Goal: Task Accomplishment & Management: Manage account settings

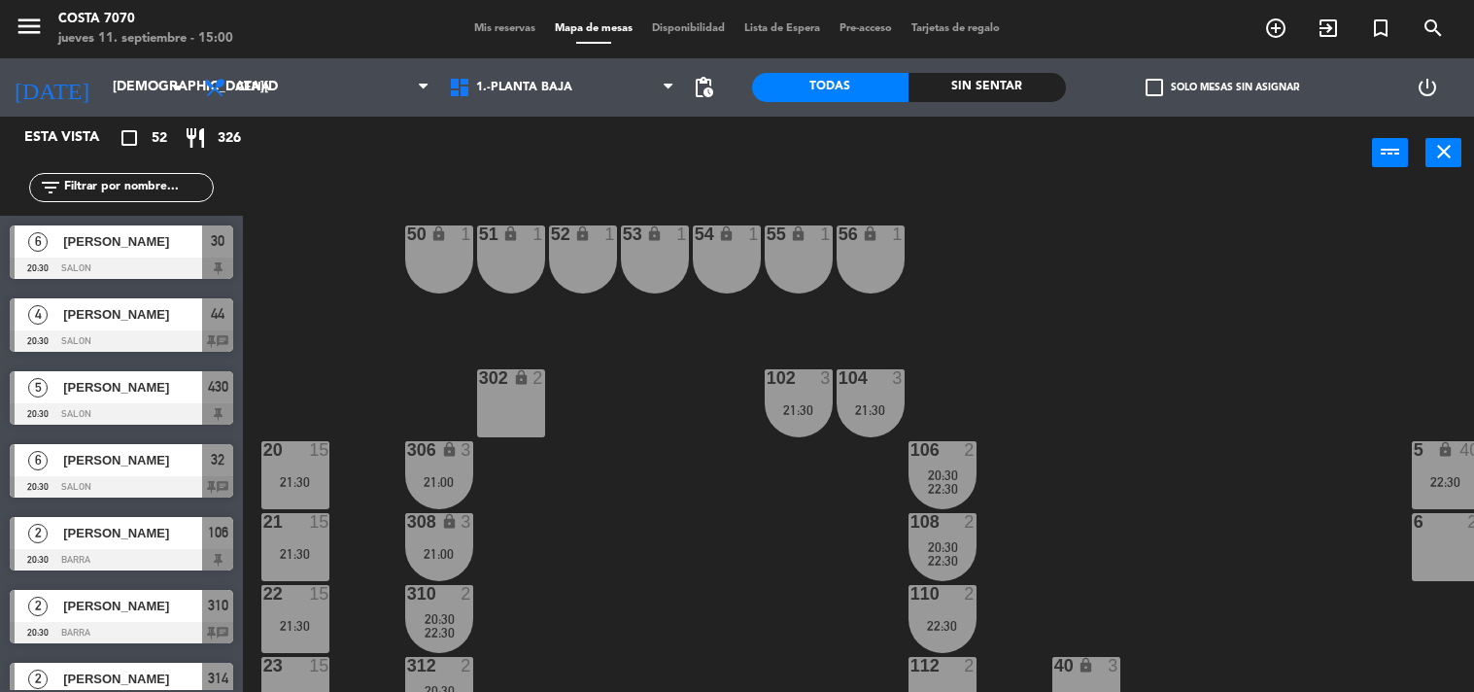
click at [497, 31] on span "Mis reservas" at bounding box center [504, 28] width 81 height 11
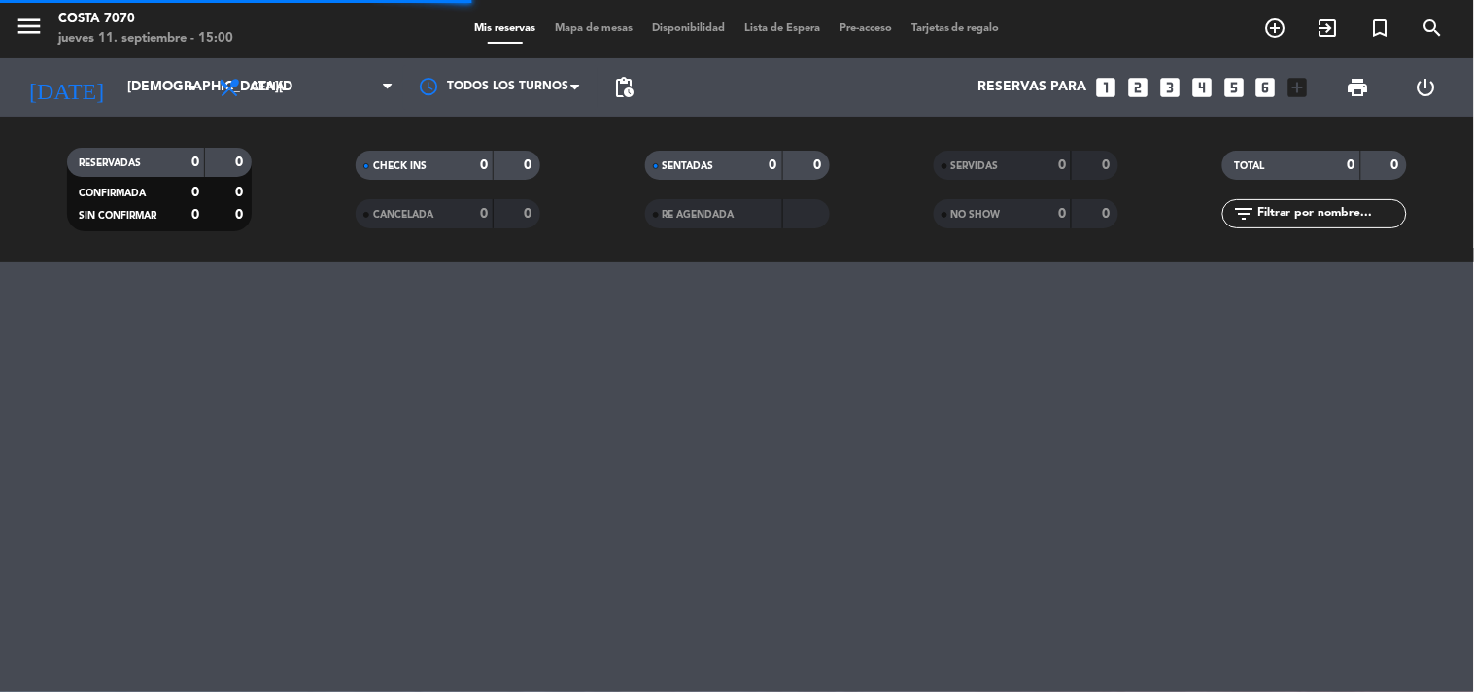
click at [1354, 221] on input "text" at bounding box center [1330, 213] width 151 height 21
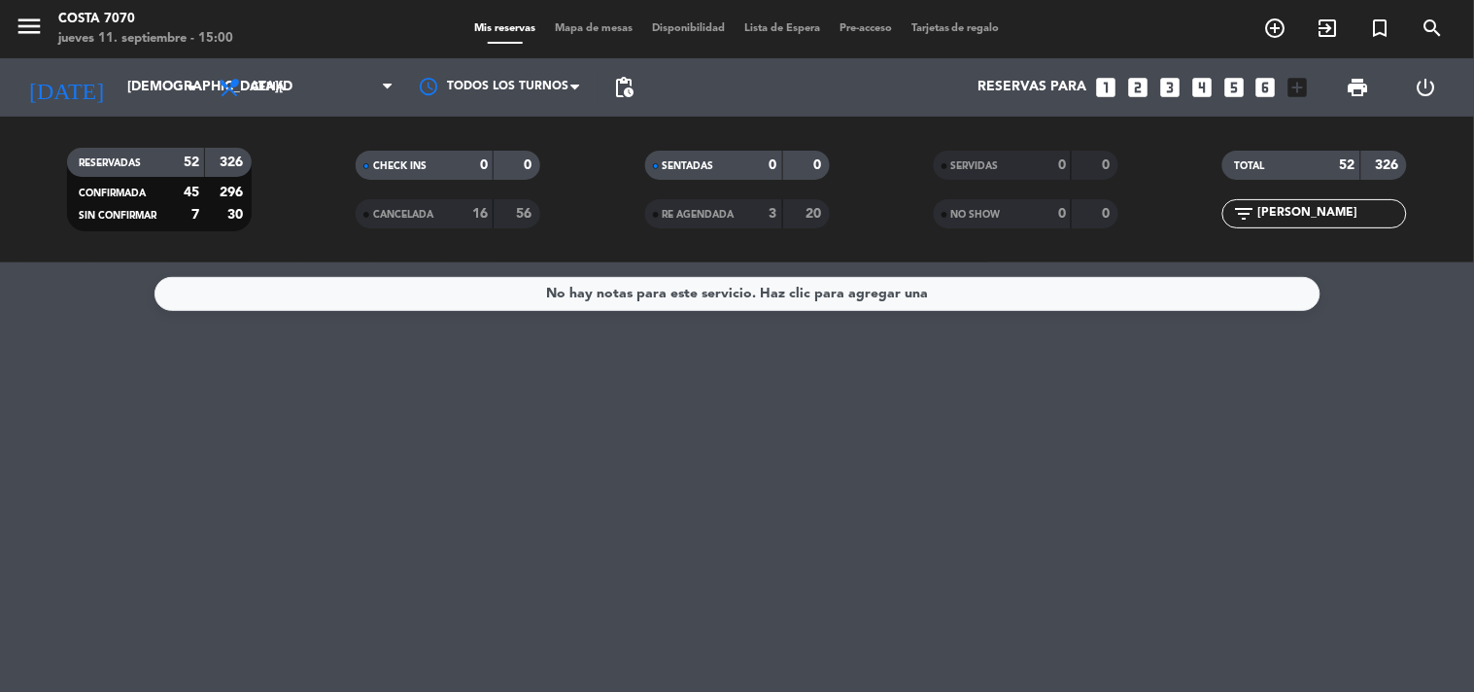
drag, startPoint x: 1335, startPoint y: 214, endPoint x: 986, endPoint y: 226, distance: 349.1
click at [992, 226] on div "RESERVADAS 52 326 CONFIRMADA 45 296 SIN CONFIRMAR 7 30 CHECK INS 0 0 CANCELADA …" at bounding box center [737, 189] width 1474 height 107
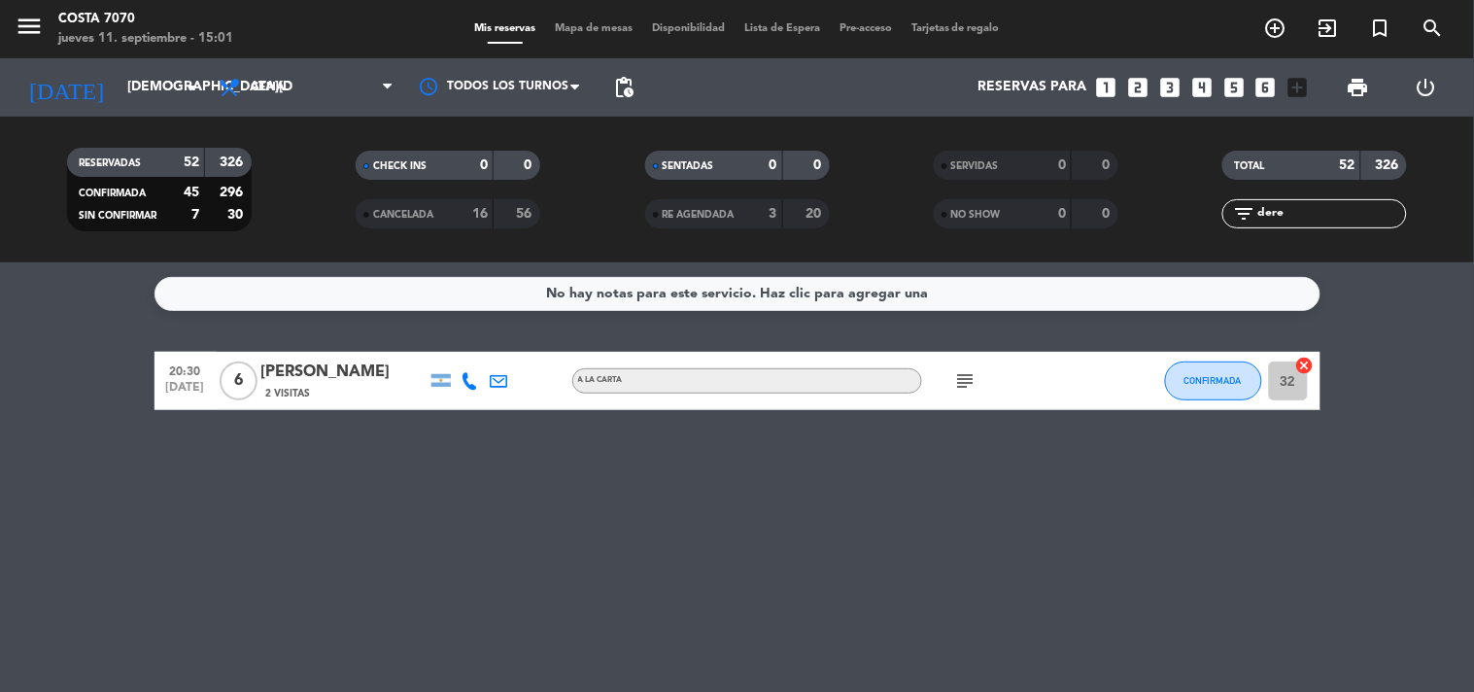
drag, startPoint x: 1312, startPoint y: 219, endPoint x: 1125, endPoint y: 188, distance: 189.1
click at [1125, 188] on div "RESERVADAS 52 326 CONFIRMADA 45 296 SIN CONFIRMAR 7 30 CHECK INS 0 0 CANCELADA …" at bounding box center [737, 189] width 1474 height 107
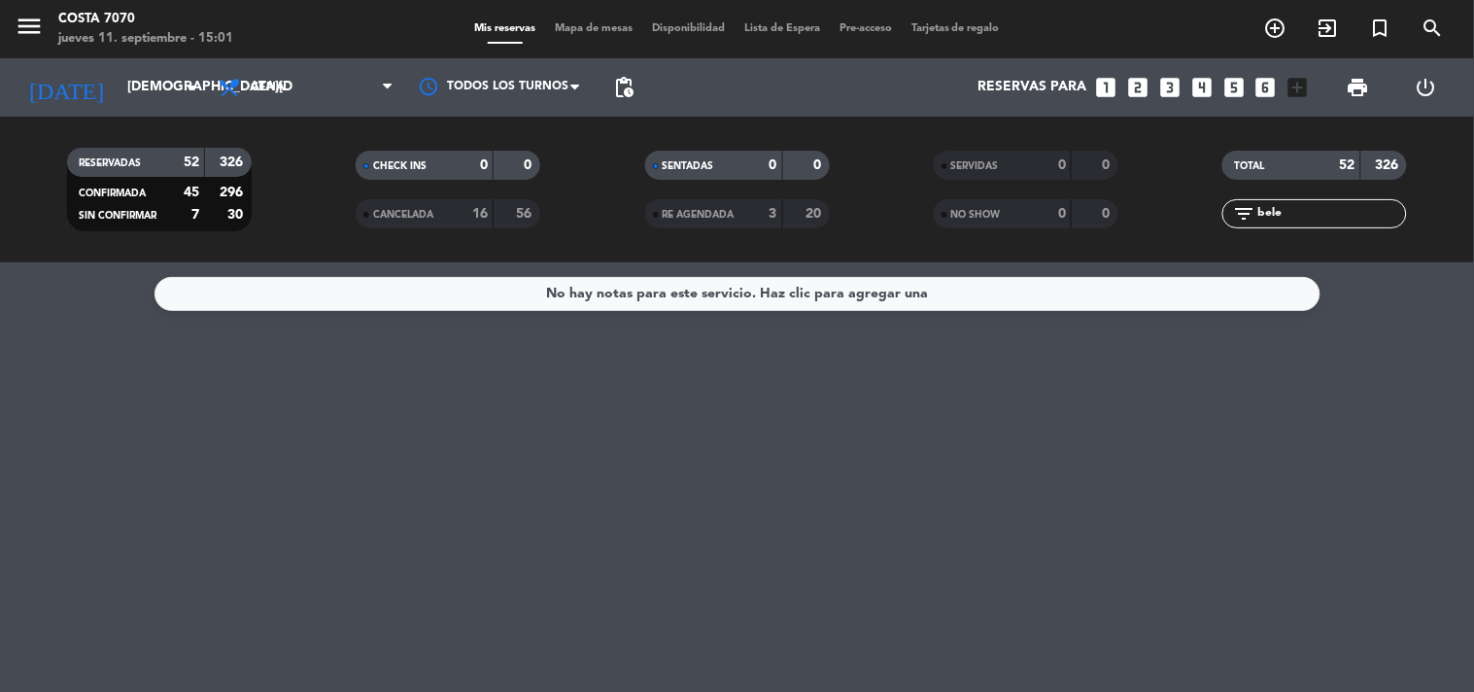
type input "bele"
click at [176, 95] on input "[DEMOGRAPHIC_DATA][DATE]" at bounding box center [210, 87] width 185 height 35
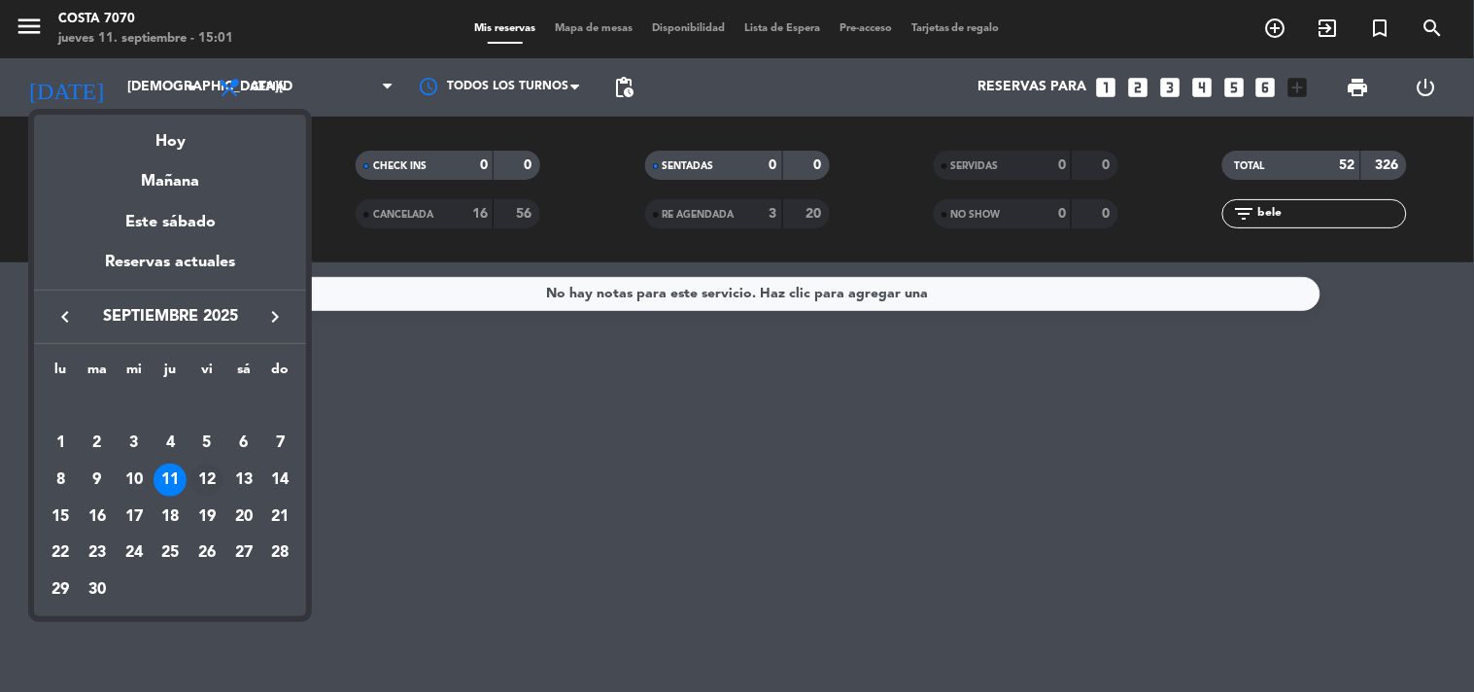
click at [210, 472] on div "12" at bounding box center [206, 479] width 33 height 33
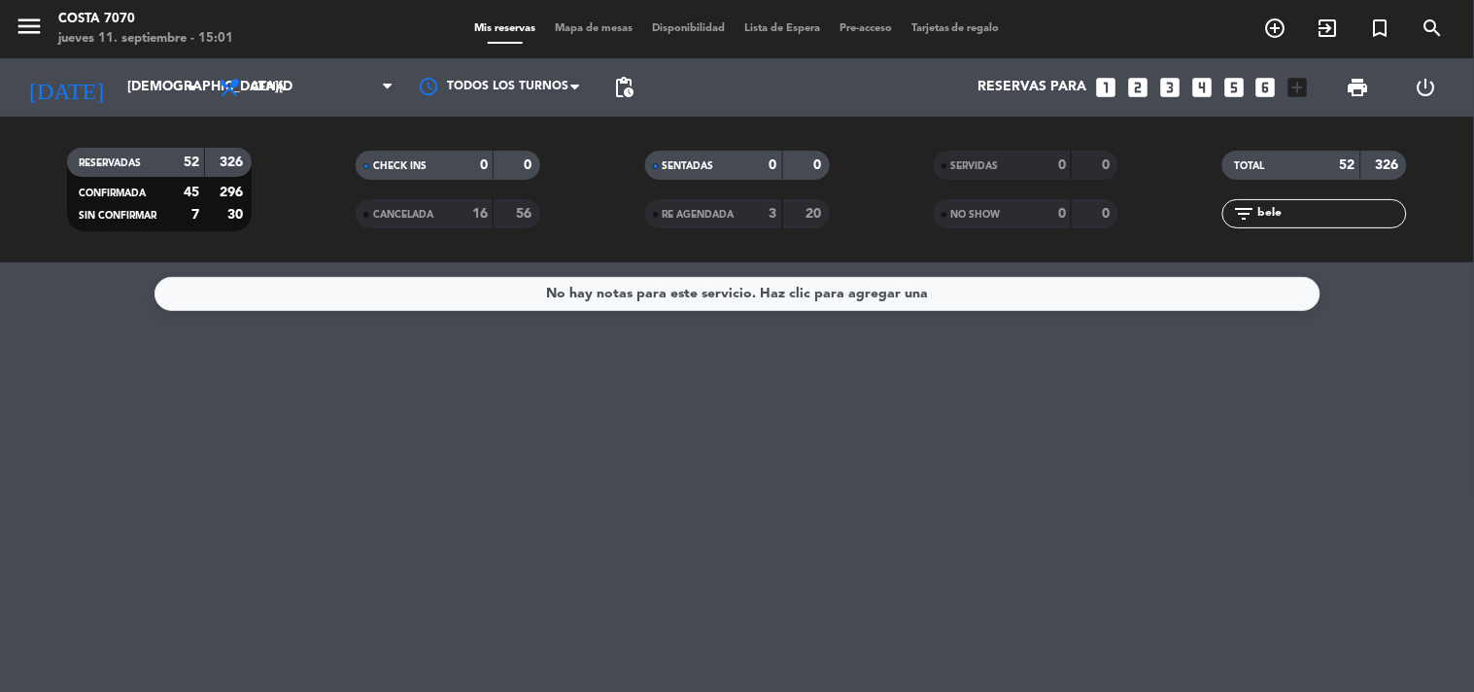
type input "[DATE]"
drag, startPoint x: 1337, startPoint y: 211, endPoint x: 1054, endPoint y: 208, distance: 282.8
click at [1054, 208] on div "RESERVADAS 46 259 CONFIRMADA 39 239 SIN CONFIRMAR 7 20 CHECK INS 0 0 CANCELADA …" at bounding box center [737, 189] width 1474 height 107
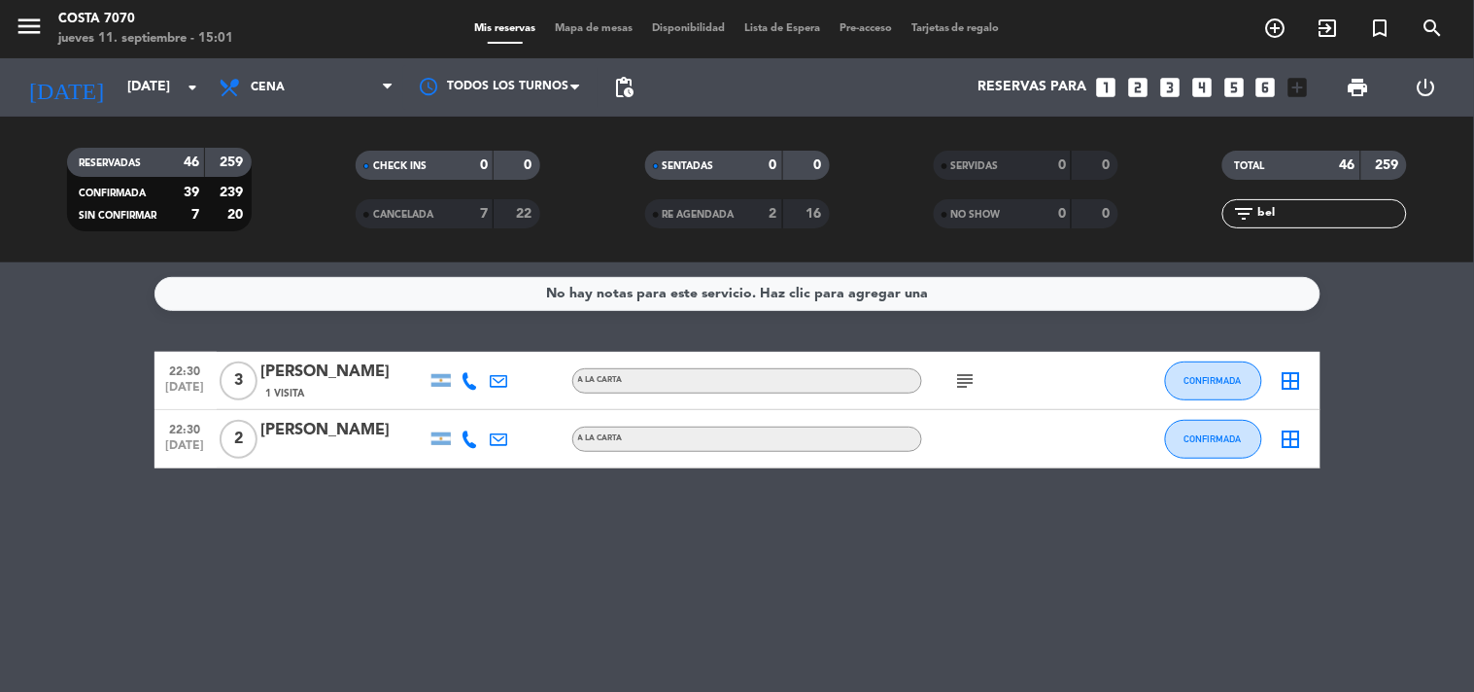
type input "bel"
click at [200, 91] on icon "arrow_drop_down" at bounding box center [192, 87] width 23 height 23
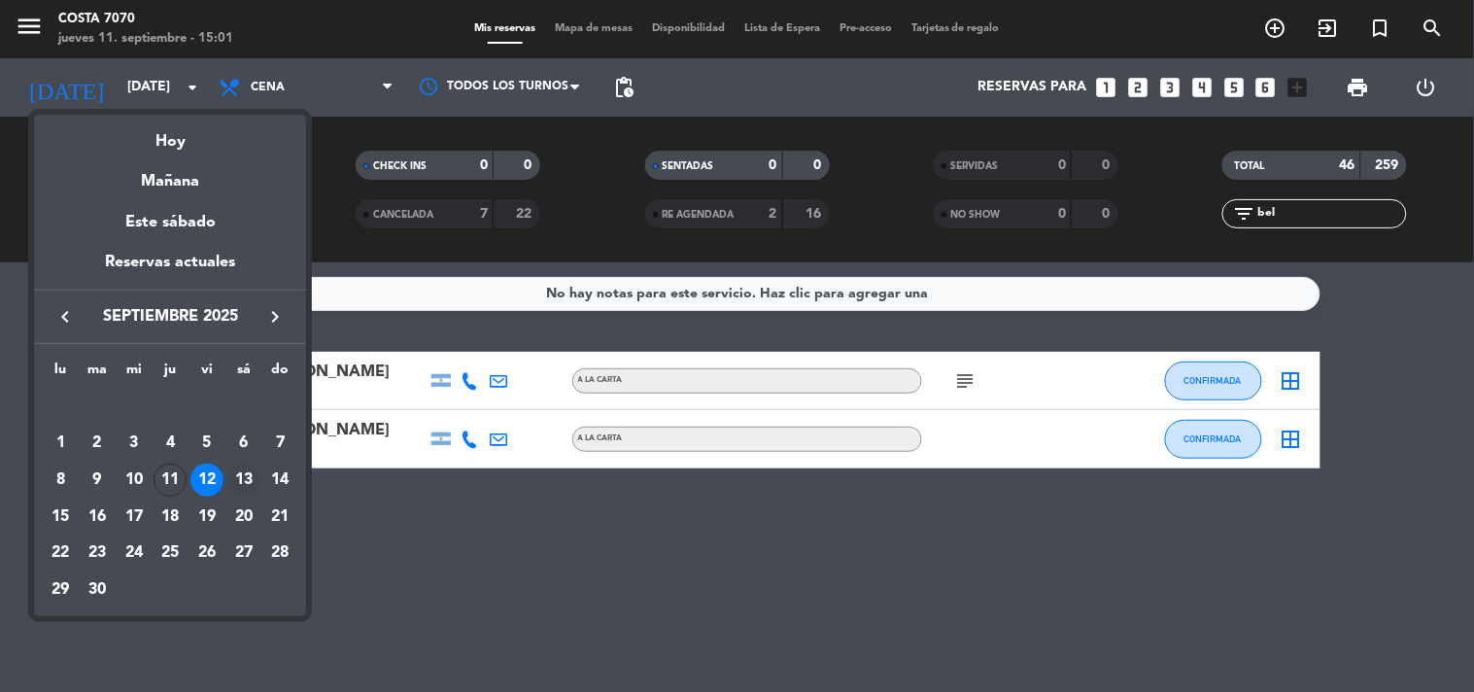
click at [238, 483] on div "13" at bounding box center [243, 479] width 33 height 33
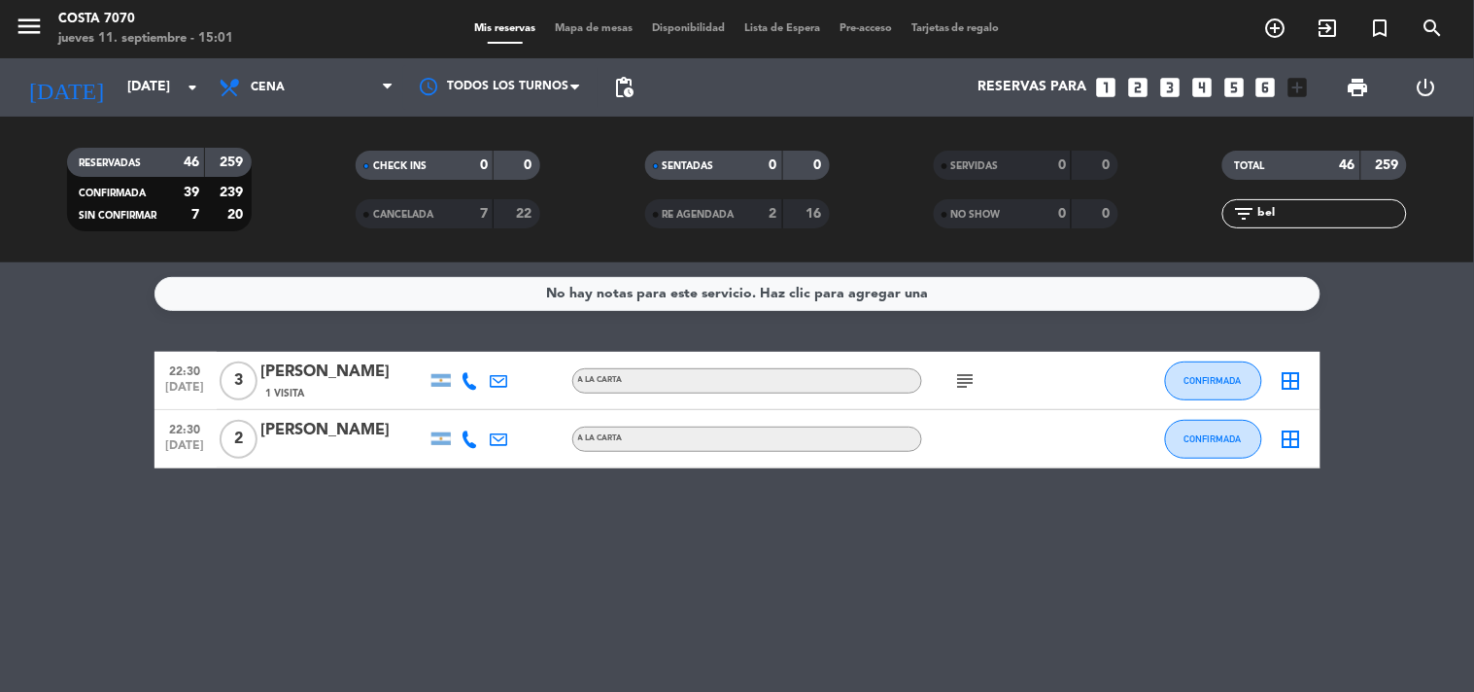
type input "[DATE]"
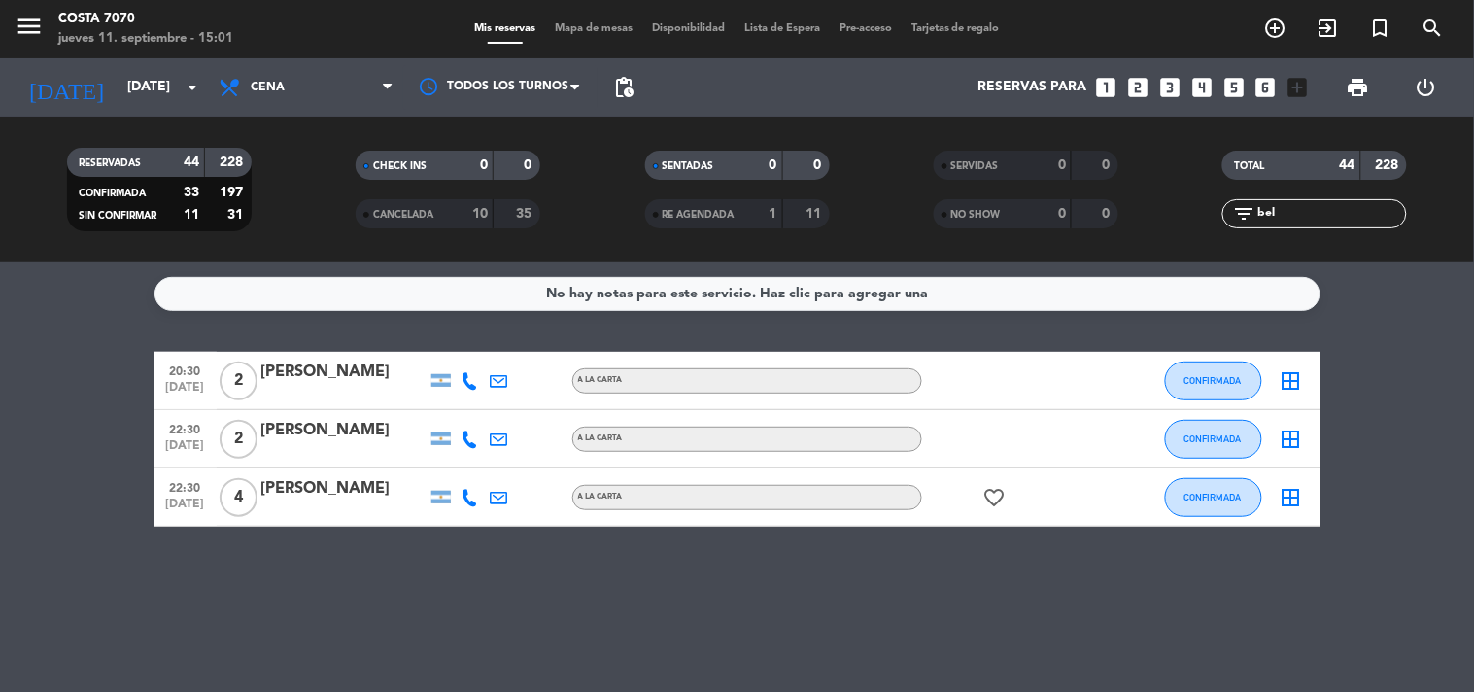
drag, startPoint x: 1104, startPoint y: 179, endPoint x: 759, endPoint y: 131, distance: 348.2
click at [793, 134] on div "RESERVADAS 44 228 CONFIRMADA 33 197 SIN CONFIRMAR 11 31 CHECK INS 0 0 CANCELADA…" at bounding box center [737, 190] width 1474 height 146
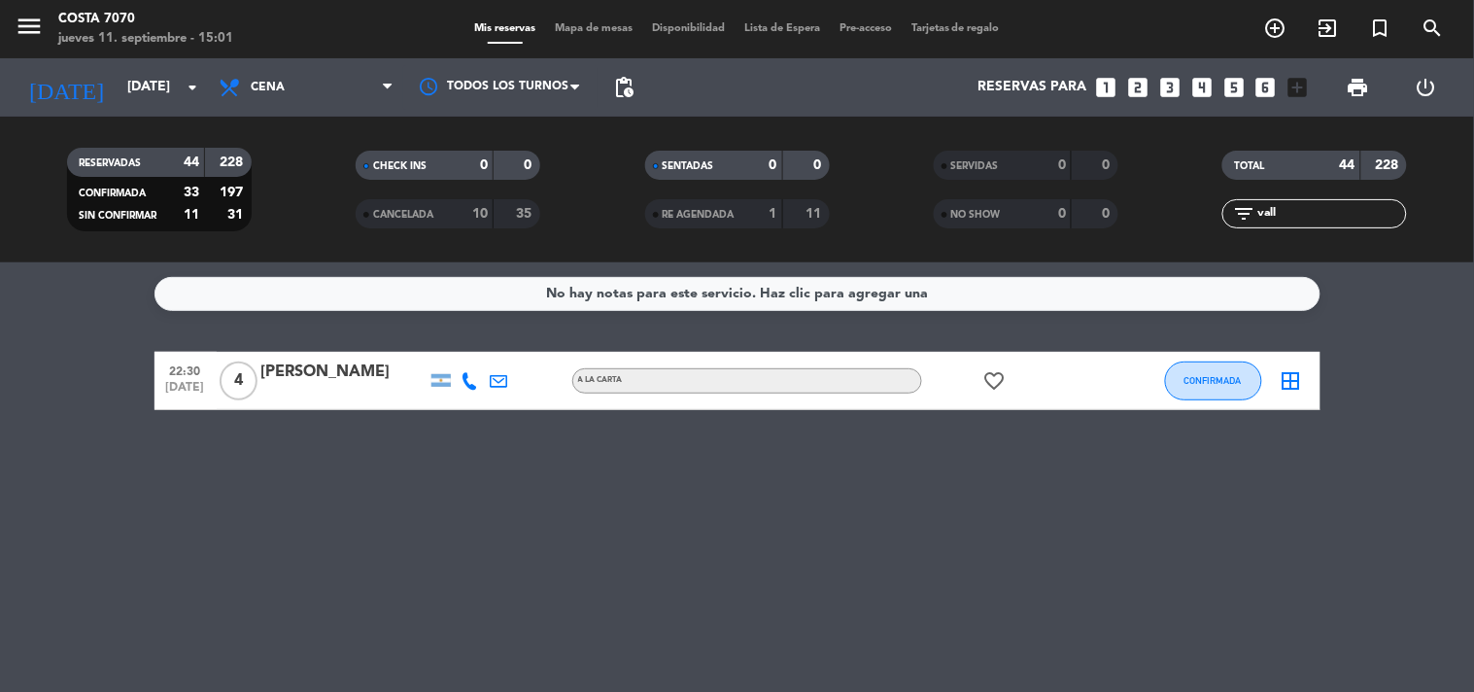
type input "vall"
click at [147, 85] on input "[DATE]" at bounding box center [210, 87] width 185 height 35
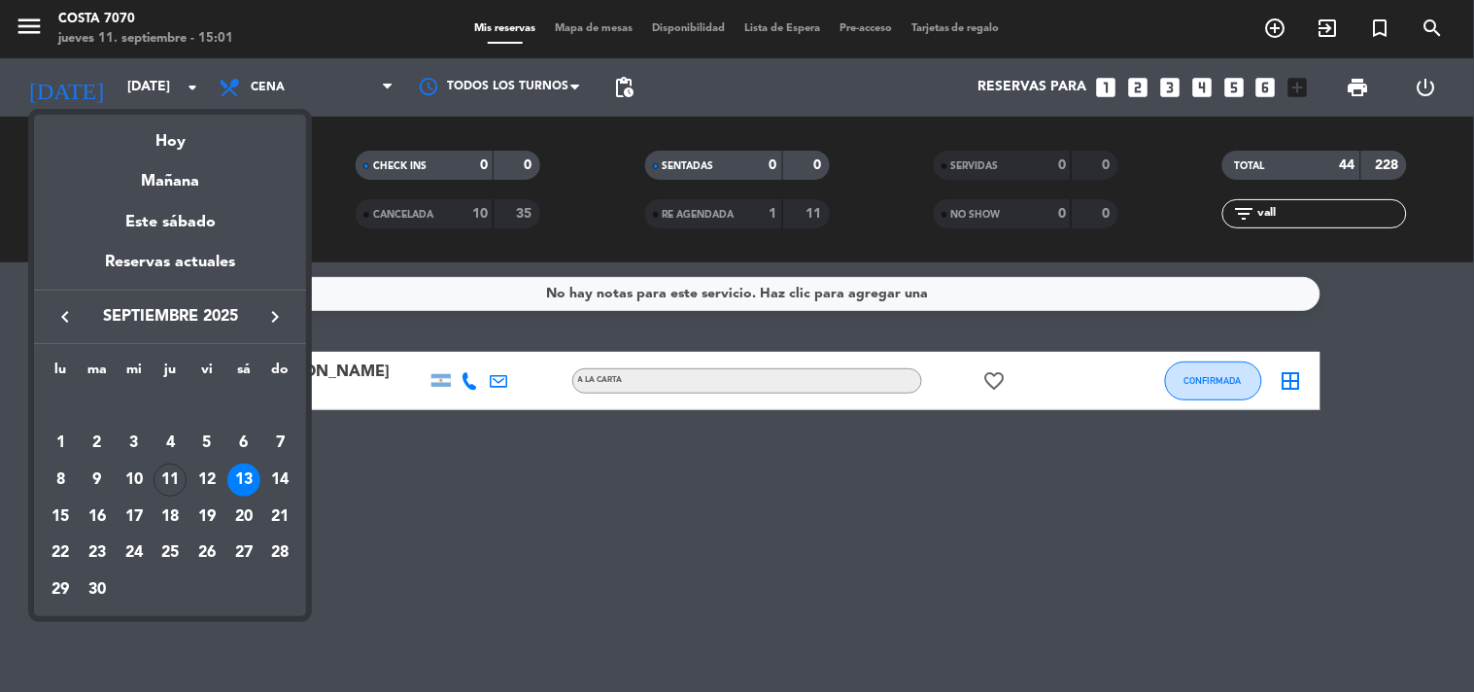
click at [199, 478] on div "12" at bounding box center [206, 479] width 33 height 33
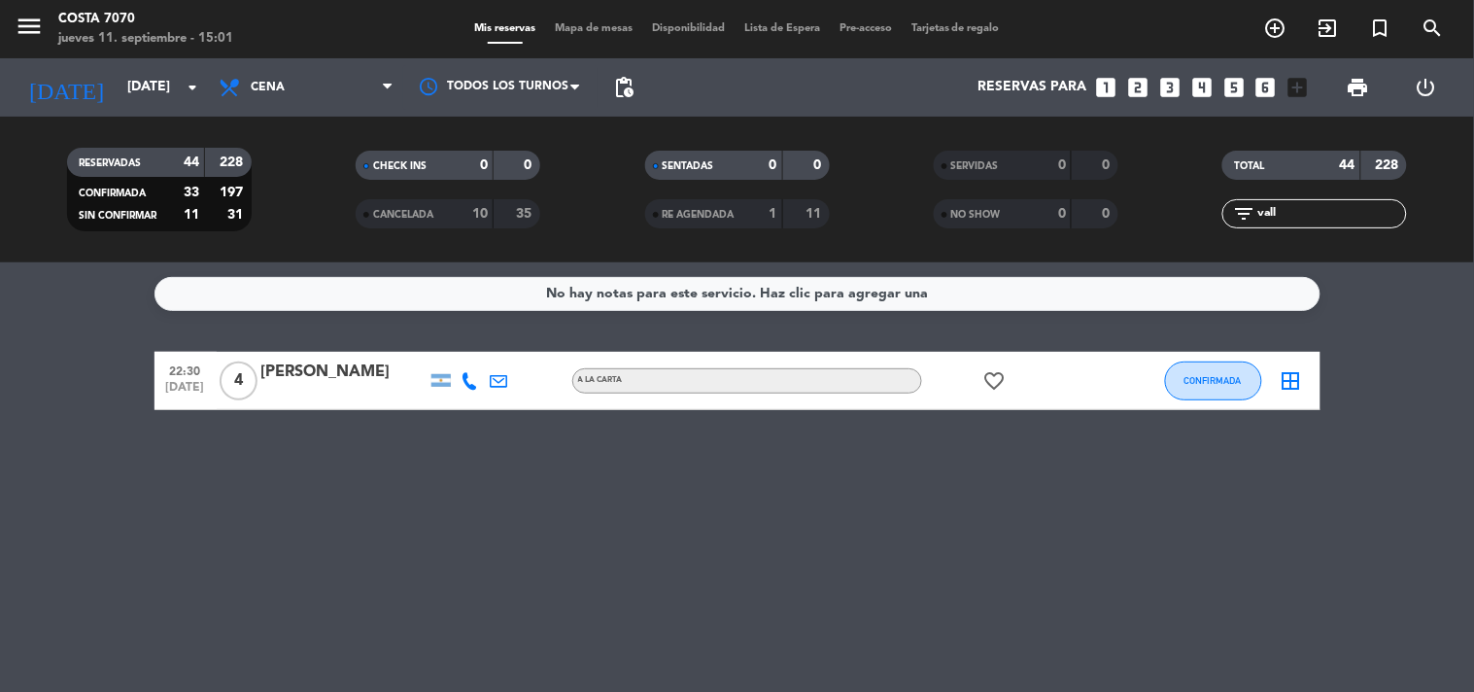
type input "[DATE]"
click at [1353, 218] on input "vall" at bounding box center [1330, 213] width 151 height 21
click at [1351, 218] on input "vall" at bounding box center [1330, 213] width 151 height 21
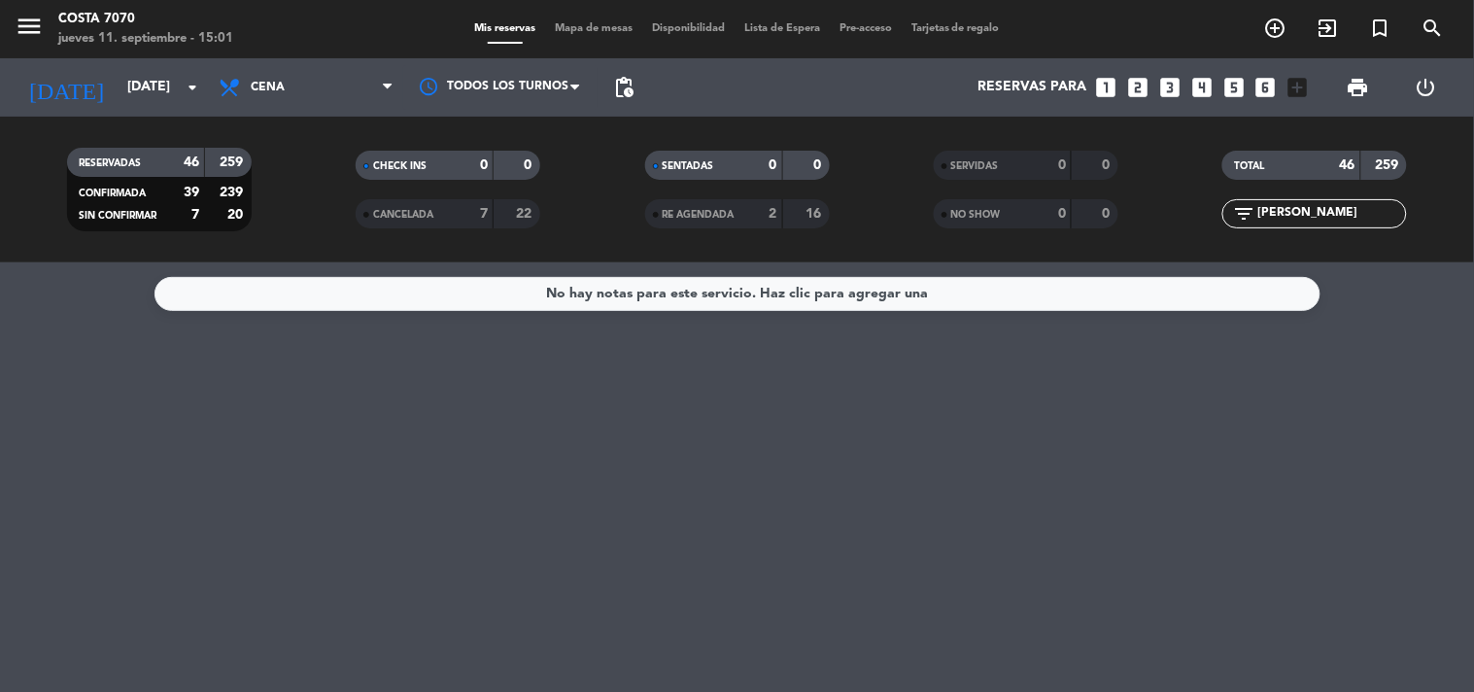
type input "[PERSON_NAME]"
click at [167, 111] on div "[DATE] [DATE] arrow_drop_down" at bounding box center [112, 87] width 194 height 58
click at [163, 99] on input "[DATE]" at bounding box center [210, 87] width 185 height 35
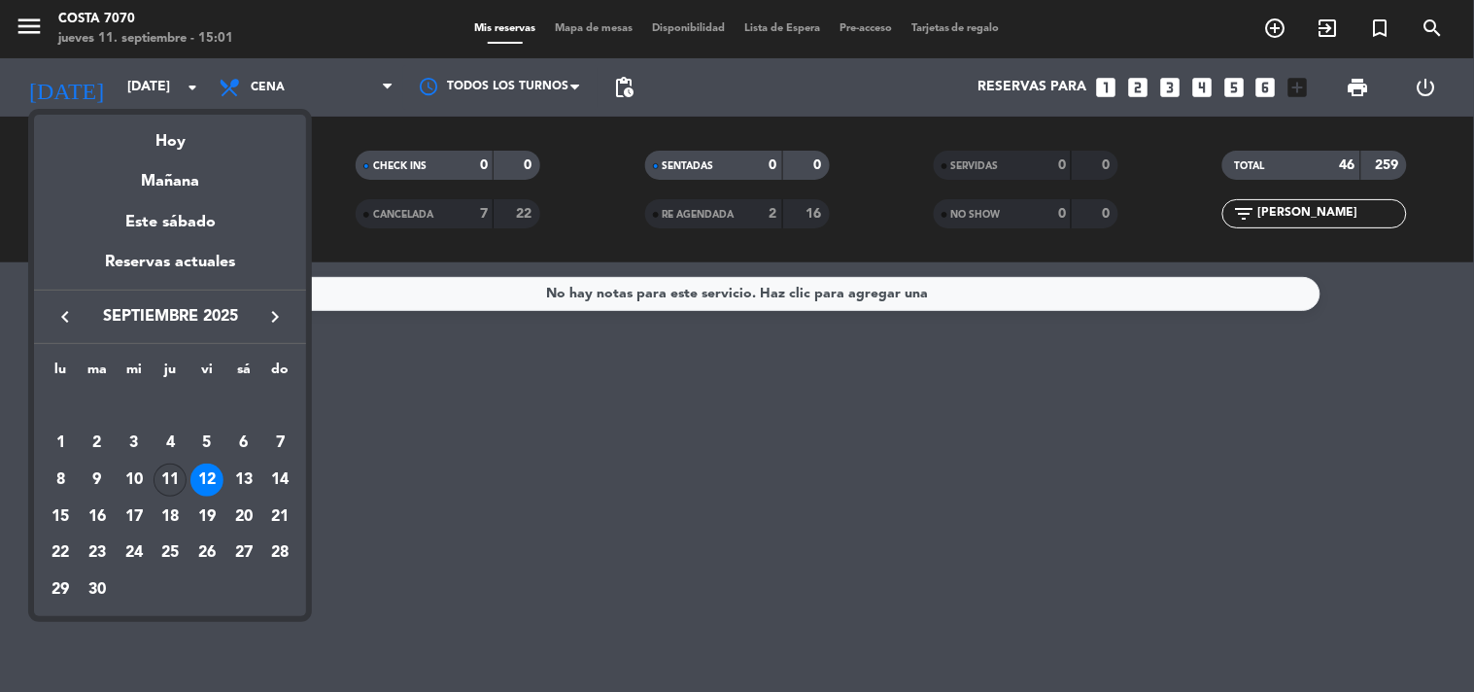
click at [163, 470] on div "11" at bounding box center [170, 479] width 33 height 33
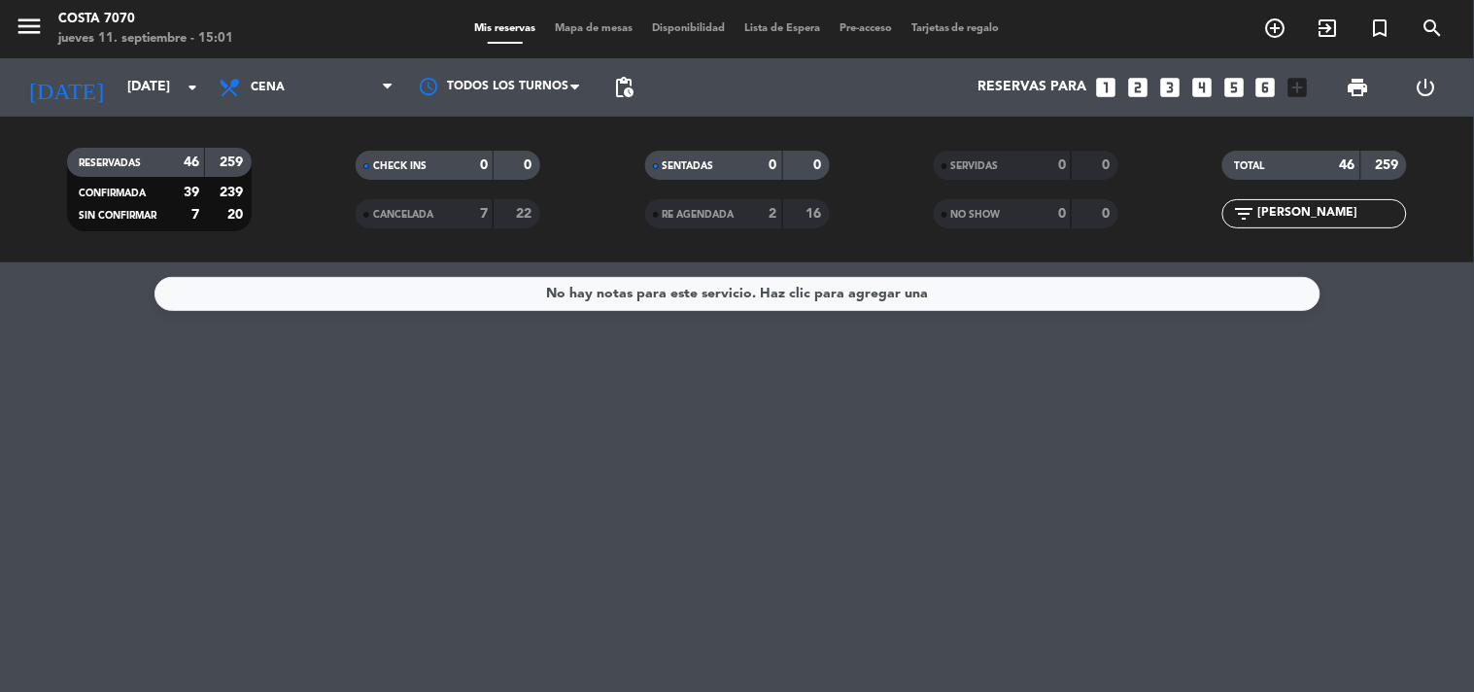
type input "[DEMOGRAPHIC_DATA][DATE]"
drag, startPoint x: 1347, startPoint y: 205, endPoint x: 1013, endPoint y: 215, distance: 333.4
click at [1021, 215] on div "RESERVADAS 46 259 CONFIRMADA 39 239 SIN CONFIRMAR 7 20 CHECK INS 0 0 CANCELADA …" at bounding box center [737, 189] width 1474 height 107
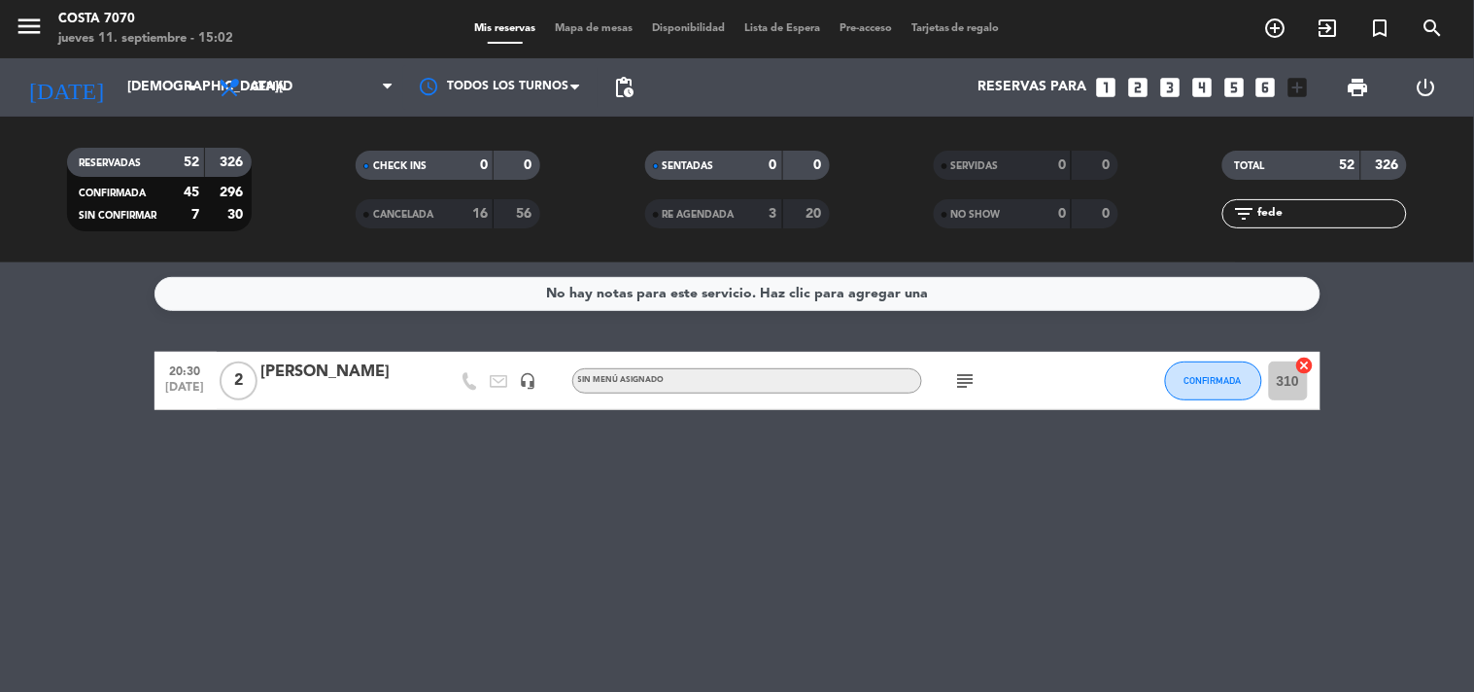
click at [959, 383] on icon "subject" at bounding box center [965, 380] width 23 height 23
click at [350, 393] on div at bounding box center [343, 394] width 165 height 16
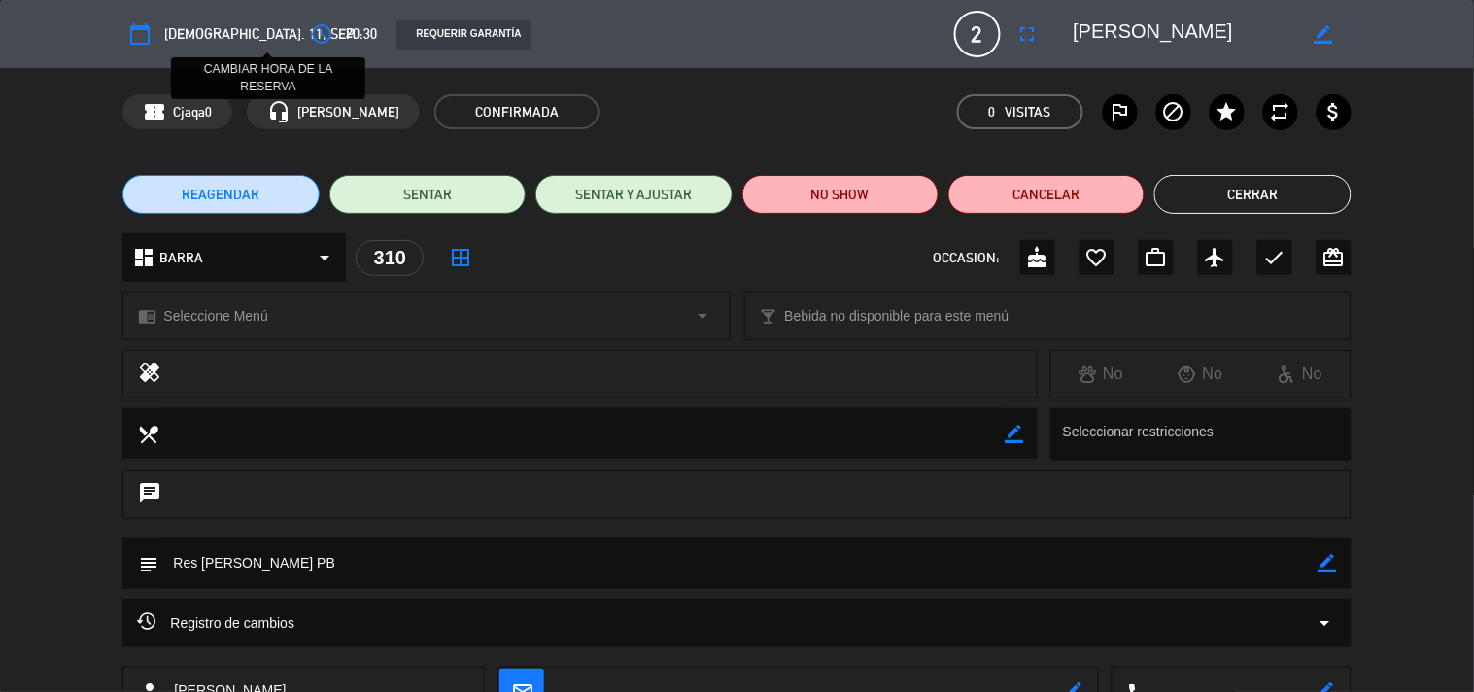
click at [310, 37] on icon "access_time" at bounding box center [321, 33] width 23 height 23
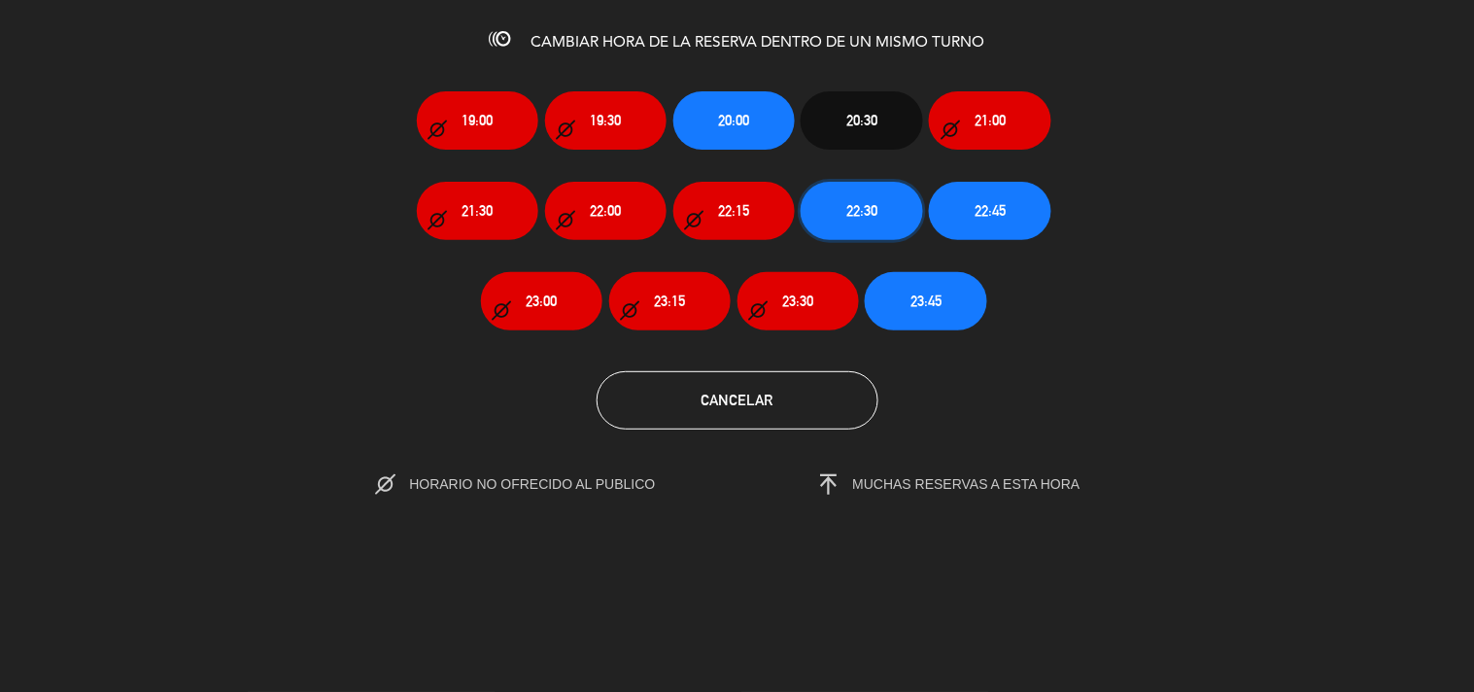
click at [889, 202] on button "22:30" at bounding box center [861, 211] width 121 height 58
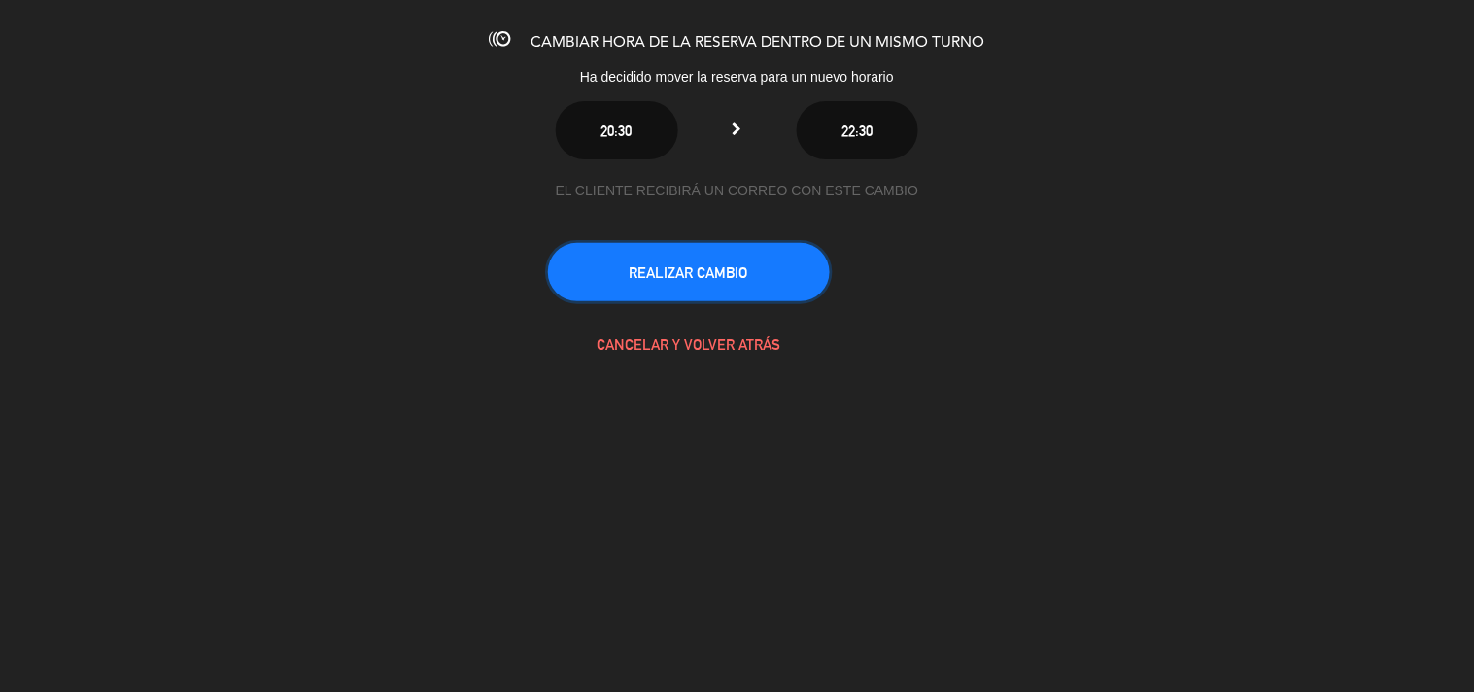
drag, startPoint x: 763, startPoint y: 260, endPoint x: 735, endPoint y: 260, distance: 28.2
click at [762, 262] on button "REALIZAR CAMBIO" at bounding box center [689, 272] width 282 height 58
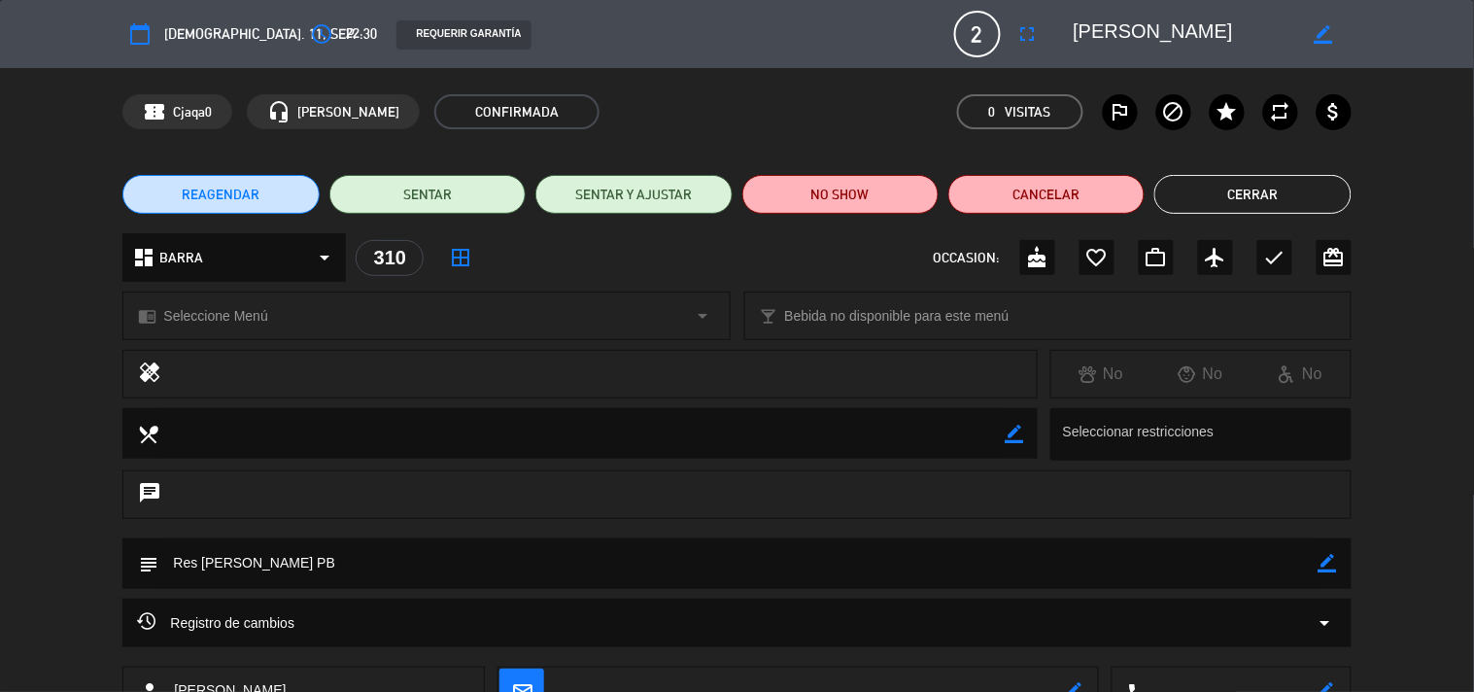
click at [1284, 192] on button "Cerrar" at bounding box center [1252, 194] width 196 height 39
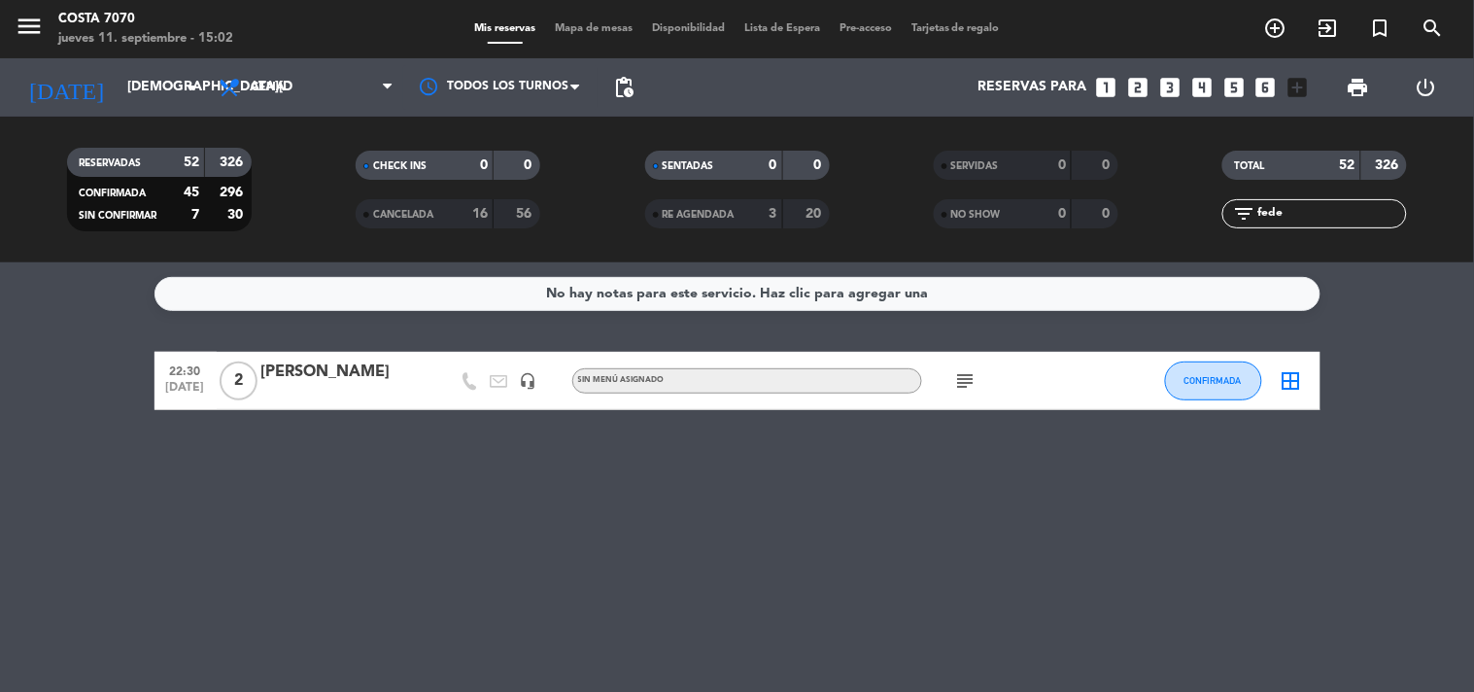
drag, startPoint x: 1295, startPoint y: 209, endPoint x: 1050, endPoint y: 172, distance: 247.6
click at [1051, 172] on div "RESERVADAS 52 326 CONFIRMADA 45 296 SIN CONFIRMAR 7 30 CHECK INS 0 0 CANCELADA …" at bounding box center [737, 189] width 1474 height 107
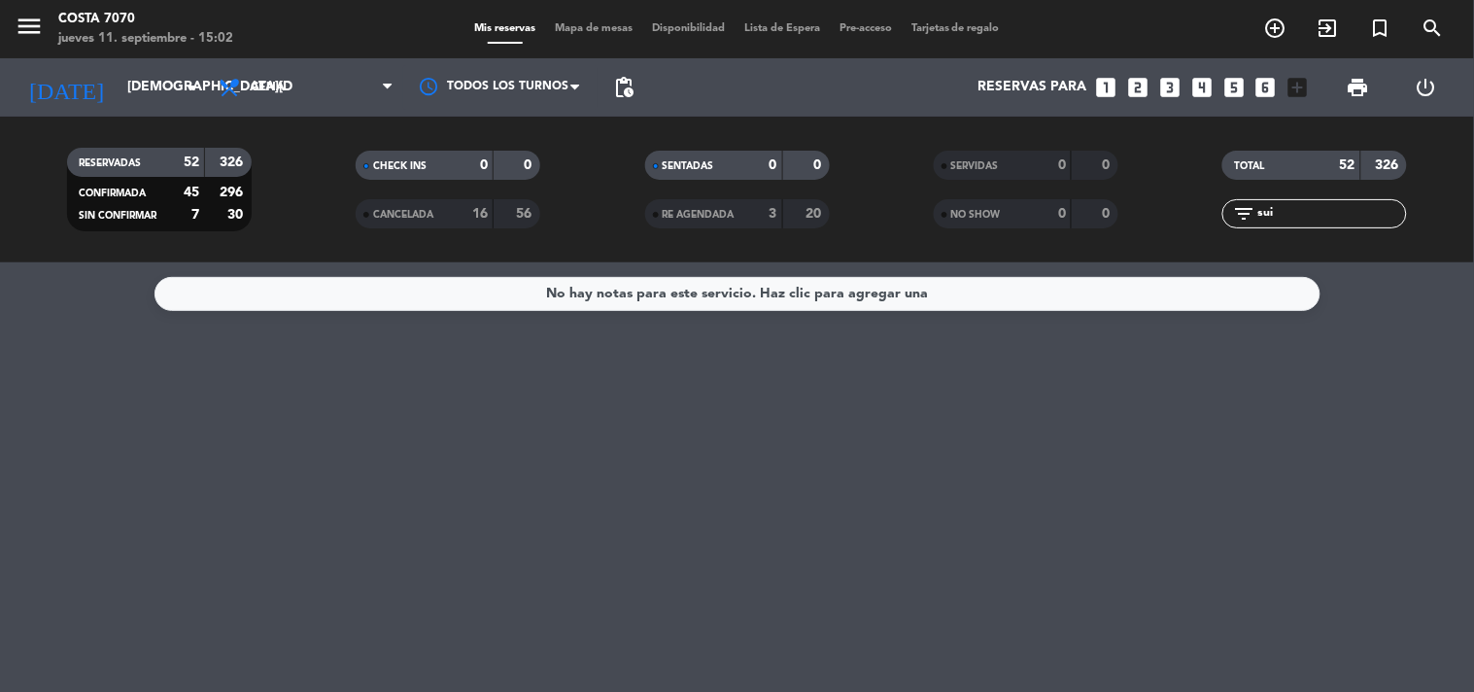
type input "sui"
click at [118, 78] on input "[DEMOGRAPHIC_DATA][DATE]" at bounding box center [210, 87] width 185 height 35
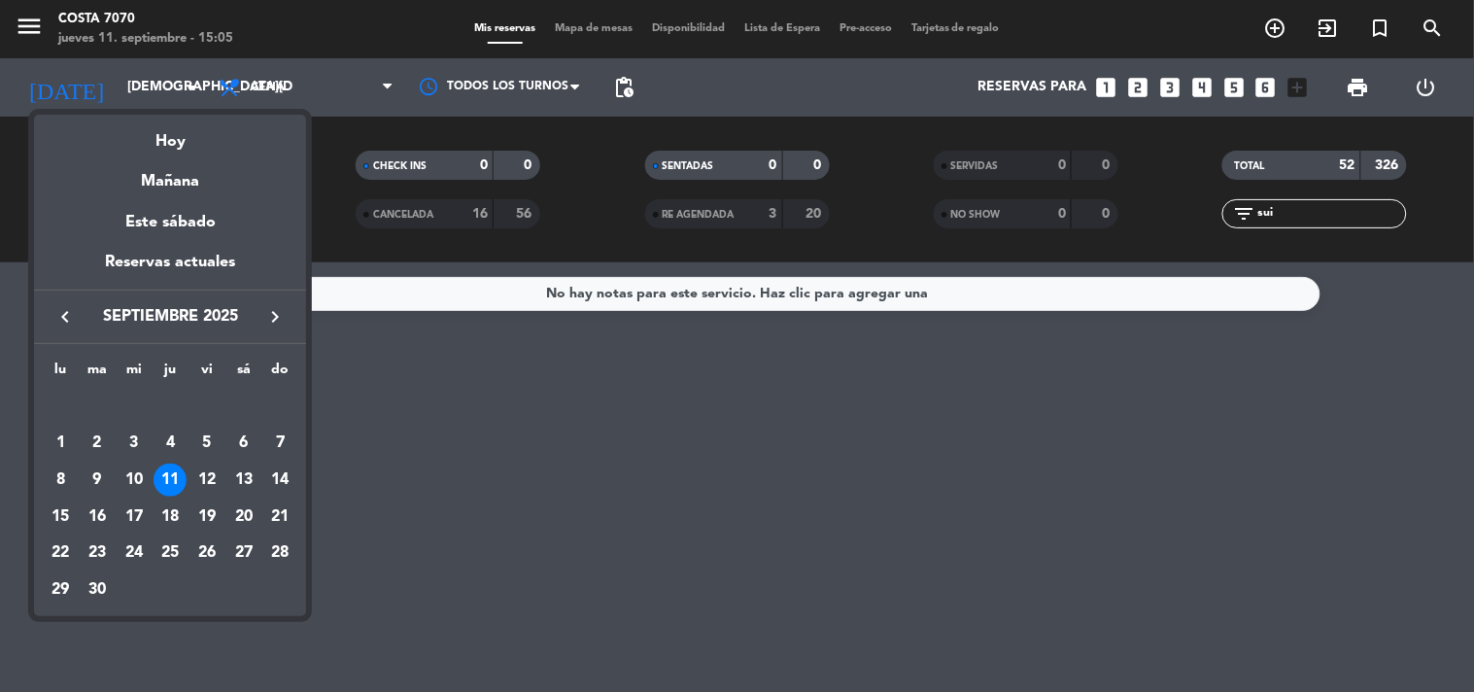
click at [208, 472] on div "12" at bounding box center [206, 479] width 33 height 33
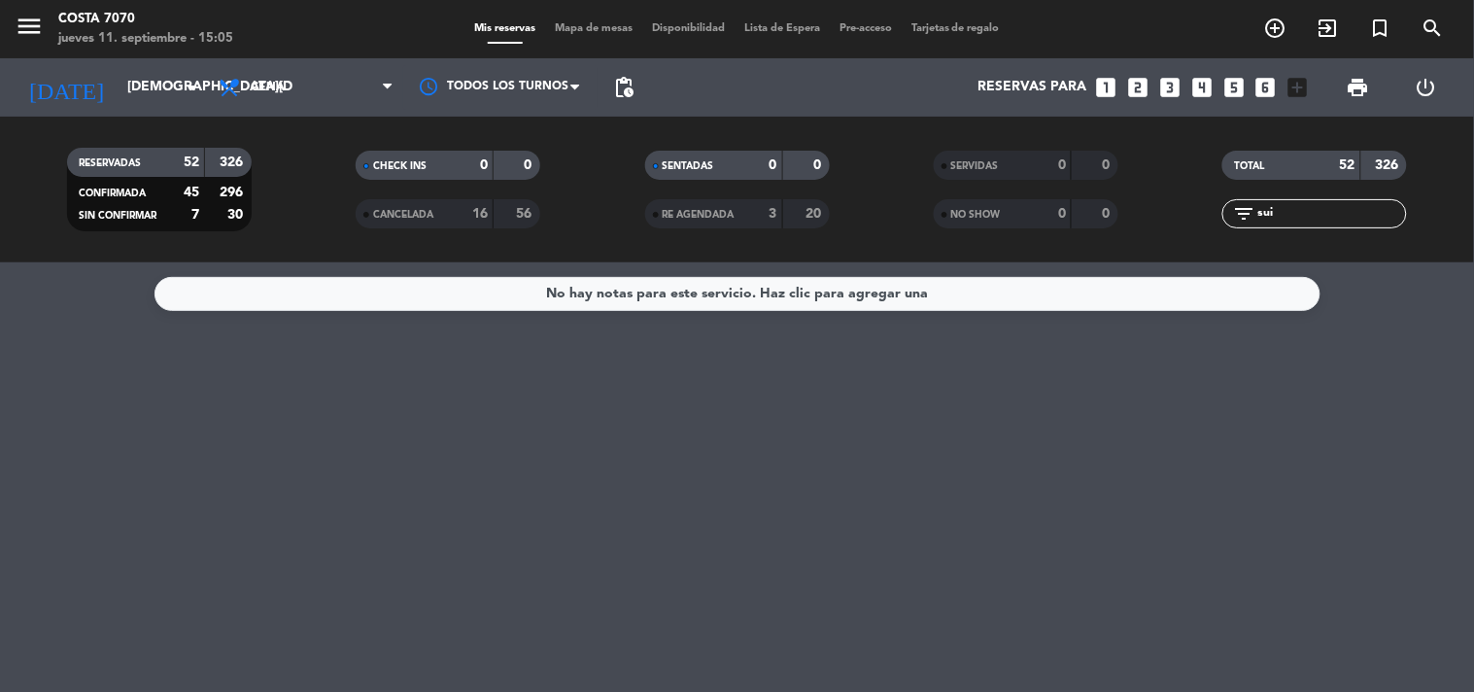
type input "[DATE]"
click at [1280, 219] on input "sui" at bounding box center [1330, 213] width 151 height 21
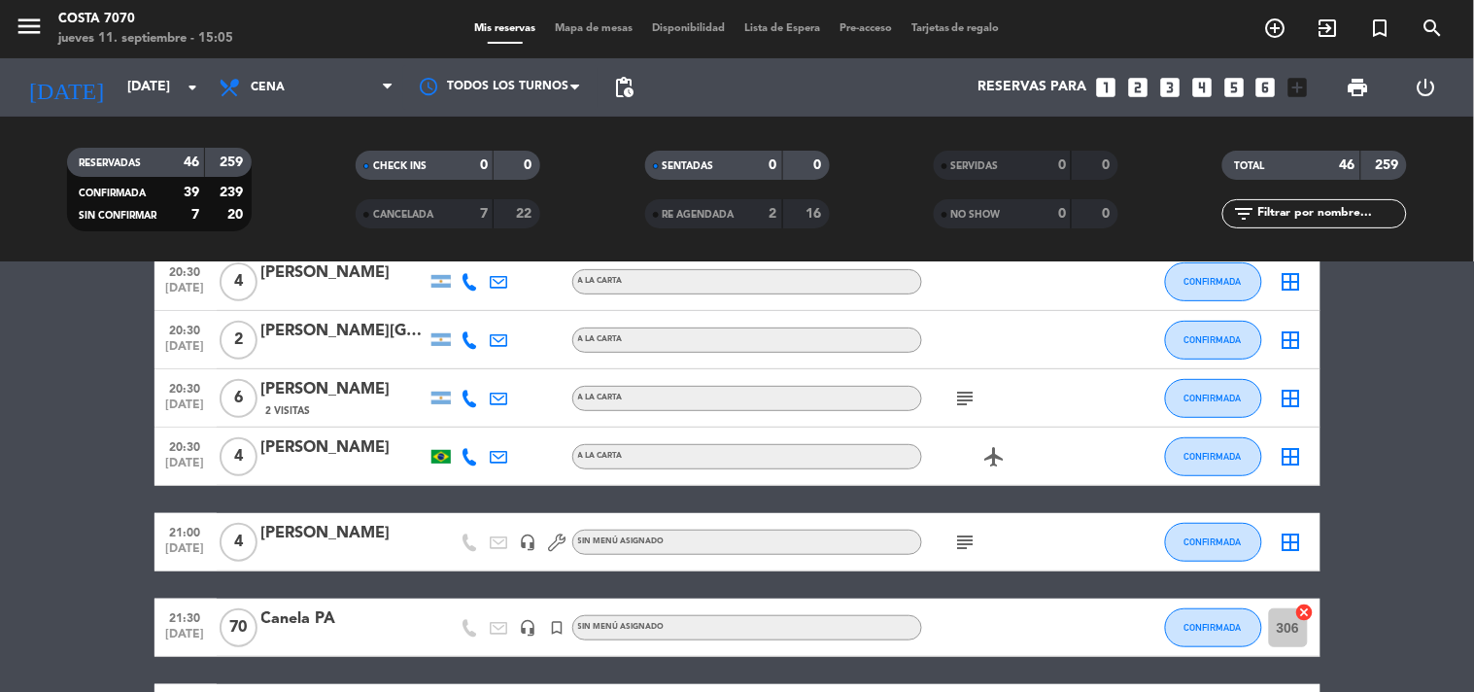
scroll to position [324, 0]
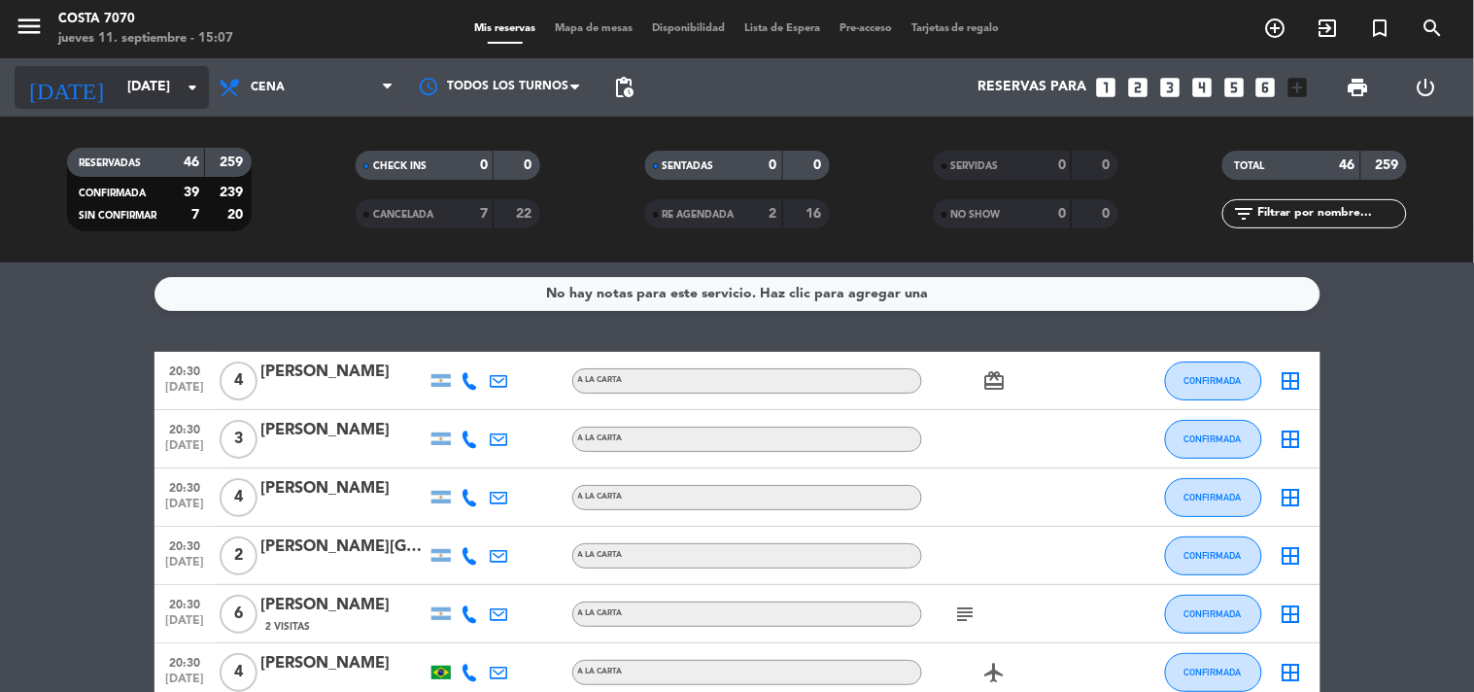
click at [123, 90] on input "[DATE]" at bounding box center [210, 87] width 185 height 35
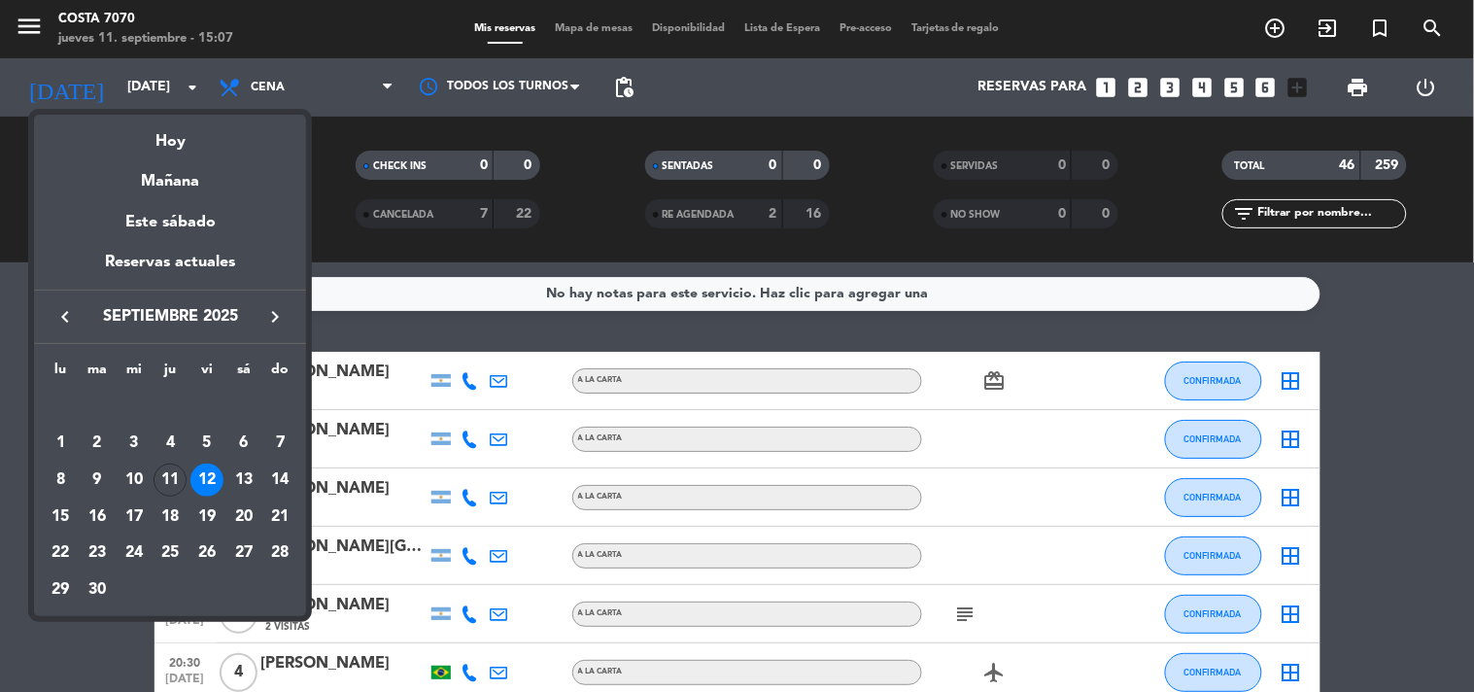
click at [162, 478] on div "11" at bounding box center [170, 479] width 33 height 33
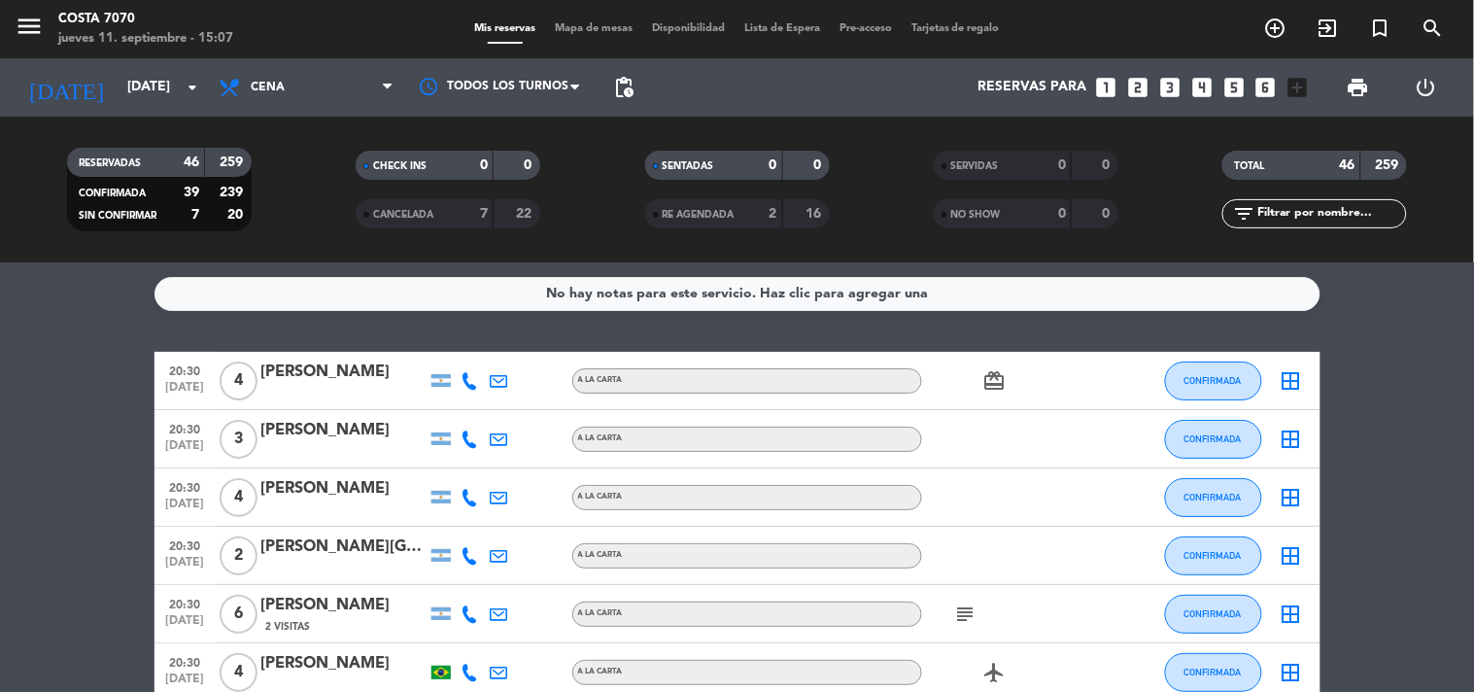
type input "[DEMOGRAPHIC_DATA][DATE]"
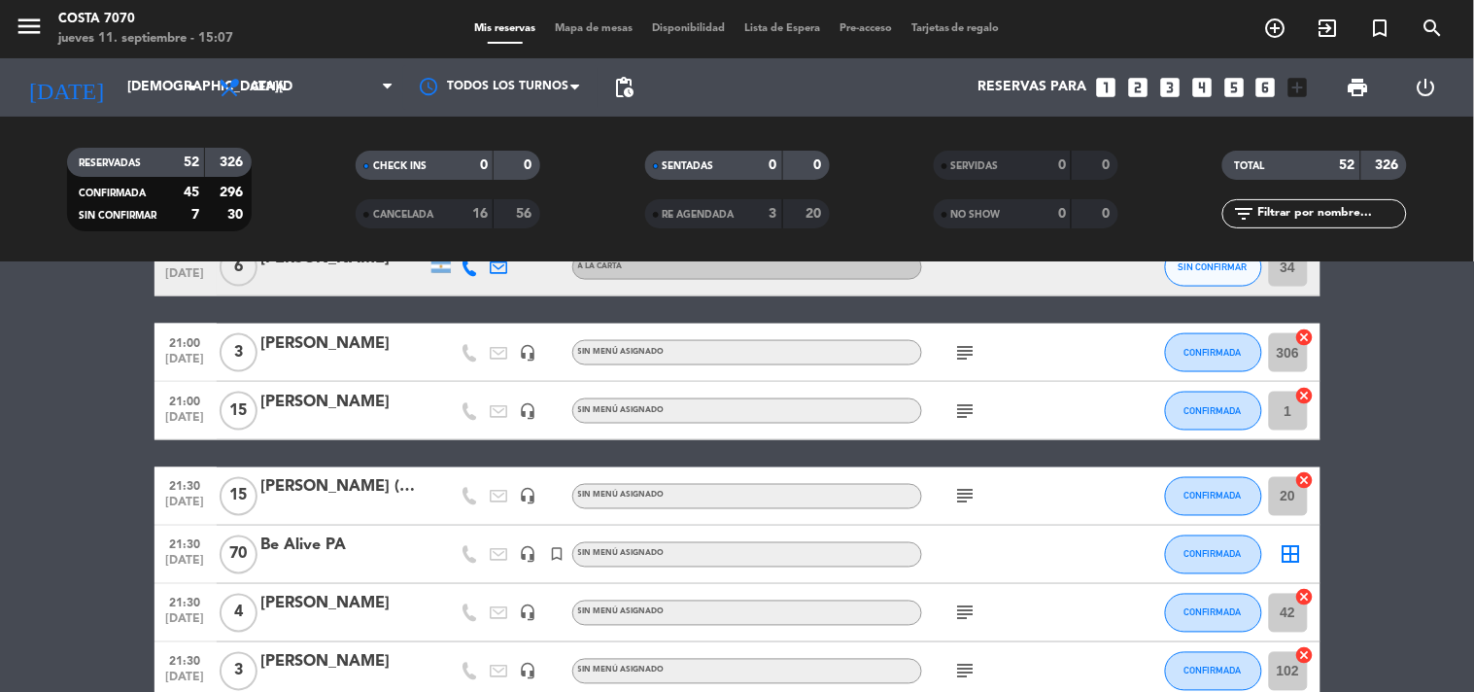
scroll to position [539, 0]
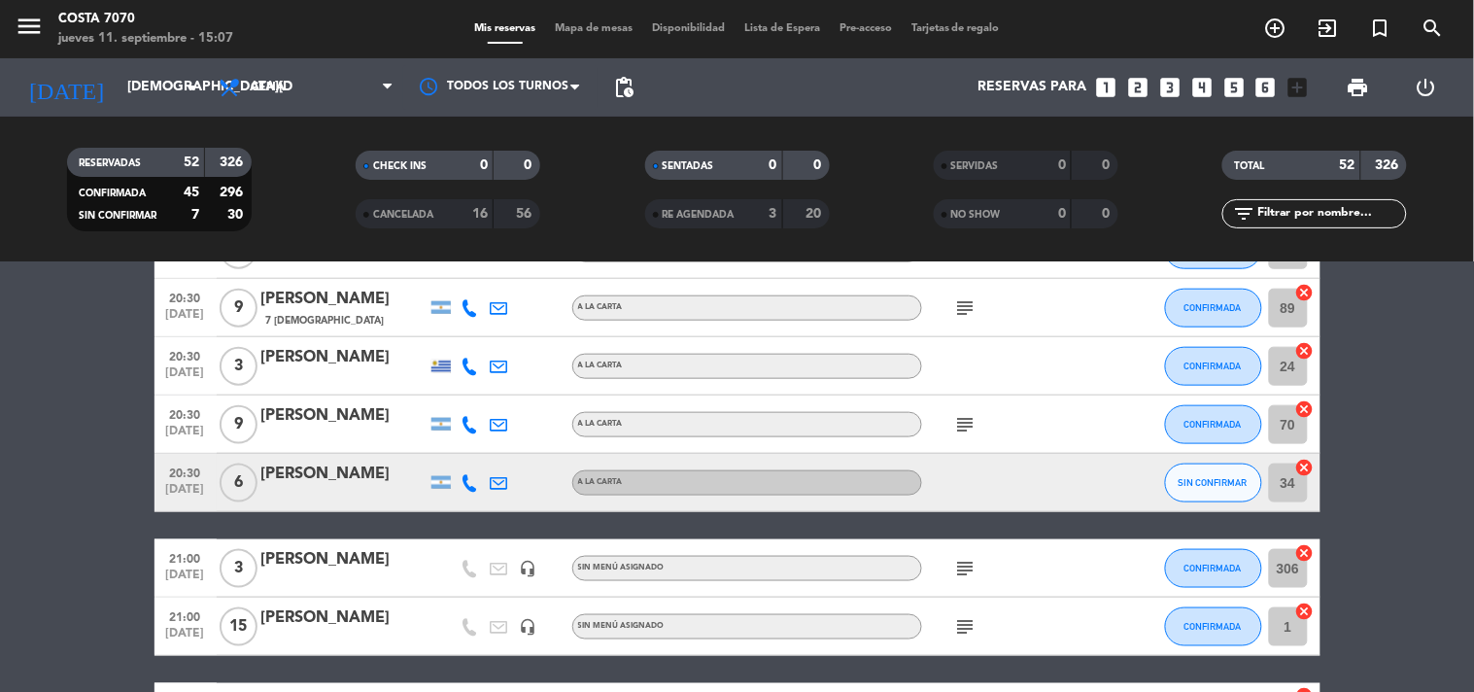
click at [468, 482] on icon at bounding box center [470, 482] width 17 height 17
click at [448, 459] on span "Copiar" at bounding box center [455, 449] width 41 height 20
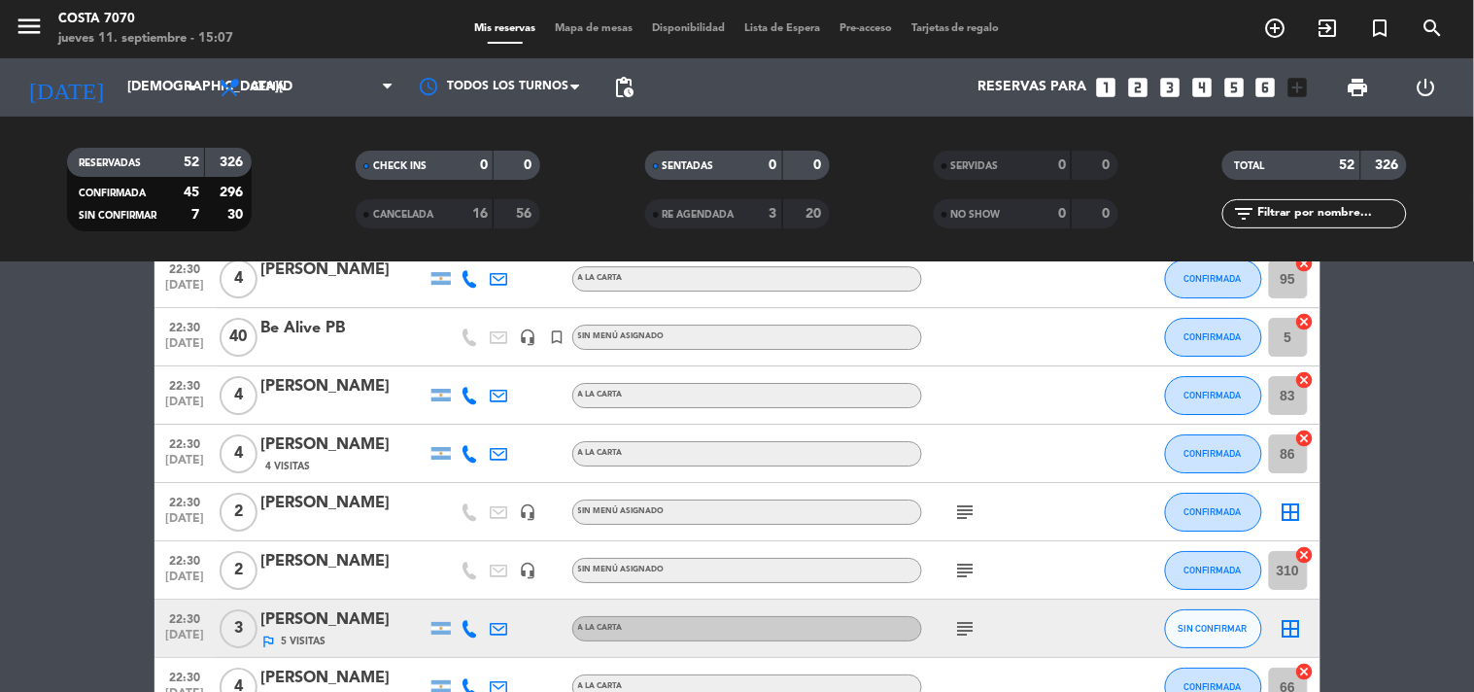
scroll to position [1943, 0]
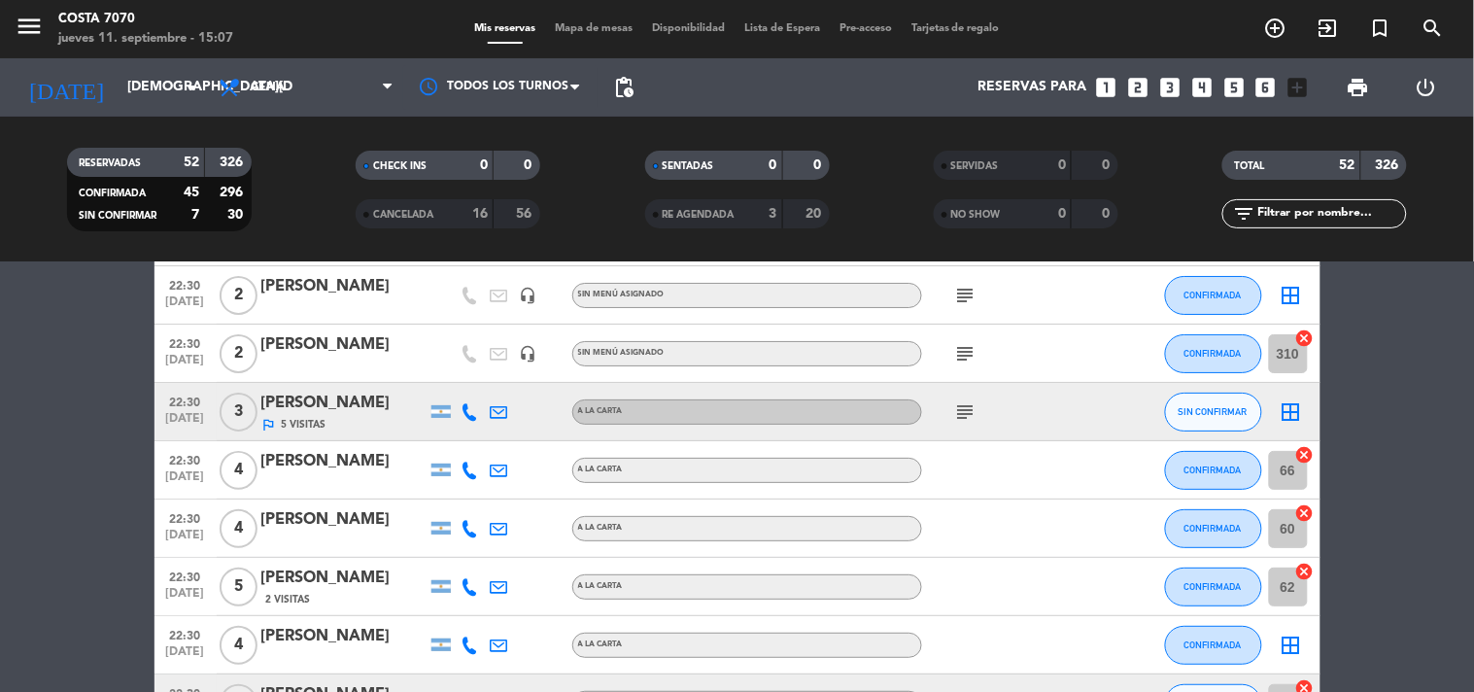
click at [473, 422] on div at bounding box center [470, 411] width 29 height 57
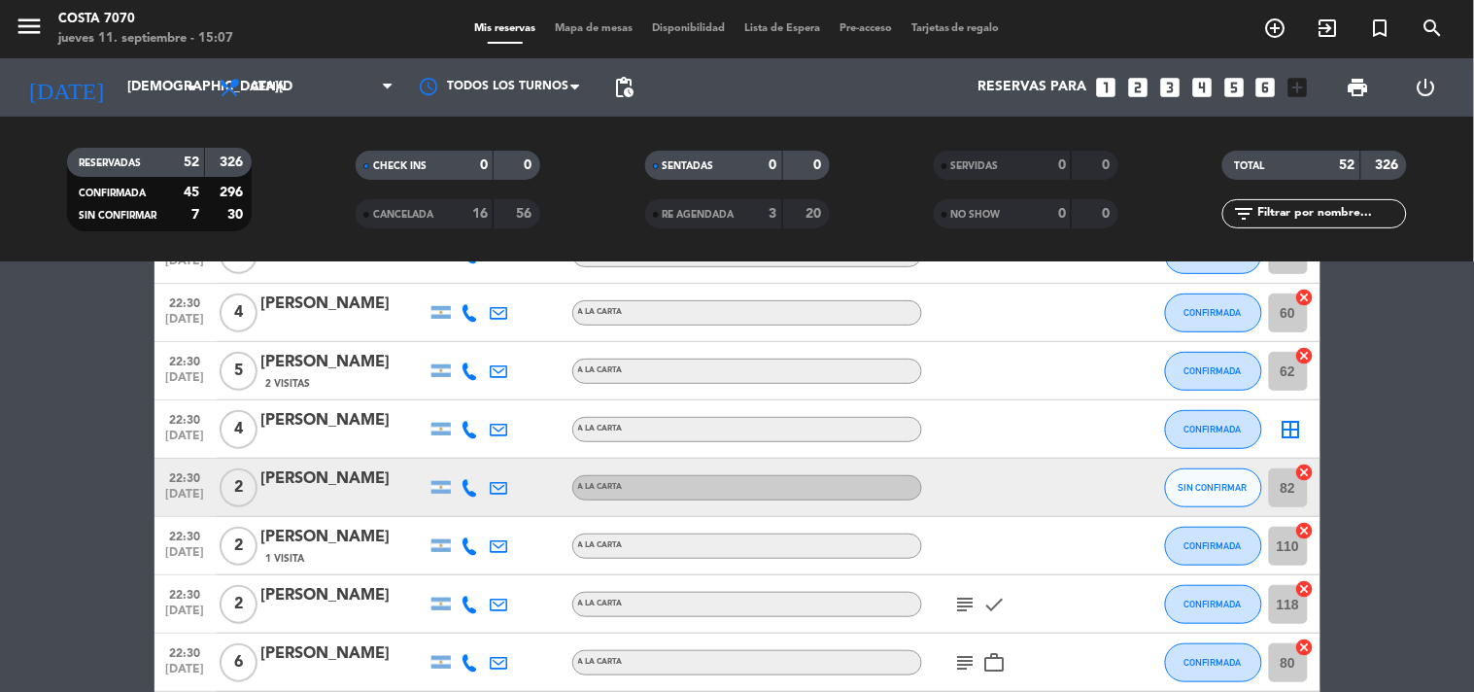
scroll to position [2267, 0]
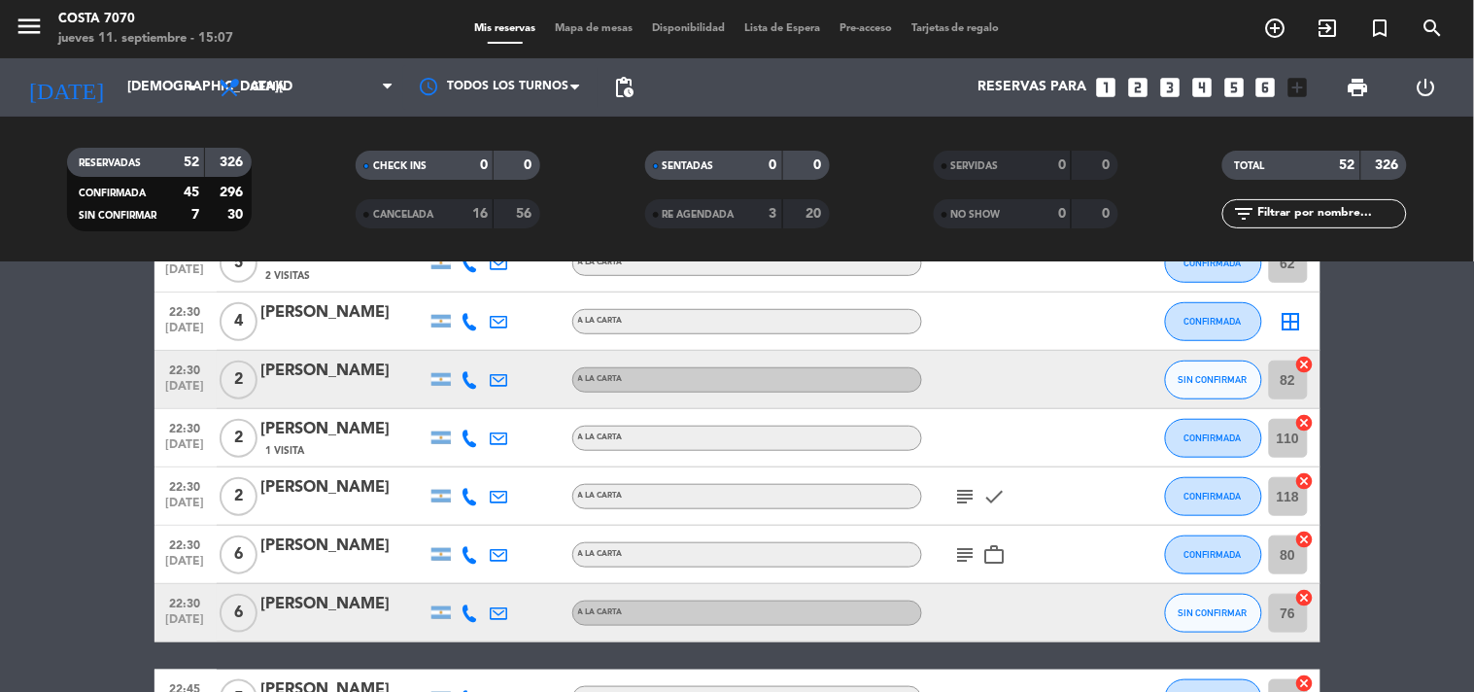
click at [469, 384] on icon at bounding box center [470, 379] width 17 height 17
click at [469, 336] on button "Copiar content_paste" at bounding box center [464, 346] width 59 height 20
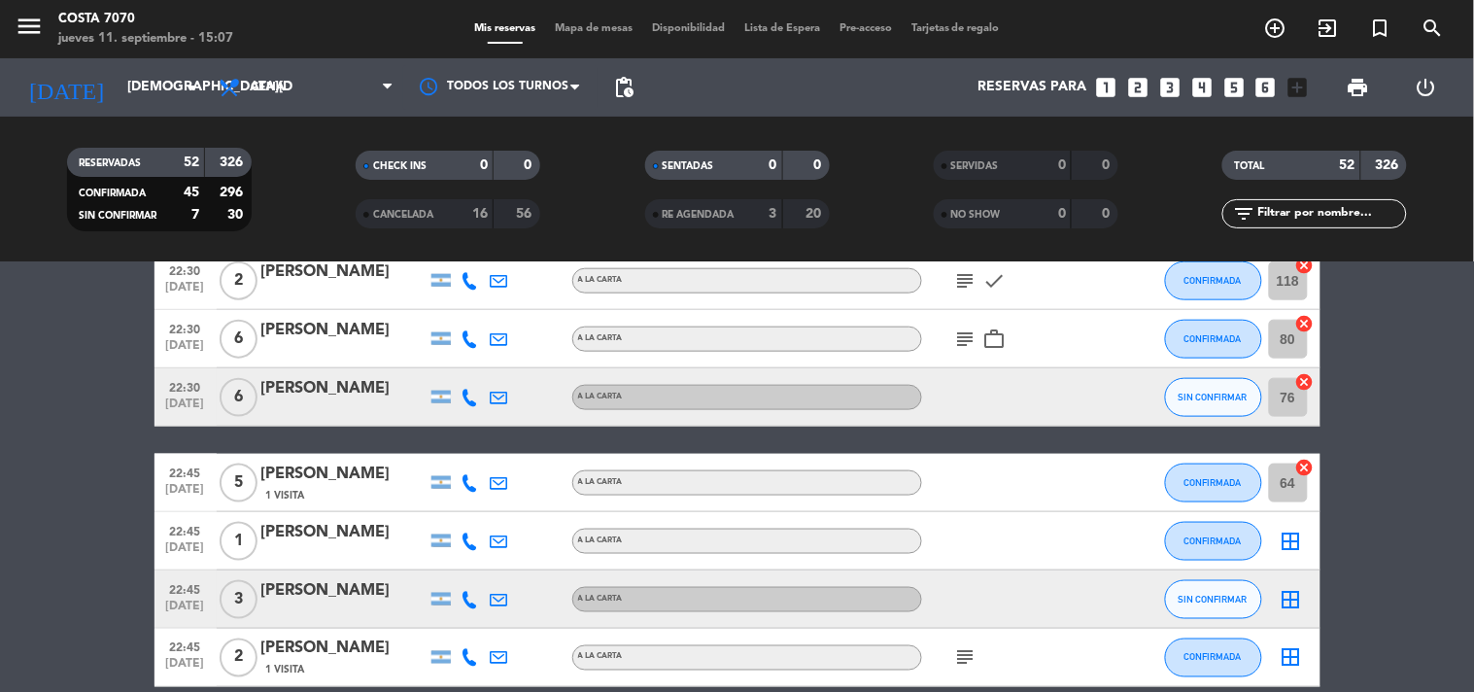
click at [473, 394] on icon at bounding box center [470, 397] width 17 height 17
click at [469, 374] on div "[PHONE_NUMBER] Copiar content_paste |" at bounding box center [481, 353] width 148 height 54
click at [479, 366] on span "content_paste" at bounding box center [486, 364] width 15 height 15
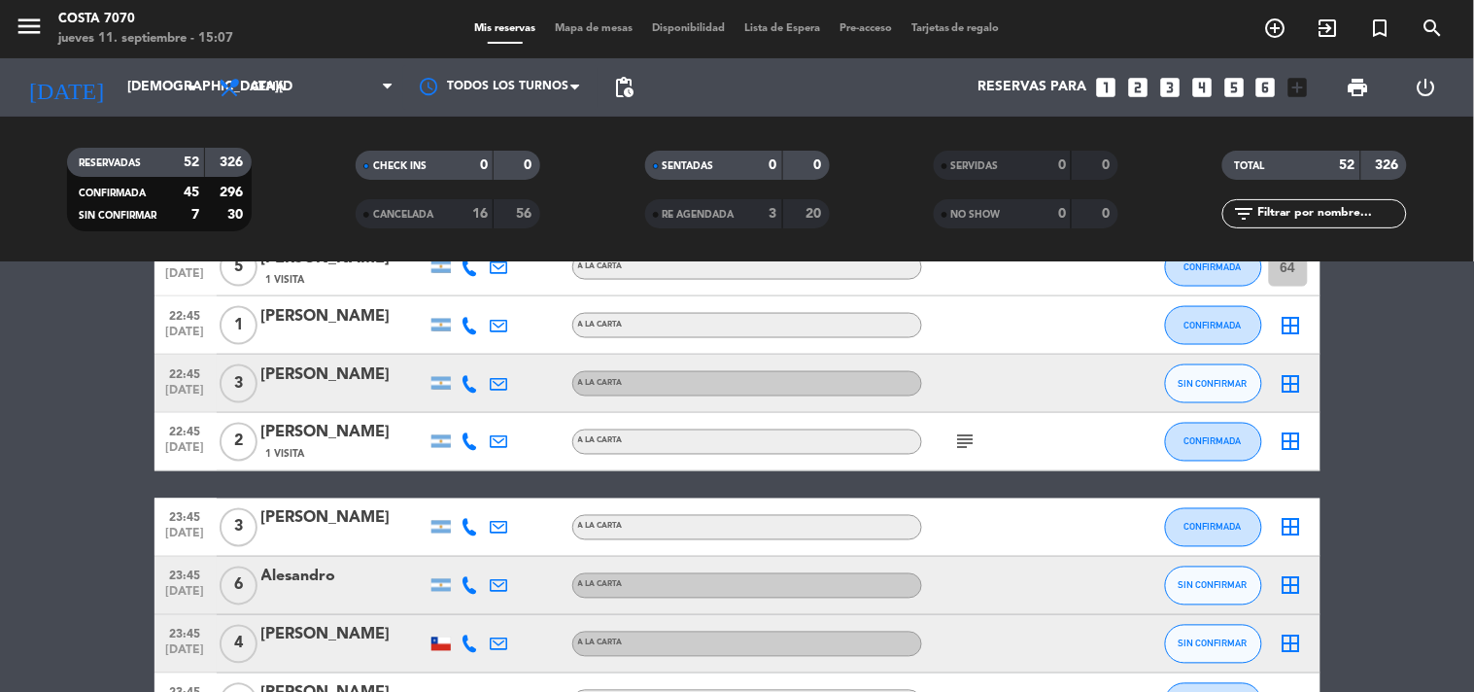
click at [464, 383] on icon at bounding box center [470, 383] width 17 height 17
click at [479, 353] on span "content_paste" at bounding box center [486, 350] width 15 height 15
click at [336, 360] on div "22:45 [DATE] 3 [PERSON_NAME] [PHONE_NUMBER] Copiar content_paste | A LA CARTA S…" at bounding box center [737, 384] width 1166 height 58
click at [353, 383] on div "[PERSON_NAME]" at bounding box center [343, 374] width 165 height 25
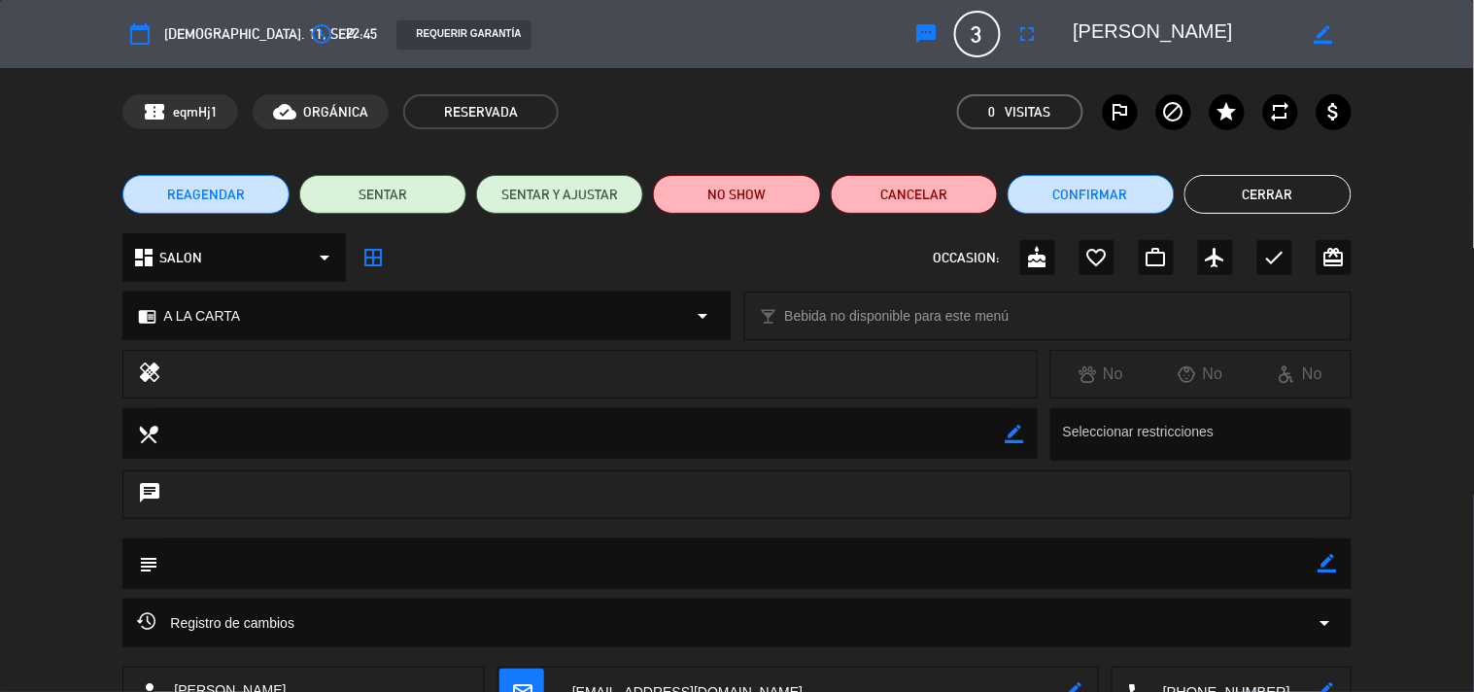
click at [931, 19] on button "sms" at bounding box center [926, 34] width 35 height 35
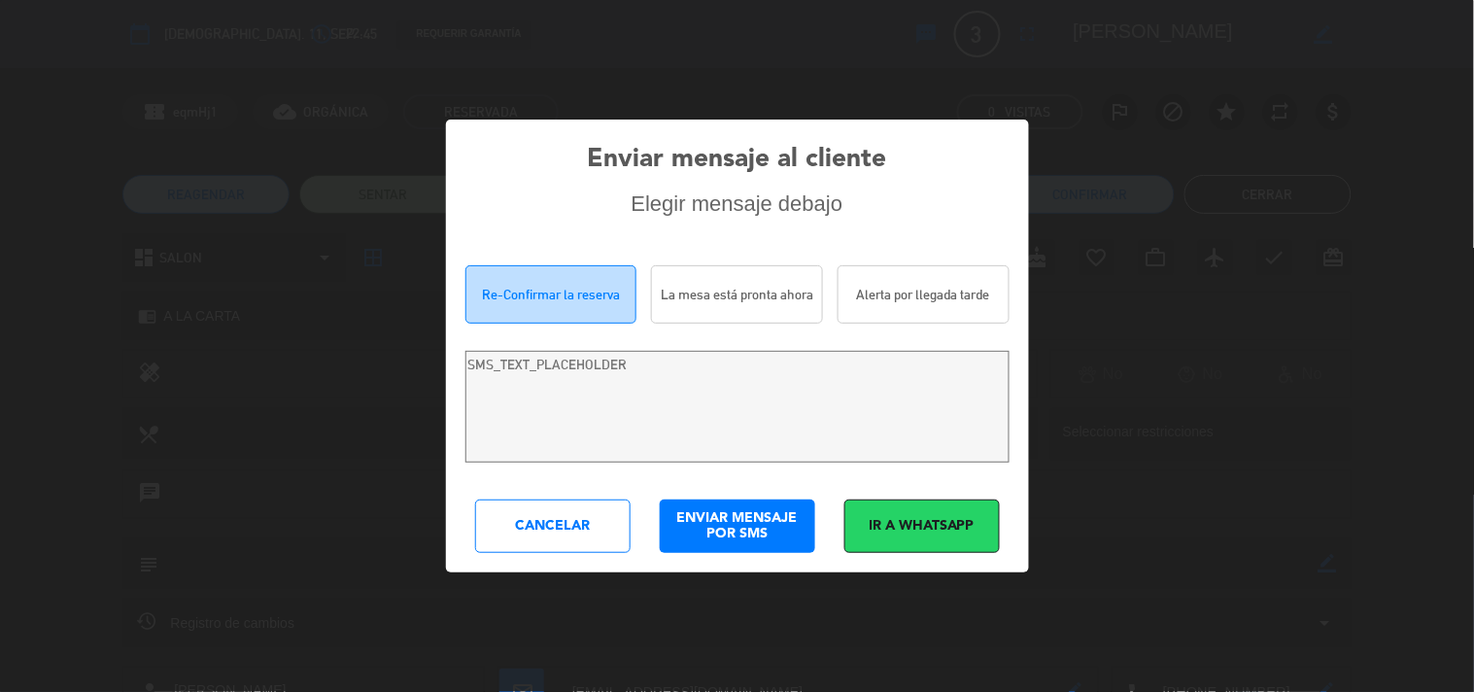
type textarea "Hola [PERSON_NAME]! Estamos escribiendo para re-confirmar su reserva en [PERSON…"
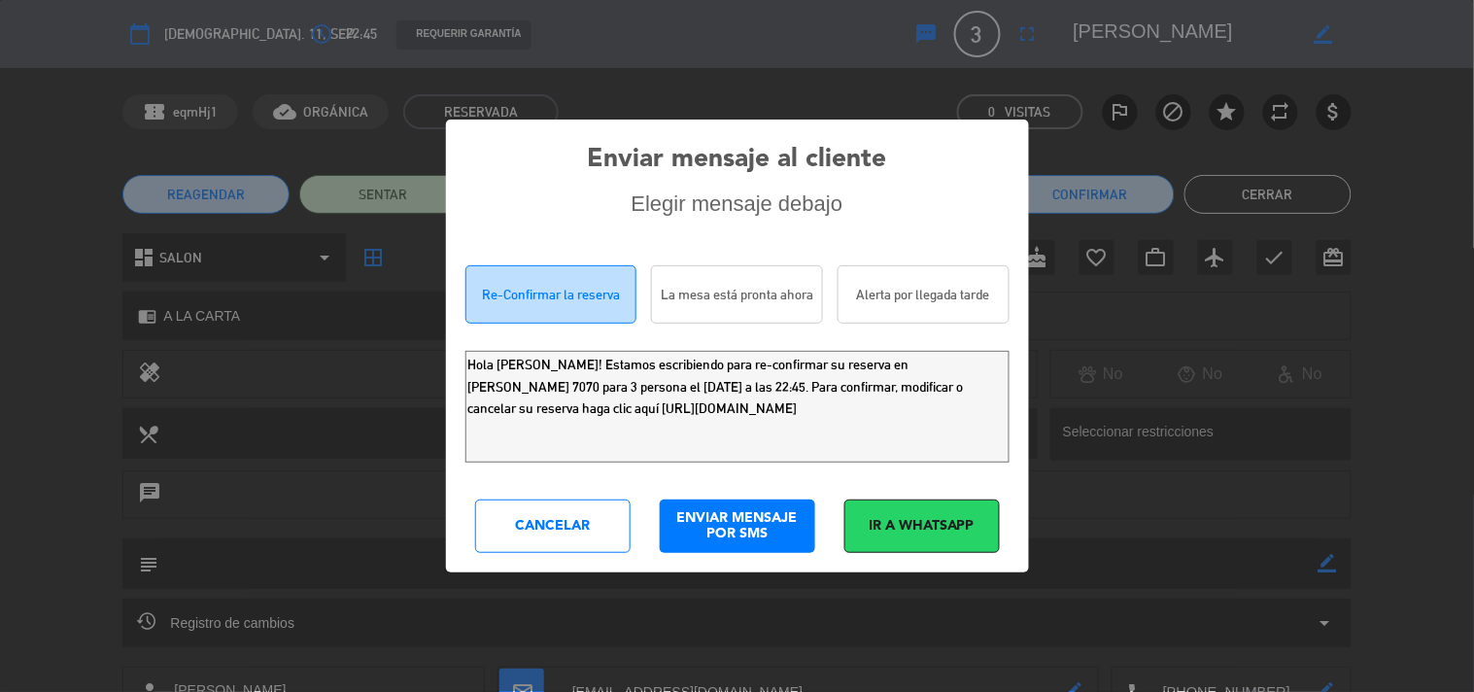
drag, startPoint x: 886, startPoint y: 413, endPoint x: 0, endPoint y: 236, distance: 903.6
click at [0, 259] on div "Enviar mensaje al cliente Elegir mensaje debajo Re-Confirmar la reserva La mesa…" at bounding box center [737, 346] width 1474 height 692
click at [567, 534] on div "Cancelar" at bounding box center [552, 525] width 155 height 53
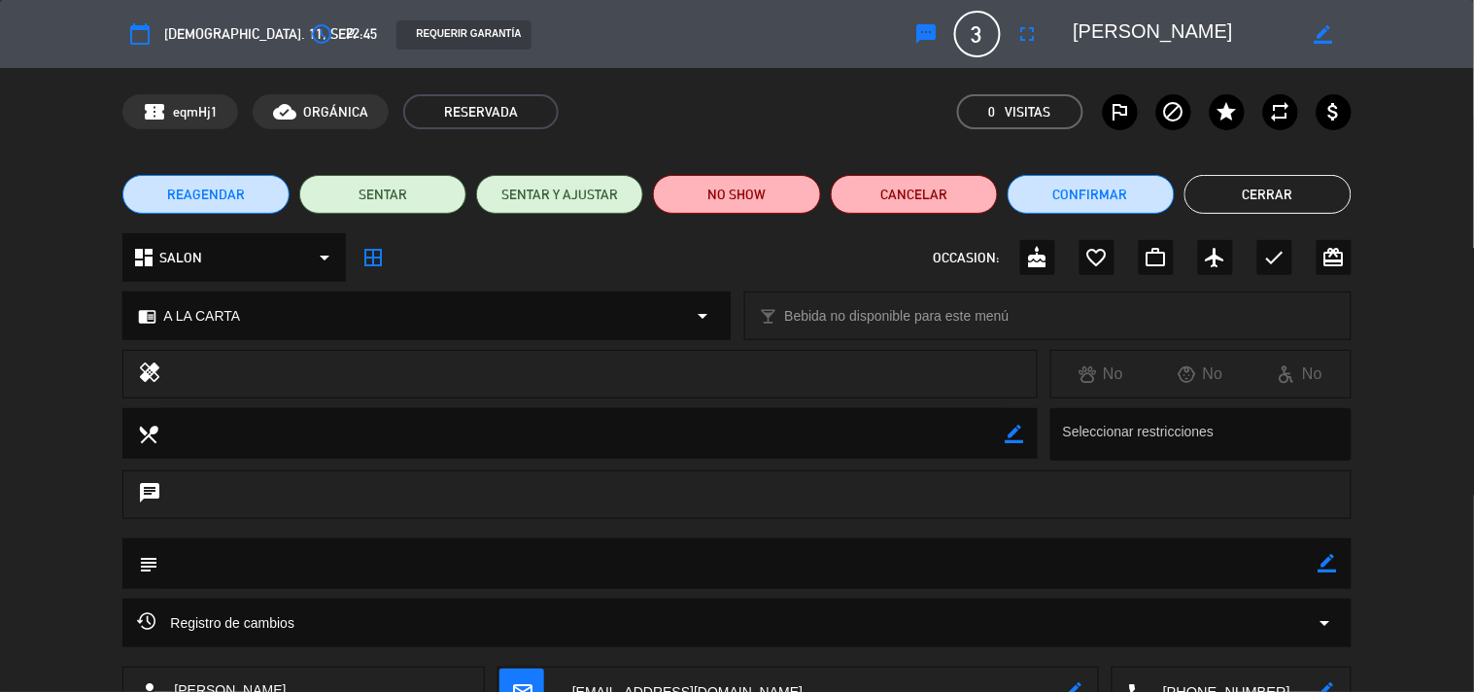
click at [1221, 192] on button "Cerrar" at bounding box center [1267, 194] width 167 height 39
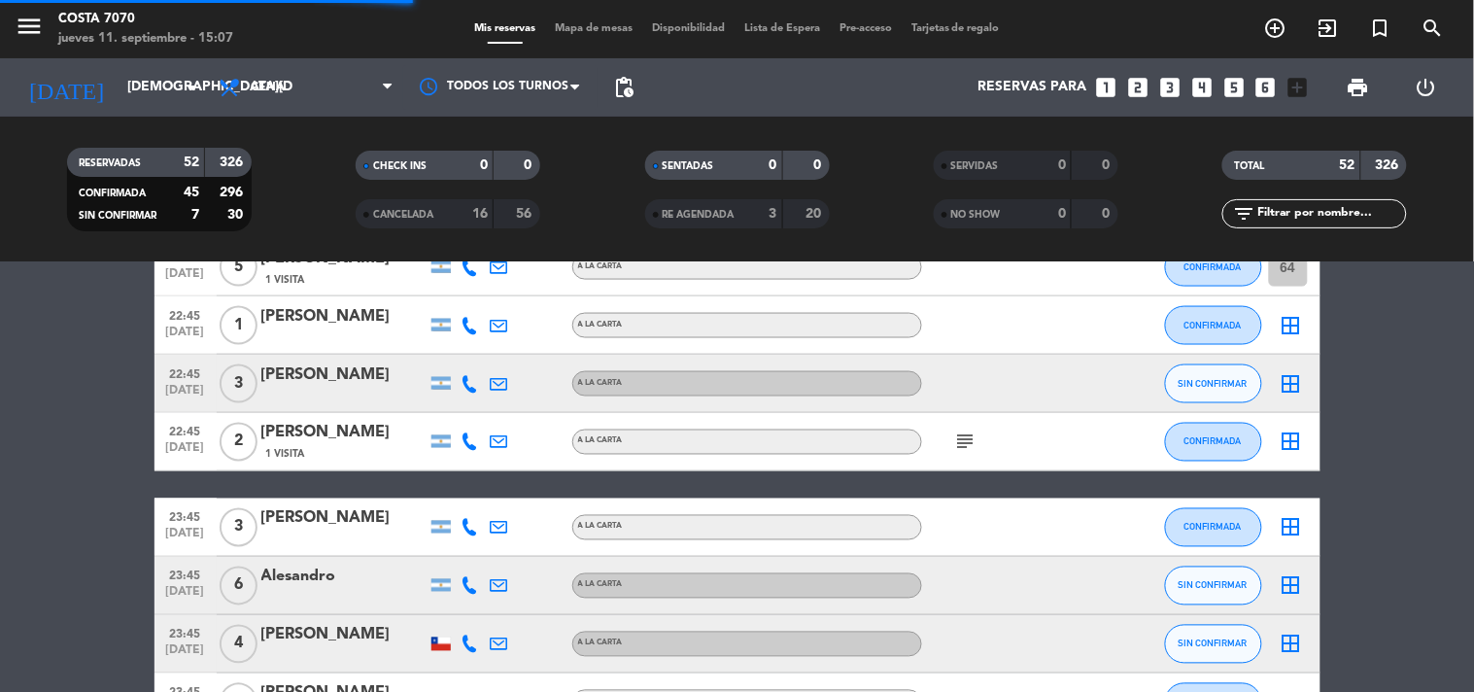
scroll to position [2806, 0]
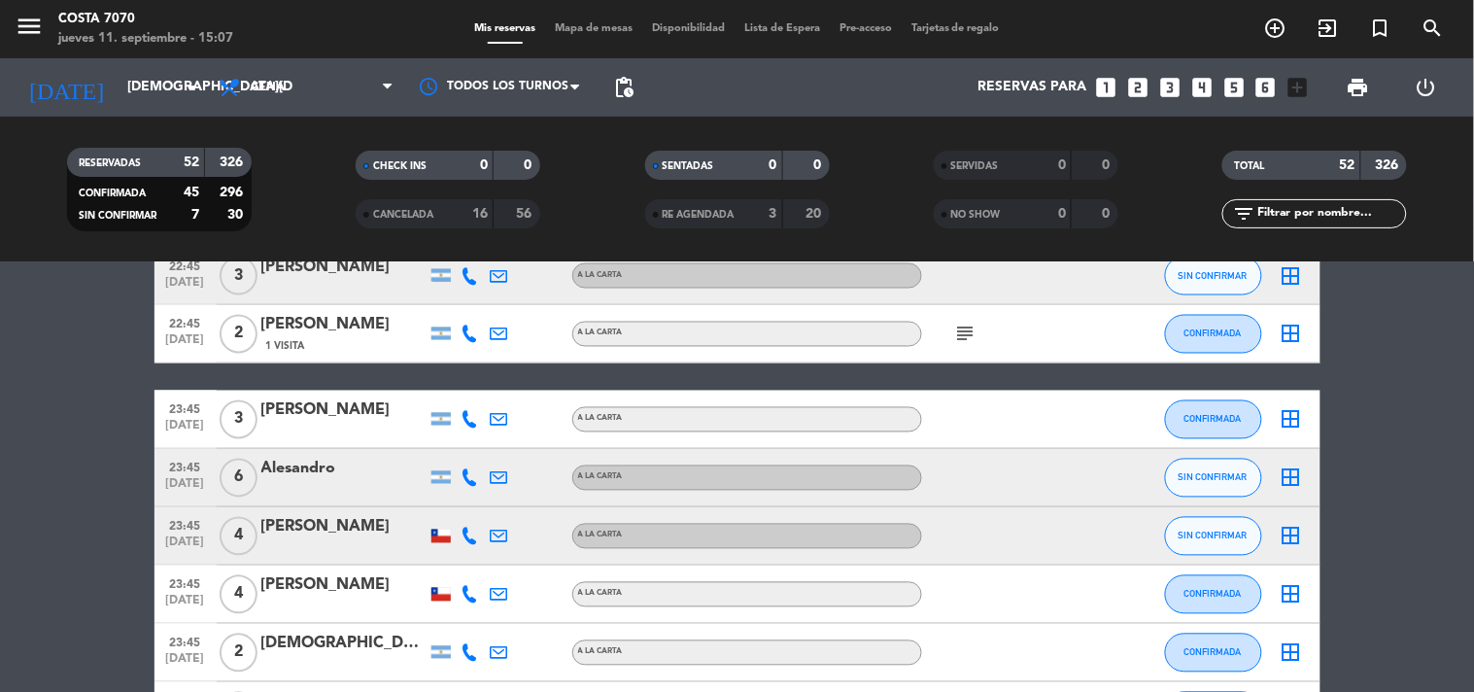
click at [470, 471] on icon at bounding box center [470, 477] width 17 height 17
click at [463, 443] on span "Copiar" at bounding box center [455, 444] width 41 height 20
click at [354, 483] on div at bounding box center [343, 491] width 165 height 16
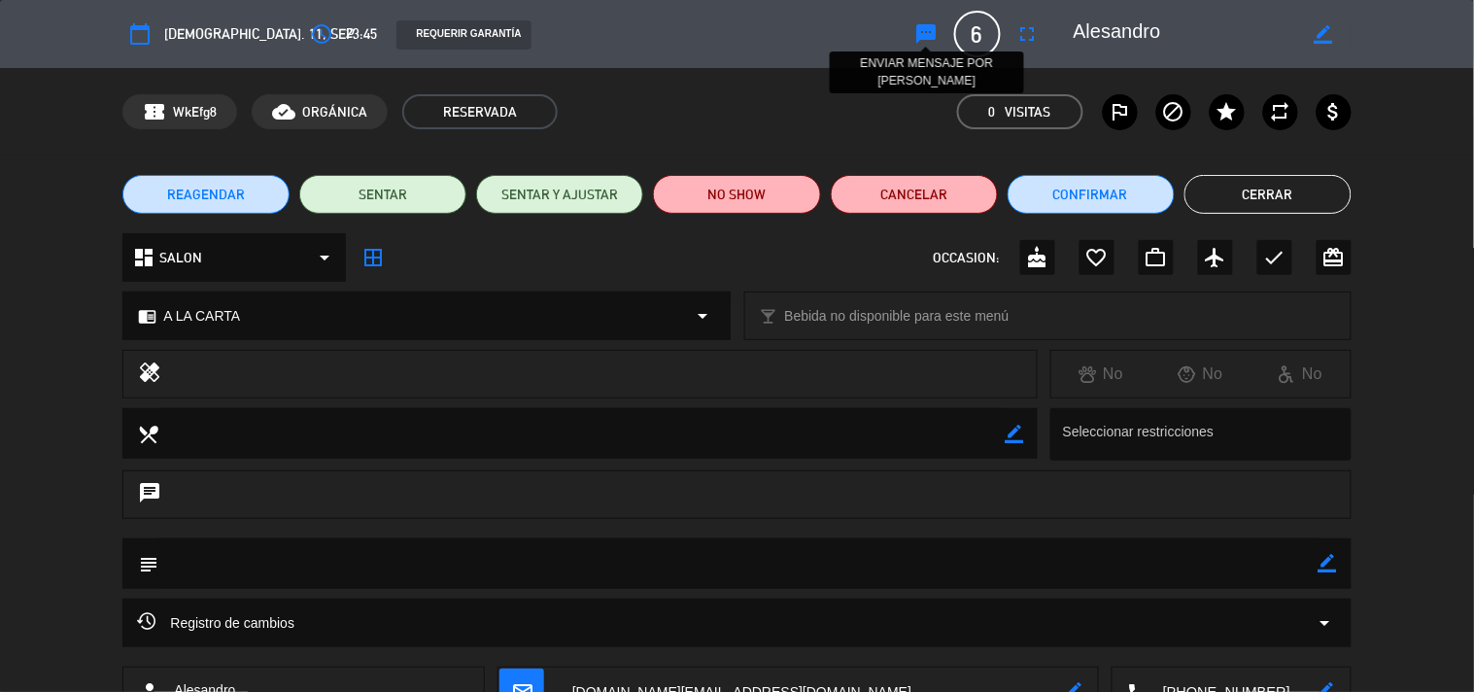
click at [931, 29] on icon "sms" at bounding box center [926, 33] width 23 height 23
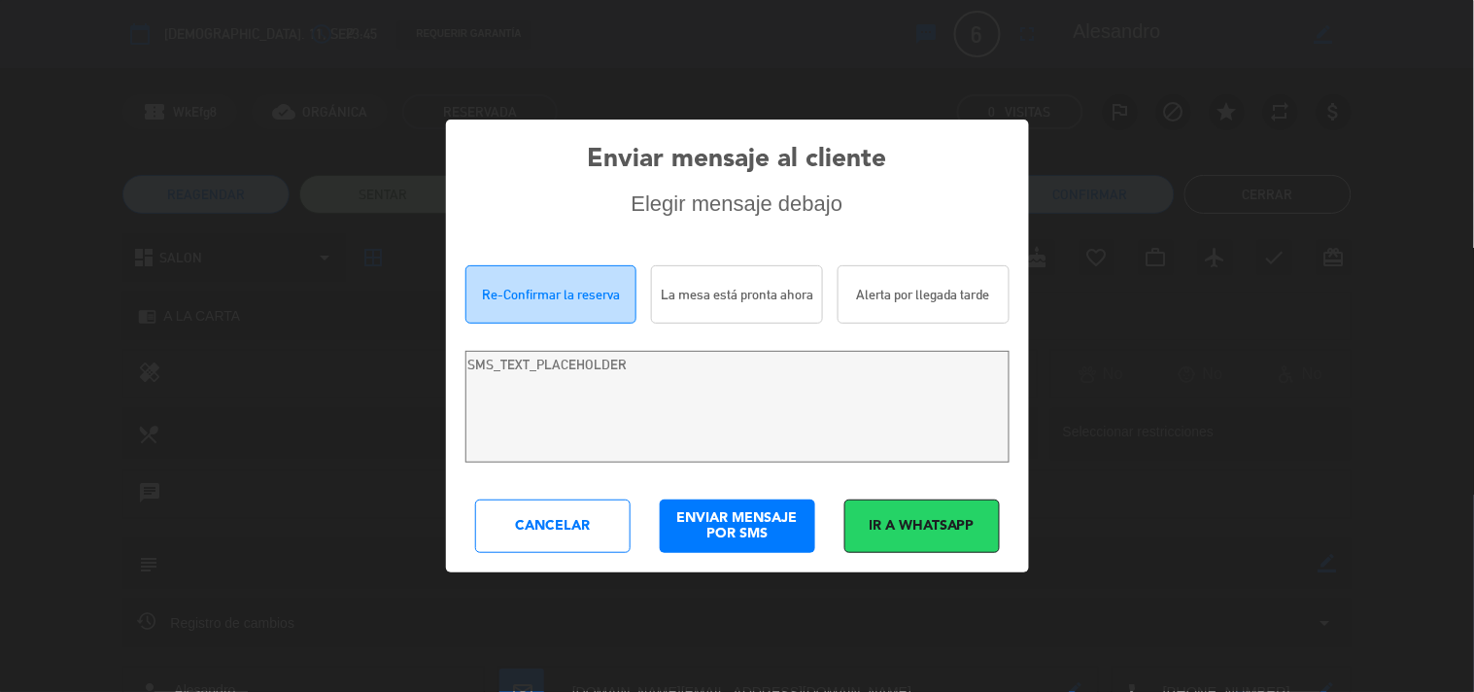
type textarea "[PERSON_NAME]! Estamos escribiendo para re-confirmar su reserva en [PERSON_NAME…"
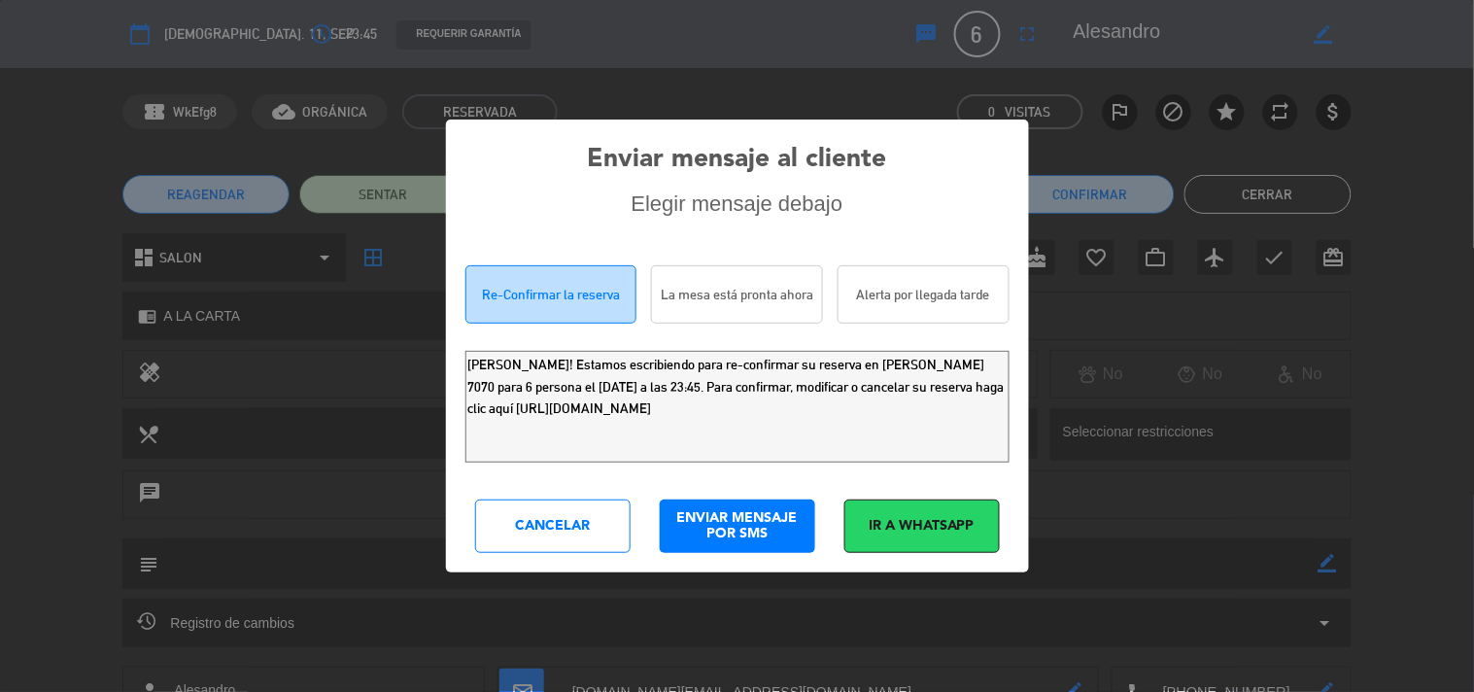
drag, startPoint x: 869, startPoint y: 428, endPoint x: 0, endPoint y: 5, distance: 966.0
click at [0, 97] on div "Enviar mensaje al cliente Elegir mensaje debajo Re-Confirmar la reserva La mesa…" at bounding box center [737, 346] width 1474 height 692
click at [554, 520] on div "Cancelar" at bounding box center [552, 525] width 155 height 53
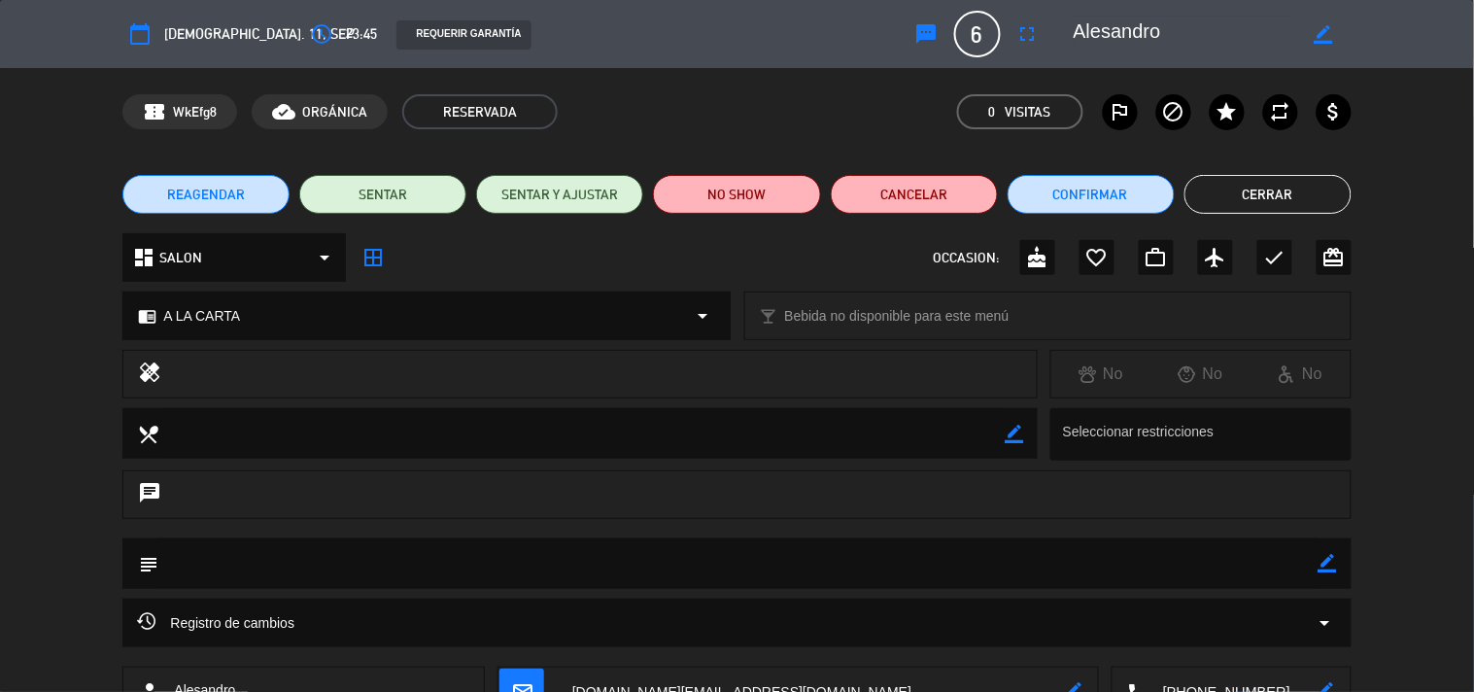
click at [1244, 197] on button "Cerrar" at bounding box center [1267, 194] width 167 height 39
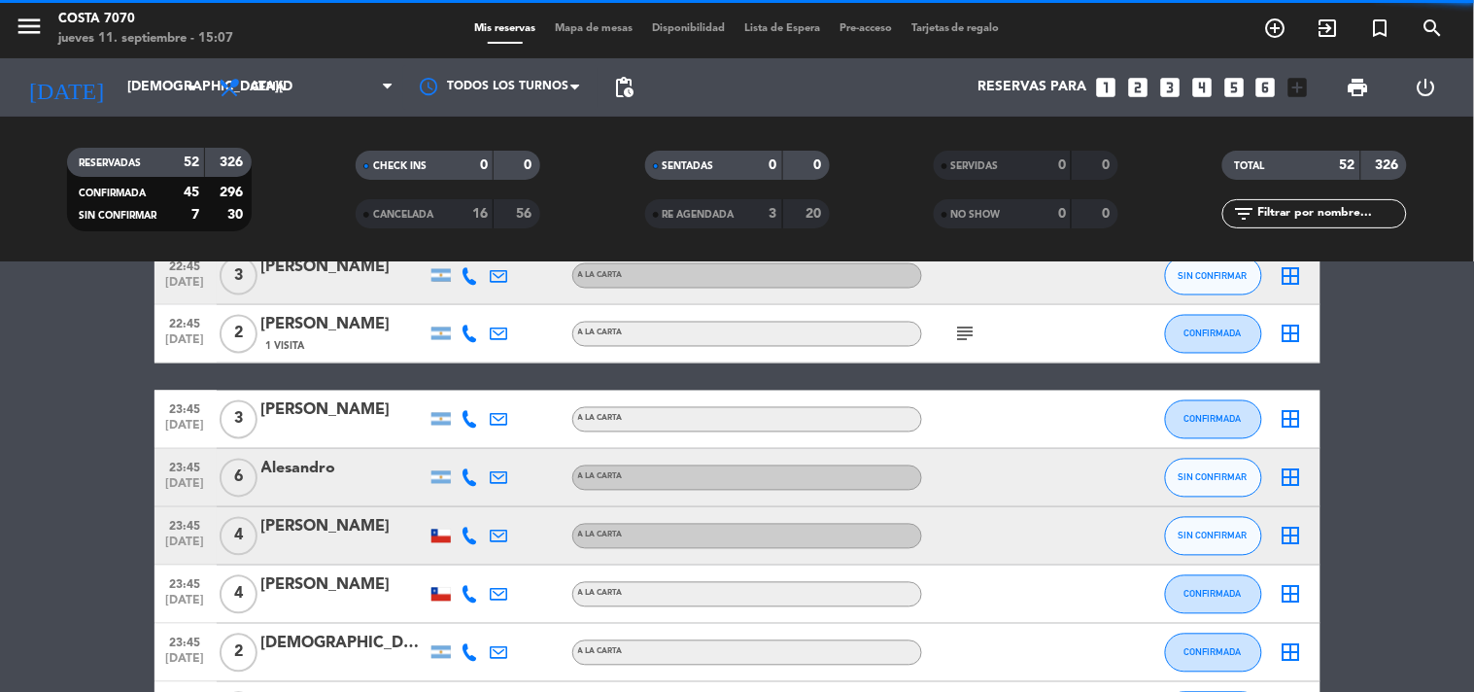
scroll to position [2915, 0]
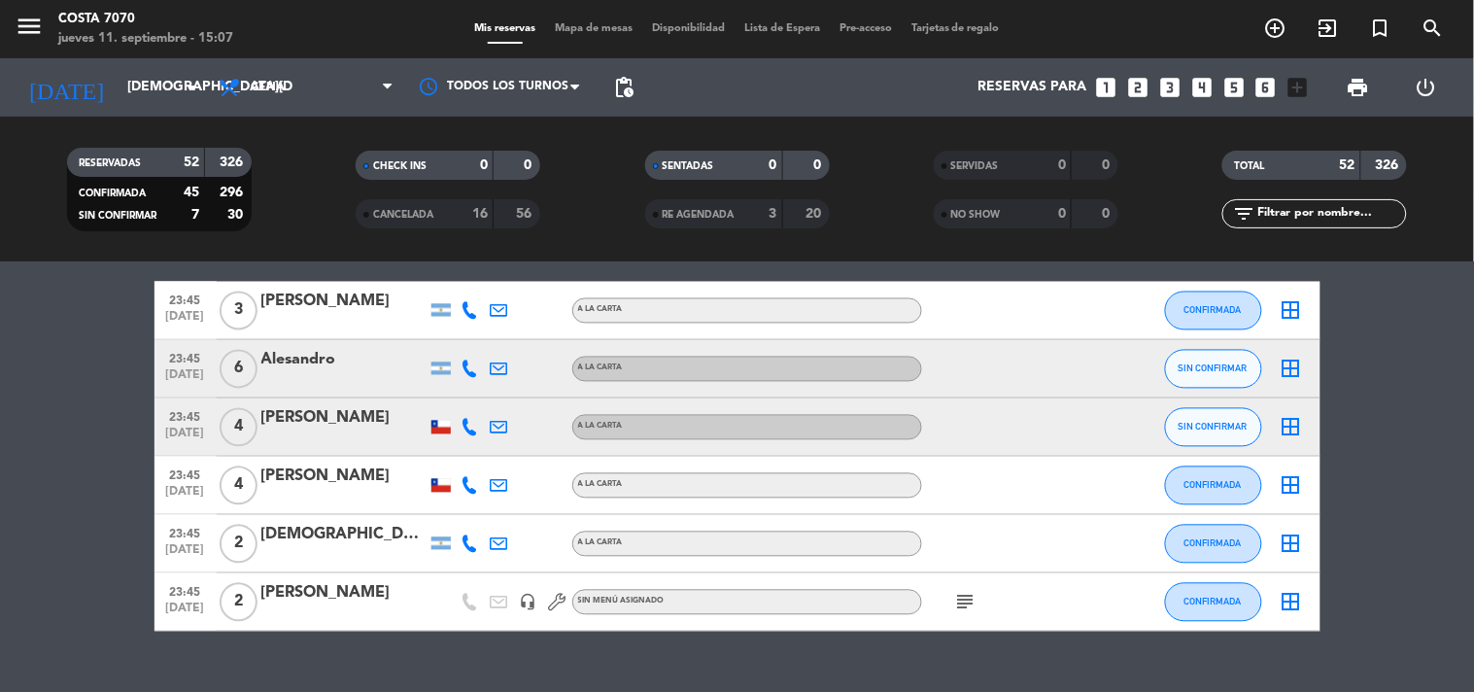
click at [469, 428] on icon at bounding box center [470, 427] width 17 height 17
click at [483, 390] on span "content_paste" at bounding box center [490, 394] width 15 height 15
click at [353, 458] on div "23:45 [DATE] 4 [PERSON_NAME] A LA CARTA CONFIRMADA border_all" at bounding box center [737, 486] width 1166 height 58
click at [360, 435] on div at bounding box center [343, 440] width 165 height 16
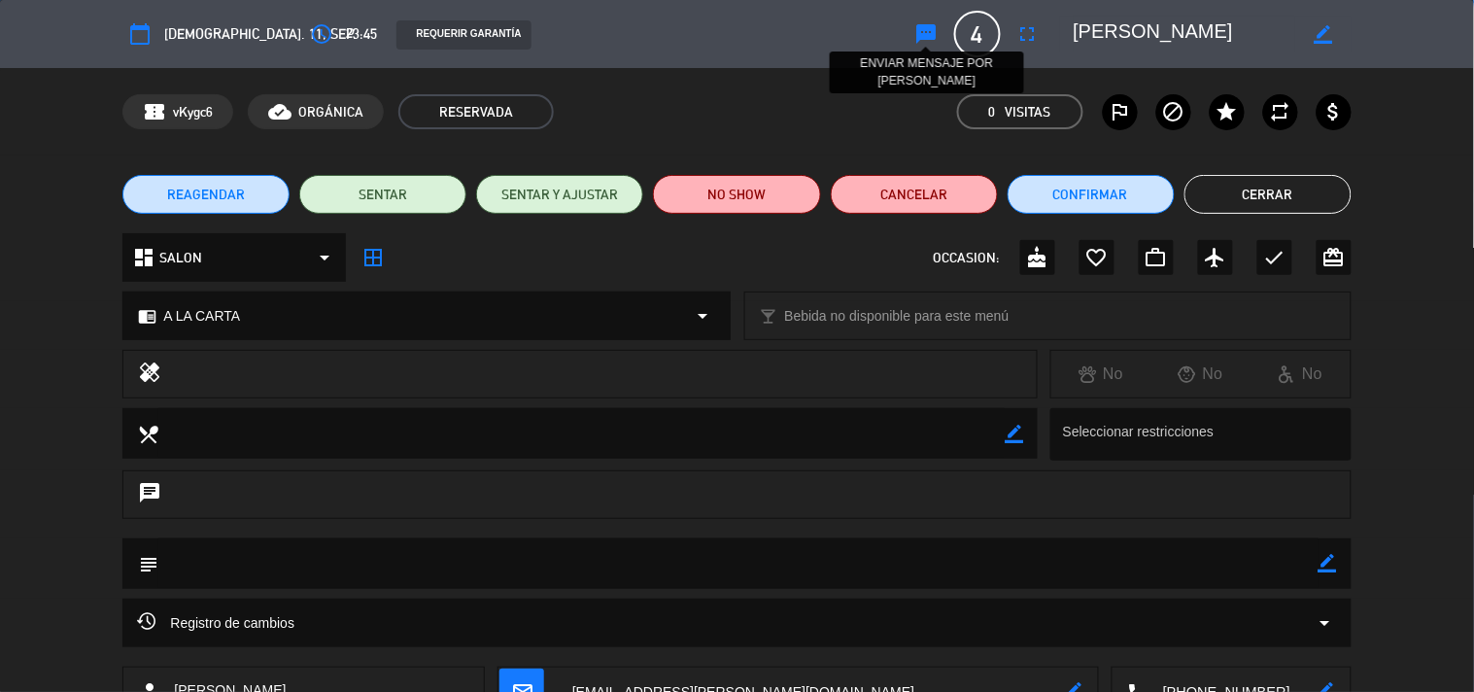
click at [929, 37] on icon "sms" at bounding box center [926, 33] width 23 height 23
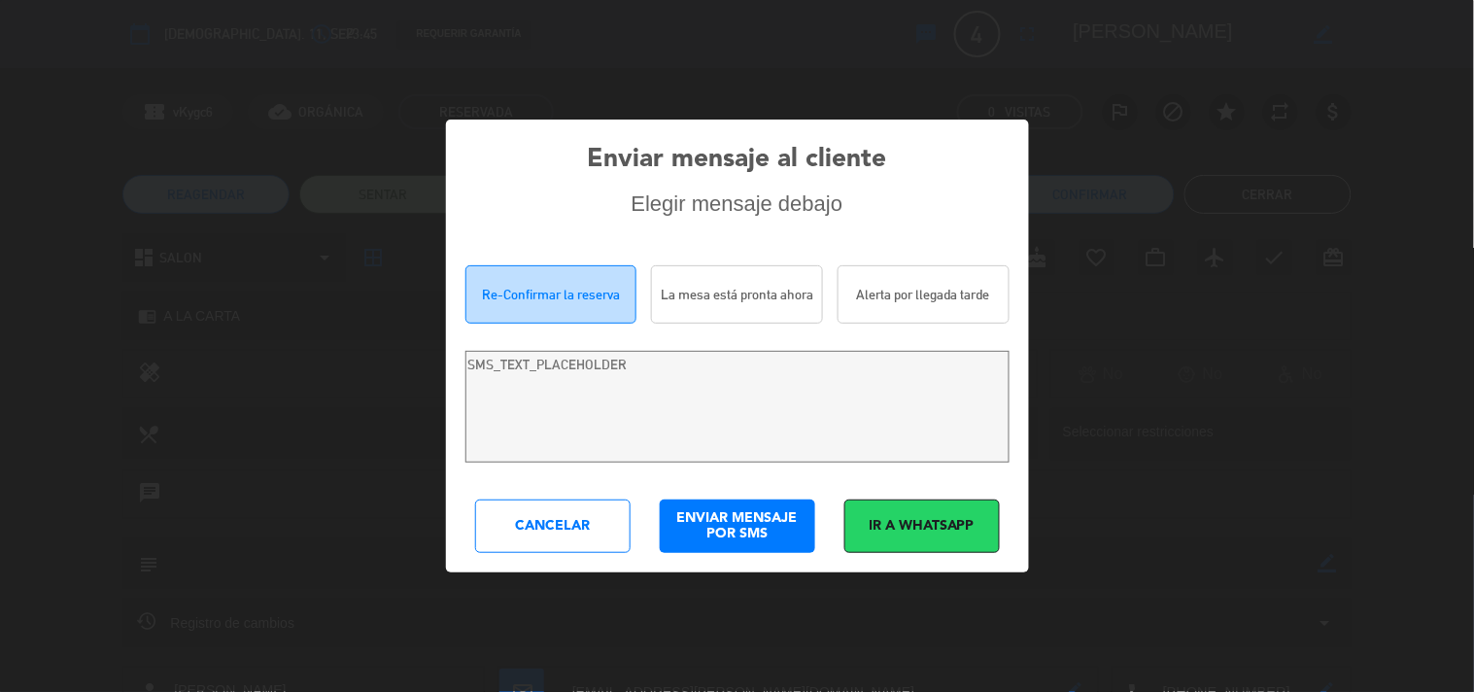
type textarea "Hola [PERSON_NAME]! Estamos escribiendo para re-confirmar su reserva en [PERSON…"
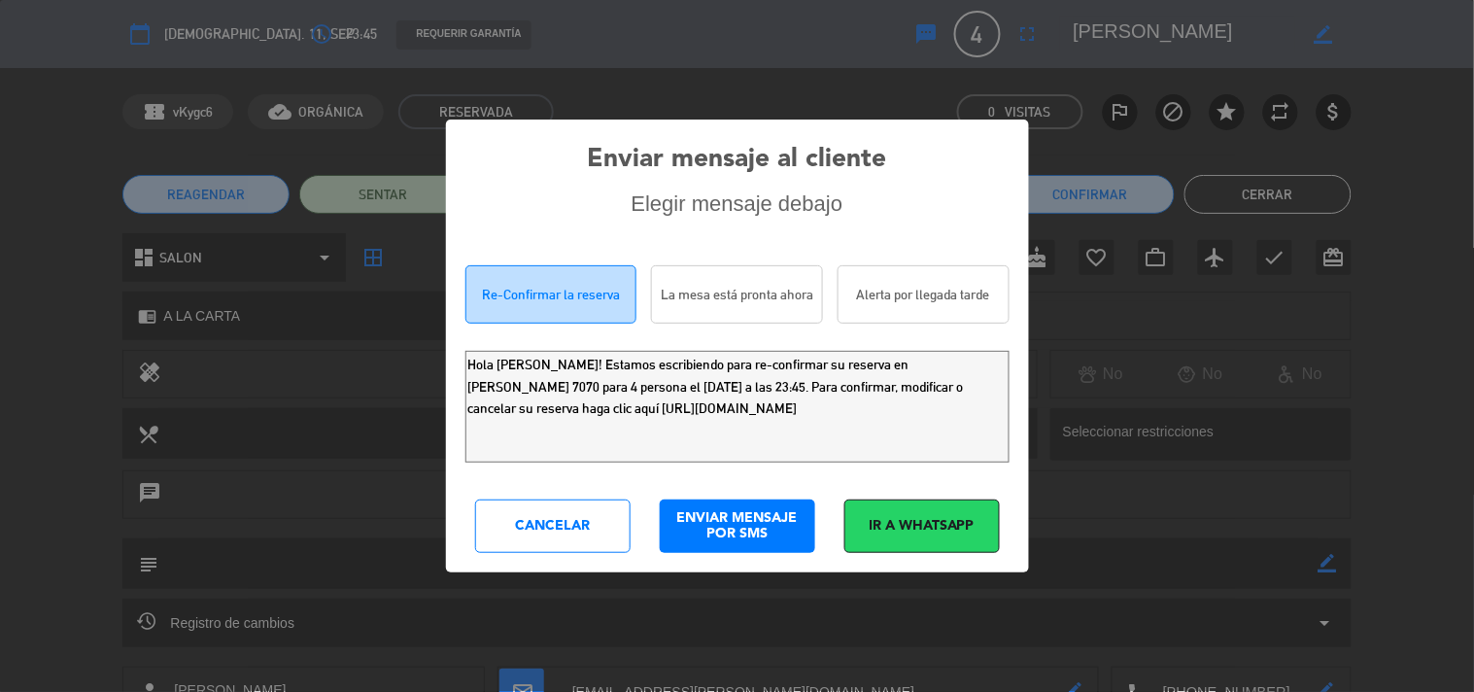
drag, startPoint x: 910, startPoint y: 429, endPoint x: 0, endPoint y: 200, distance: 938.6
click at [0, 225] on div "Enviar mensaje al cliente Elegir mensaje debajo Re-Confirmar la reserva La mesa…" at bounding box center [737, 346] width 1474 height 692
click at [558, 513] on div "Cancelar" at bounding box center [552, 525] width 155 height 53
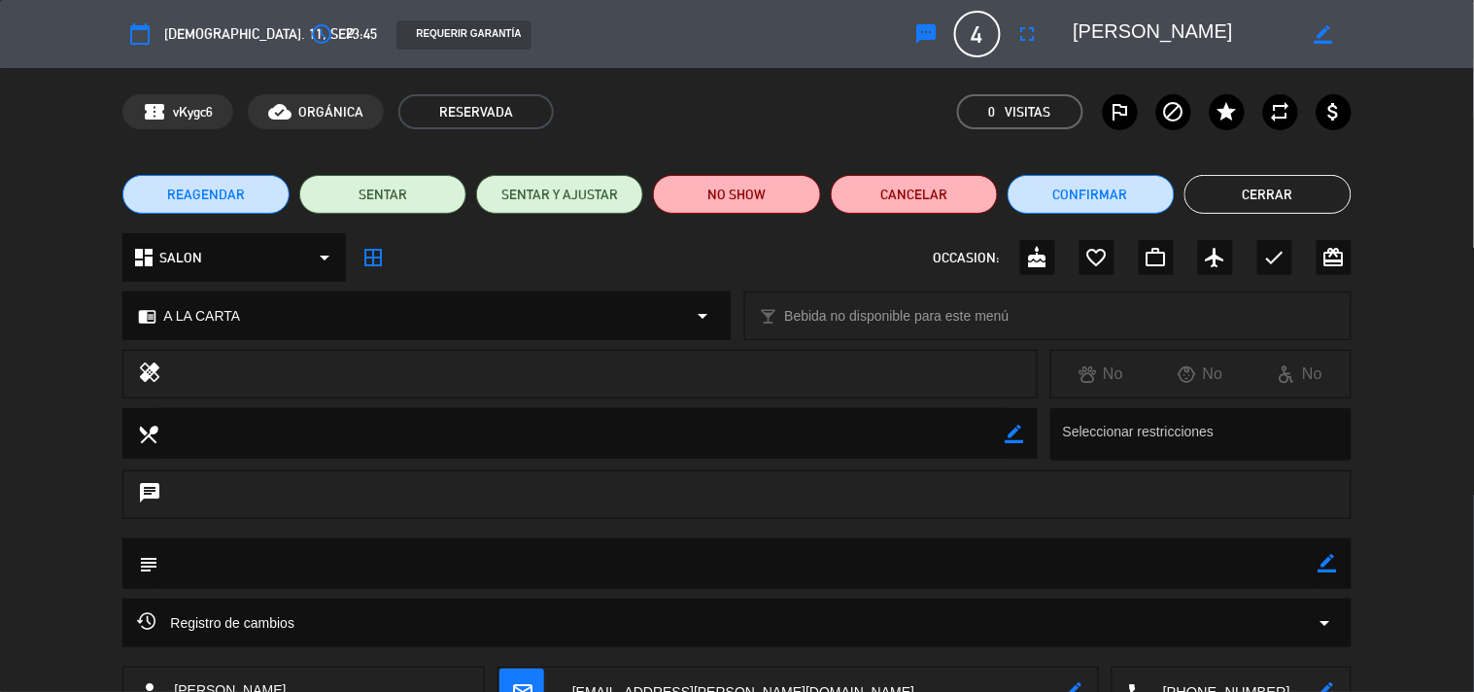
click at [1297, 198] on button "Cerrar" at bounding box center [1267, 194] width 167 height 39
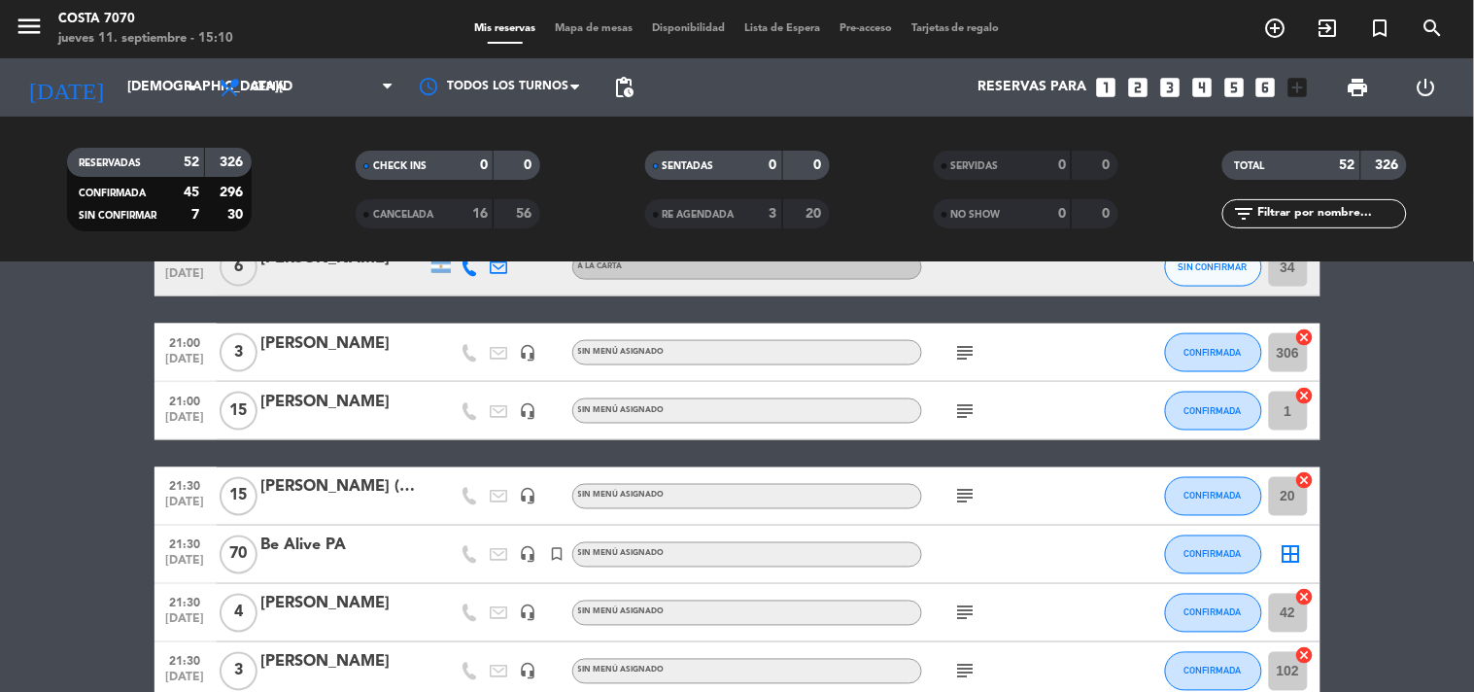
scroll to position [647, 0]
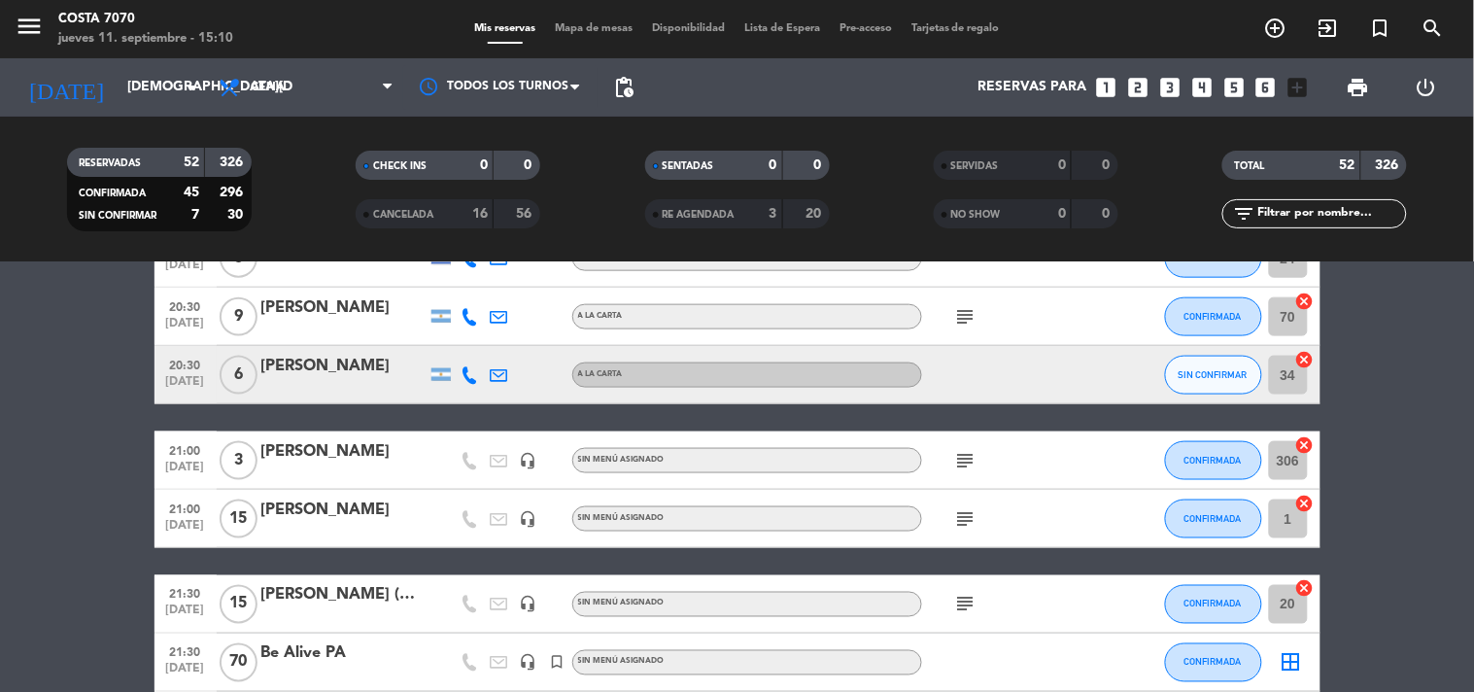
click at [470, 371] on icon at bounding box center [470, 374] width 17 height 17
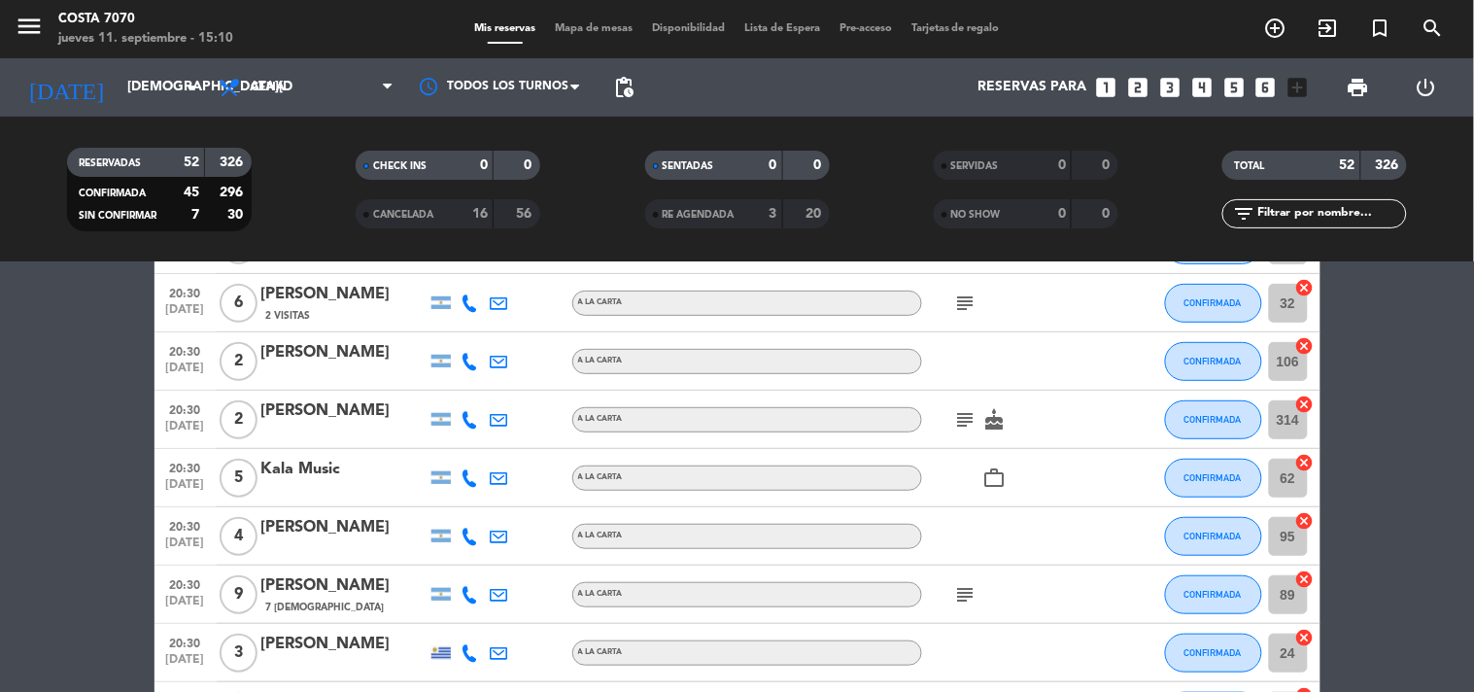
scroll to position [0, 0]
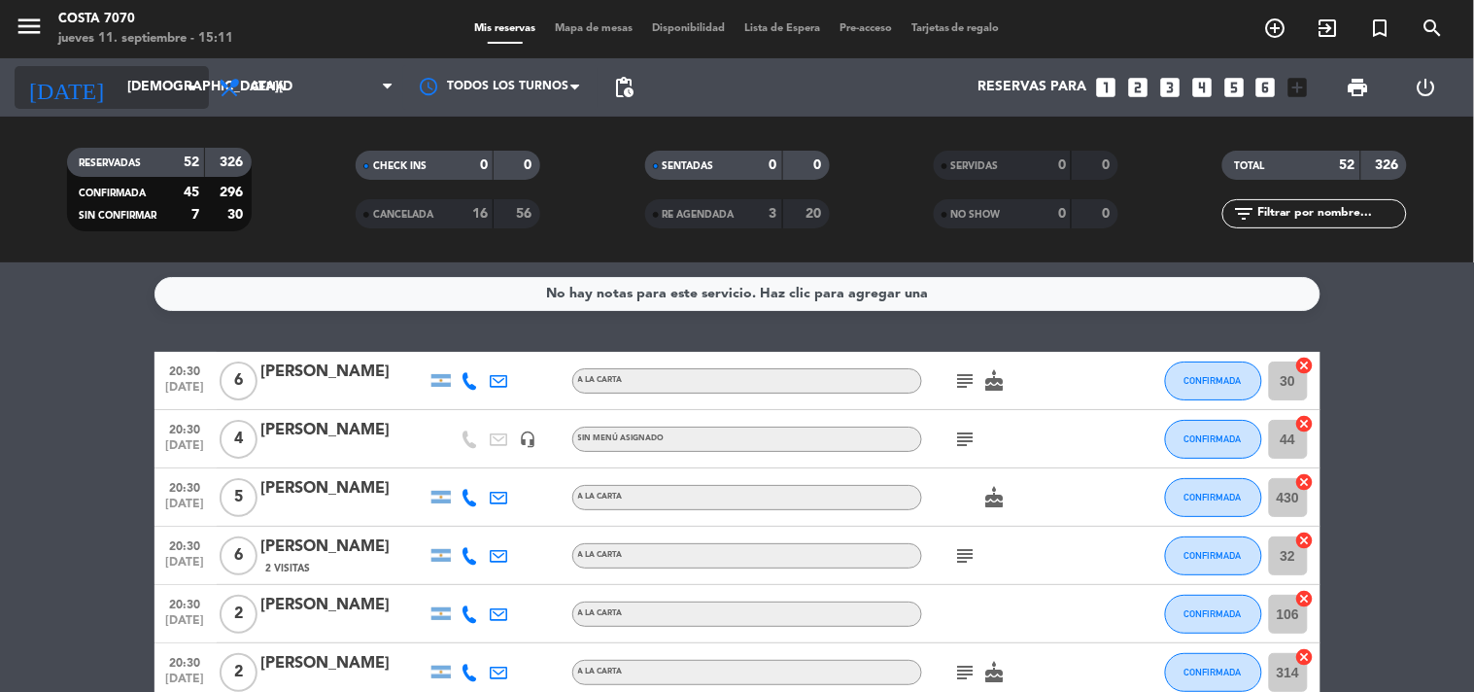
click at [166, 92] on input "[DEMOGRAPHIC_DATA][DATE]" at bounding box center [210, 87] width 185 height 35
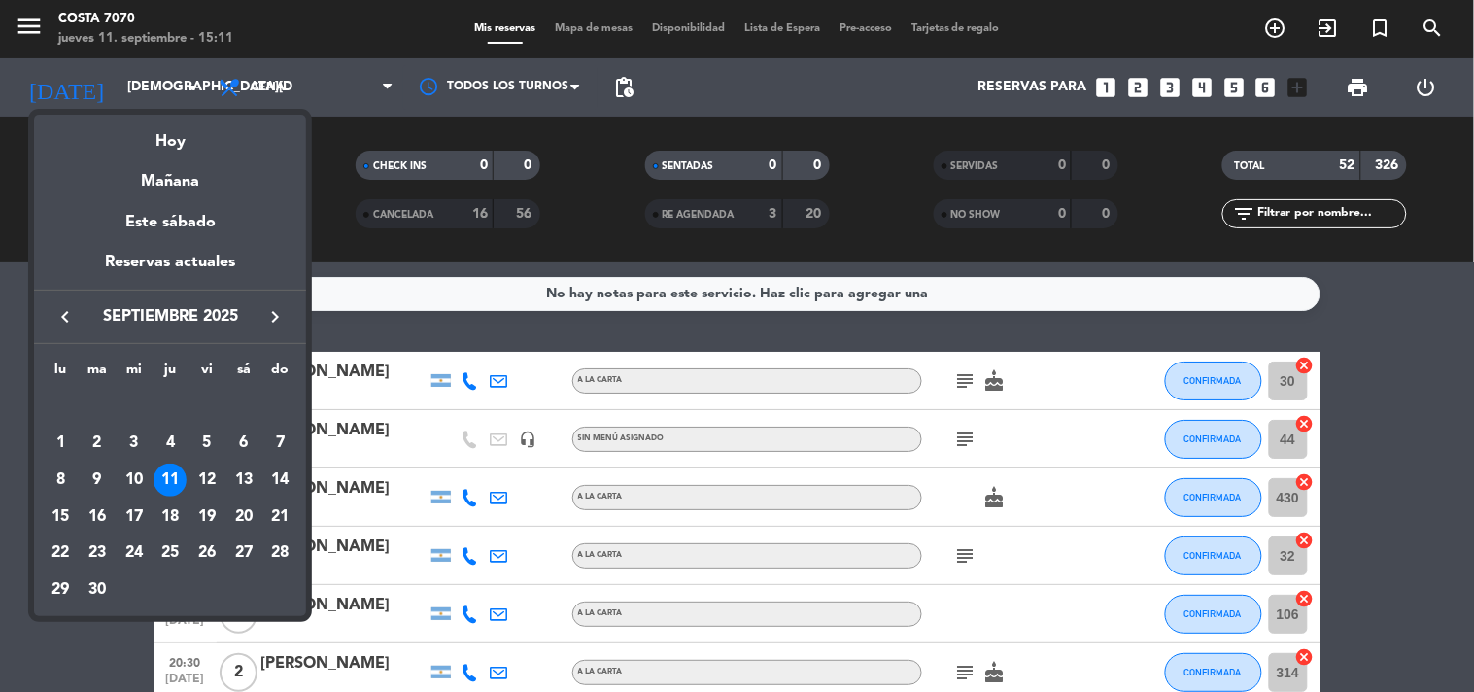
click at [235, 483] on div "13" at bounding box center [243, 479] width 33 height 33
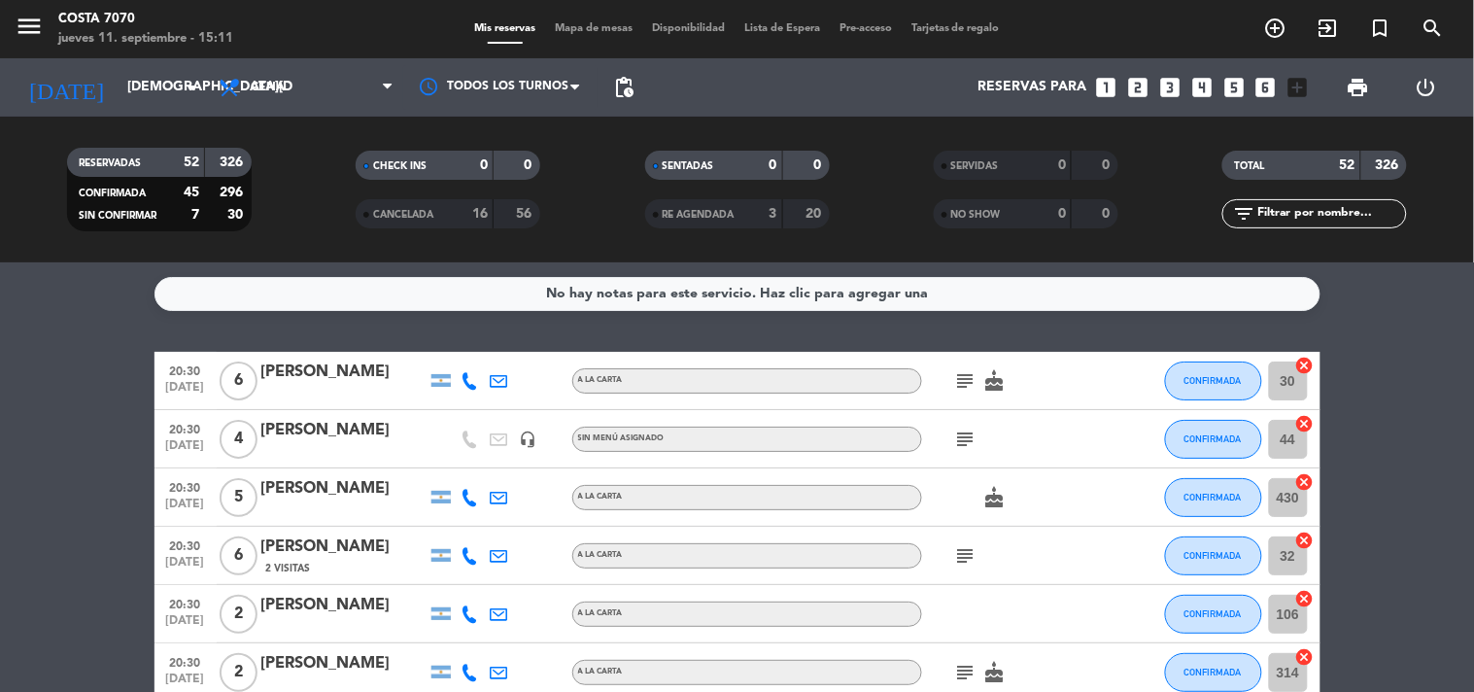
type input "[DATE]"
click at [1360, 209] on input "text" at bounding box center [1330, 213] width 151 height 21
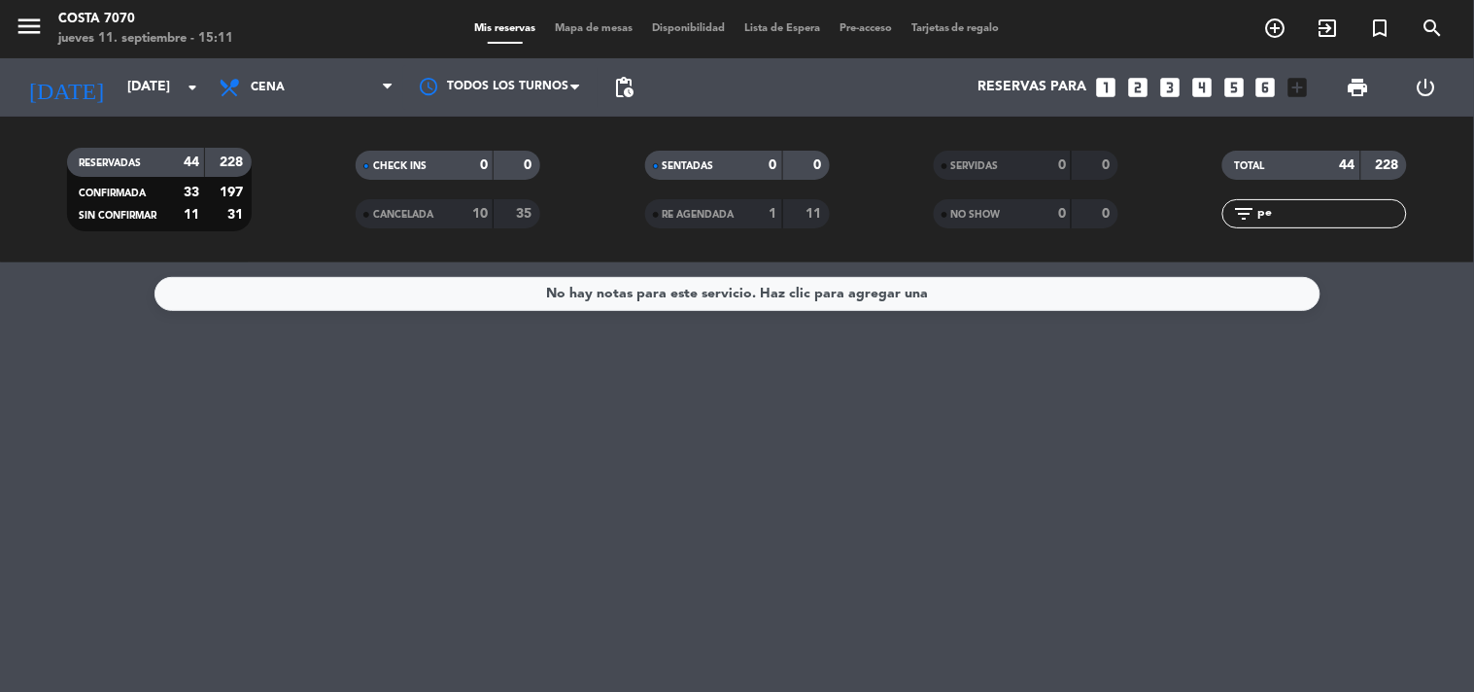
type input "p"
type input "pao"
click at [1306, 218] on input "pao" at bounding box center [1330, 213] width 151 height 21
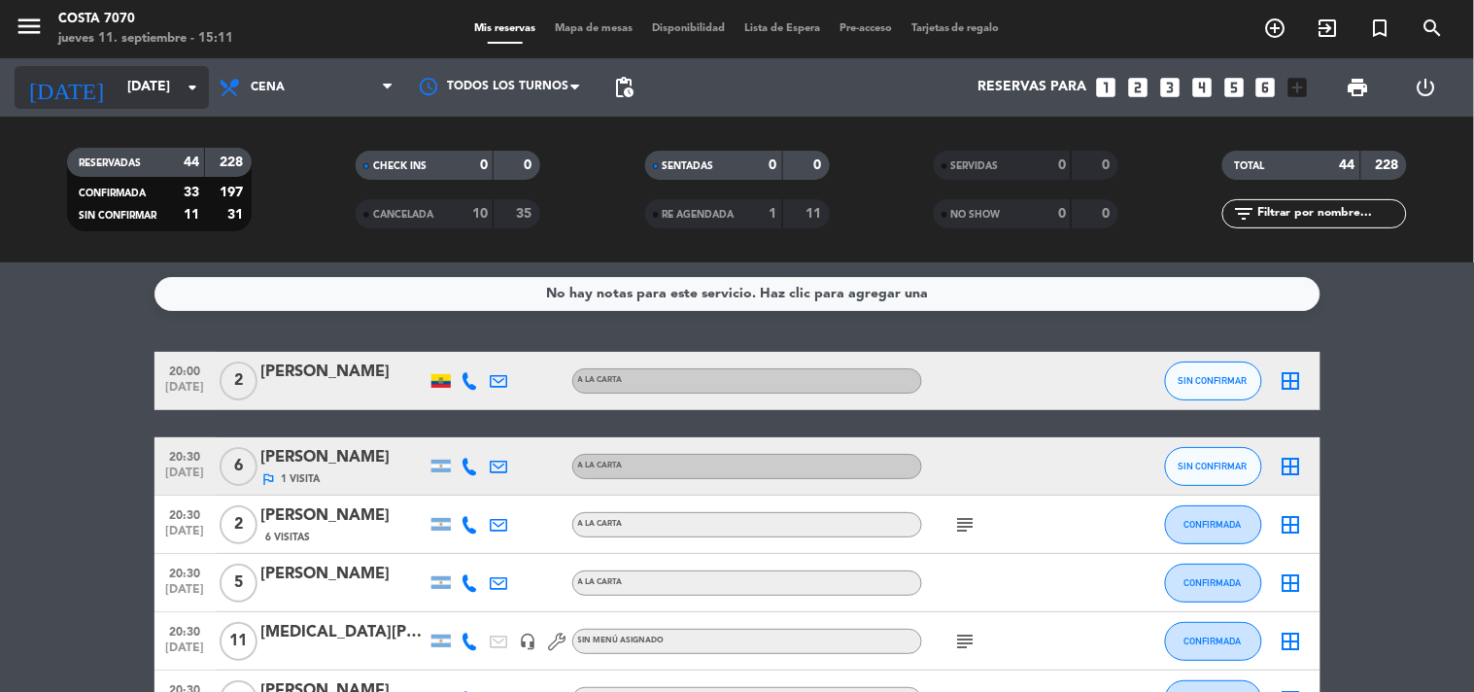
click at [175, 100] on input "[DATE]" at bounding box center [210, 87] width 185 height 35
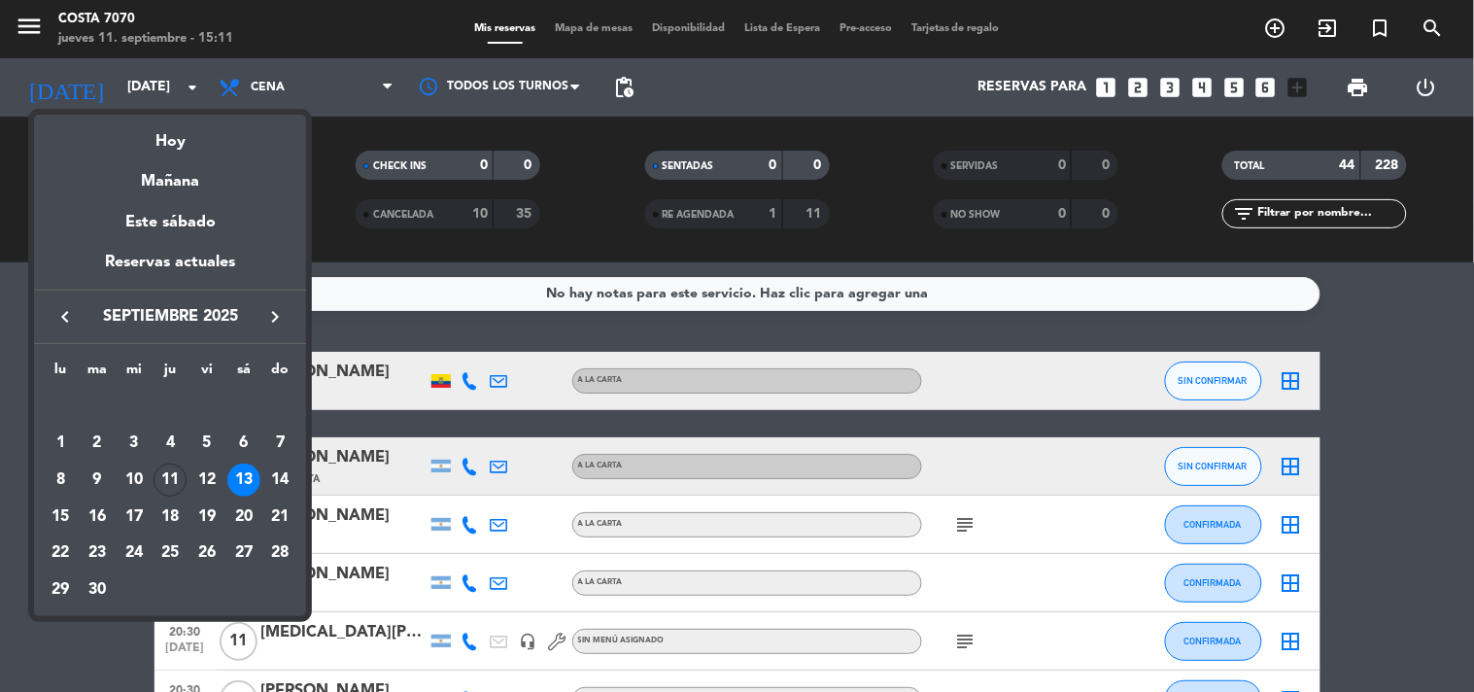
click at [208, 479] on div "12" at bounding box center [206, 479] width 33 height 33
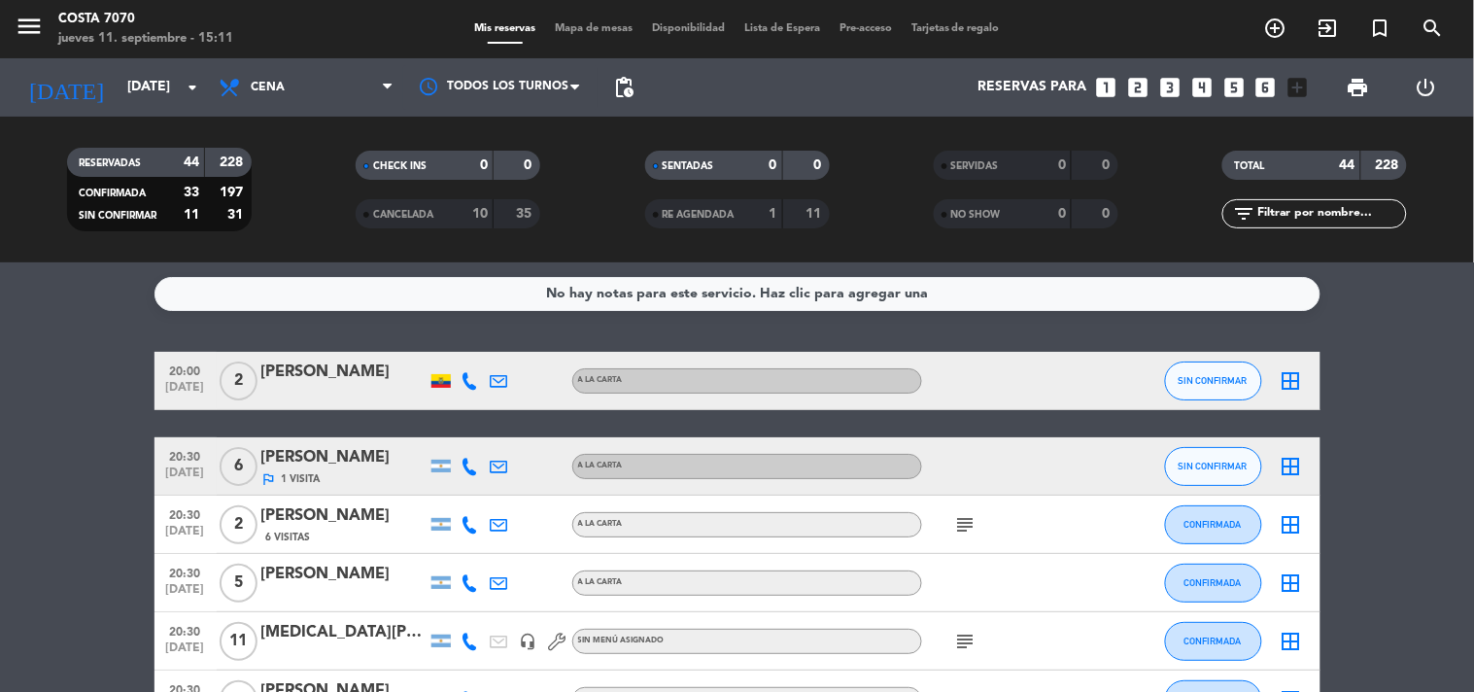
type input "[DATE]"
click at [1384, 216] on input "text" at bounding box center [1330, 213] width 151 height 21
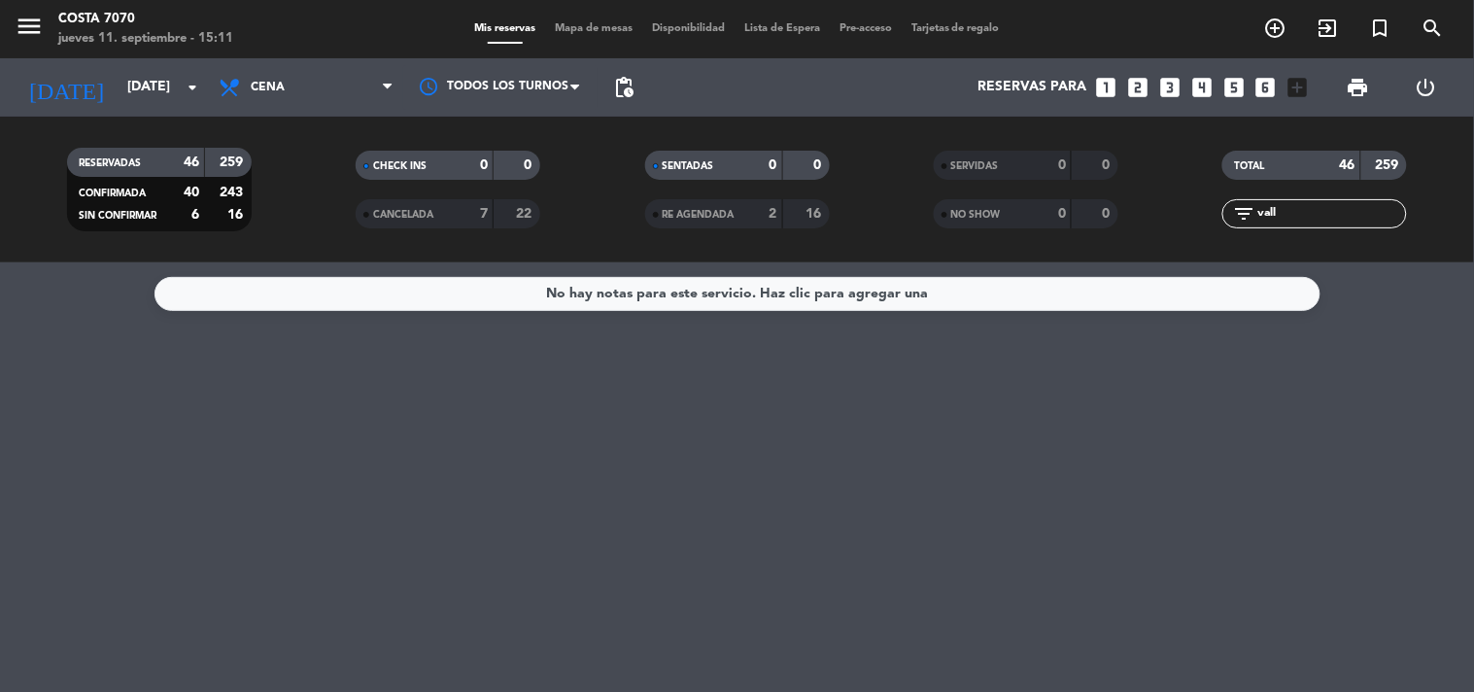
type input "vall"
click at [176, 74] on input "[DATE]" at bounding box center [210, 87] width 185 height 35
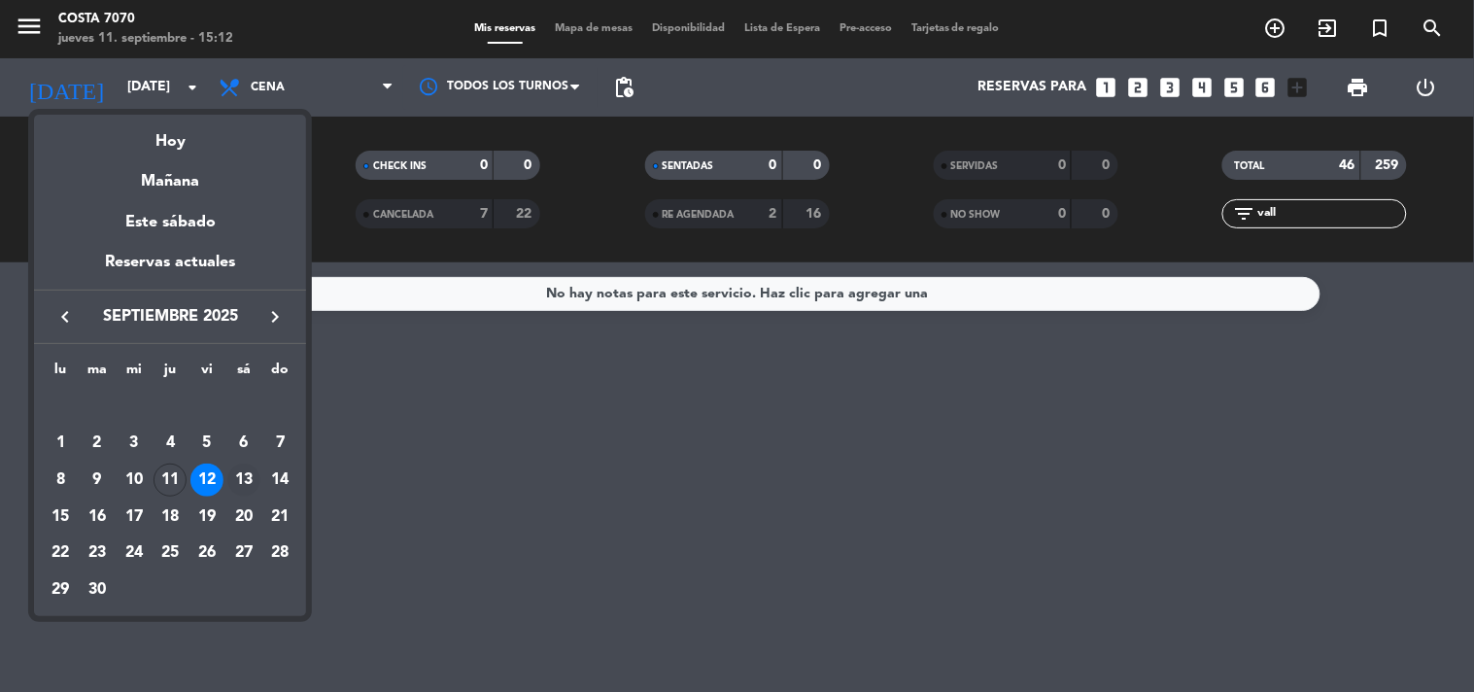
click at [250, 476] on div "13" at bounding box center [243, 479] width 33 height 33
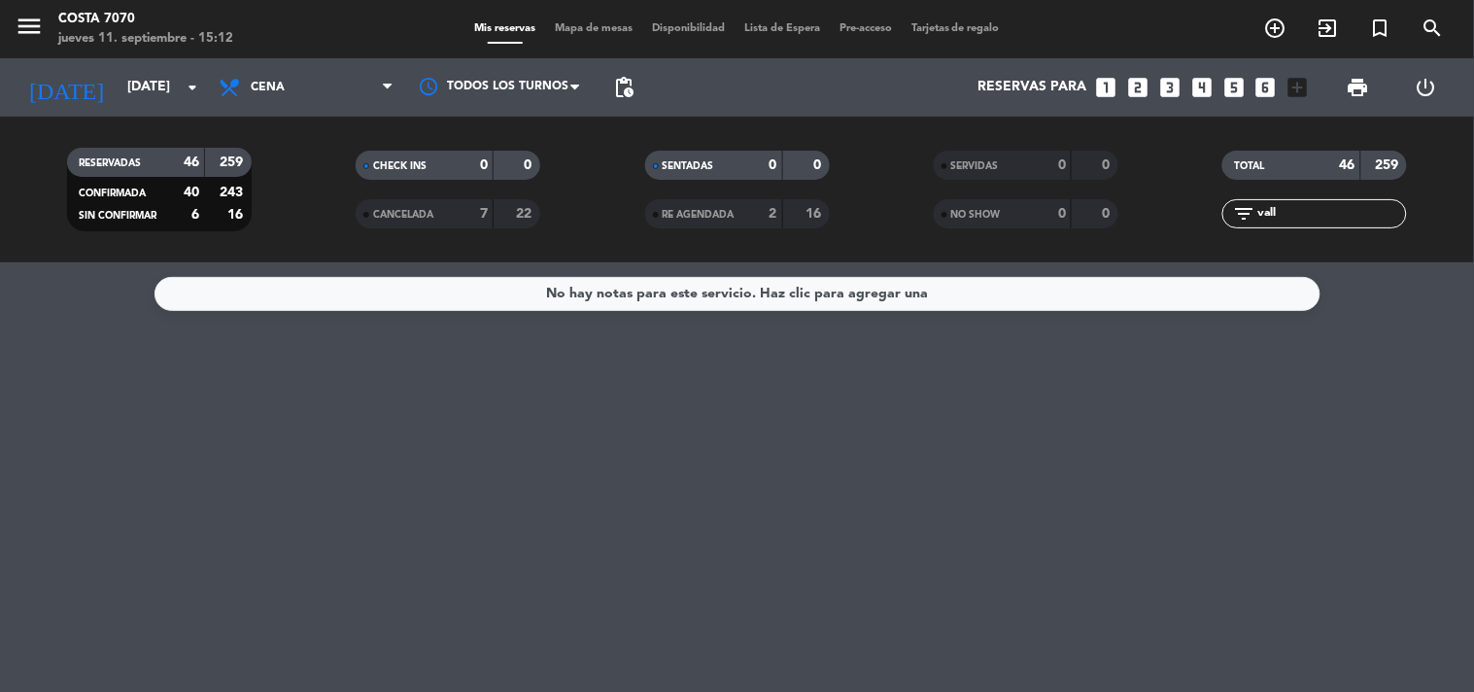
type input "[DATE]"
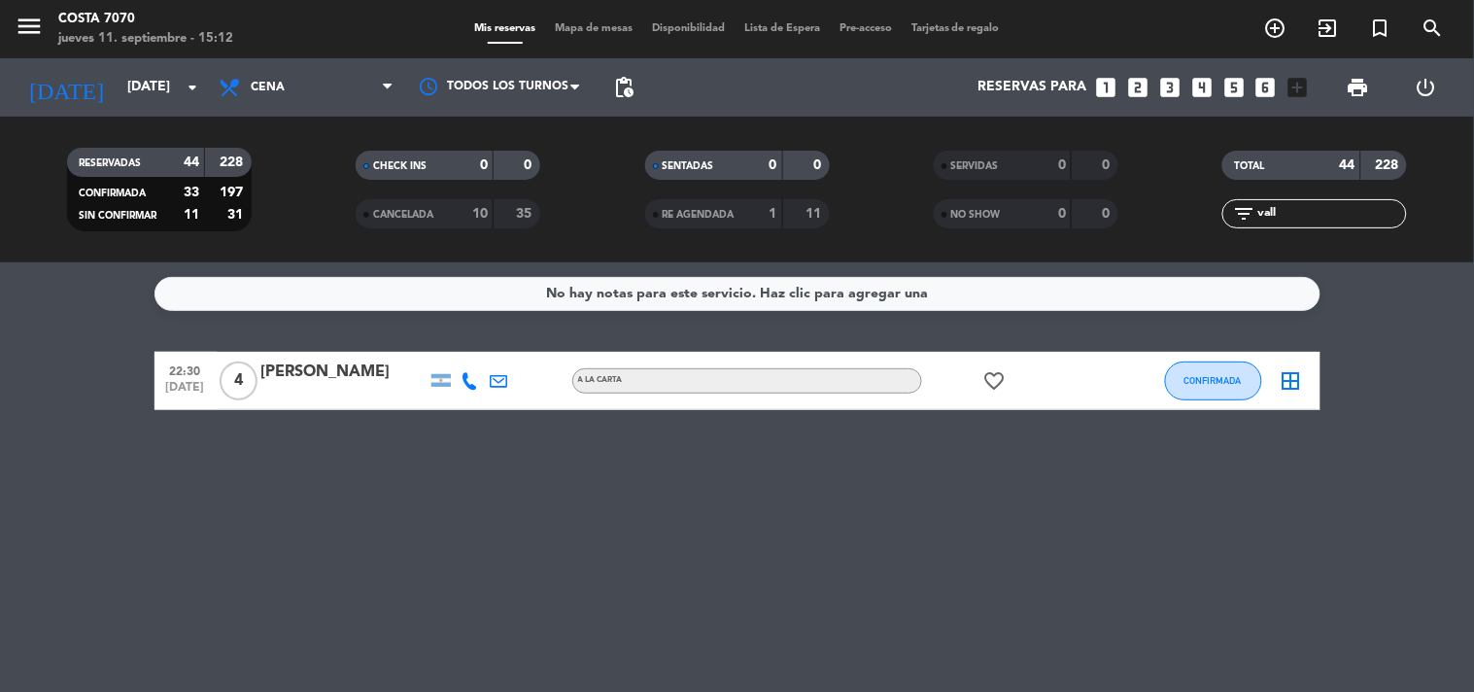
click at [1290, 214] on input "vall" at bounding box center [1330, 213] width 151 height 21
click at [1290, 209] on input "vall" at bounding box center [1330, 213] width 151 height 21
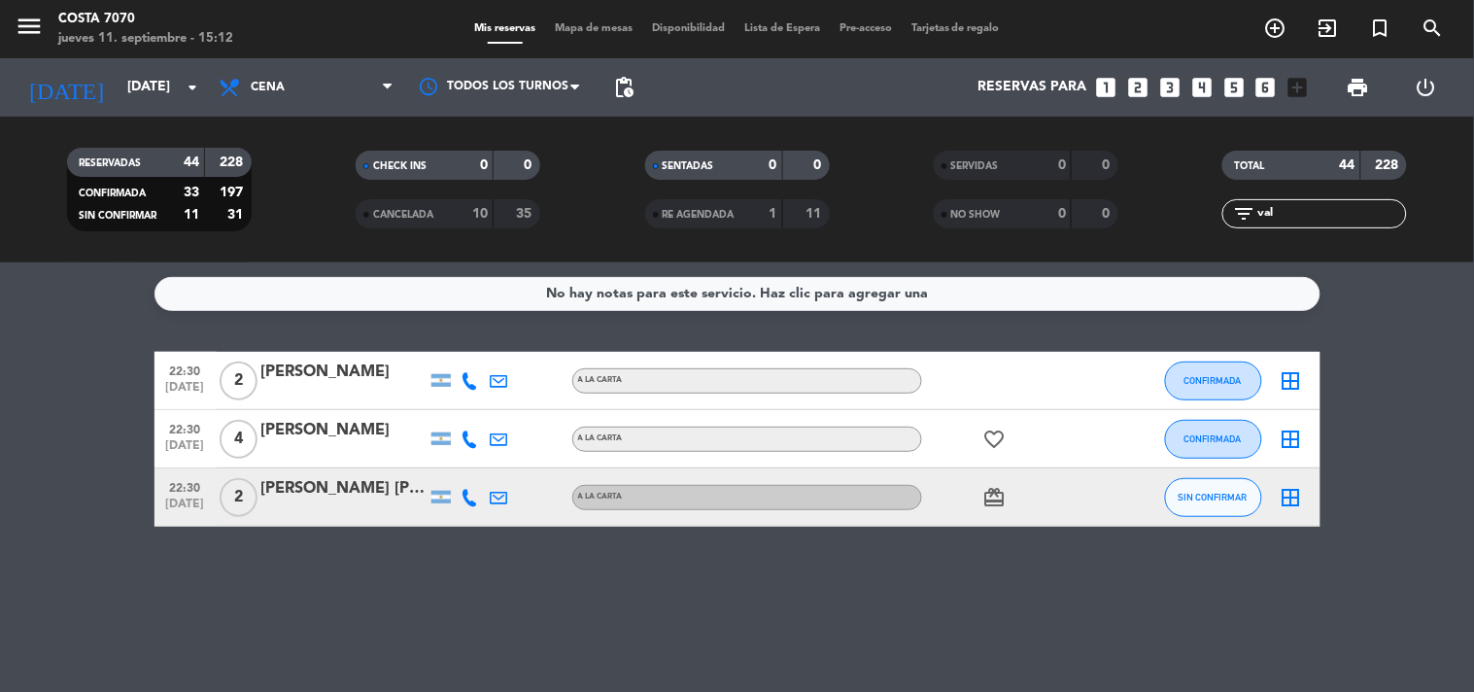
drag, startPoint x: 1286, startPoint y: 221, endPoint x: 1211, endPoint y: 220, distance: 75.8
click at [1211, 220] on div "filter_list val" at bounding box center [1315, 213] width 289 height 29
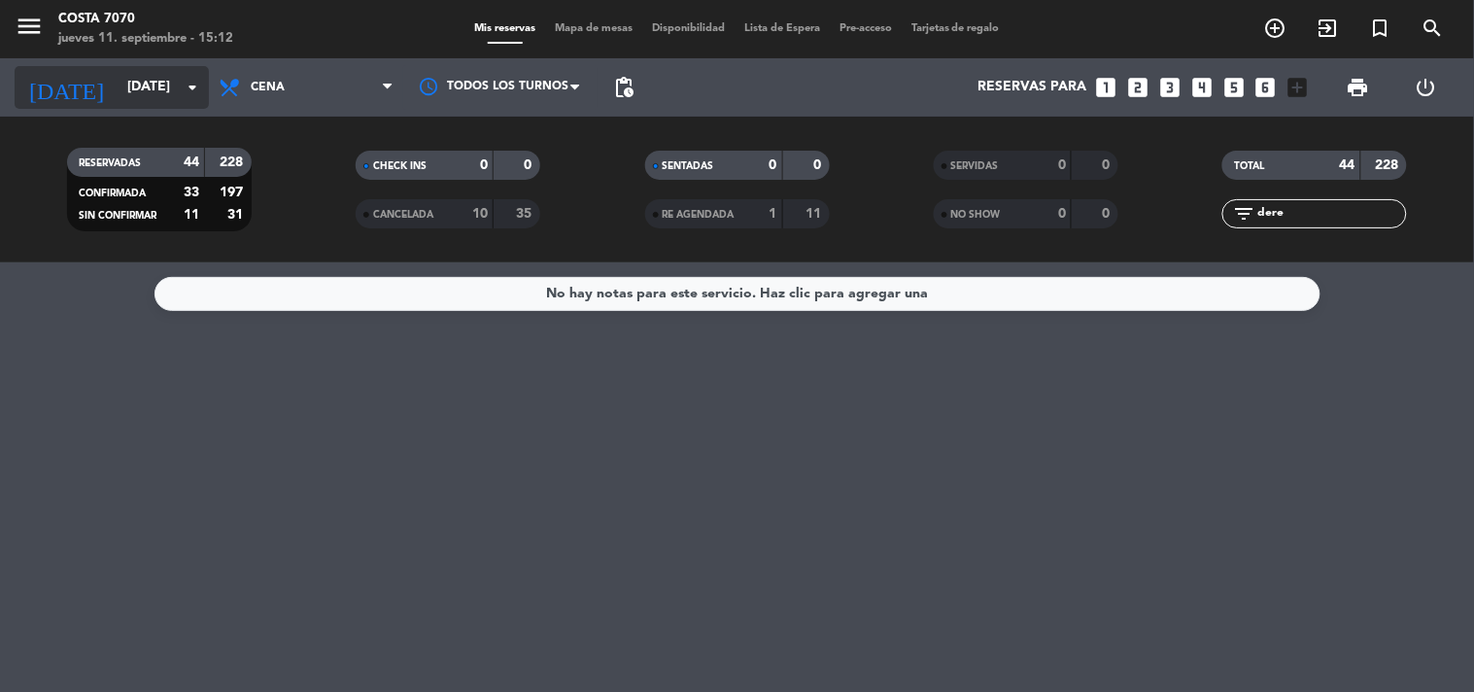
type input "dere"
click at [123, 94] on input "[DATE]" at bounding box center [210, 87] width 185 height 35
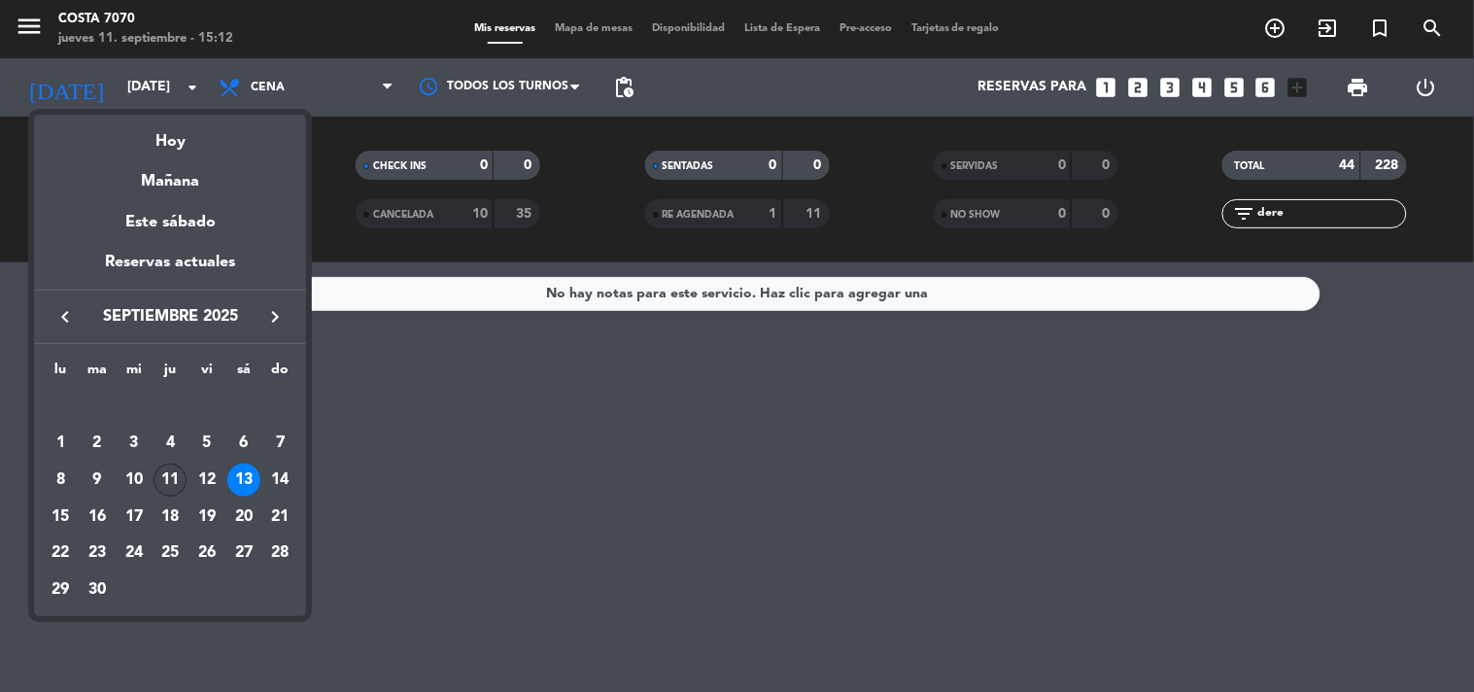
click at [169, 479] on div "11" at bounding box center [170, 479] width 33 height 33
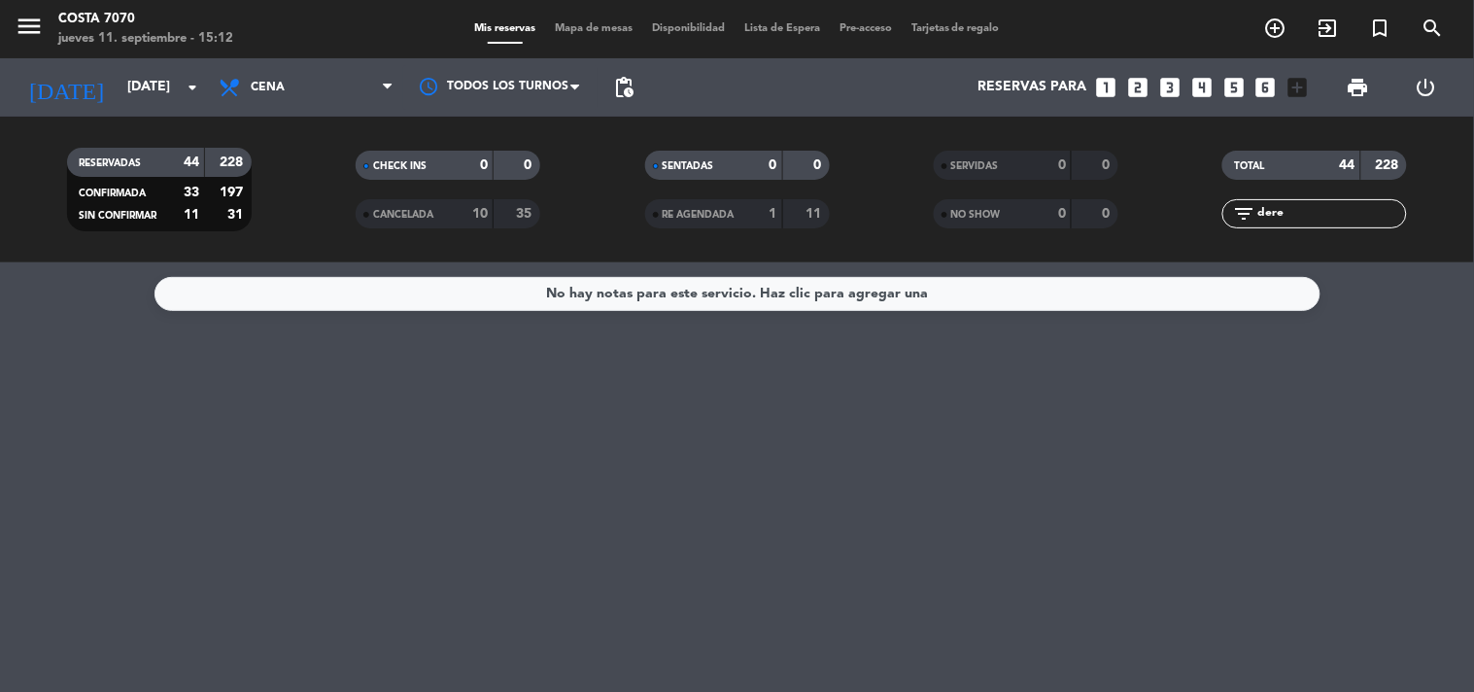
type input "[DEMOGRAPHIC_DATA][DATE]"
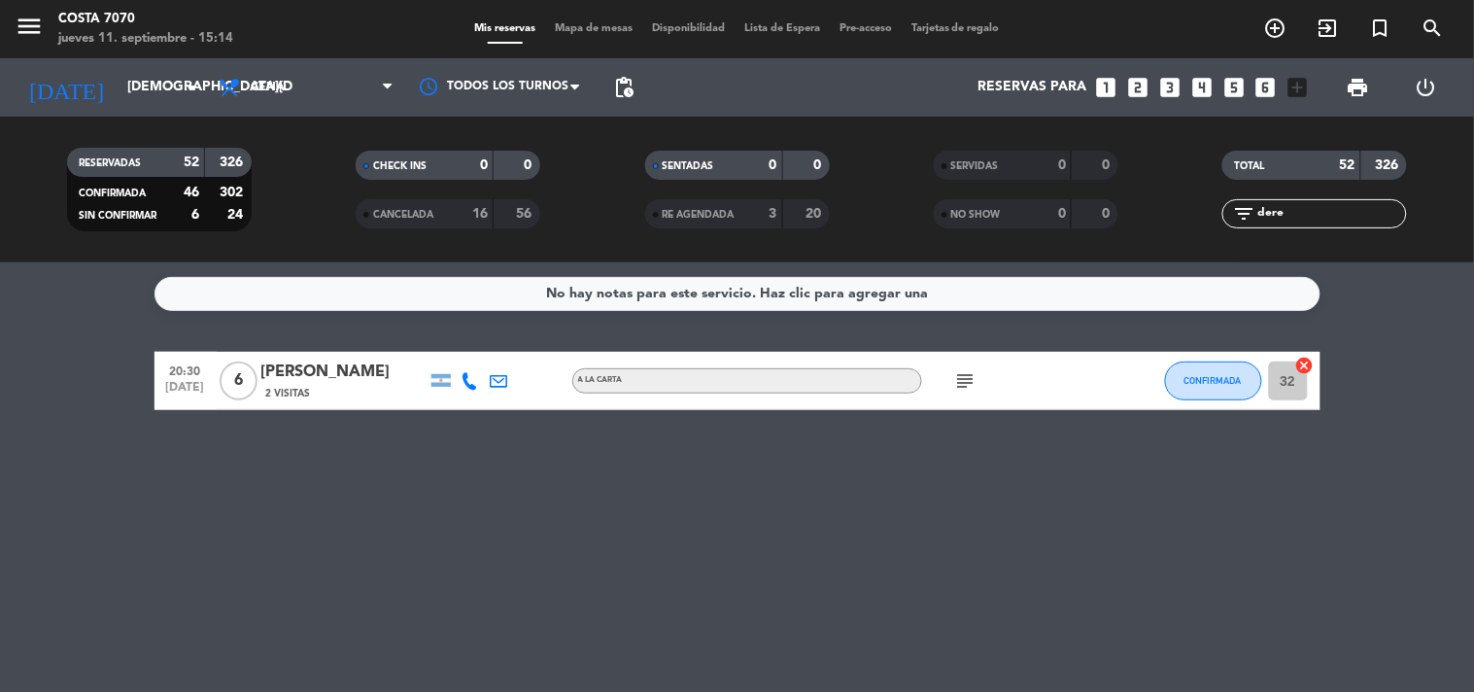
click at [1142, 89] on icon "looks_two" at bounding box center [1137, 87] width 25 height 25
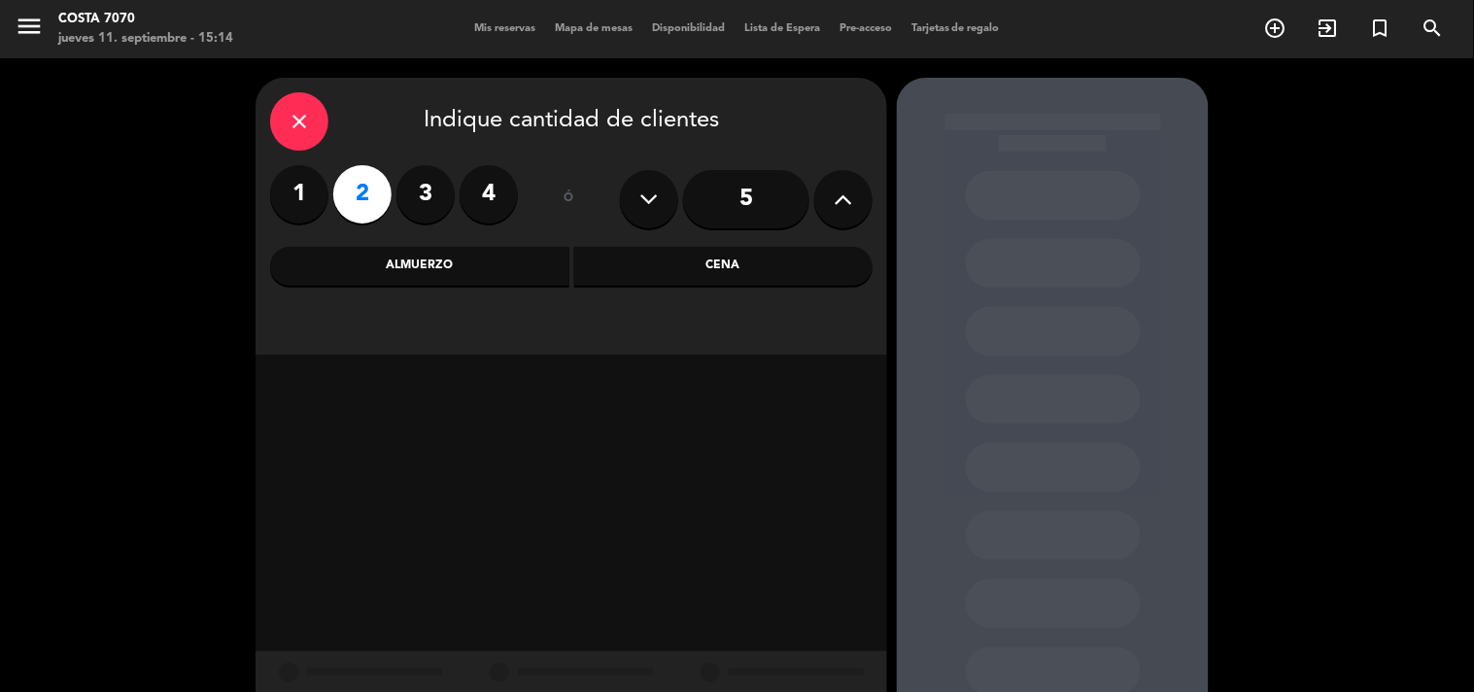
click at [723, 280] on div "Cena" at bounding box center [723, 266] width 299 height 39
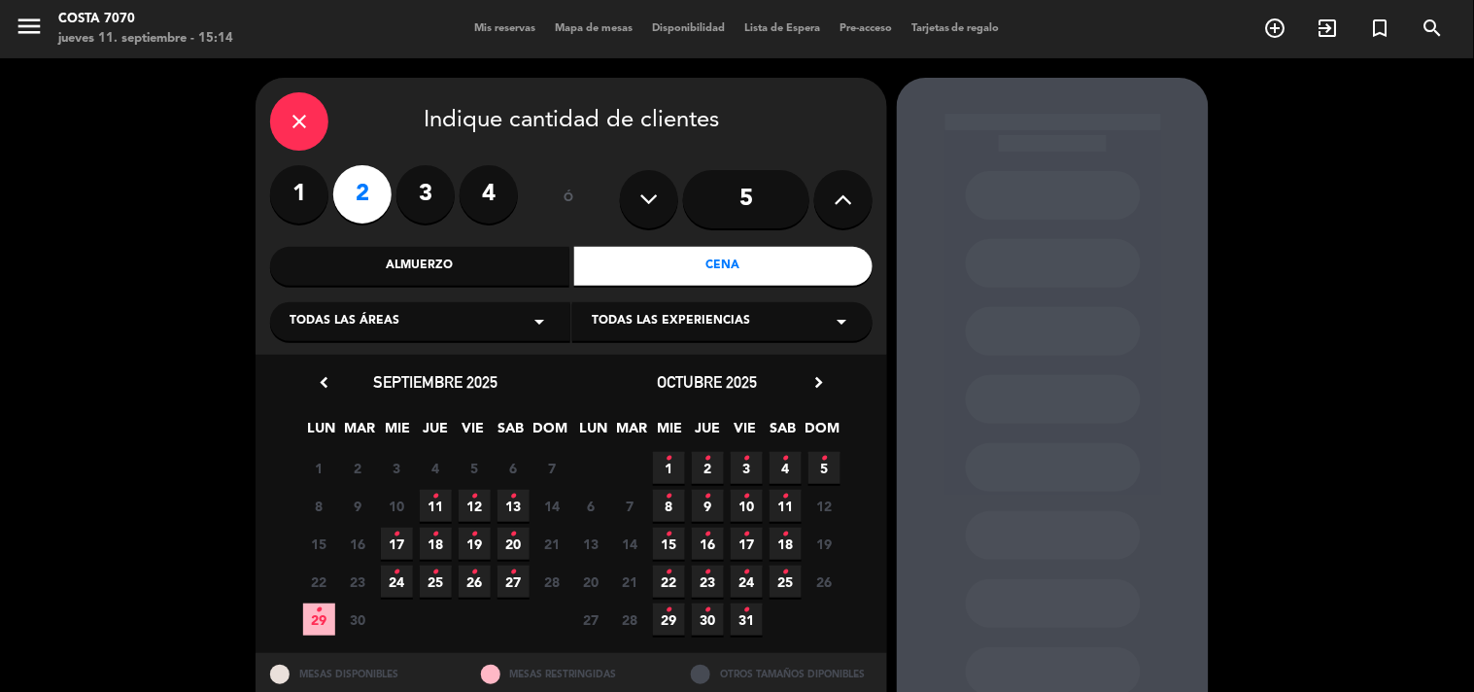
click at [447, 497] on span "11 •" at bounding box center [436, 506] width 32 height 32
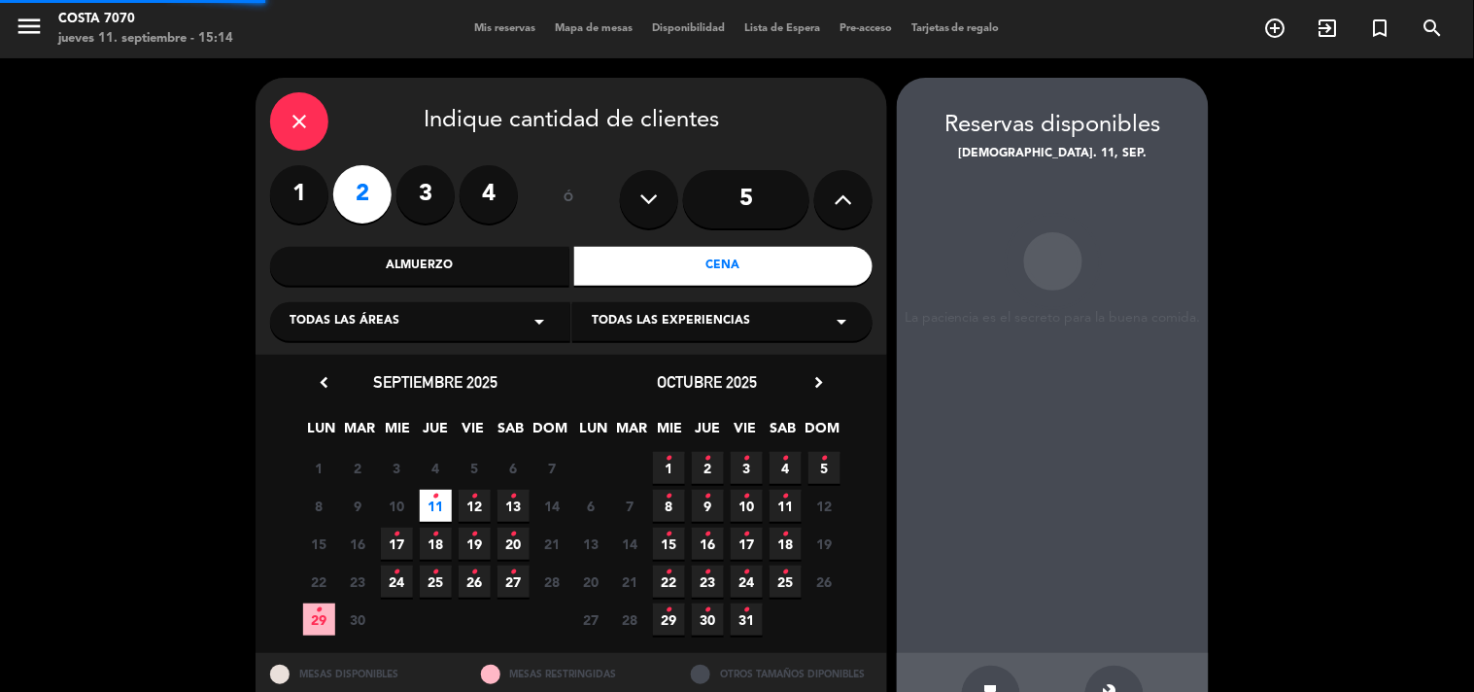
scroll to position [63, 0]
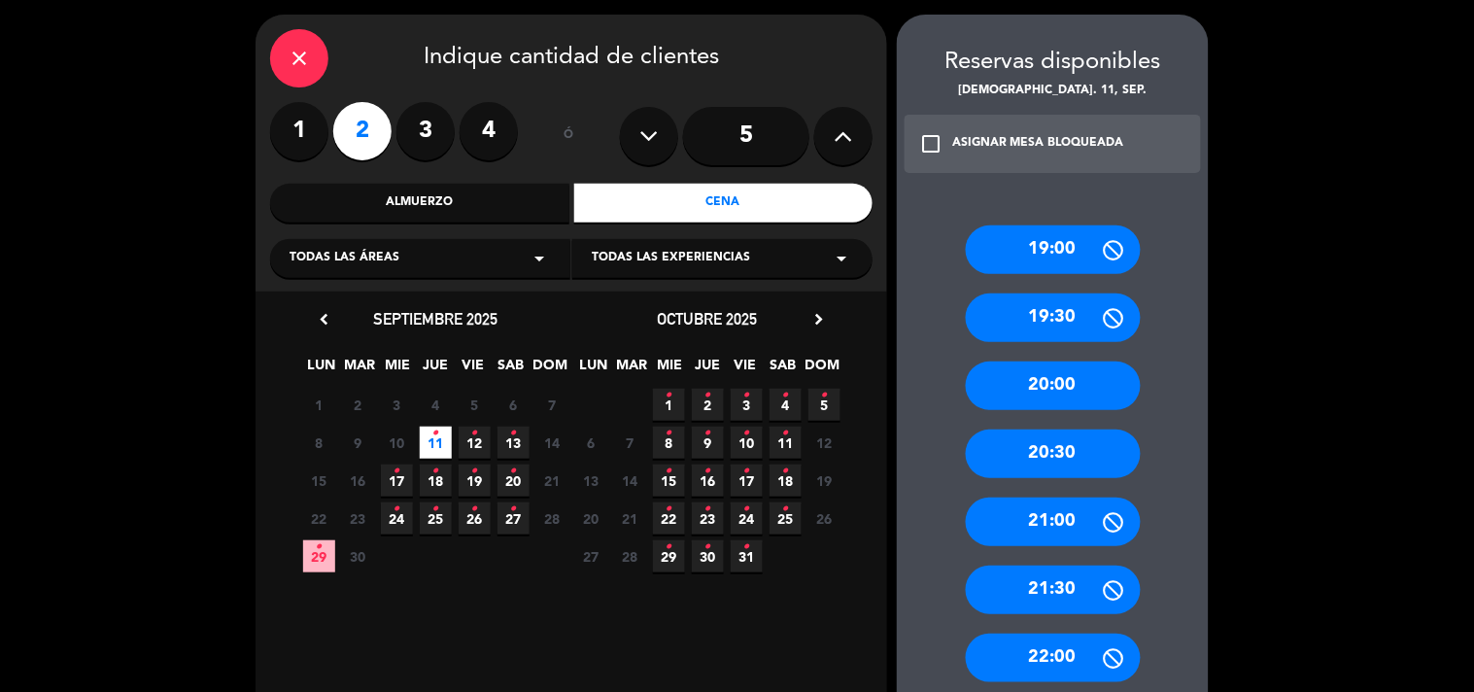
click at [1047, 459] on div "20:30" at bounding box center [1053, 453] width 175 height 49
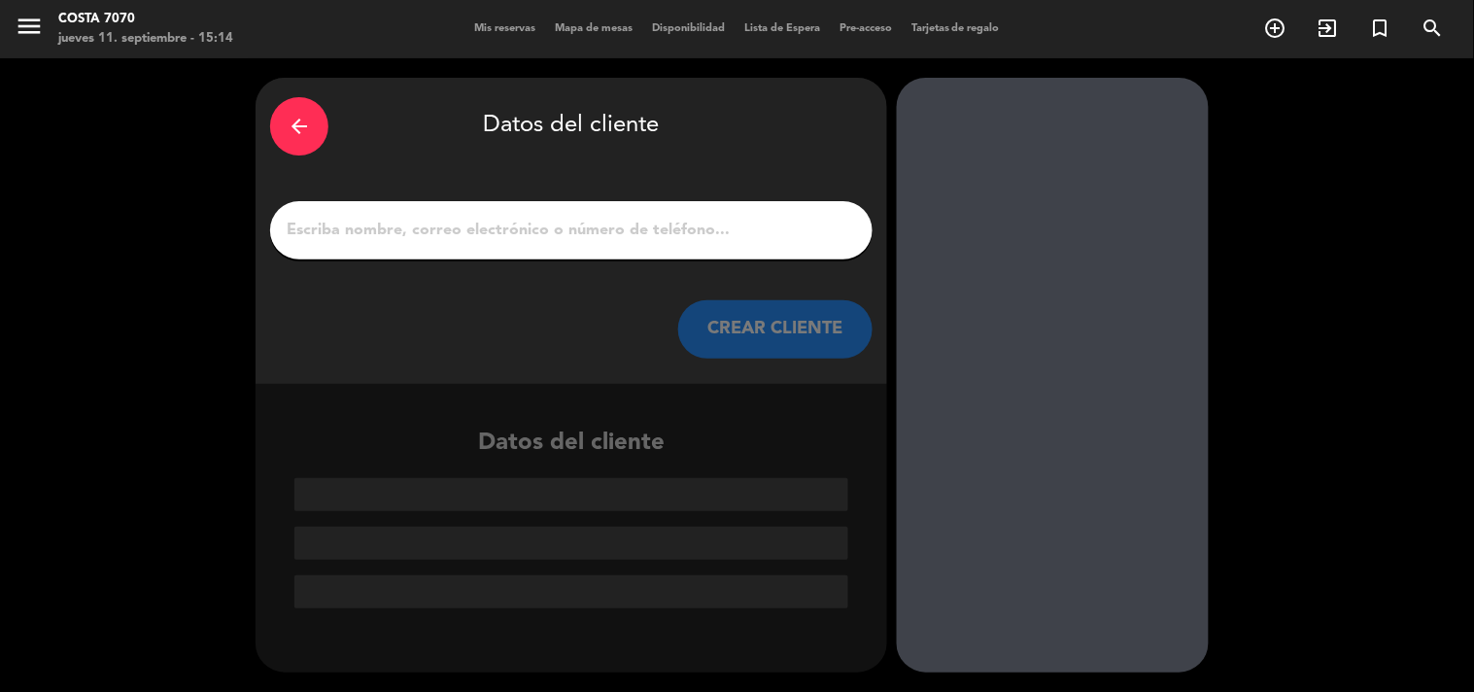
scroll to position [0, 0]
click at [290, 112] on div "arrow_back" at bounding box center [299, 126] width 58 height 58
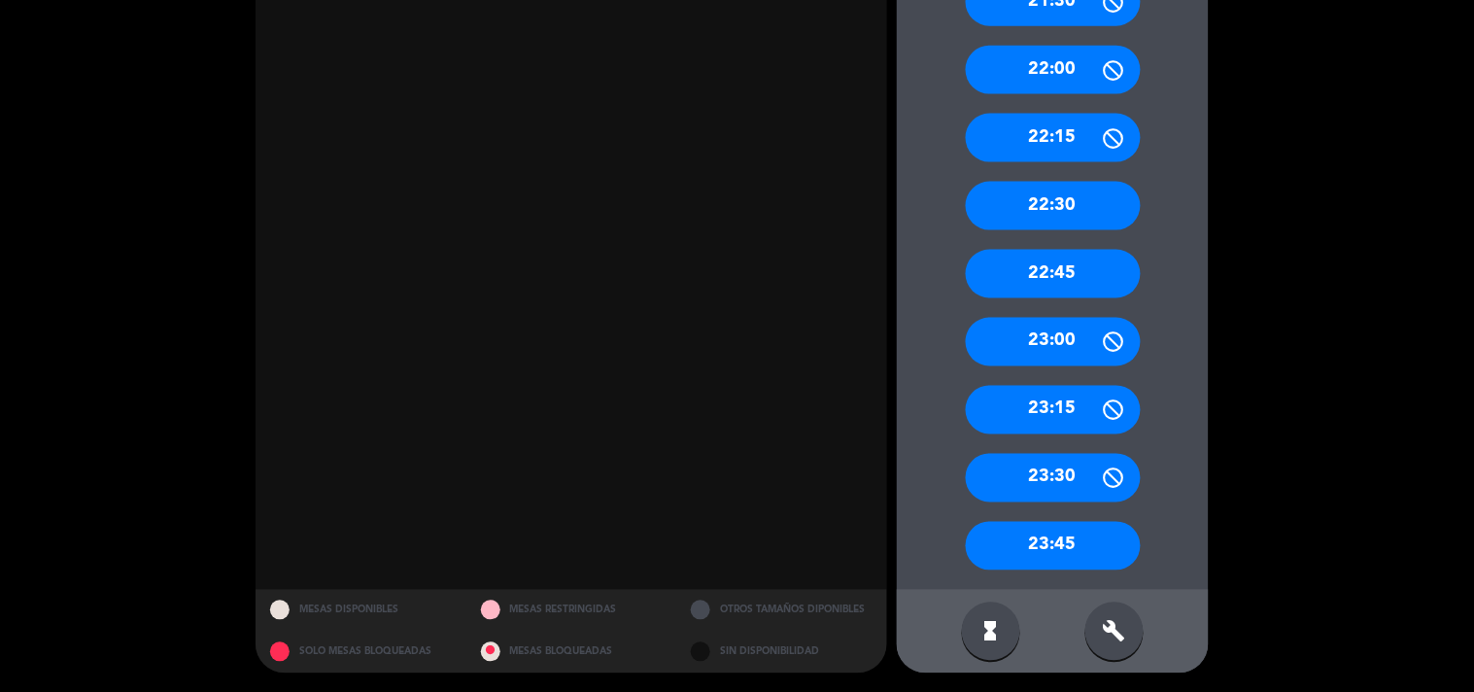
drag, startPoint x: 1131, startPoint y: 642, endPoint x: 1130, endPoint y: 629, distance: 13.6
click at [1130, 641] on div "build" at bounding box center [1114, 631] width 58 height 58
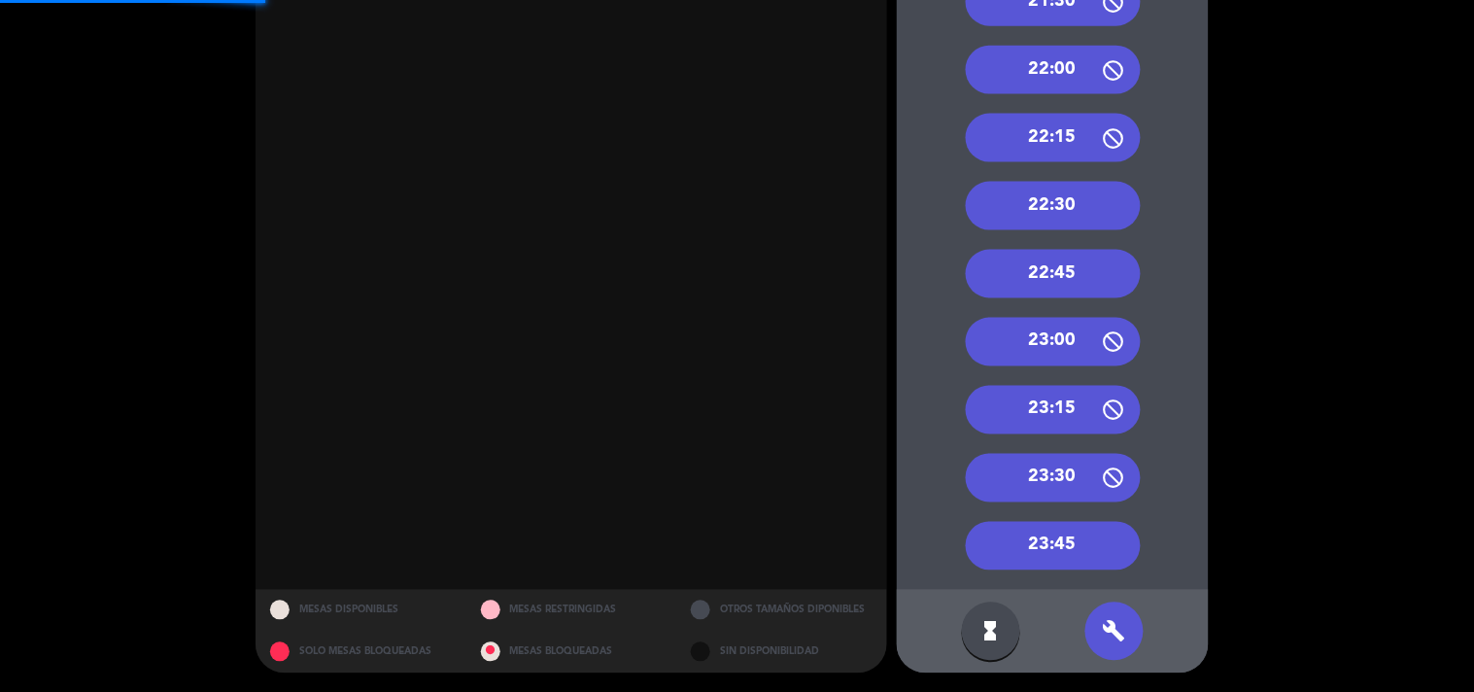
scroll to position [326, 0]
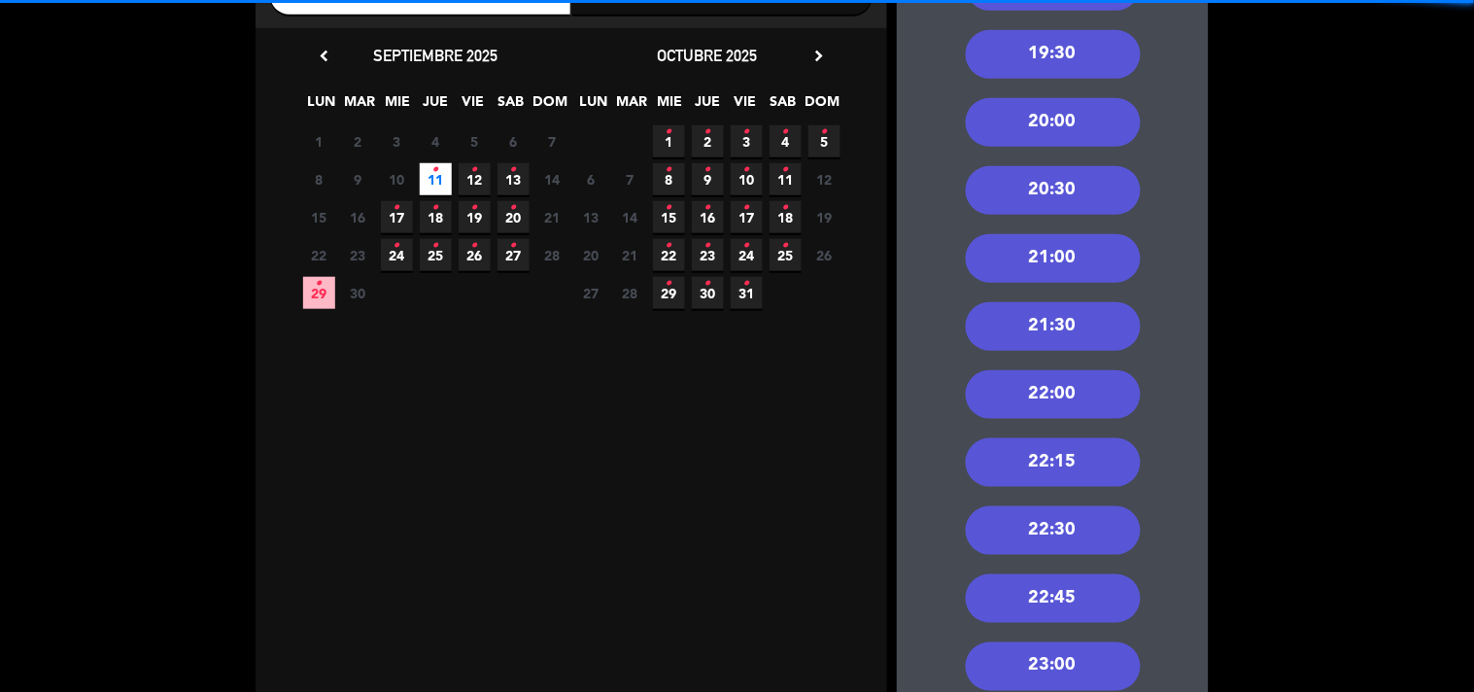
drag, startPoint x: 1100, startPoint y: 265, endPoint x: 1052, endPoint y: 248, distance: 50.7
click at [1096, 265] on div "21:00" at bounding box center [1053, 258] width 175 height 49
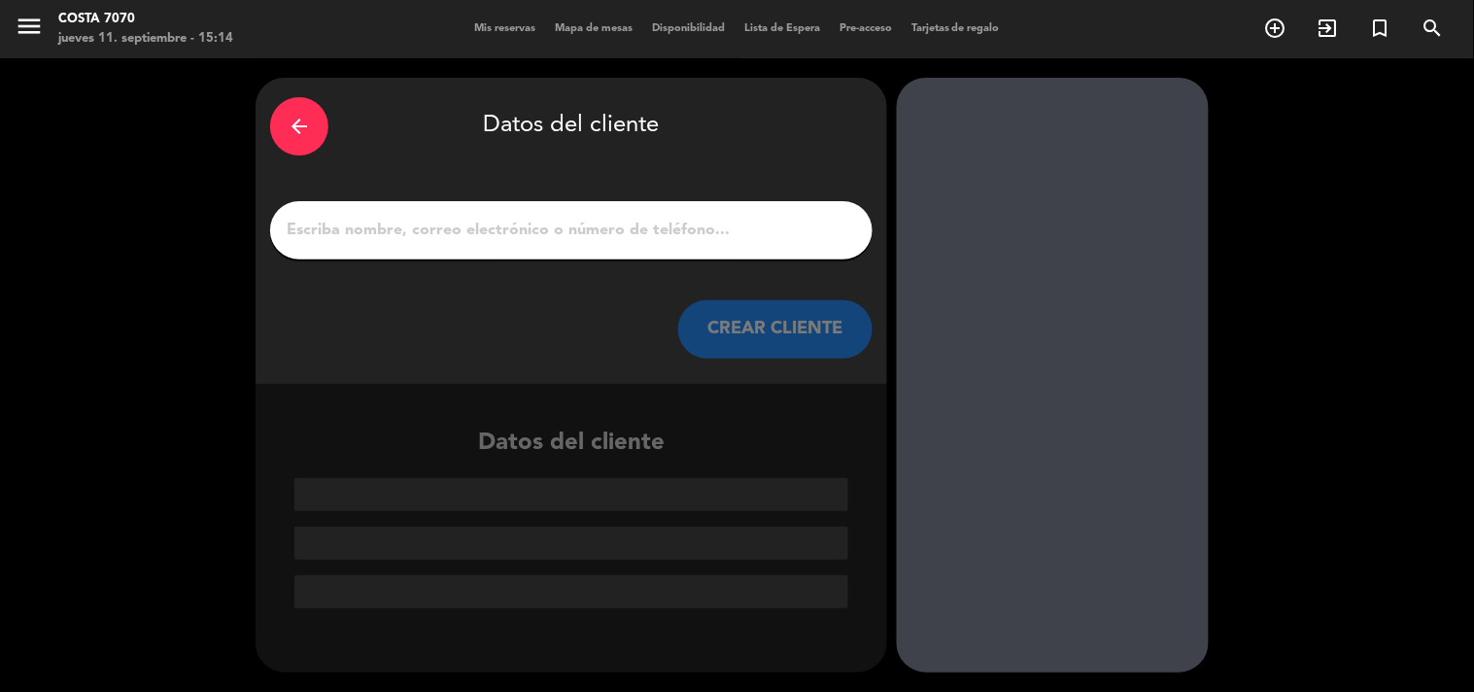
scroll to position [0, 0]
click at [774, 240] on input "1" at bounding box center [571, 230] width 573 height 27
paste input "[PERSON_NAME]"
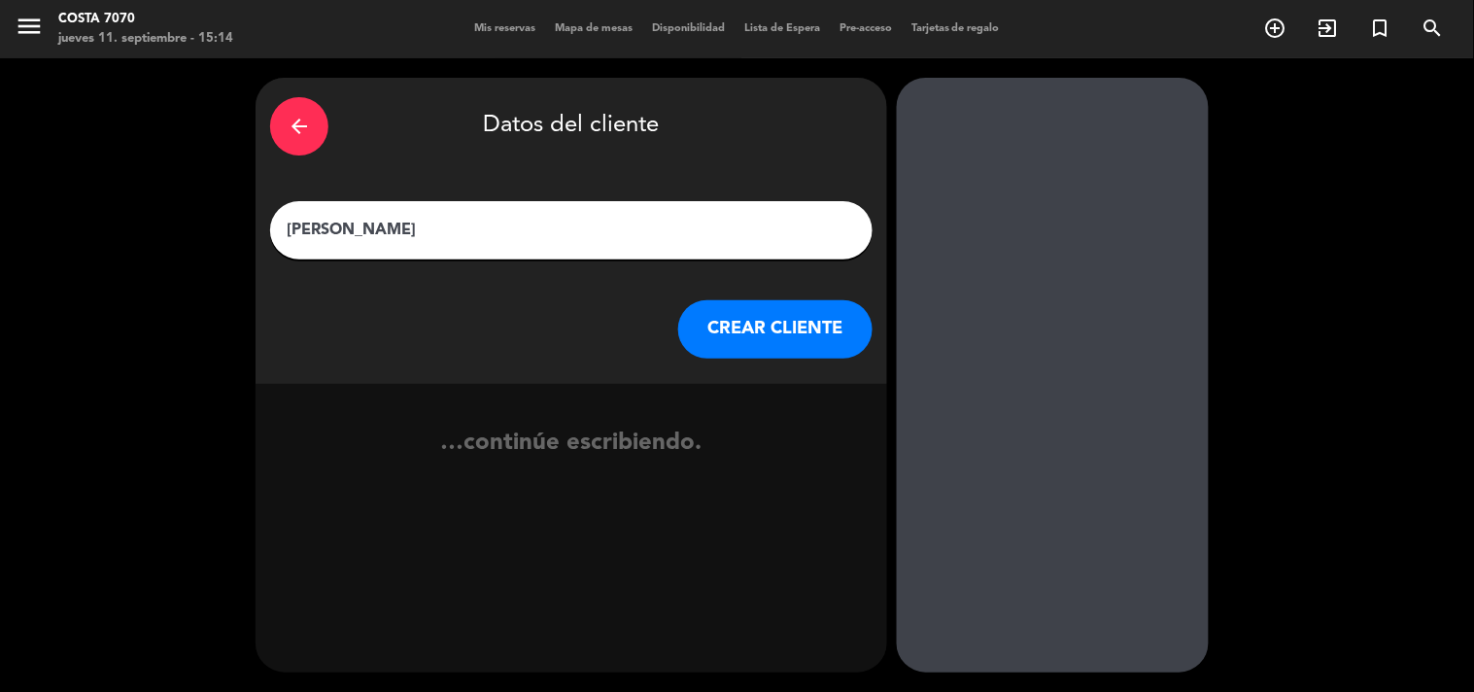
type input "[PERSON_NAME]"
click at [756, 322] on button "CREAR CLIENTE" at bounding box center [775, 329] width 194 height 58
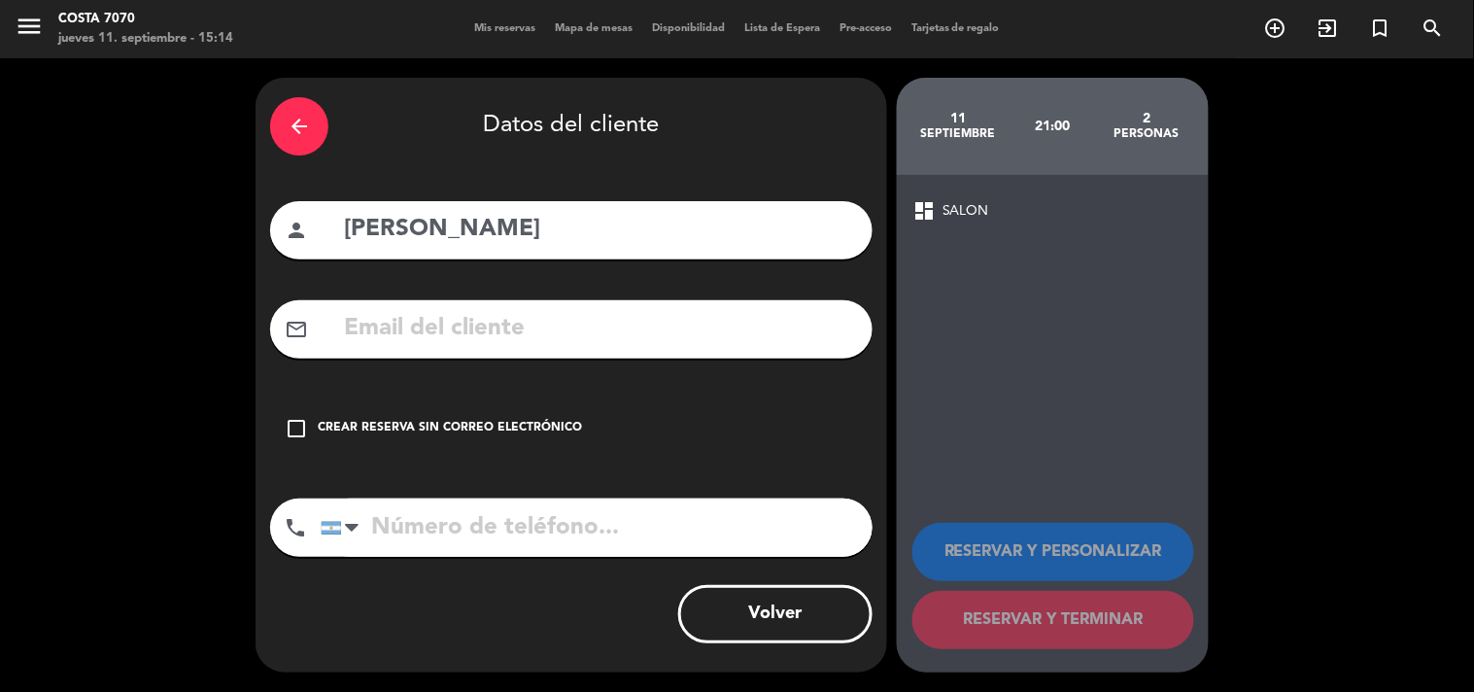
click at [569, 402] on div "check_box_outline_blank Crear reserva sin correo electrónico" at bounding box center [571, 428] width 602 height 58
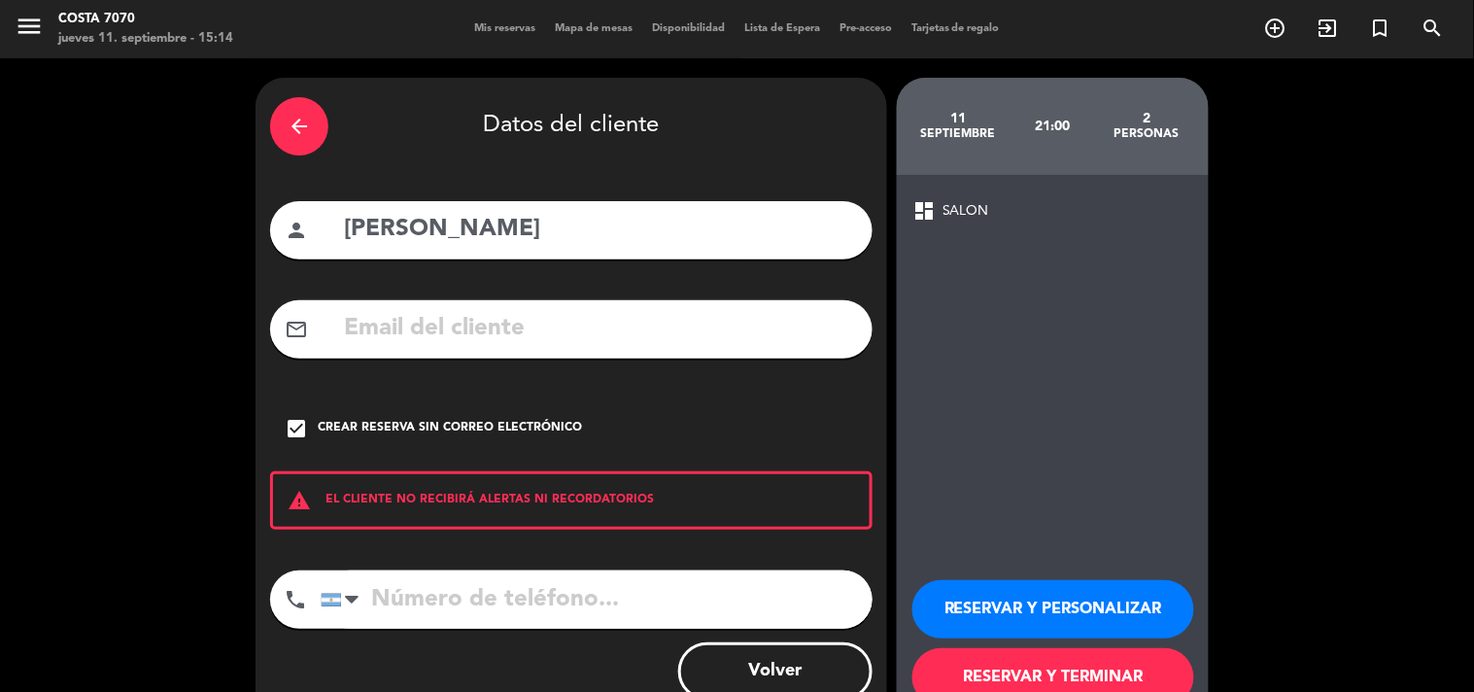
click at [1018, 591] on button "RESERVAR Y PERSONALIZAR" at bounding box center [1053, 609] width 282 height 58
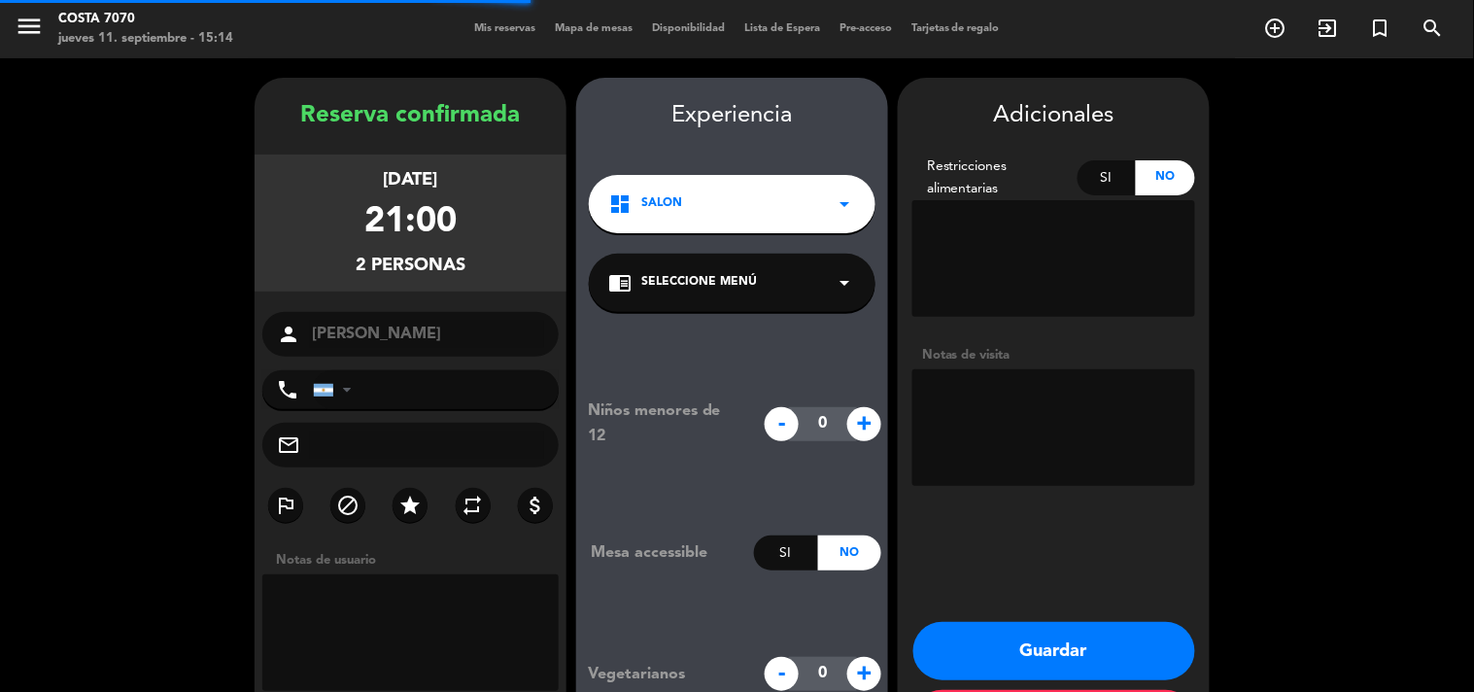
scroll to position [78, 0]
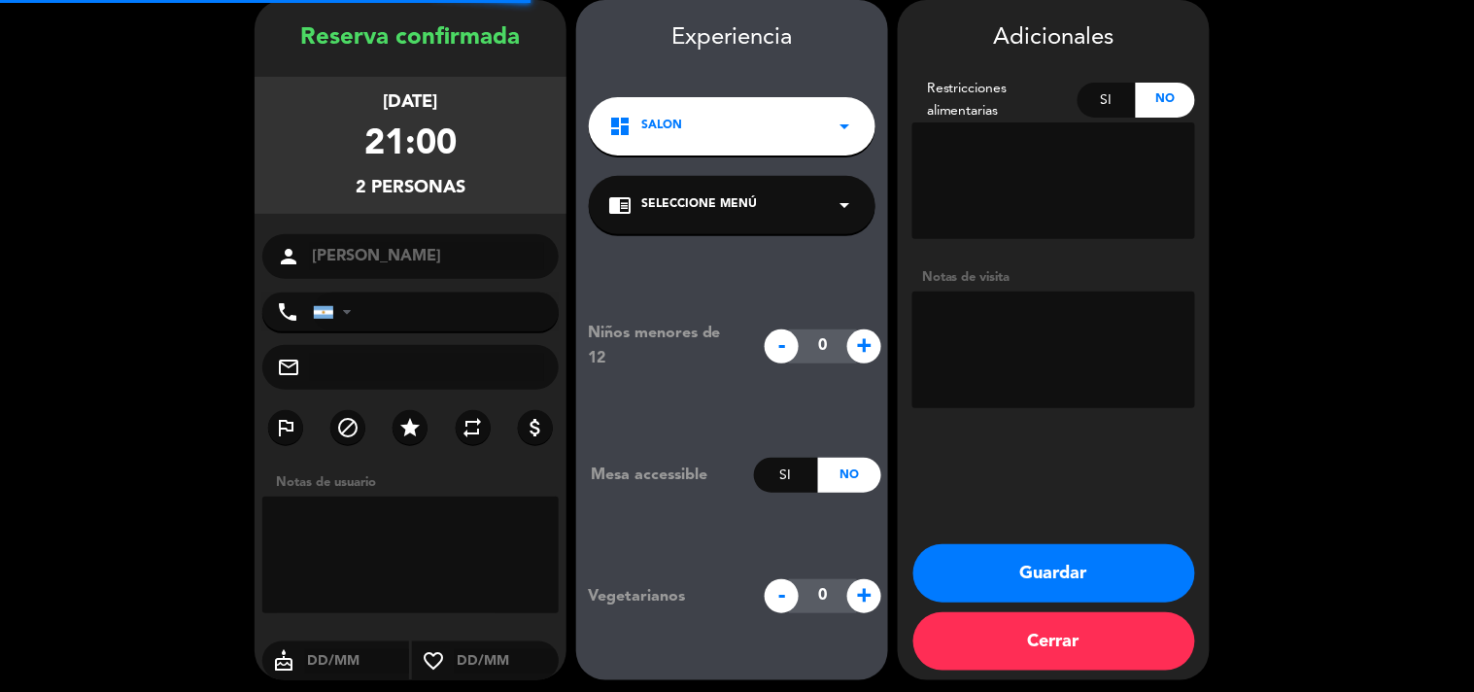
click at [1046, 345] on textarea at bounding box center [1053, 349] width 283 height 117
type textarea "Res [PERSON_NAME]"
click at [1076, 568] on button "Guardar" at bounding box center [1054, 573] width 282 height 58
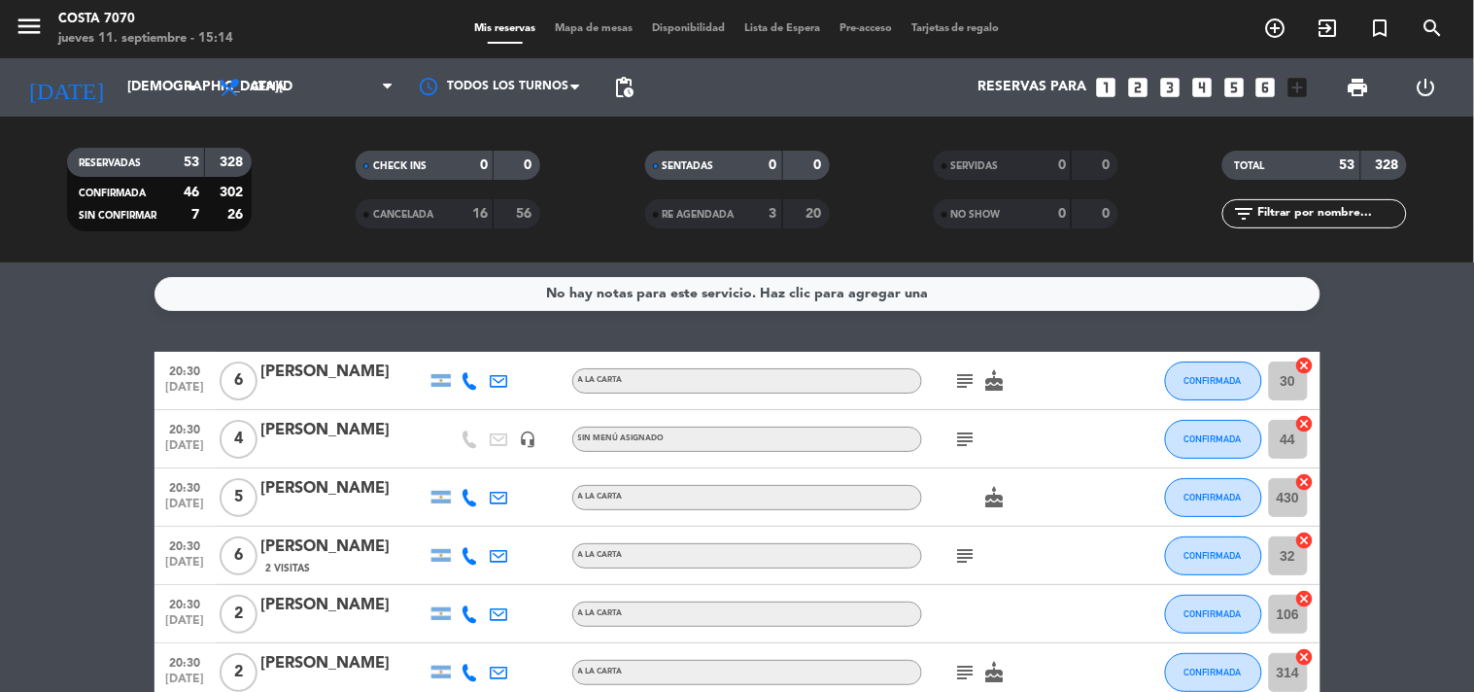
click at [1290, 211] on input "text" at bounding box center [1330, 213] width 151 height 21
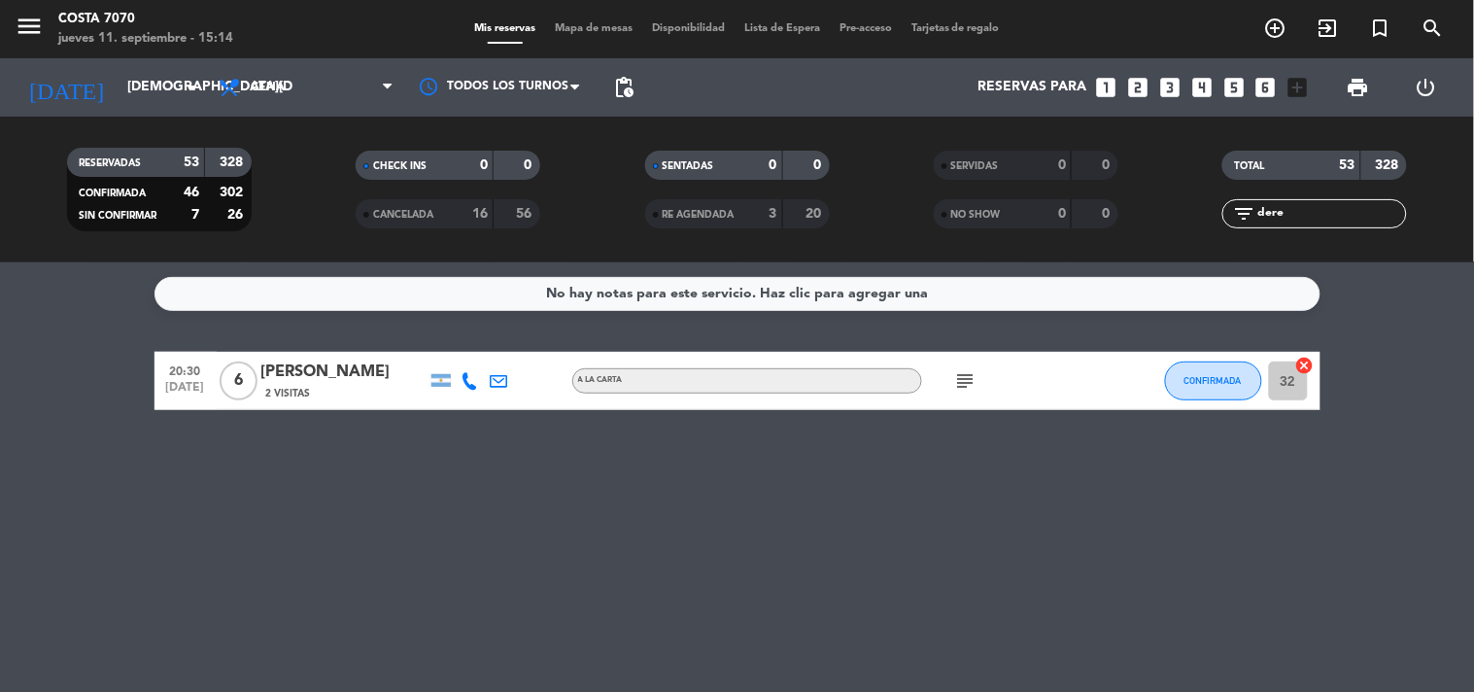
type input "dere"
click at [311, 385] on div "2 Visitas" at bounding box center [343, 393] width 165 height 17
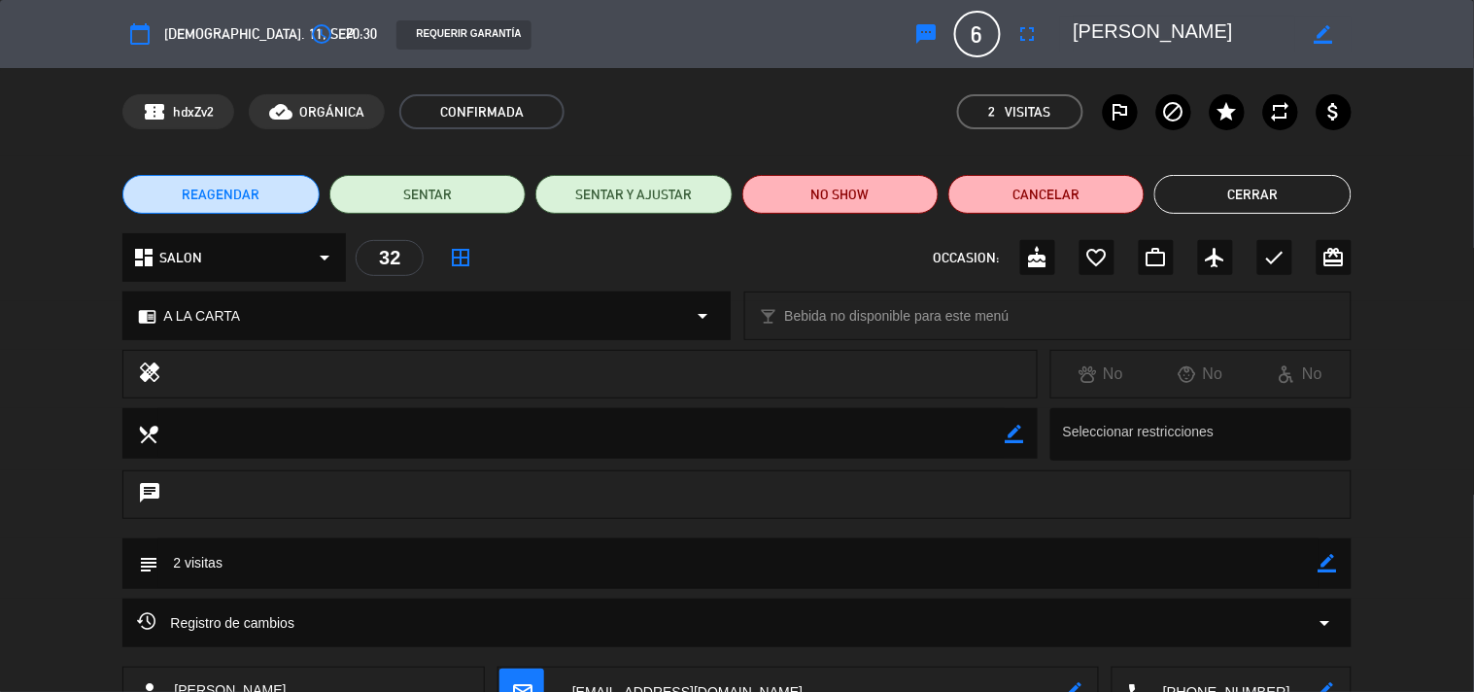
click at [1333, 565] on icon "border_color" at bounding box center [1328, 563] width 18 height 18
click at [1277, 560] on textarea at bounding box center [737, 563] width 1159 height 50
click at [355, 555] on textarea at bounding box center [737, 563] width 1159 height 50
click at [1326, 568] on icon at bounding box center [1328, 563] width 18 height 18
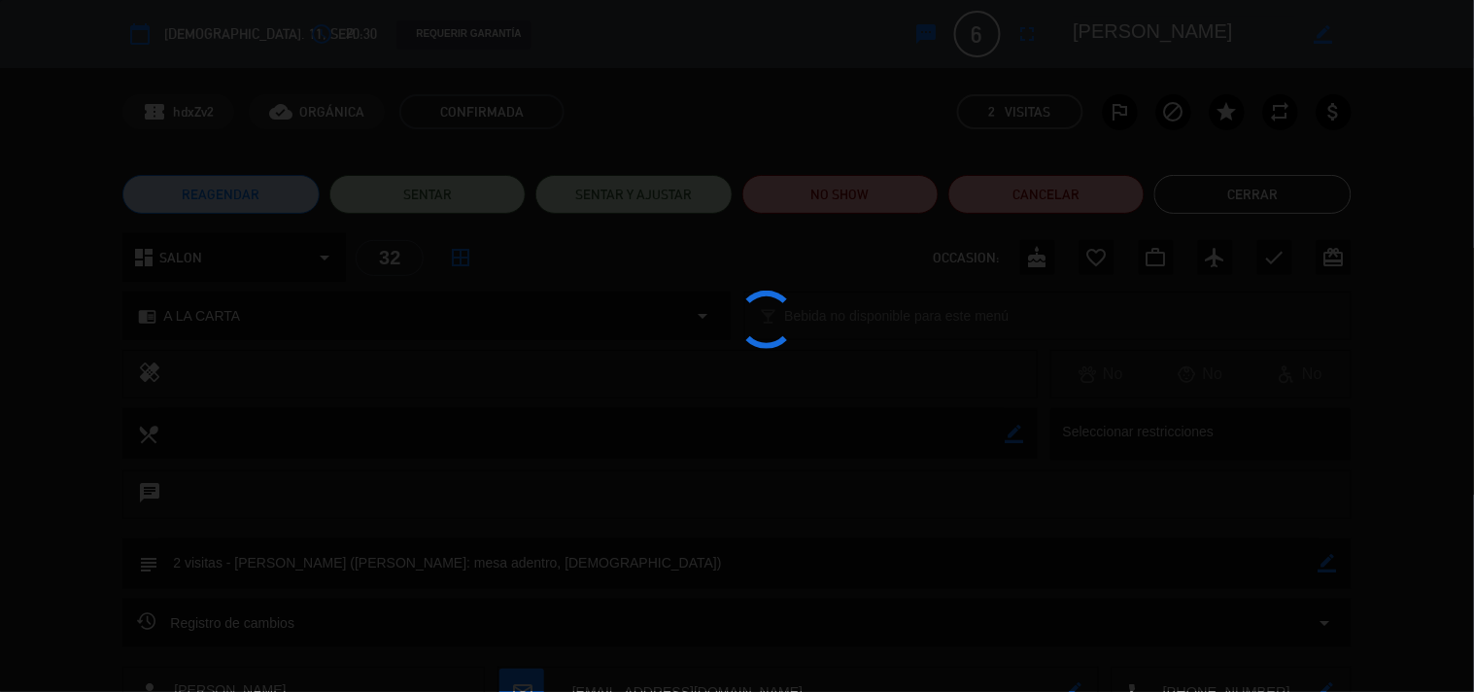
type textarea "2 visitas - [PERSON_NAME] ([PERSON_NAME]: mesa adentro, [DEMOGRAPHIC_DATA])"
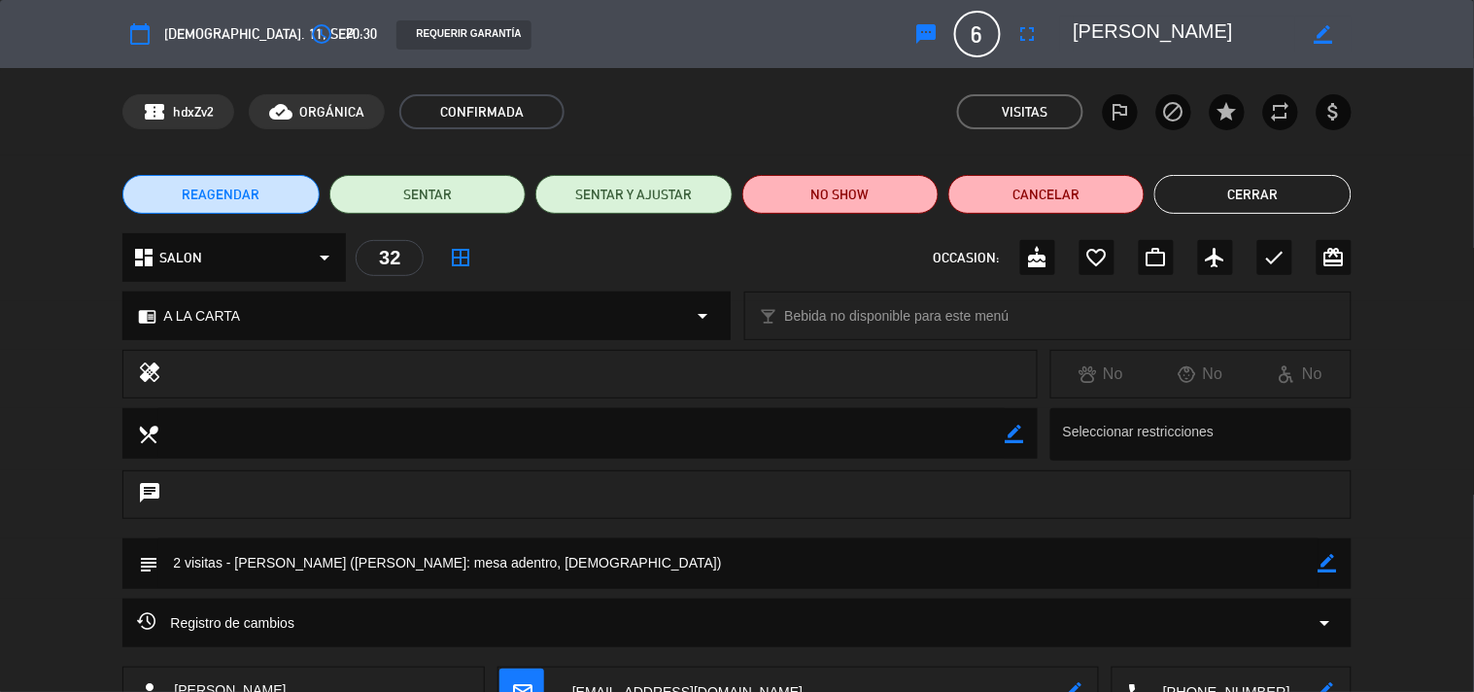
click at [1250, 191] on button "Cerrar" at bounding box center [1252, 194] width 196 height 39
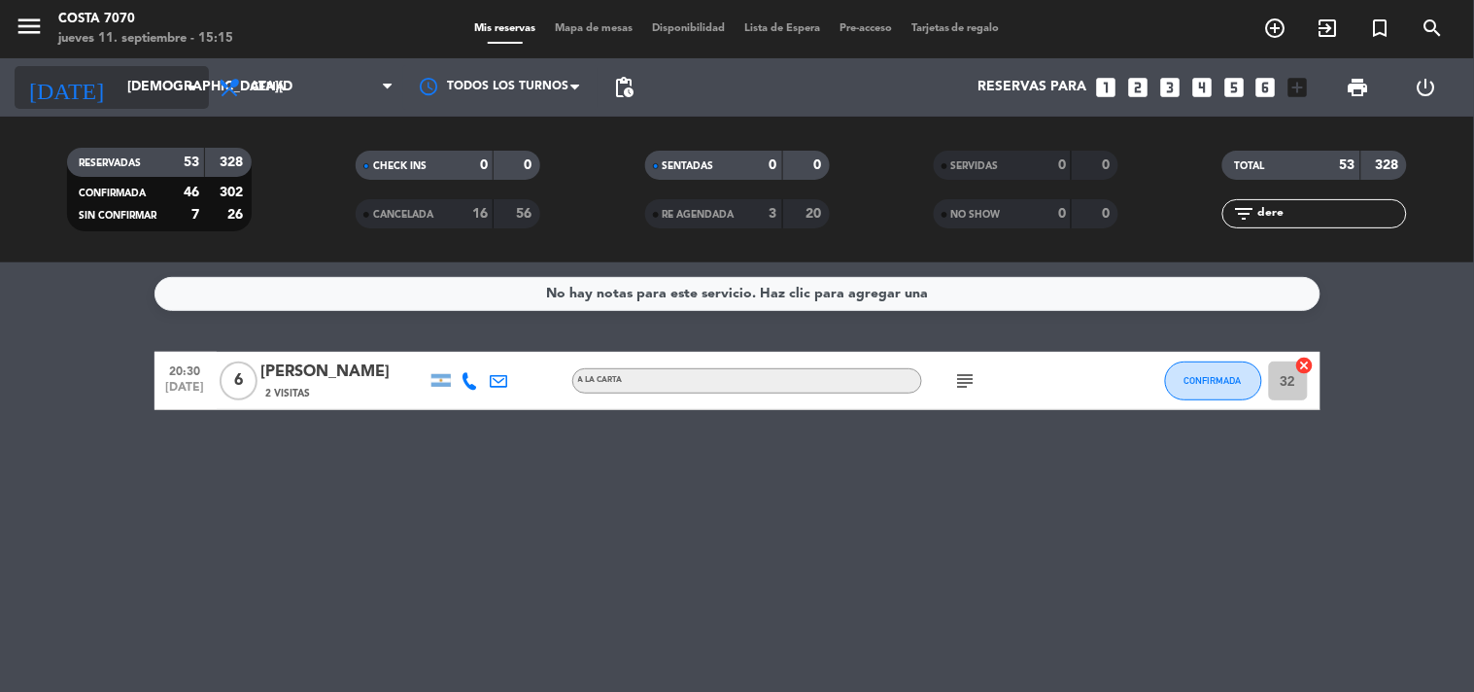
click at [62, 83] on icon "[DATE]" at bounding box center [66, 87] width 103 height 43
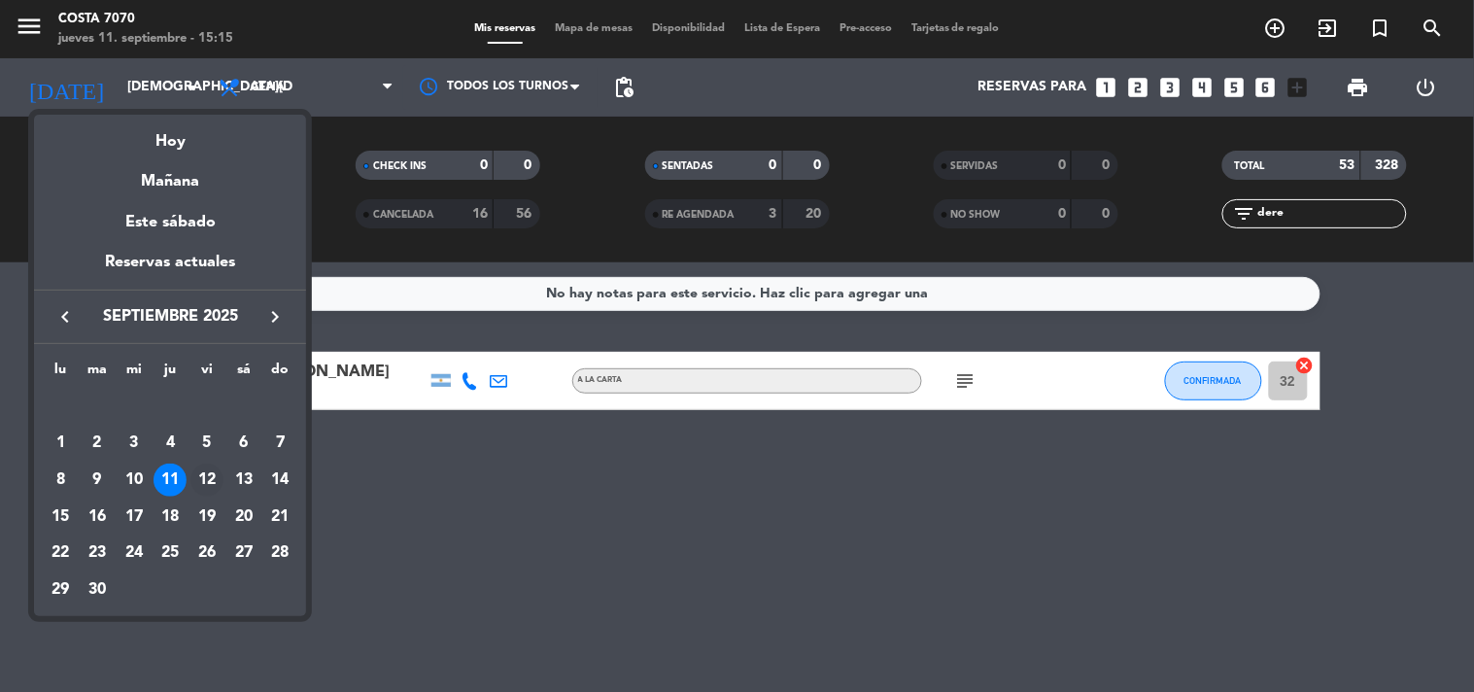
click at [196, 477] on div "12" at bounding box center [206, 479] width 33 height 33
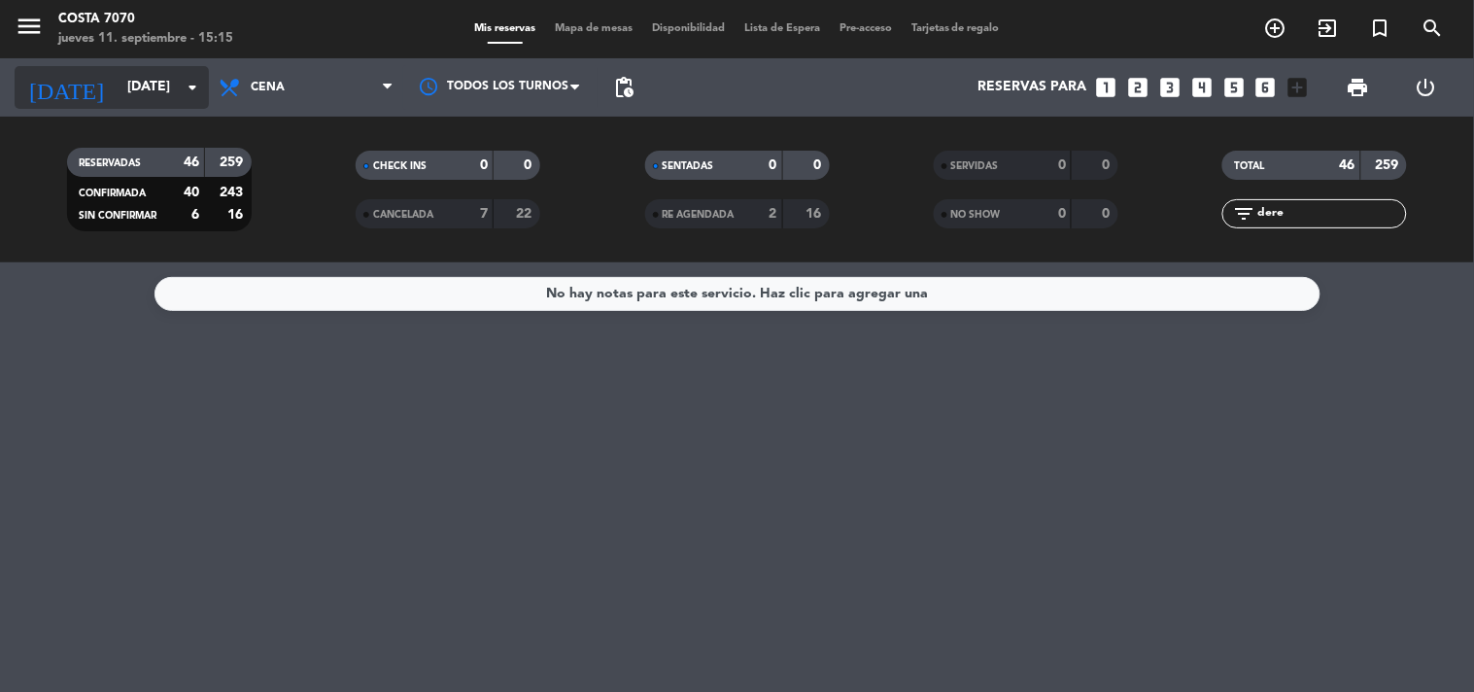
click at [149, 79] on input "[DATE]" at bounding box center [210, 87] width 185 height 35
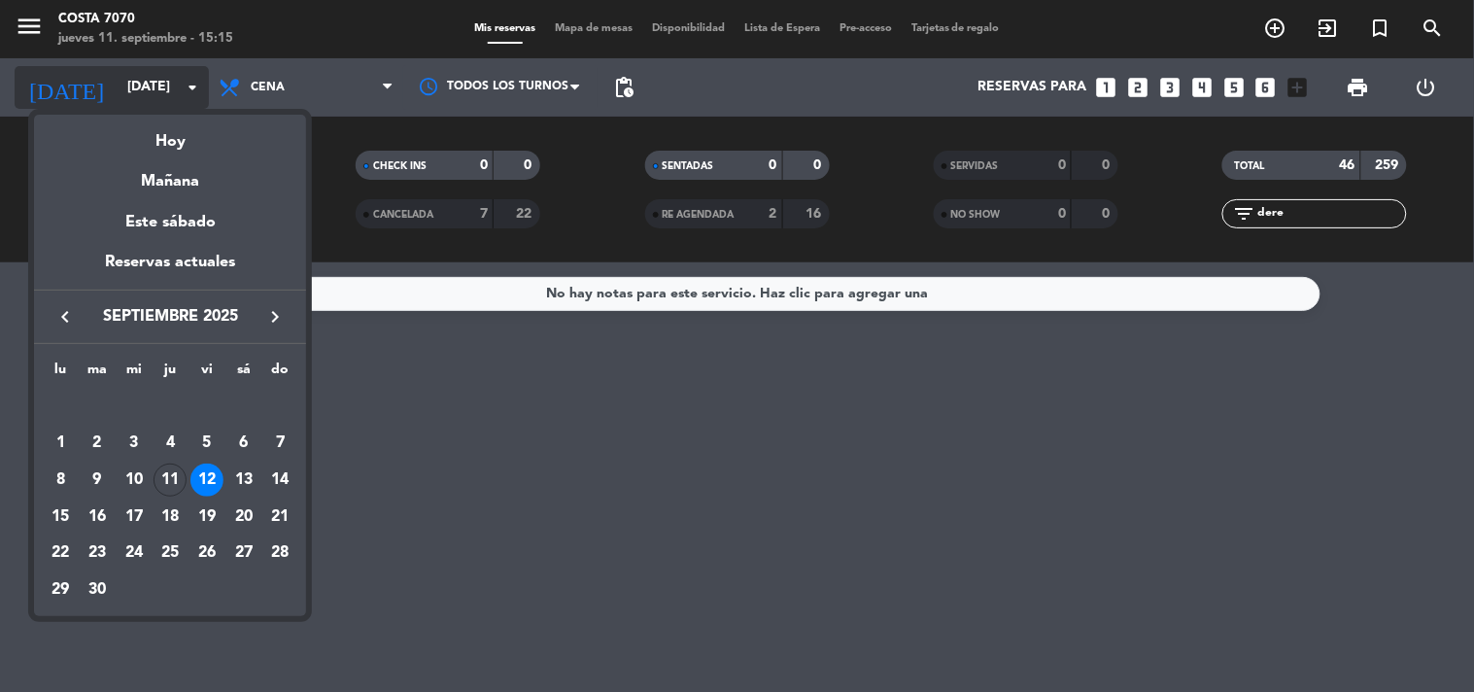
click at [149, 79] on div at bounding box center [737, 346] width 1474 height 692
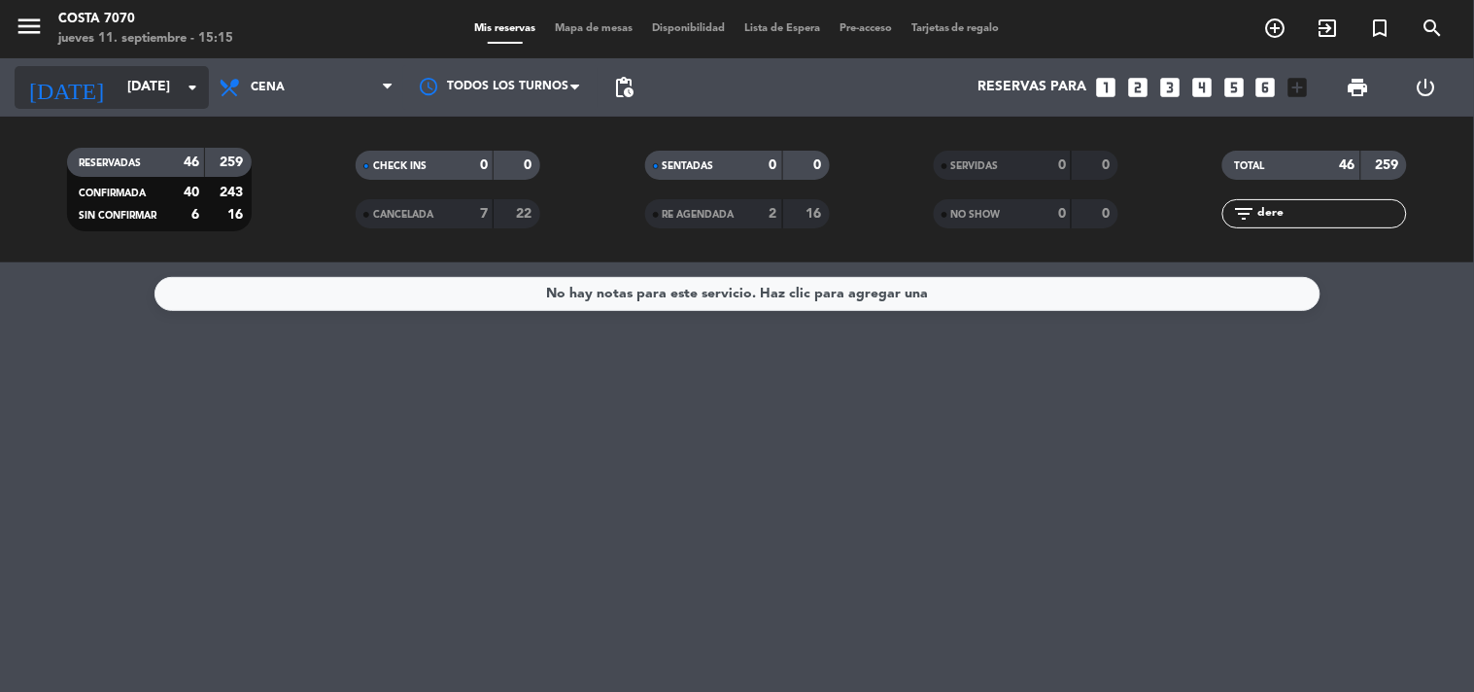
click at [143, 92] on input "[DATE]" at bounding box center [210, 87] width 185 height 35
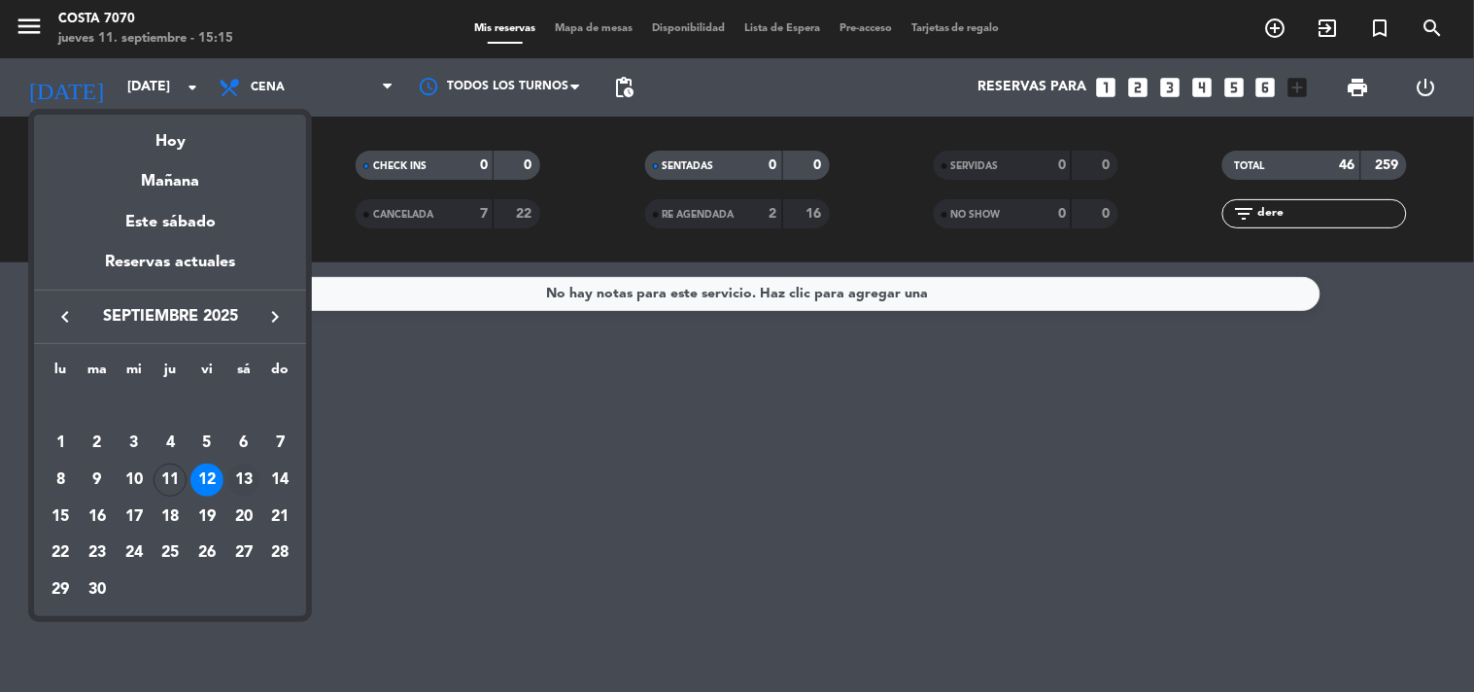
click at [248, 490] on div "13" at bounding box center [243, 479] width 33 height 33
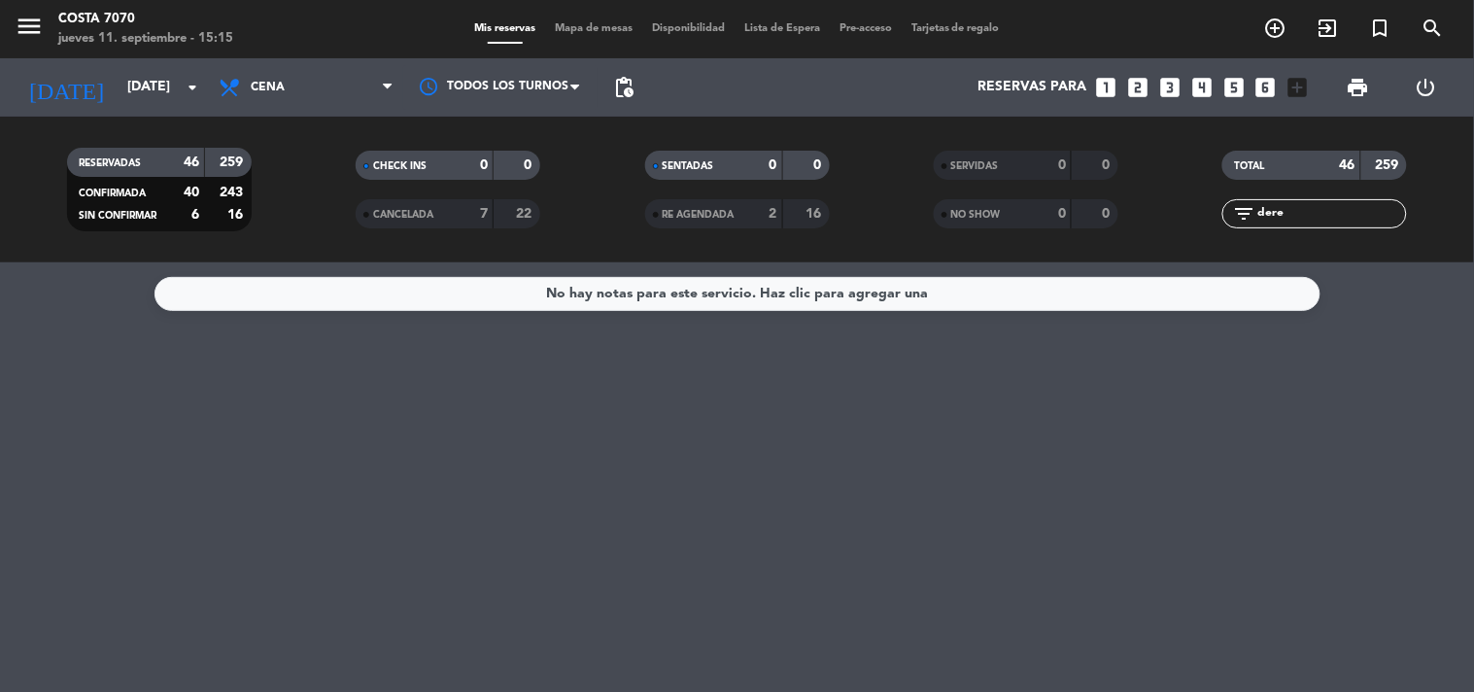
type input "[DATE]"
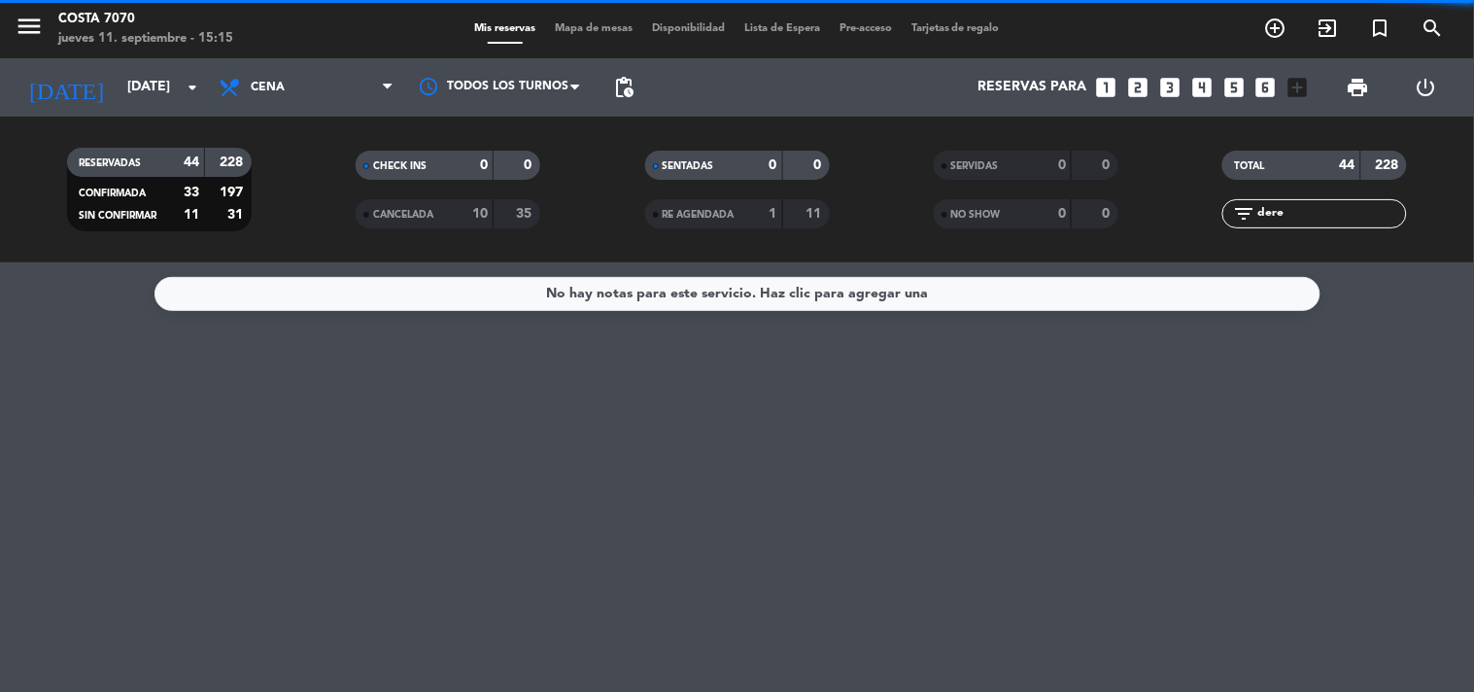
drag, startPoint x: 1294, startPoint y: 207, endPoint x: 926, endPoint y: 209, distance: 368.3
click at [935, 209] on div "RESERVADAS 44 228 CONFIRMADA 33 197 SIN CONFIRMAR 11 31 CHECK INS 0 0 CANCELADA…" at bounding box center [737, 189] width 1474 height 107
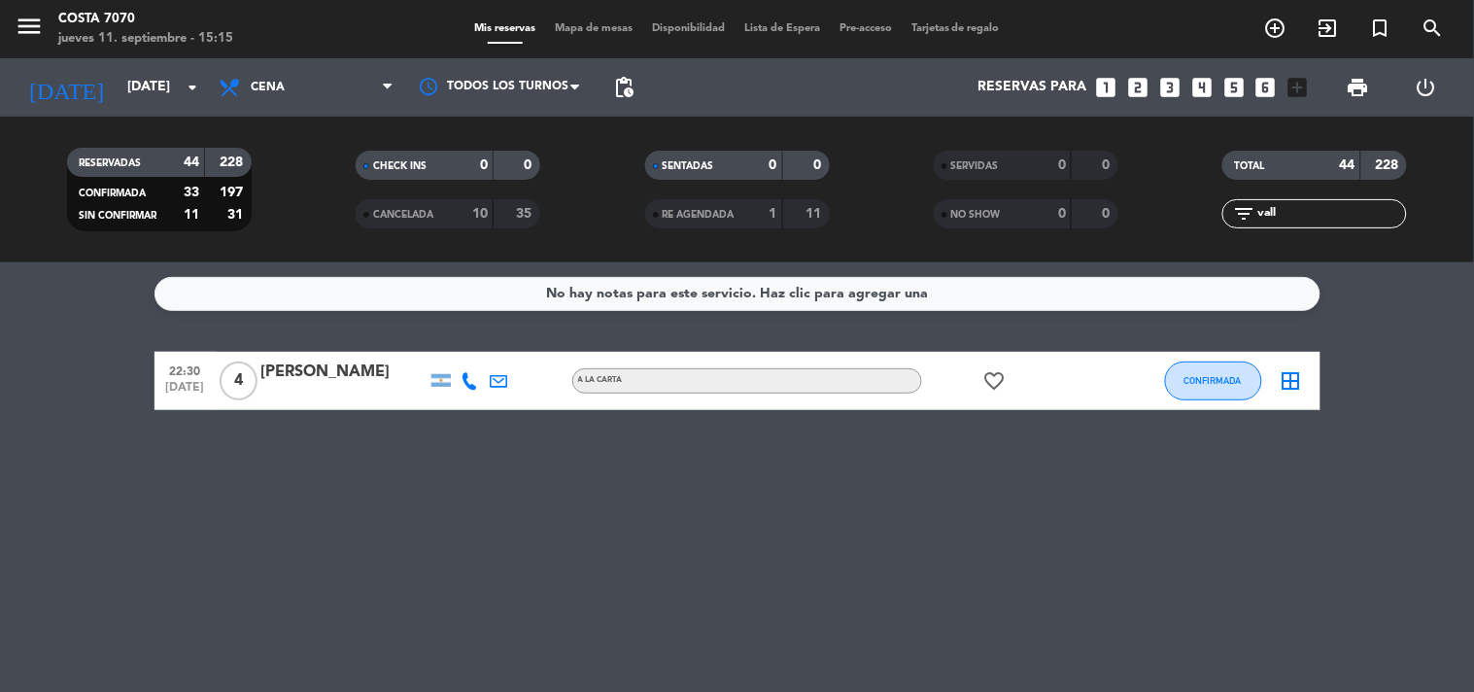
type input "vall"
click at [324, 373] on div "[PERSON_NAME]" at bounding box center [343, 372] width 165 height 25
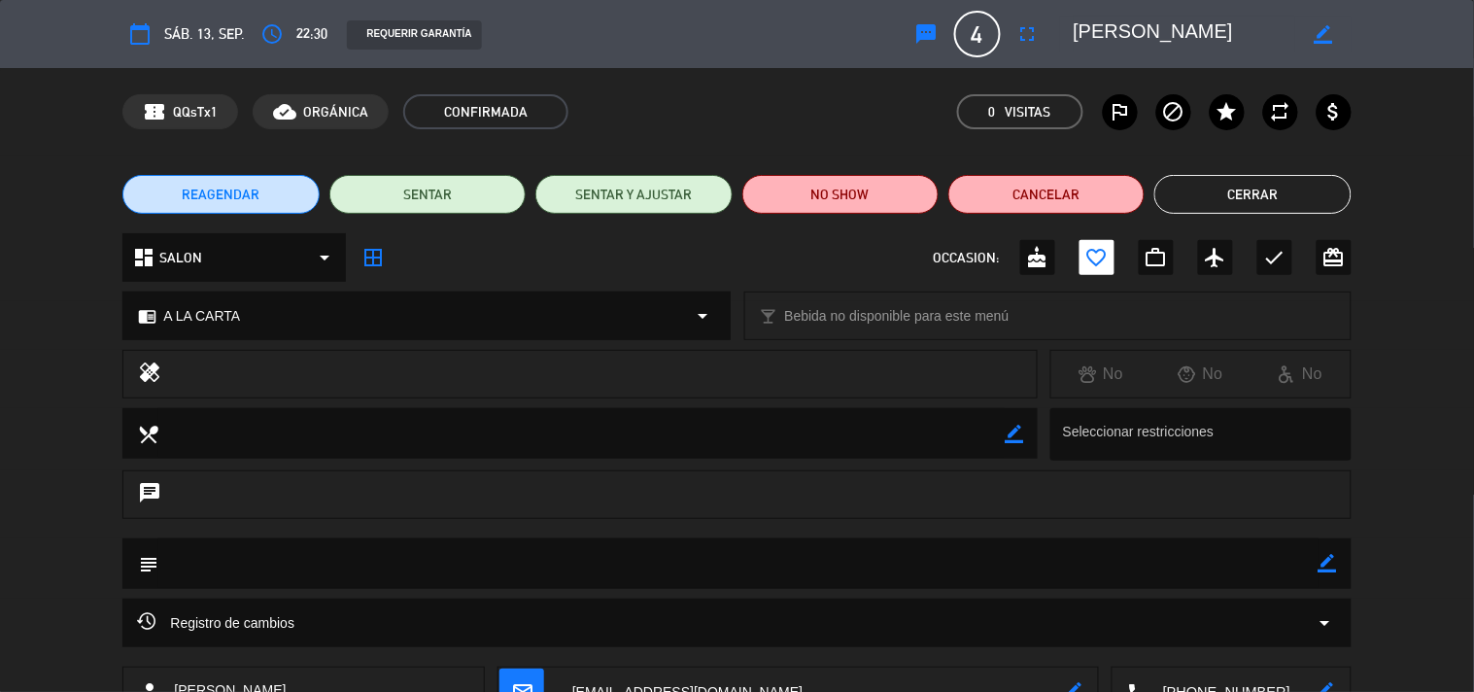
click at [290, 29] on div "access_time 22:30" at bounding box center [291, 34] width 73 height 35
click at [268, 30] on icon "access_time" at bounding box center [271, 33] width 23 height 23
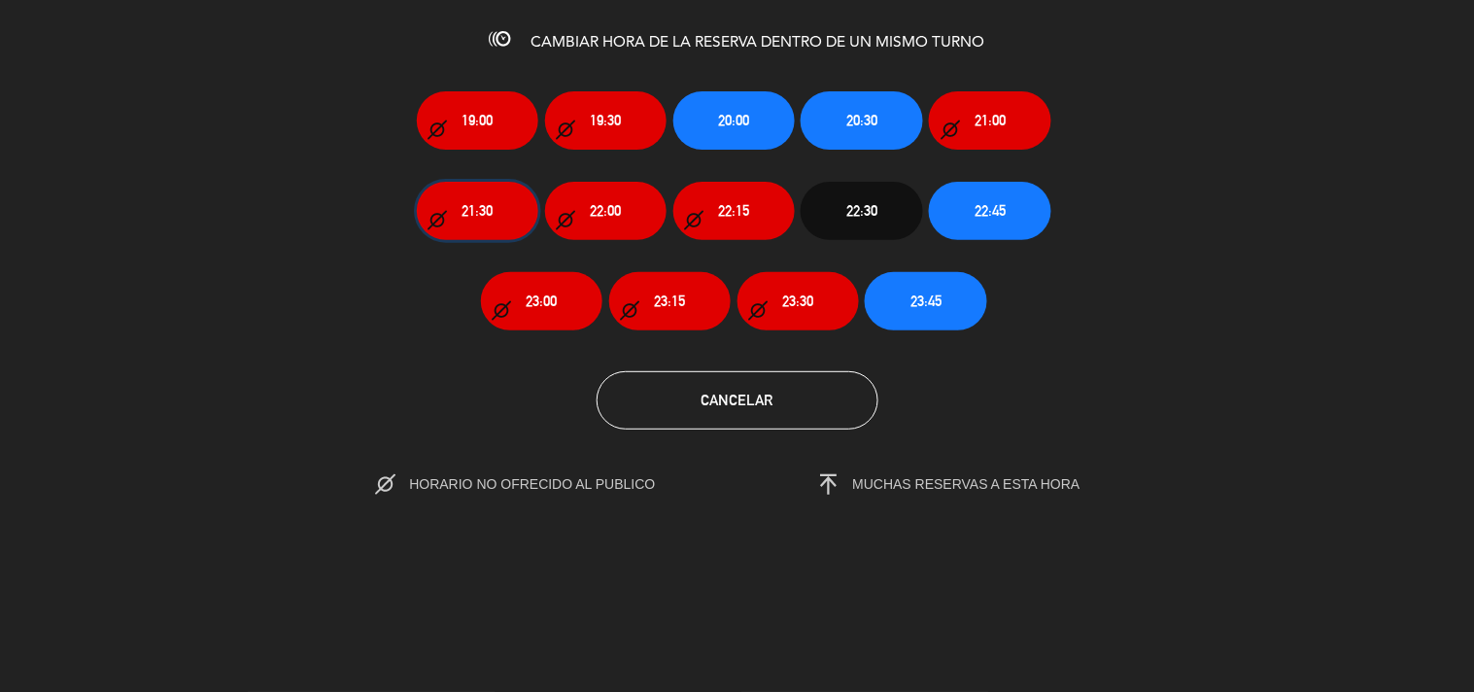
click at [496, 202] on button "21:30" at bounding box center [477, 211] width 121 height 58
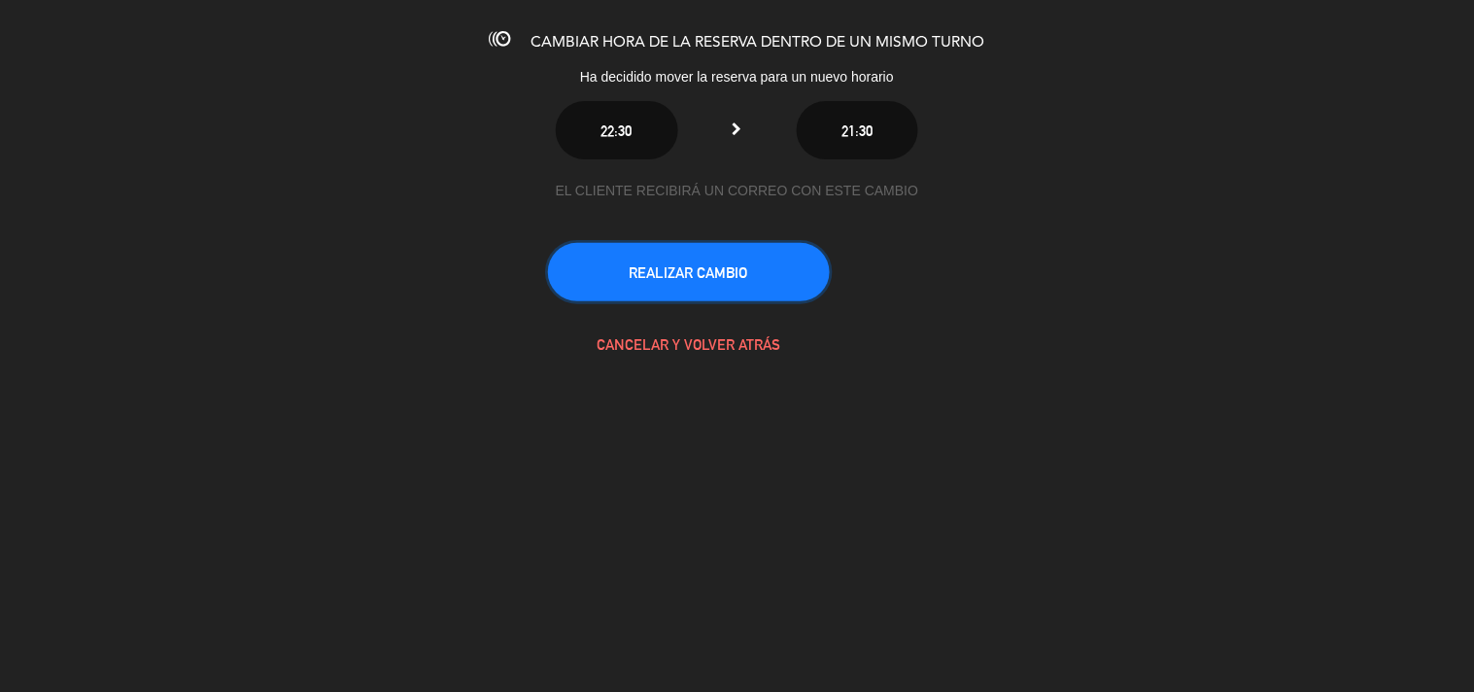
click at [725, 284] on button "REALIZAR CAMBIO" at bounding box center [689, 272] width 282 height 58
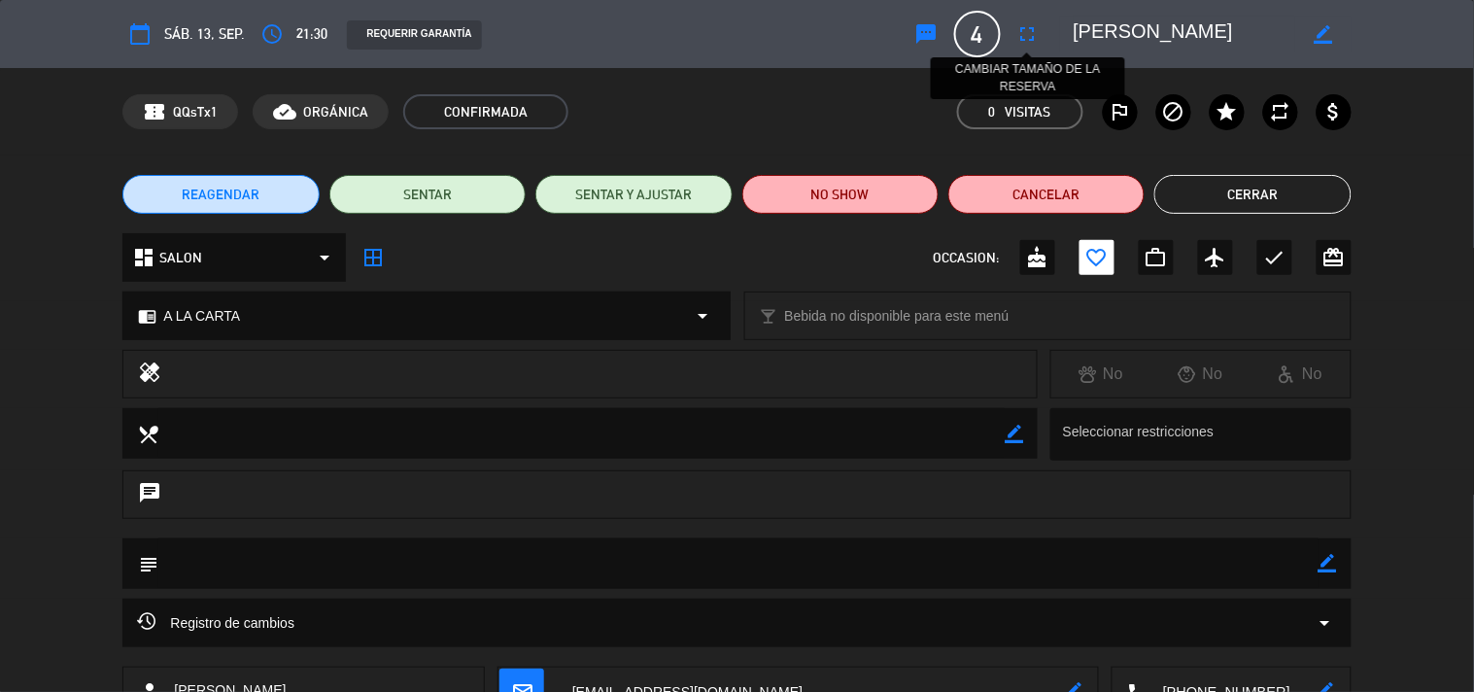
click at [1024, 35] on icon "fullscreen" at bounding box center [1027, 33] width 23 height 23
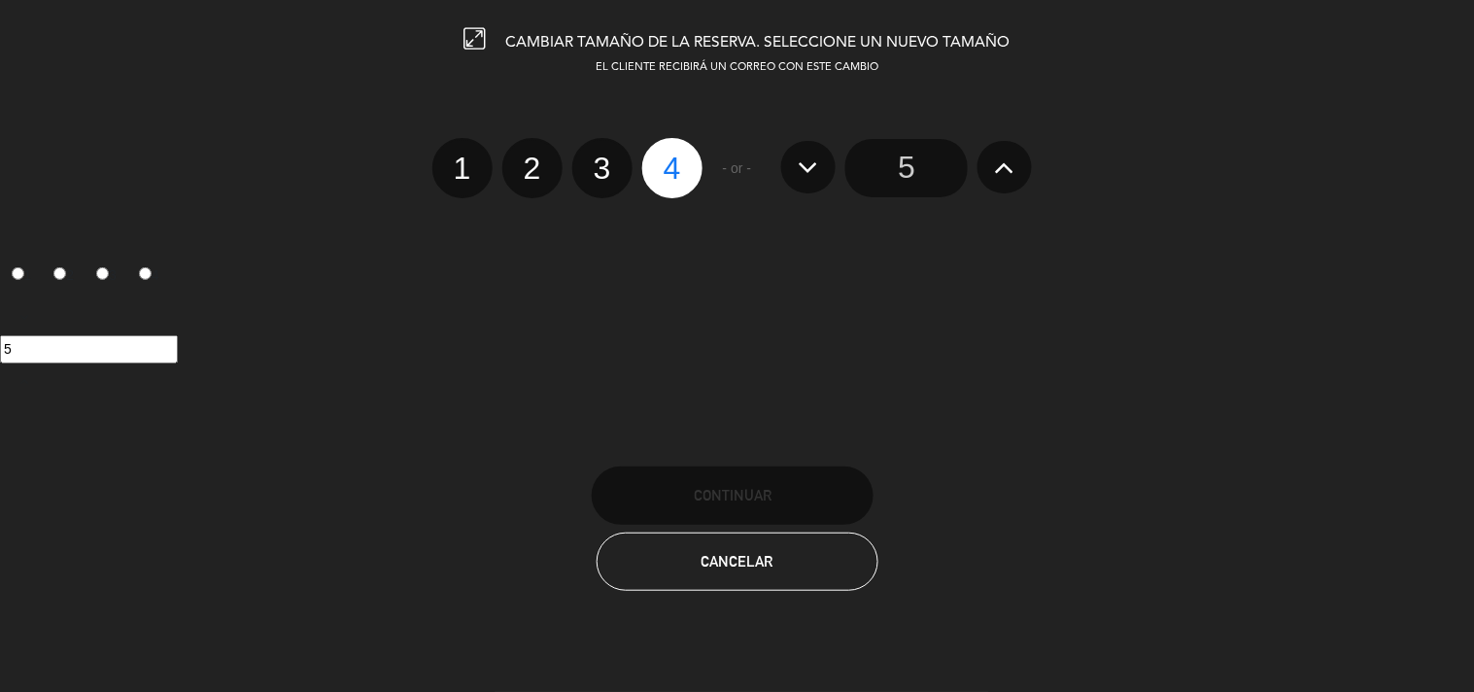
click at [997, 173] on icon at bounding box center [1005, 167] width 20 height 31
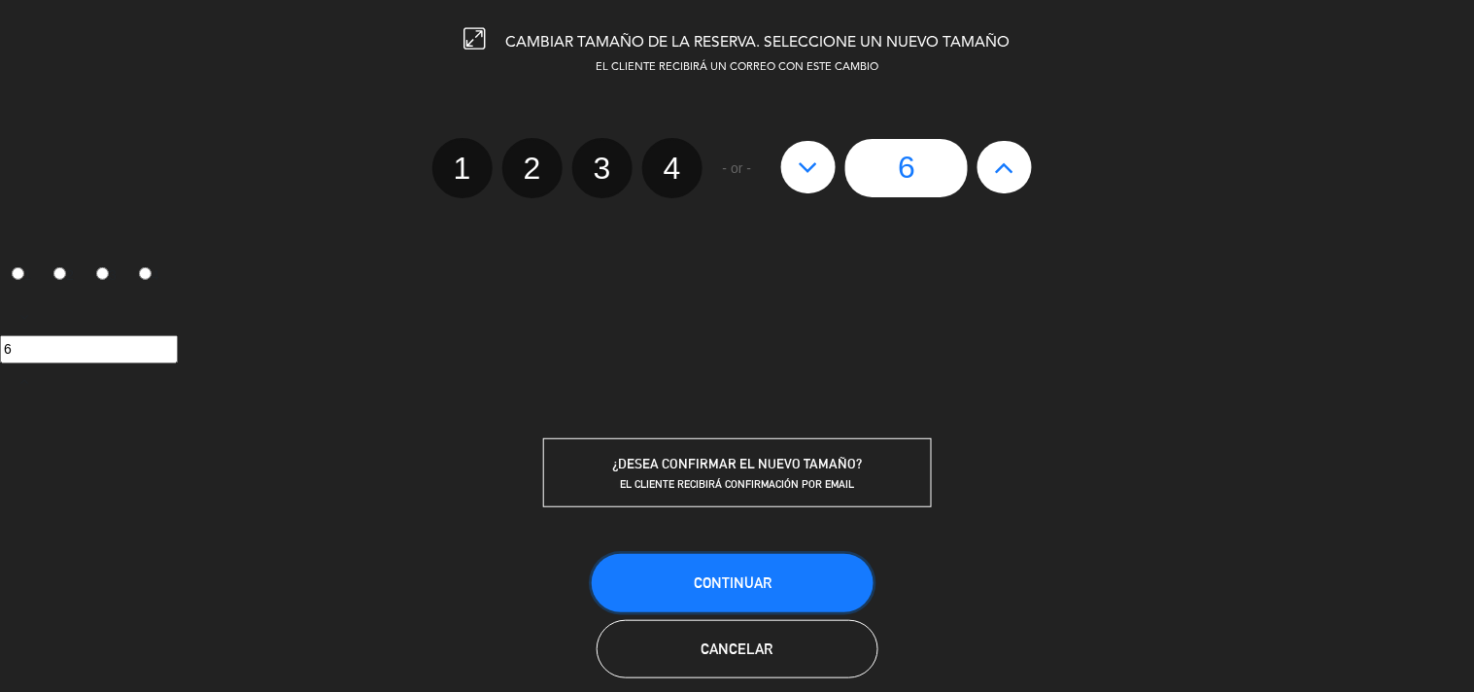
click at [837, 566] on button "Continuar" at bounding box center [733, 583] width 282 height 58
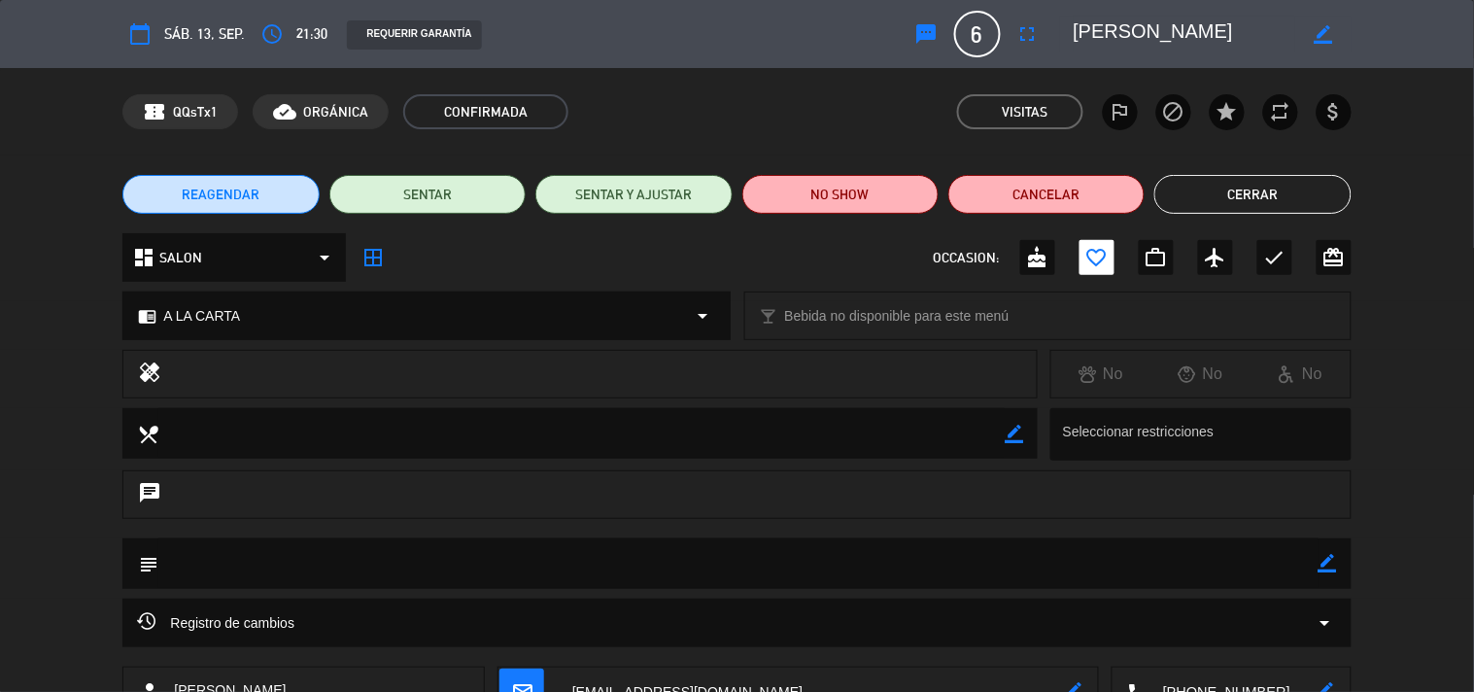
click at [1181, 196] on button "Cerrar" at bounding box center [1252, 194] width 196 height 39
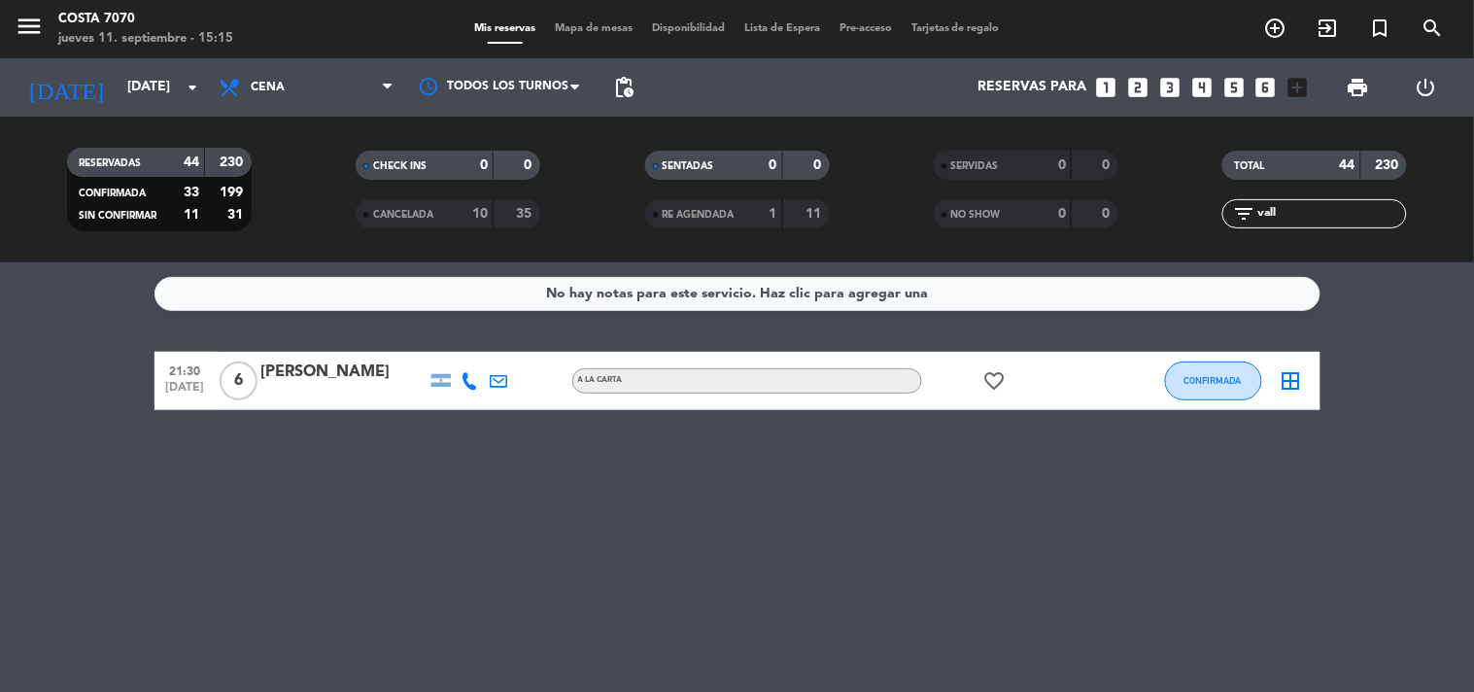
click at [341, 392] on div at bounding box center [343, 394] width 165 height 16
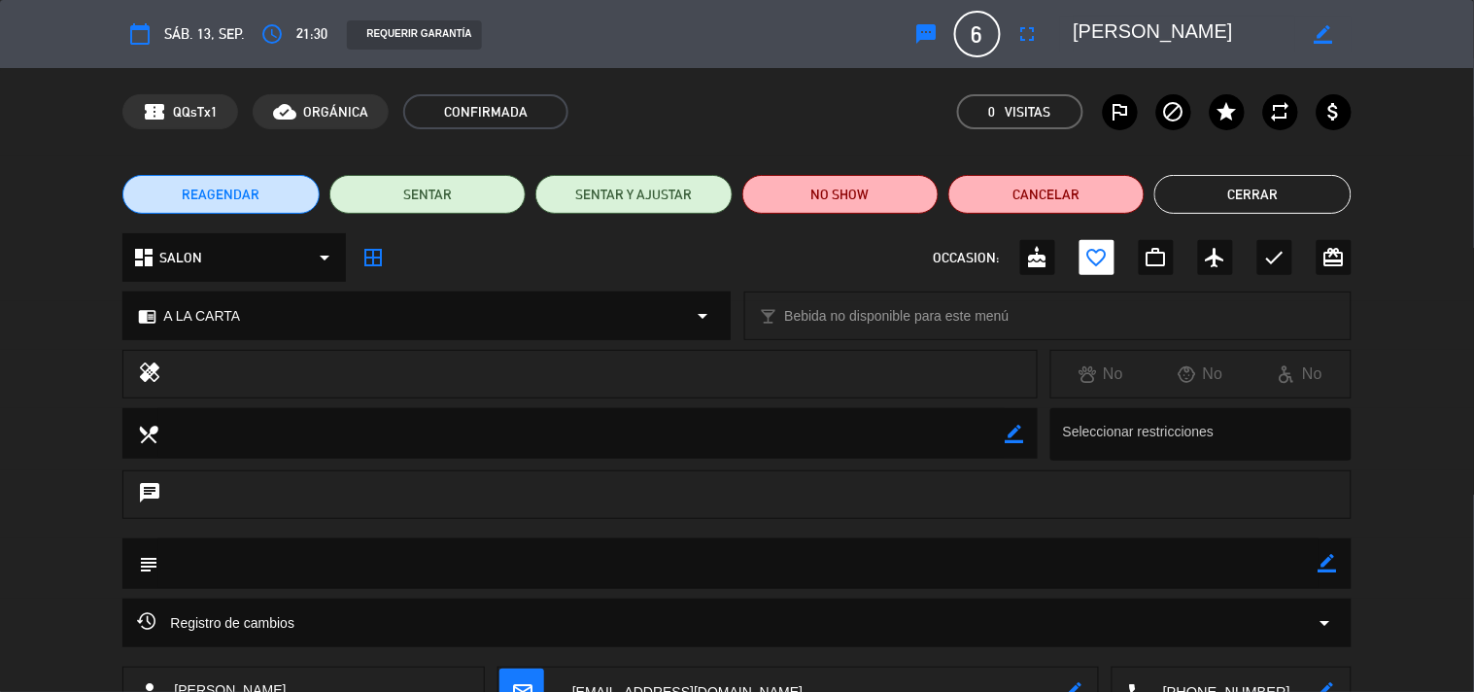
click at [1336, 559] on icon "border_color" at bounding box center [1328, 563] width 18 height 18
click at [1303, 560] on textarea at bounding box center [737, 563] width 1159 height 50
click at [1322, 551] on div at bounding box center [1328, 563] width 18 height 51
click at [1322, 556] on icon at bounding box center [1328, 563] width 18 height 18
click at [1322, 562] on icon "border_color" at bounding box center [1328, 563] width 18 height 18
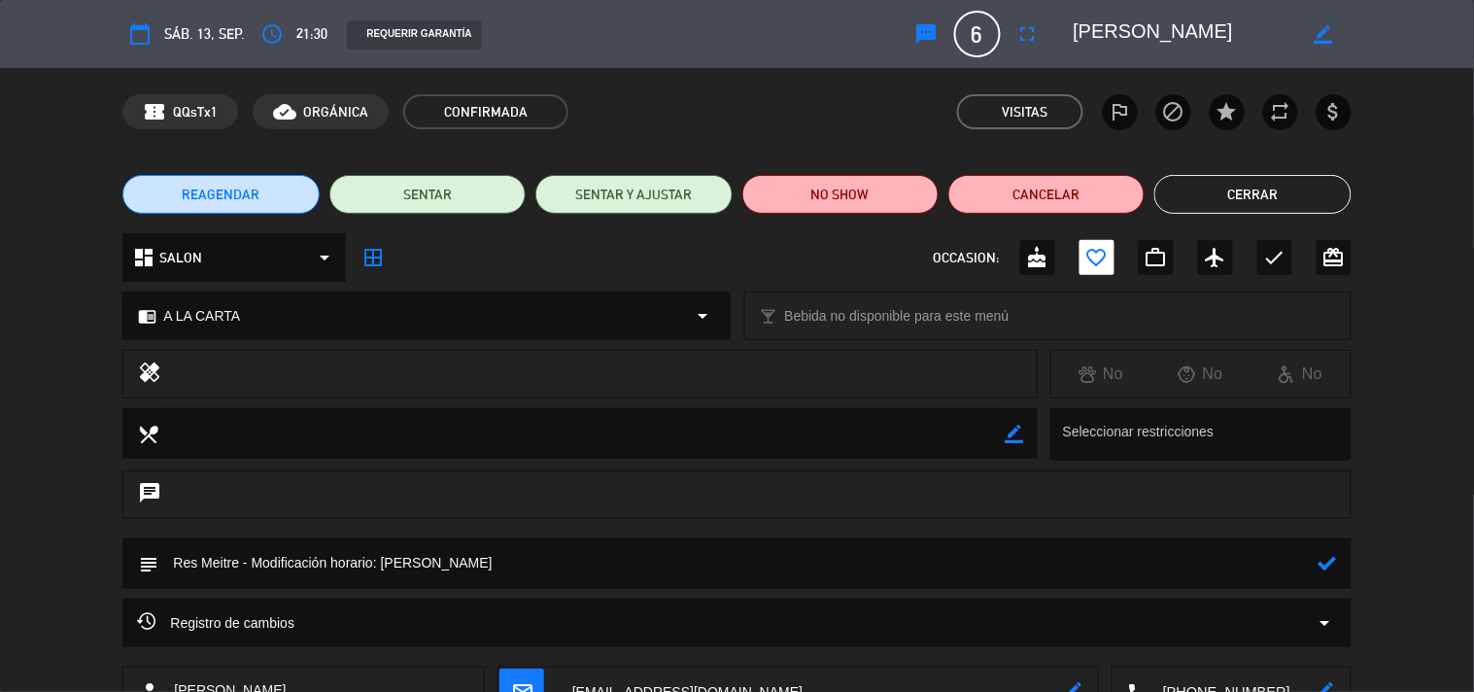
drag, startPoint x: 1295, startPoint y: 569, endPoint x: 1284, endPoint y: 575, distance: 13.0
click at [1287, 574] on textarea at bounding box center [737, 563] width 1159 height 50
type textarea "Res Meitre - Modificación horario: [PERSON_NAME] adentro"
click at [1323, 562] on icon at bounding box center [1328, 563] width 18 height 18
drag, startPoint x: 1241, startPoint y: 199, endPoint x: 1225, endPoint y: 171, distance: 32.2
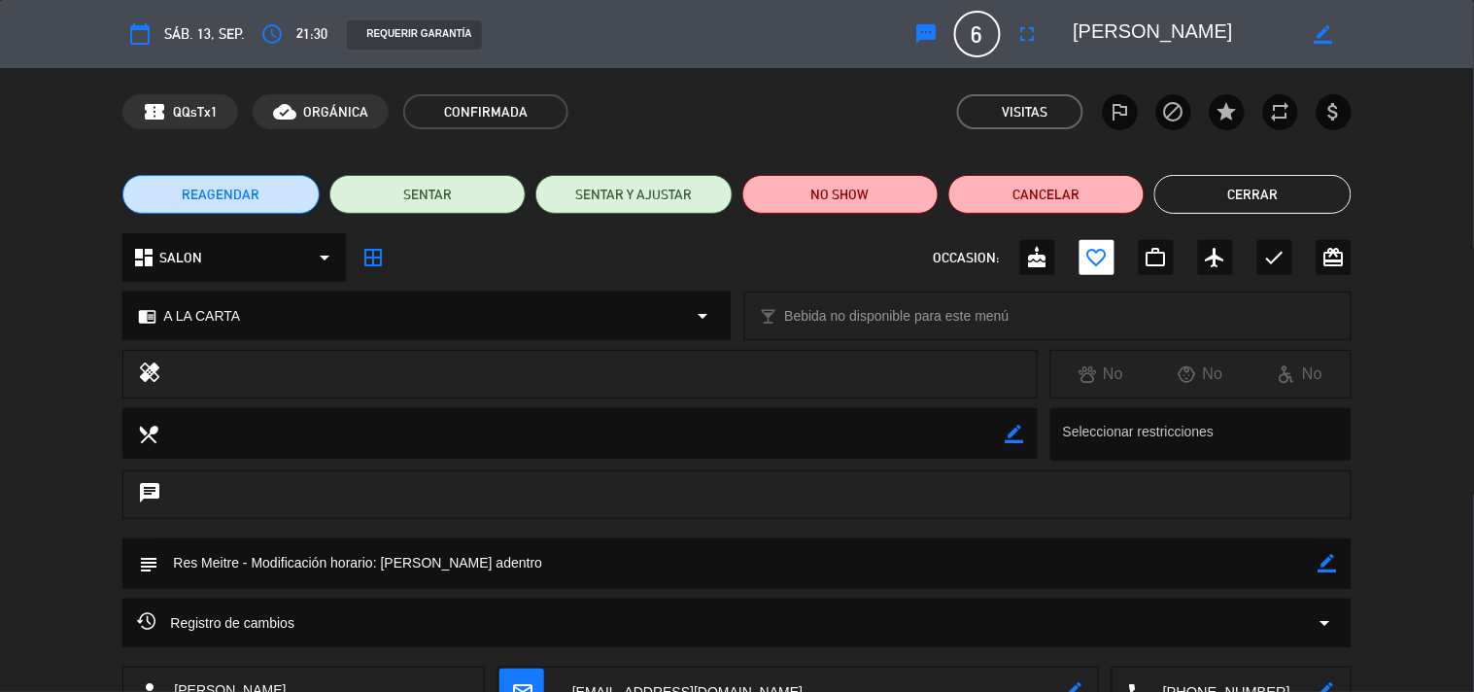
click at [1241, 197] on button "Cerrar" at bounding box center [1252, 194] width 196 height 39
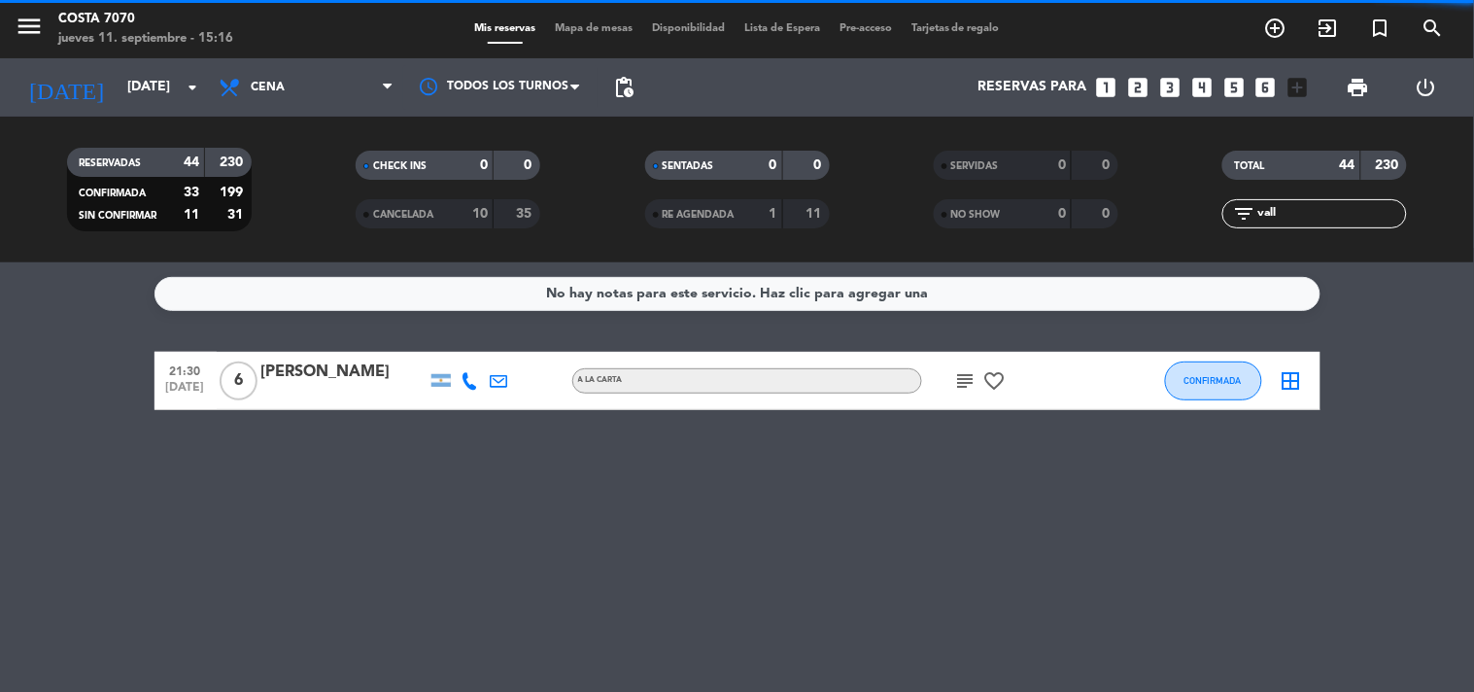
click at [1269, 85] on icon "looks_6" at bounding box center [1265, 87] width 25 height 25
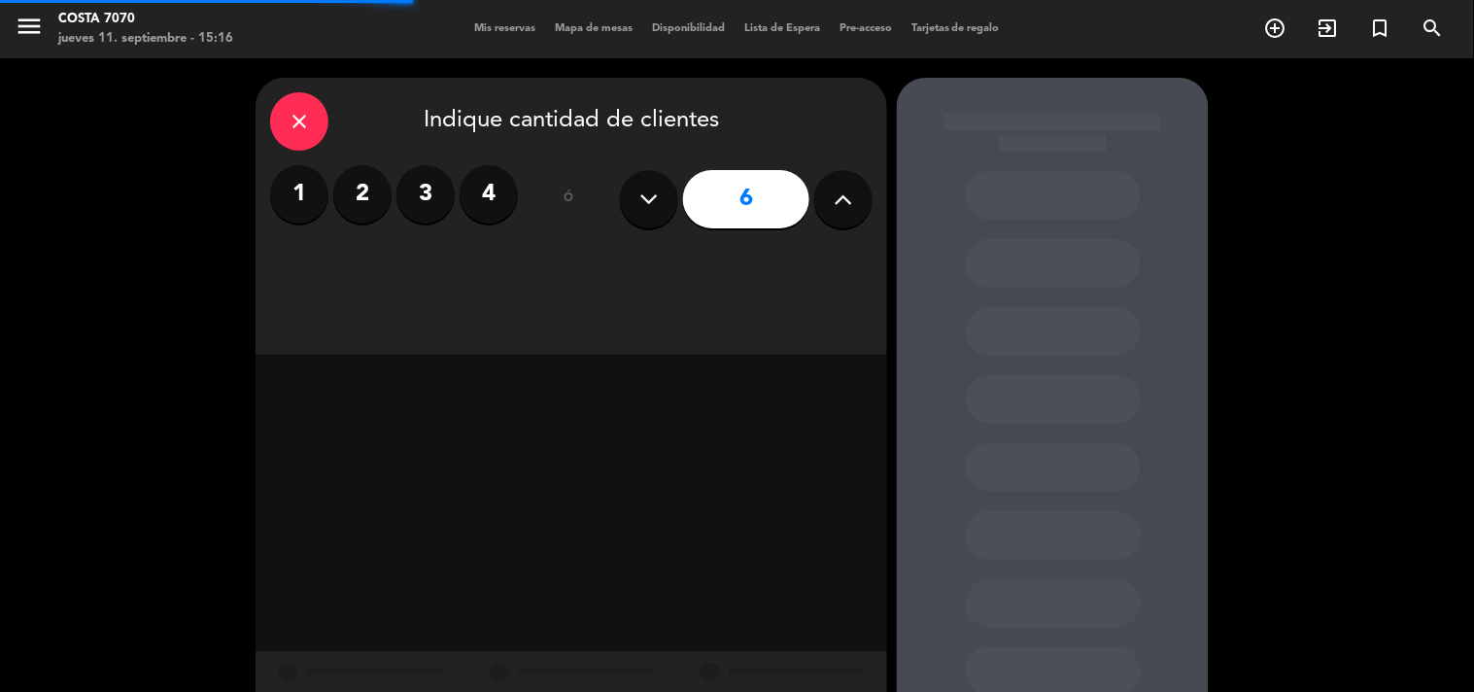
click at [845, 188] on button at bounding box center [843, 199] width 58 height 58
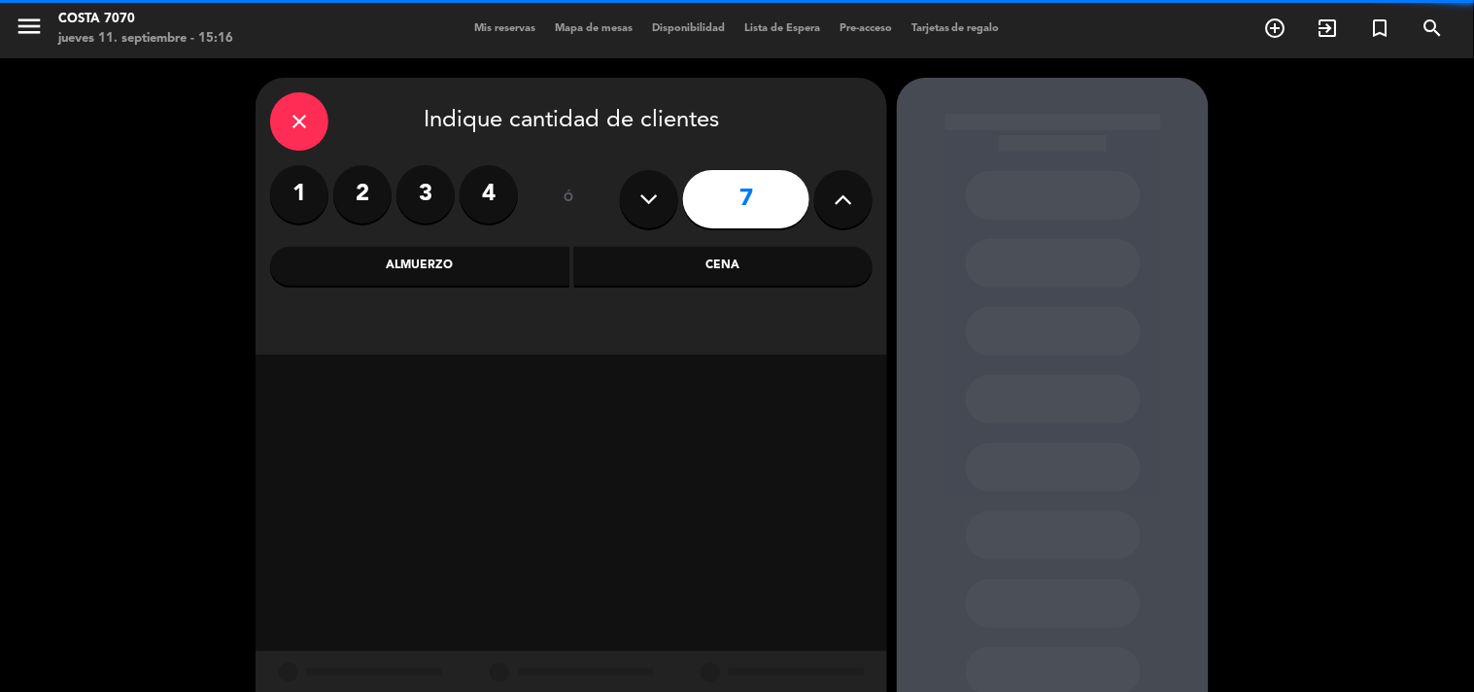
click at [845, 189] on icon at bounding box center [844, 199] width 18 height 29
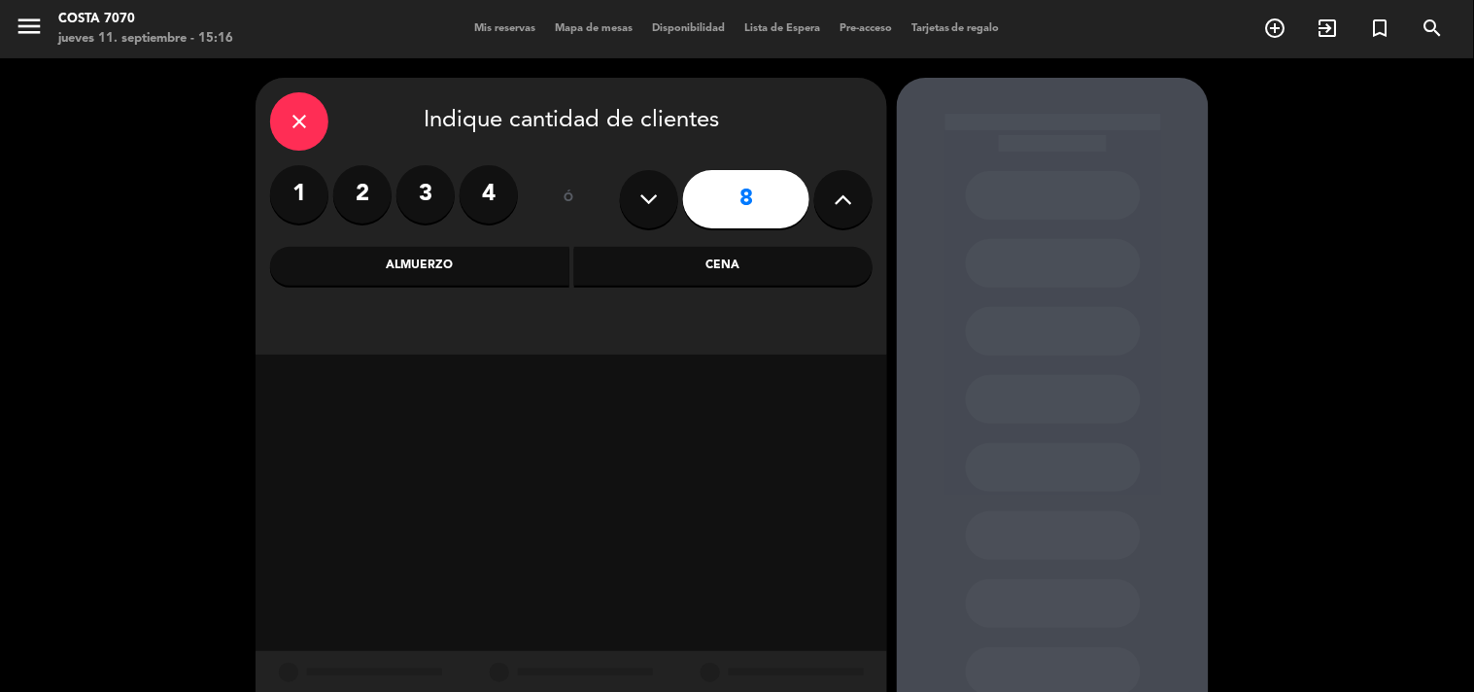
click at [845, 189] on icon at bounding box center [844, 199] width 18 height 29
drag, startPoint x: 666, startPoint y: 200, endPoint x: 664, endPoint y: 241, distance: 40.9
click at [664, 202] on button at bounding box center [649, 199] width 58 height 58
type input "8"
drag, startPoint x: 682, startPoint y: 243, endPoint x: 686, endPoint y: 255, distance: 12.3
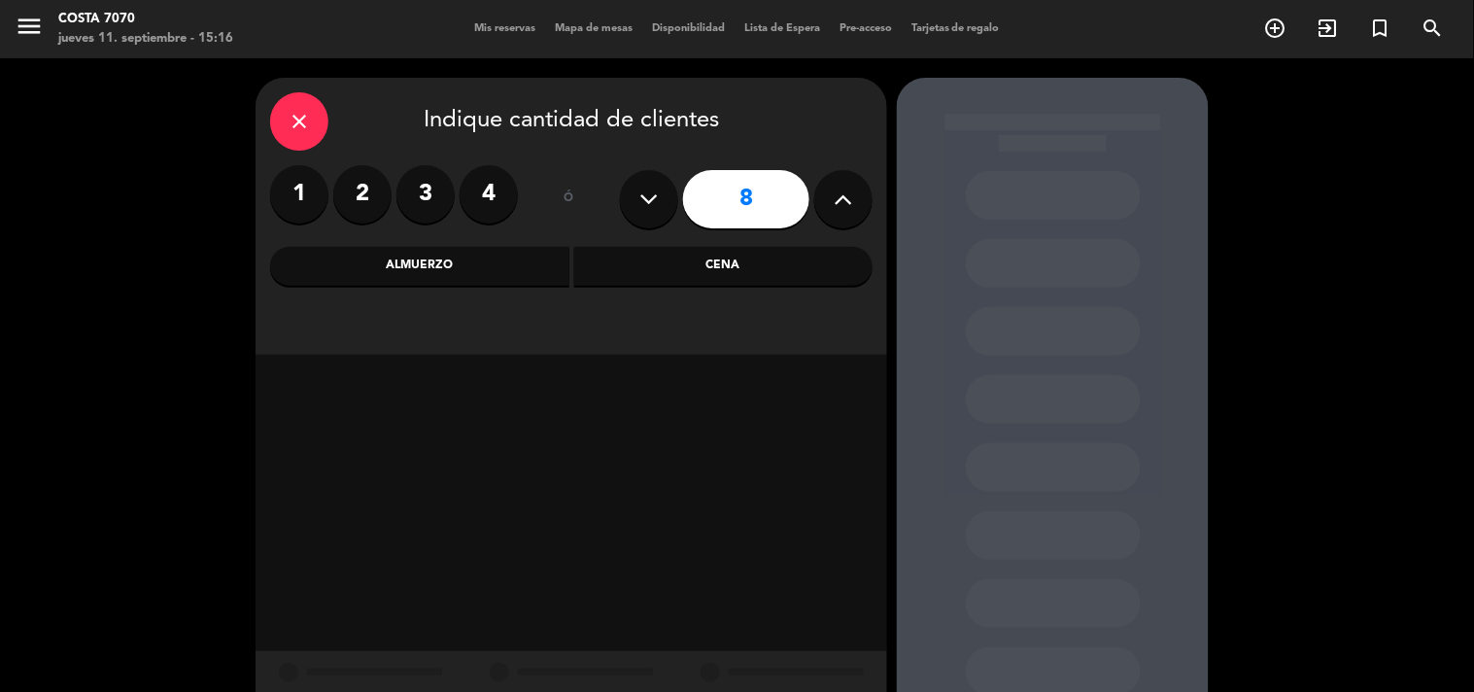
click at [682, 245] on div "close Indique cantidad de clientes 1 2 3 4 ó 8 Almuerzo Cena" at bounding box center [572, 216] width 632 height 277
click at [687, 255] on div "Cena" at bounding box center [723, 266] width 299 height 39
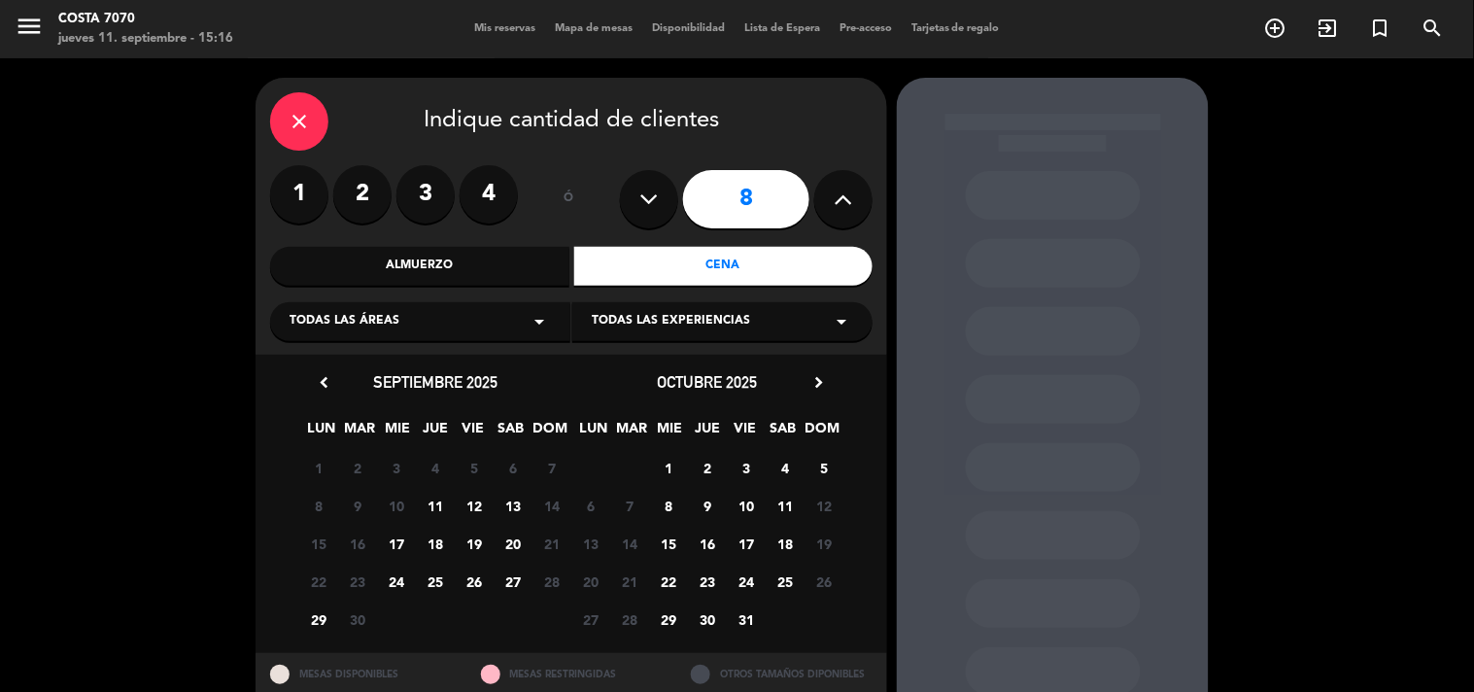
click at [512, 505] on span "13" at bounding box center [513, 506] width 32 height 32
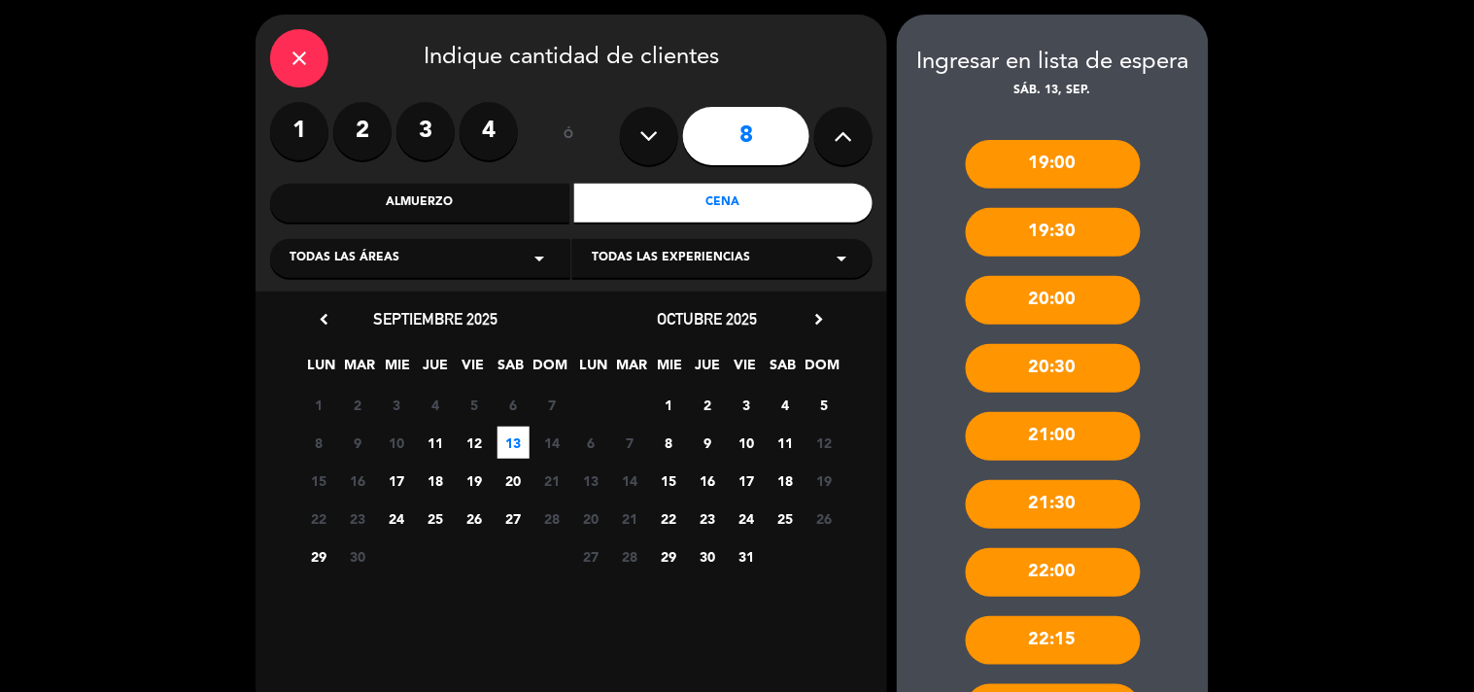
click at [479, 443] on span "12" at bounding box center [475, 443] width 32 height 32
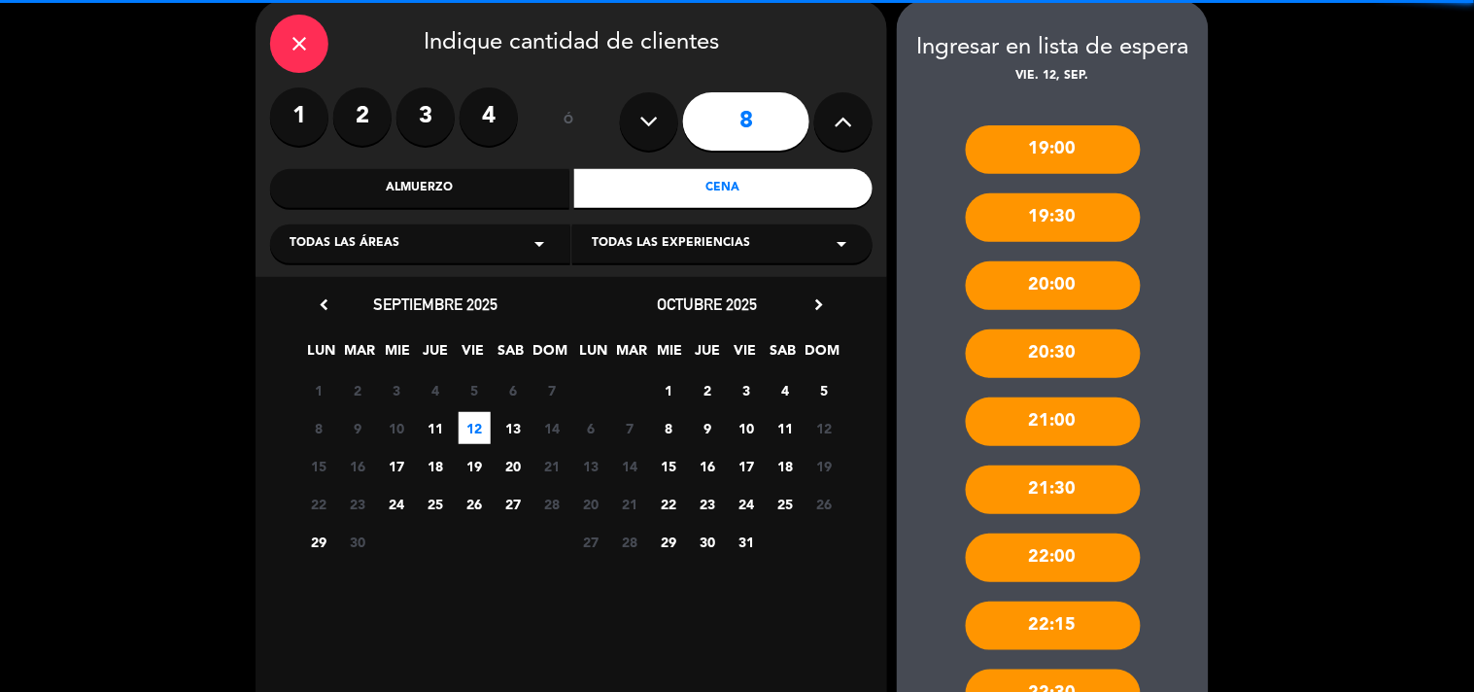
scroll to position [566, 0]
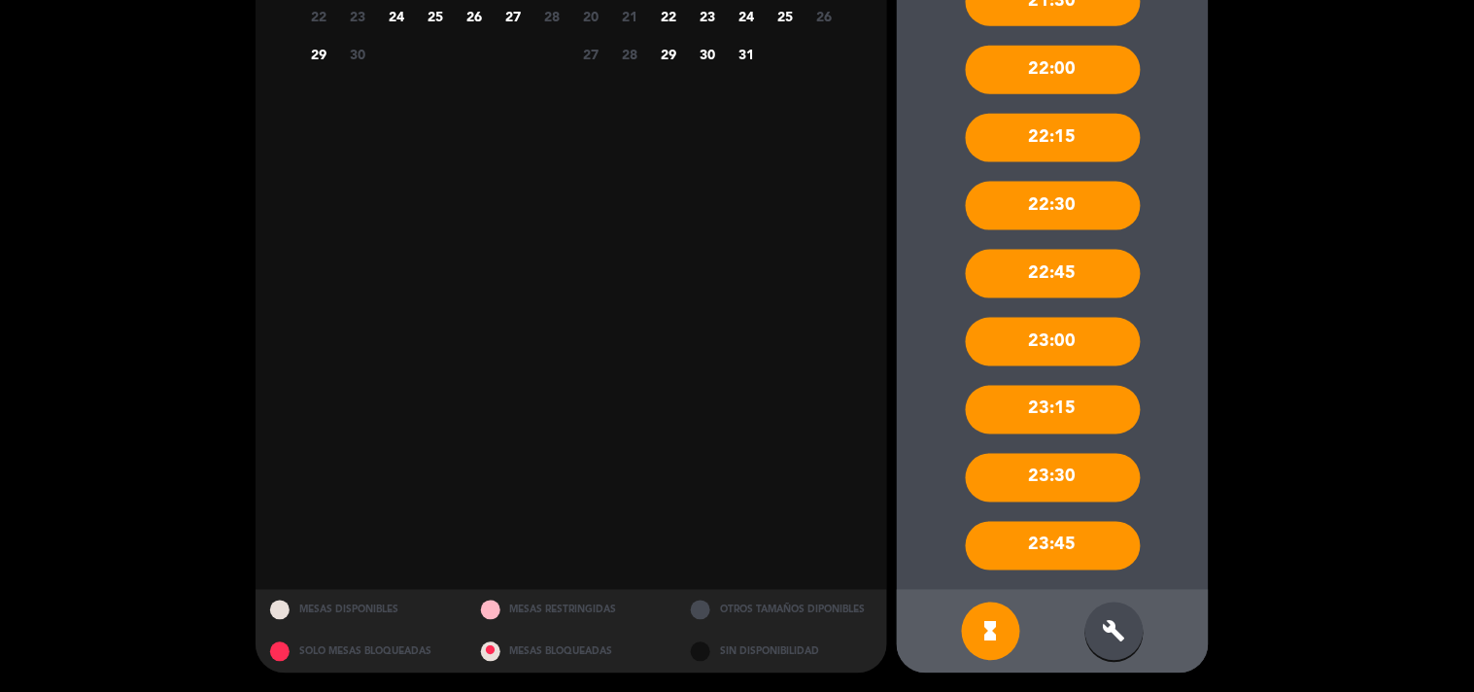
click at [1111, 616] on div "build" at bounding box center [1114, 631] width 58 height 58
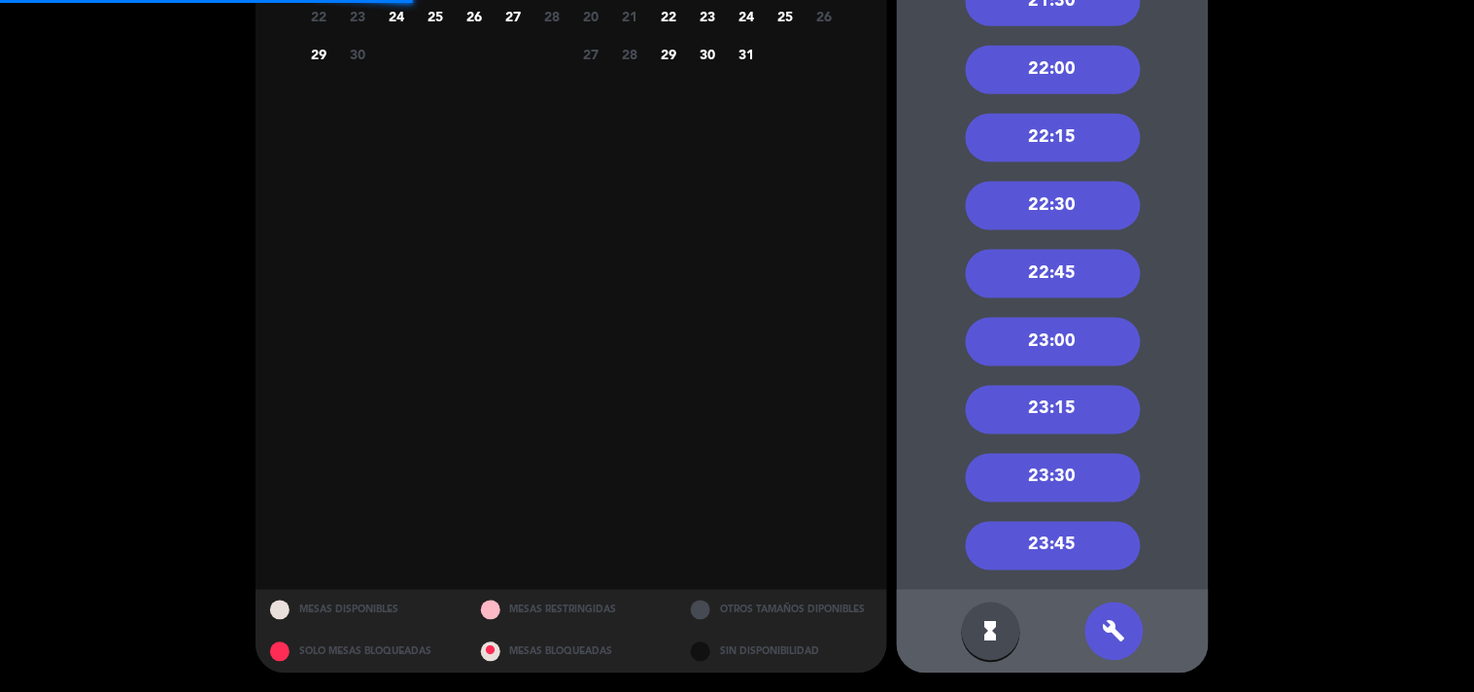
scroll to position [133, 0]
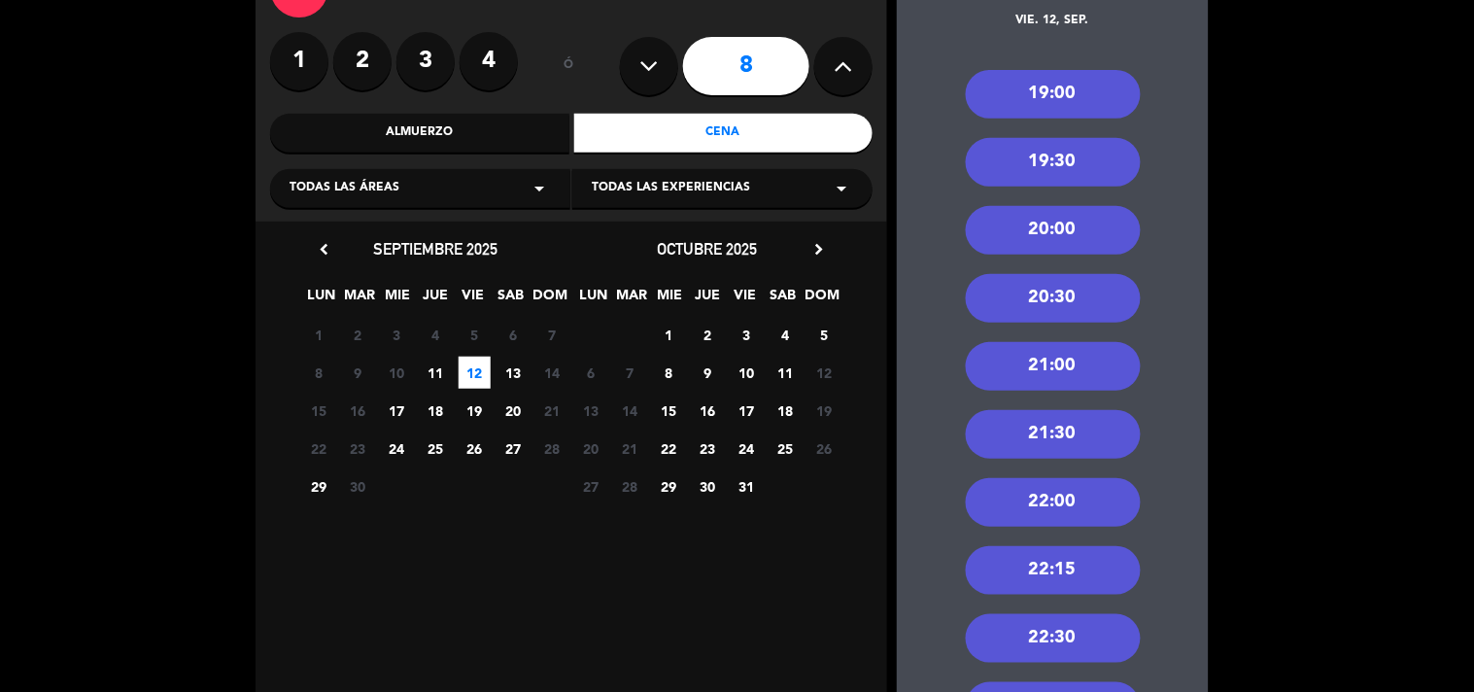
click at [473, 452] on span "26" at bounding box center [475, 448] width 32 height 32
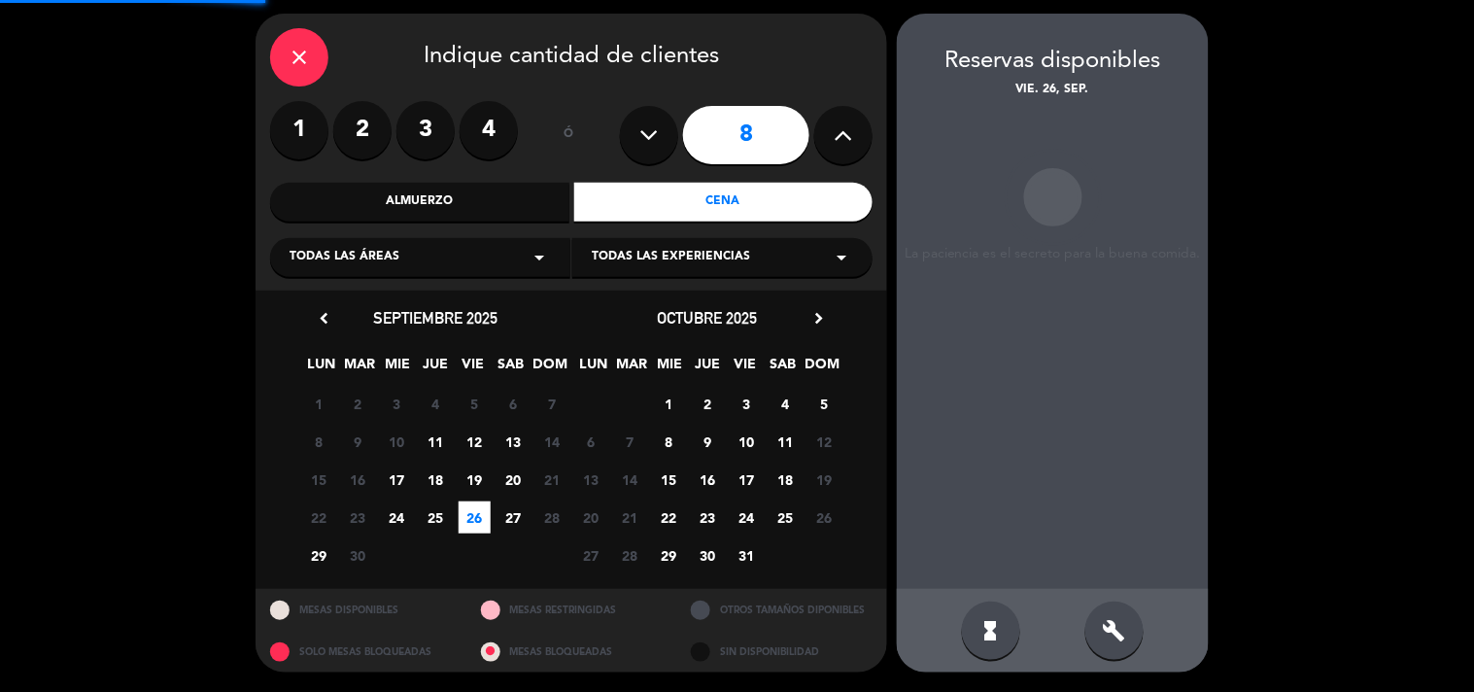
scroll to position [63, 0]
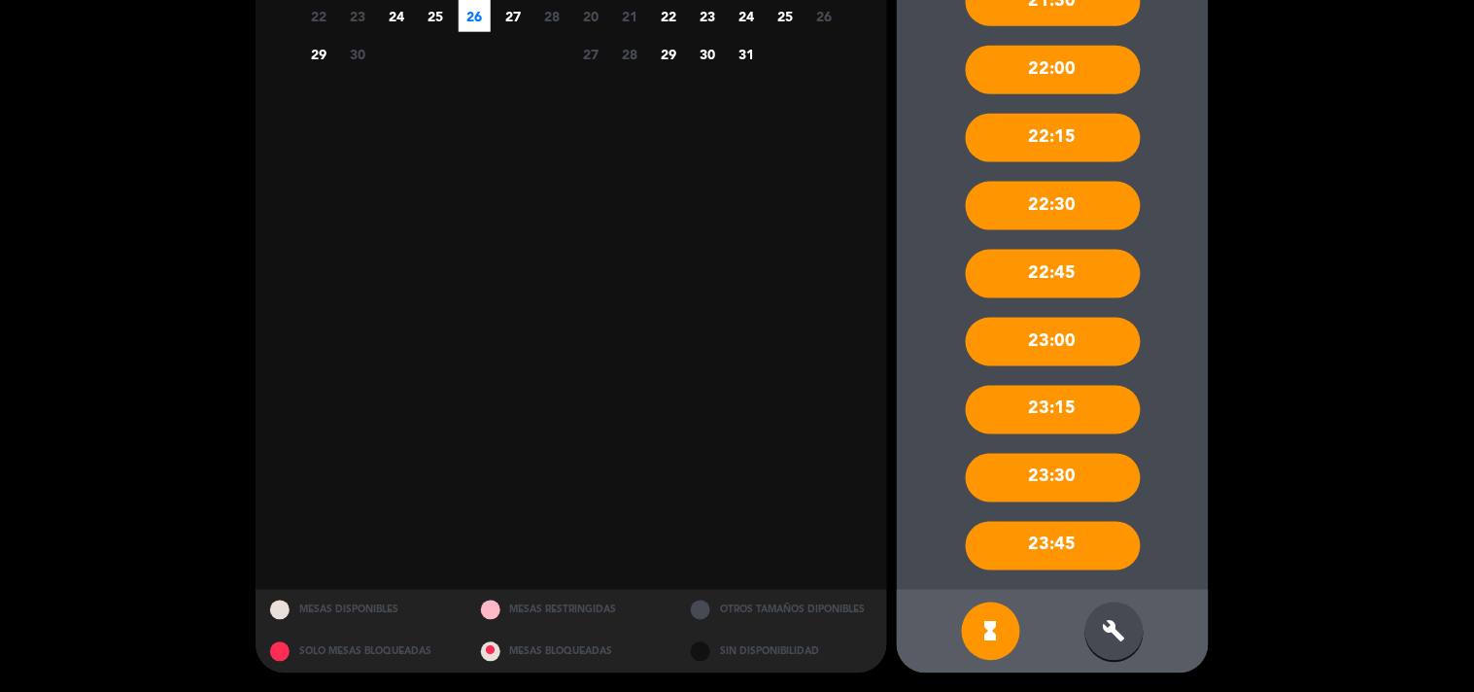
click at [1133, 634] on div "build" at bounding box center [1114, 631] width 58 height 58
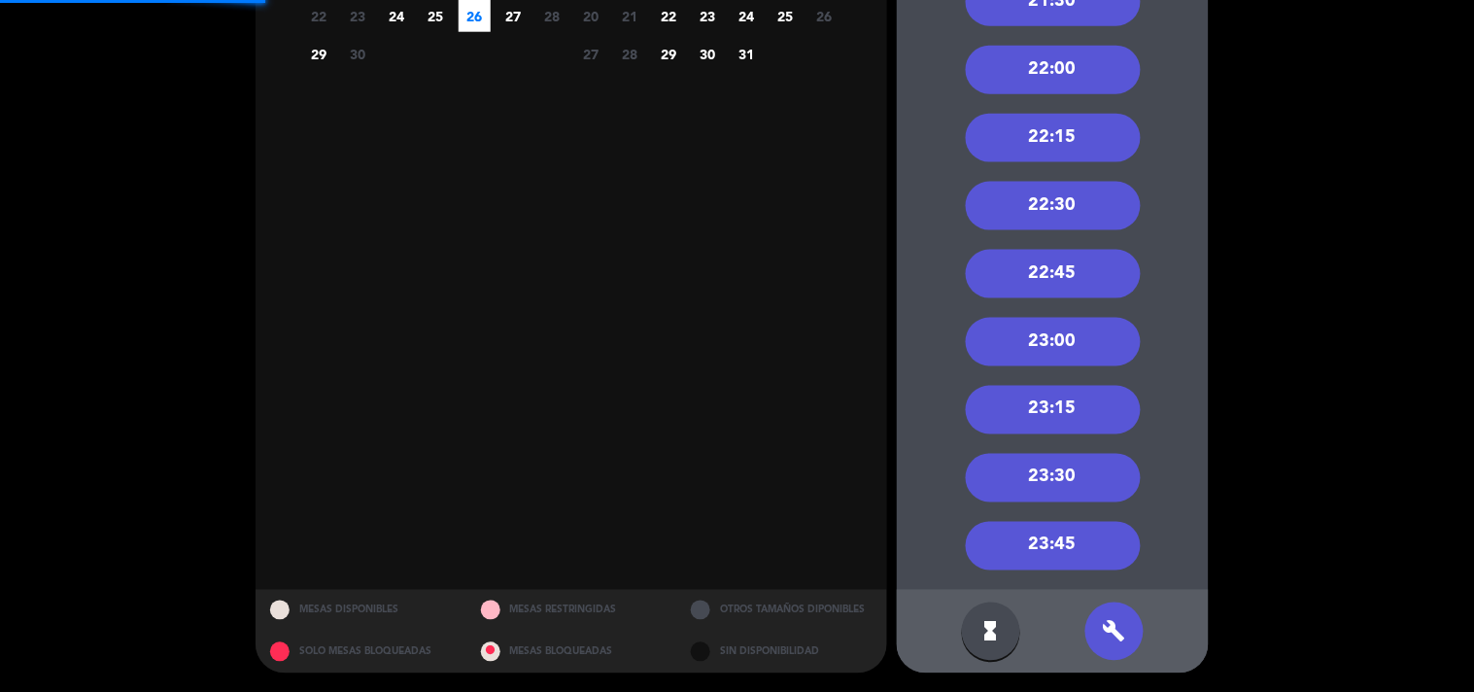
scroll to position [25, 0]
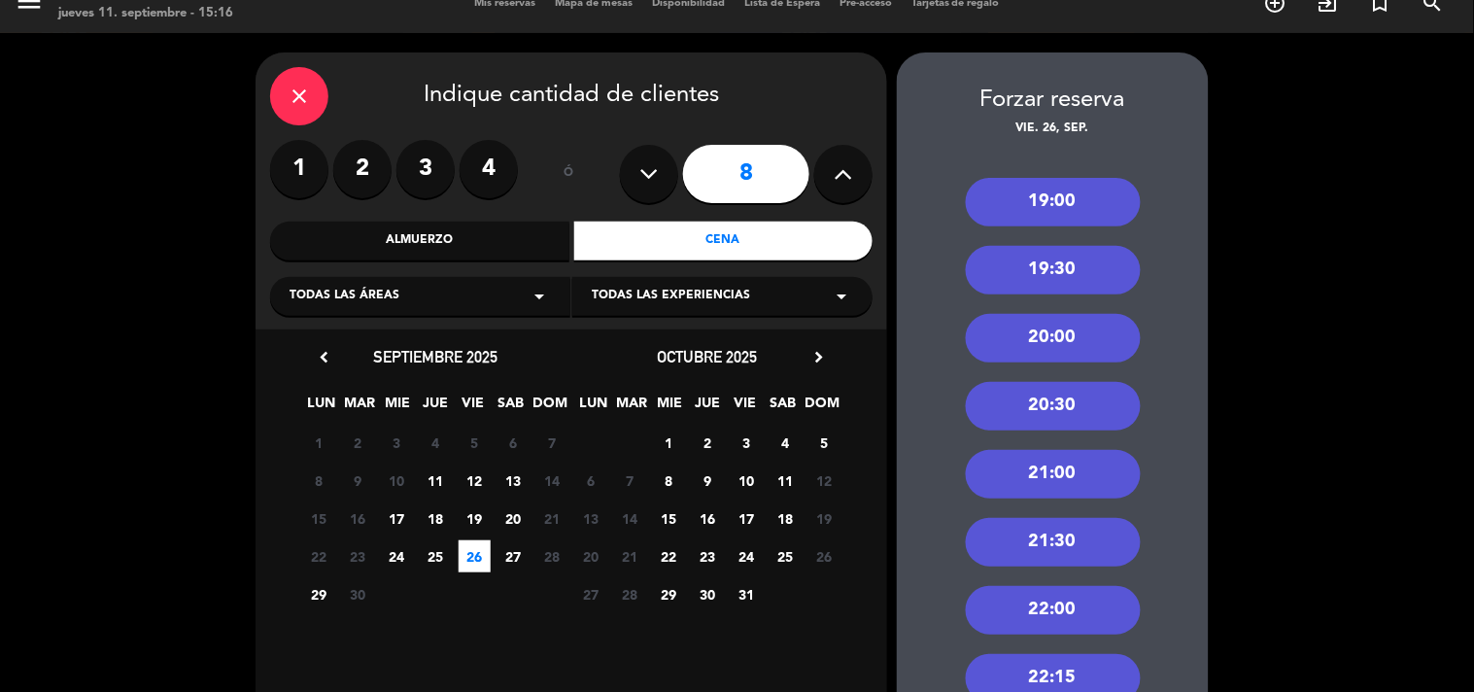
click at [305, 95] on icon "close" at bounding box center [299, 96] width 23 height 23
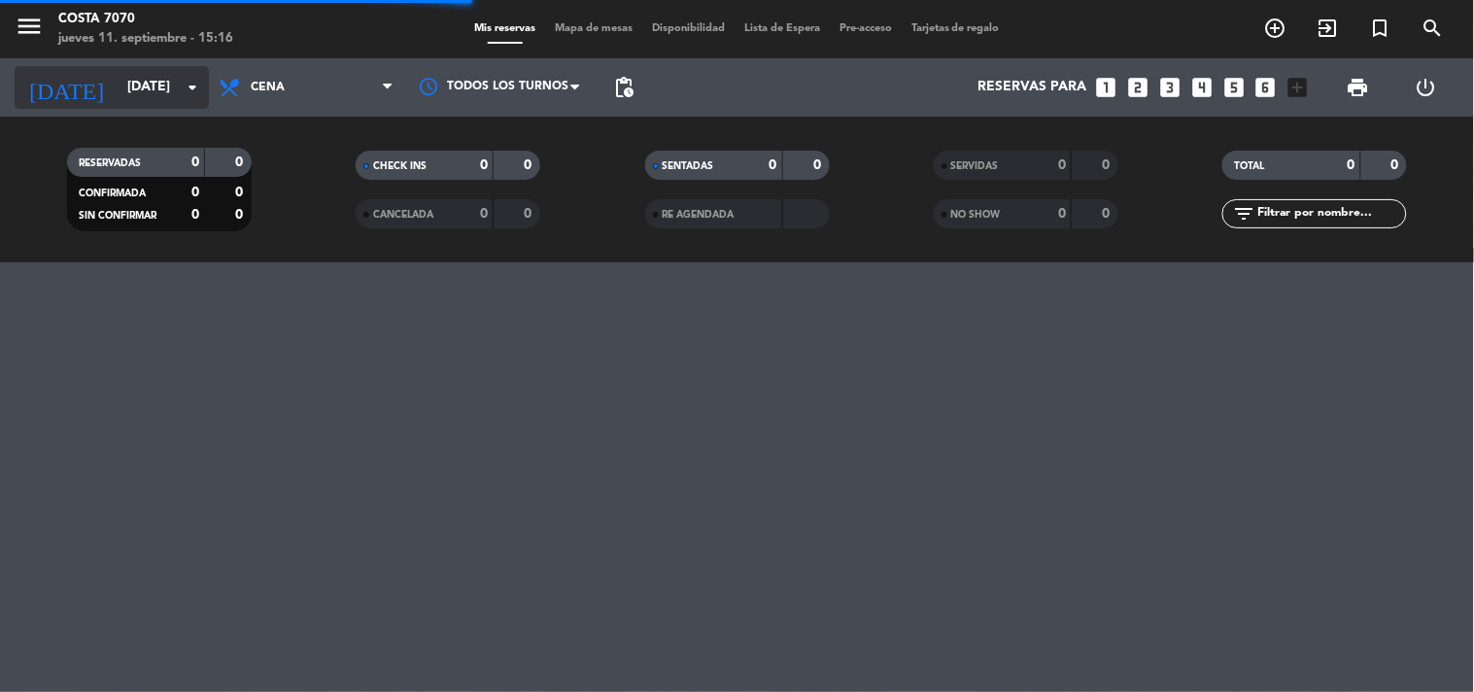
click at [188, 88] on icon "arrow_drop_down" at bounding box center [192, 87] width 23 height 23
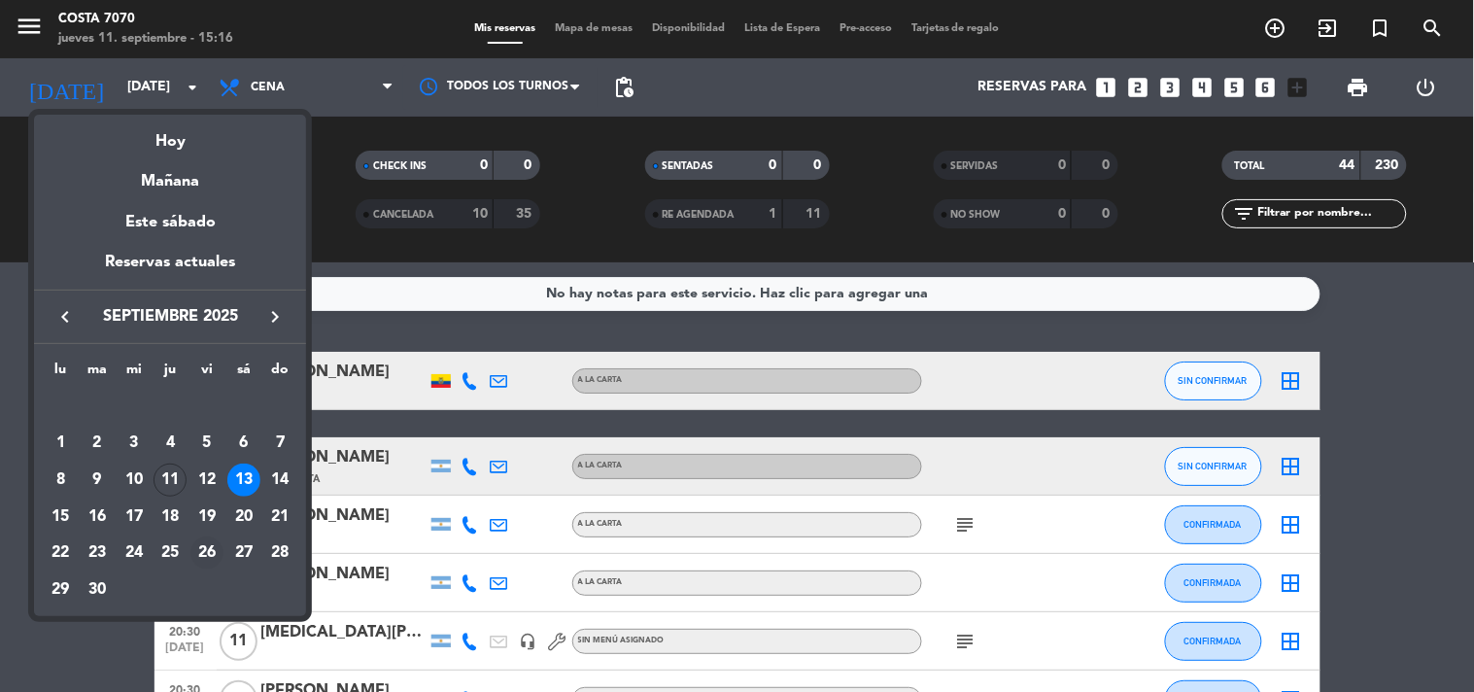
click at [210, 551] on div "26" at bounding box center [206, 552] width 33 height 33
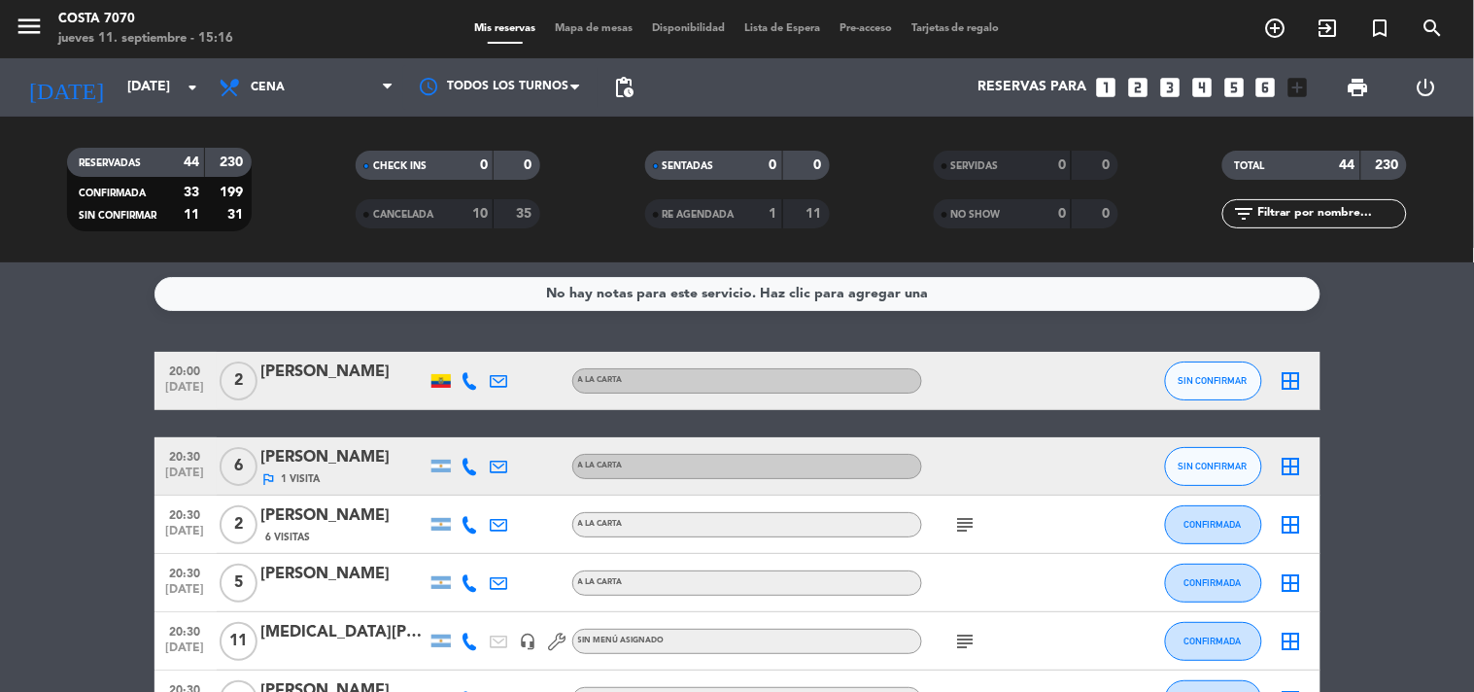
type input "[DATE]"
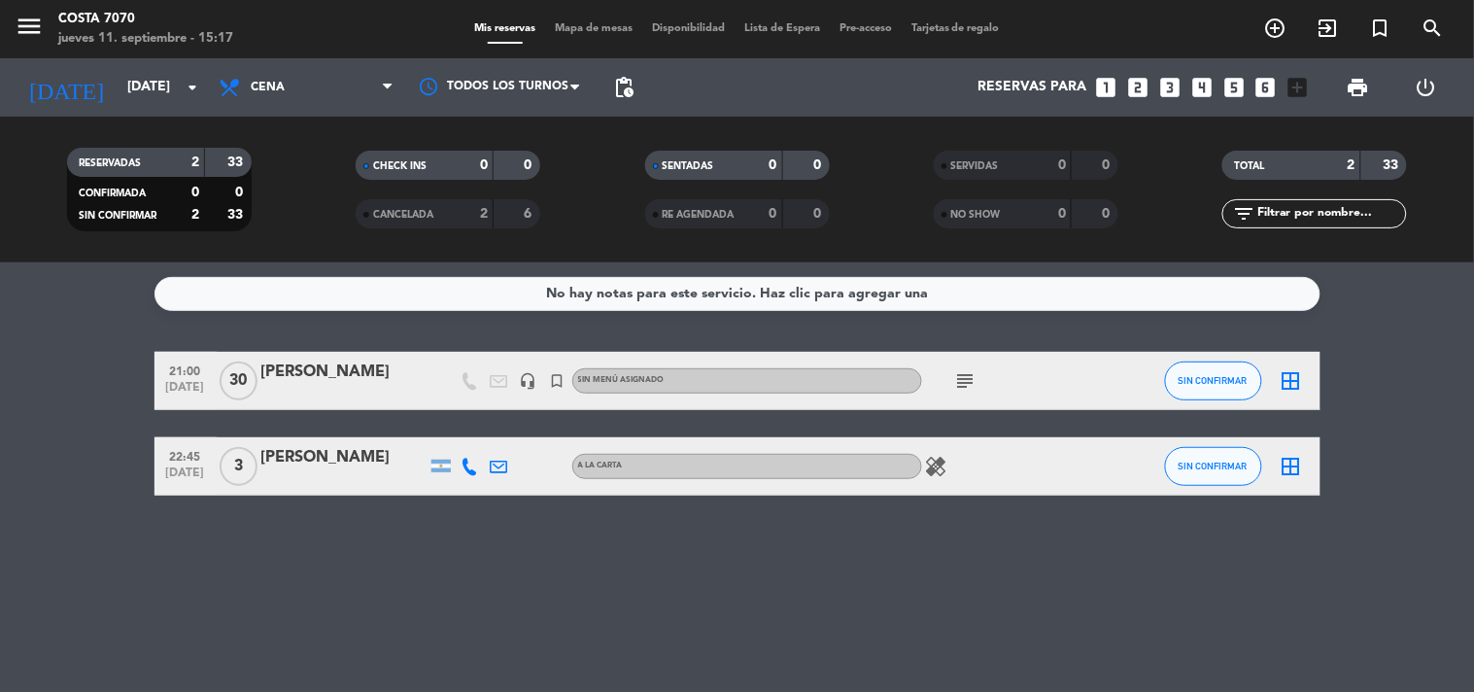
click at [1265, 90] on icon "looks_6" at bounding box center [1265, 87] width 25 height 25
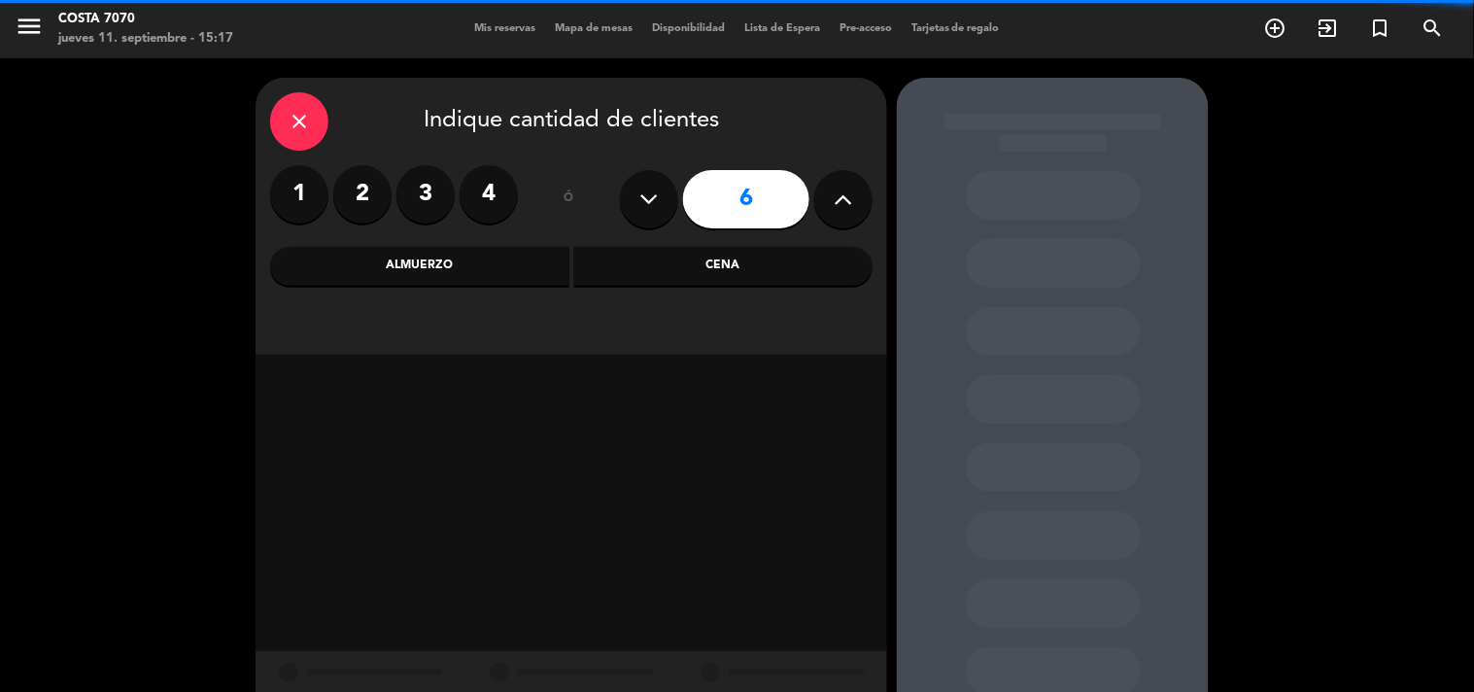
click at [841, 223] on button at bounding box center [843, 199] width 58 height 58
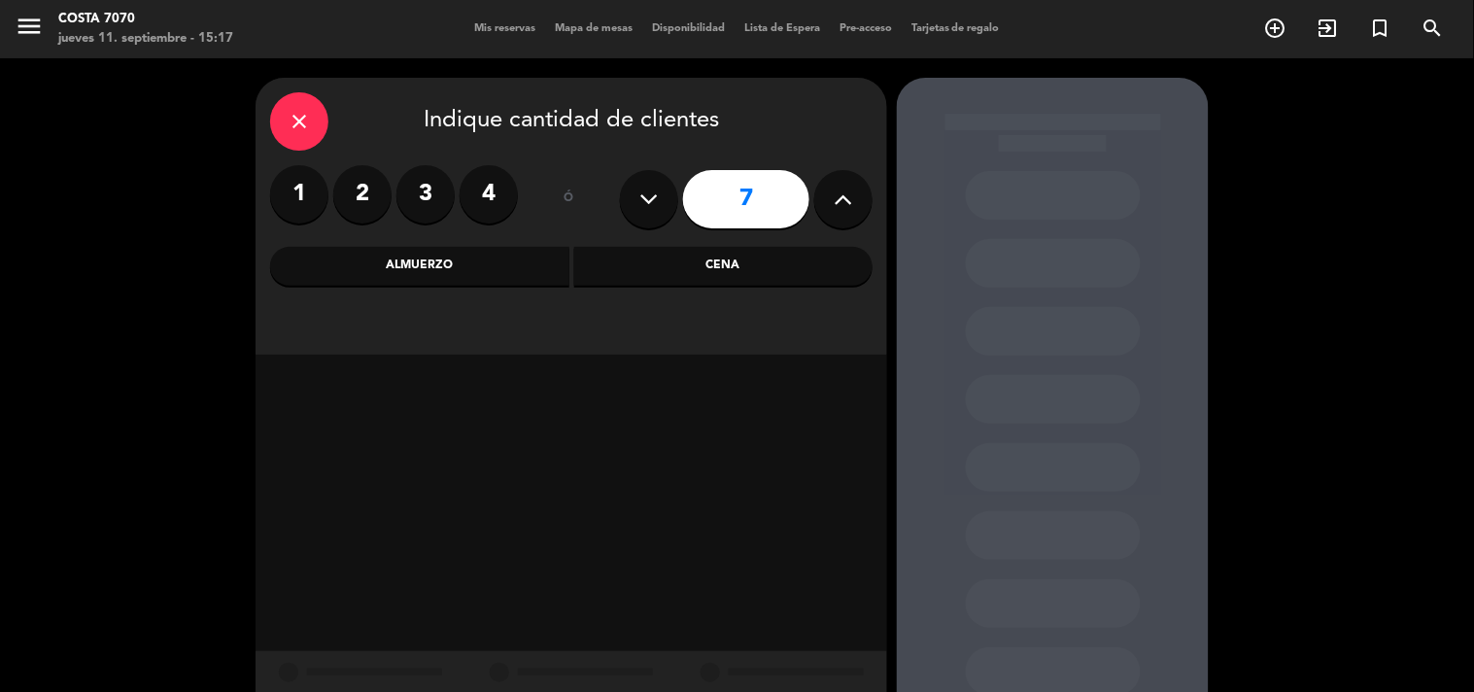
click at [823, 228] on div "7" at bounding box center [746, 199] width 253 height 68
click at [847, 215] on button at bounding box center [843, 199] width 58 height 58
type input "8"
click at [790, 262] on div "Cena" at bounding box center [723, 266] width 299 height 39
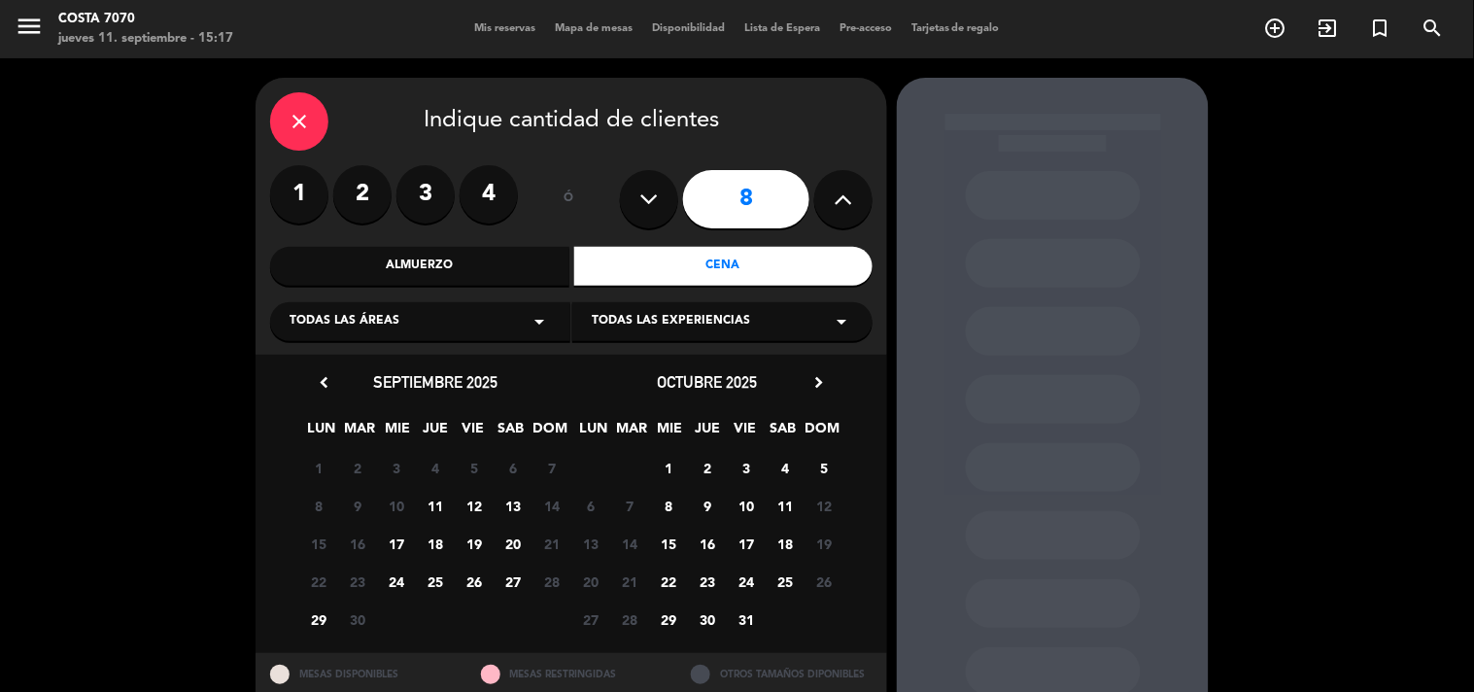
click at [463, 585] on span "26" at bounding box center [475, 582] width 32 height 32
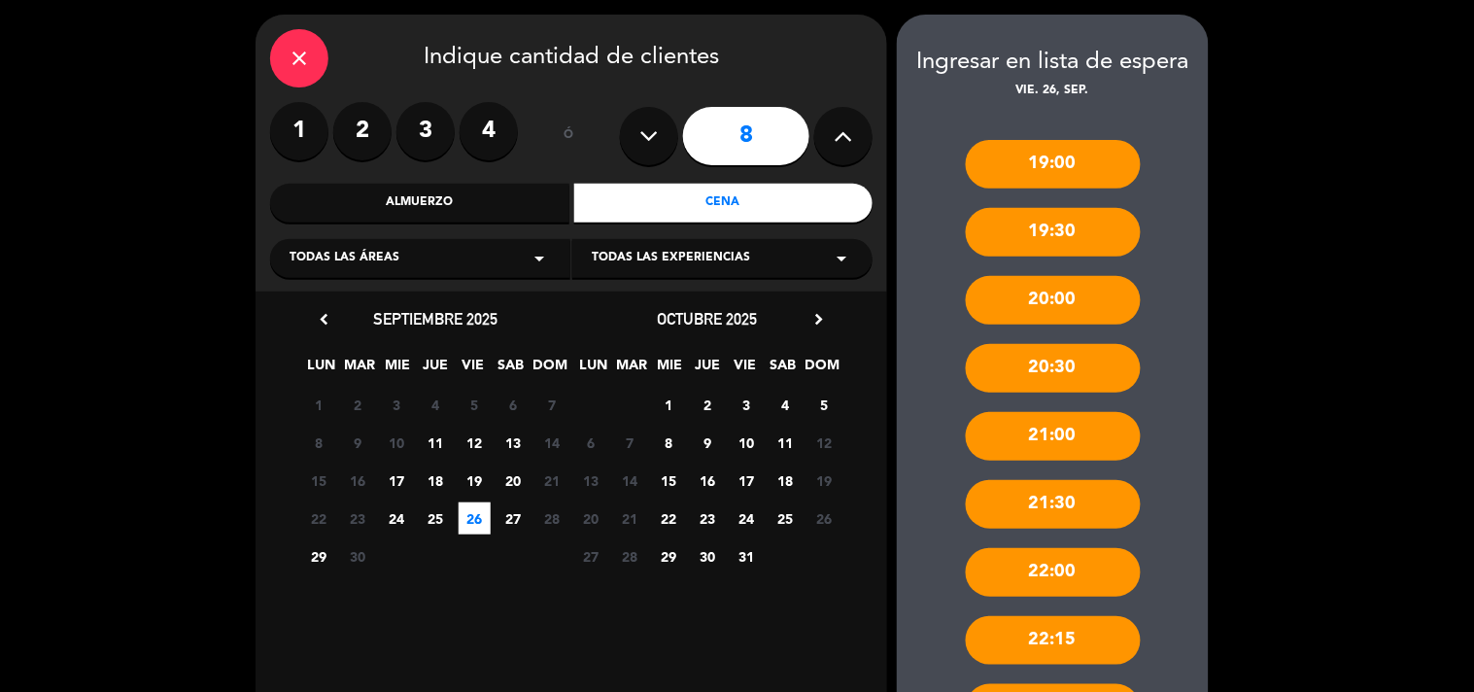
scroll to position [566, 0]
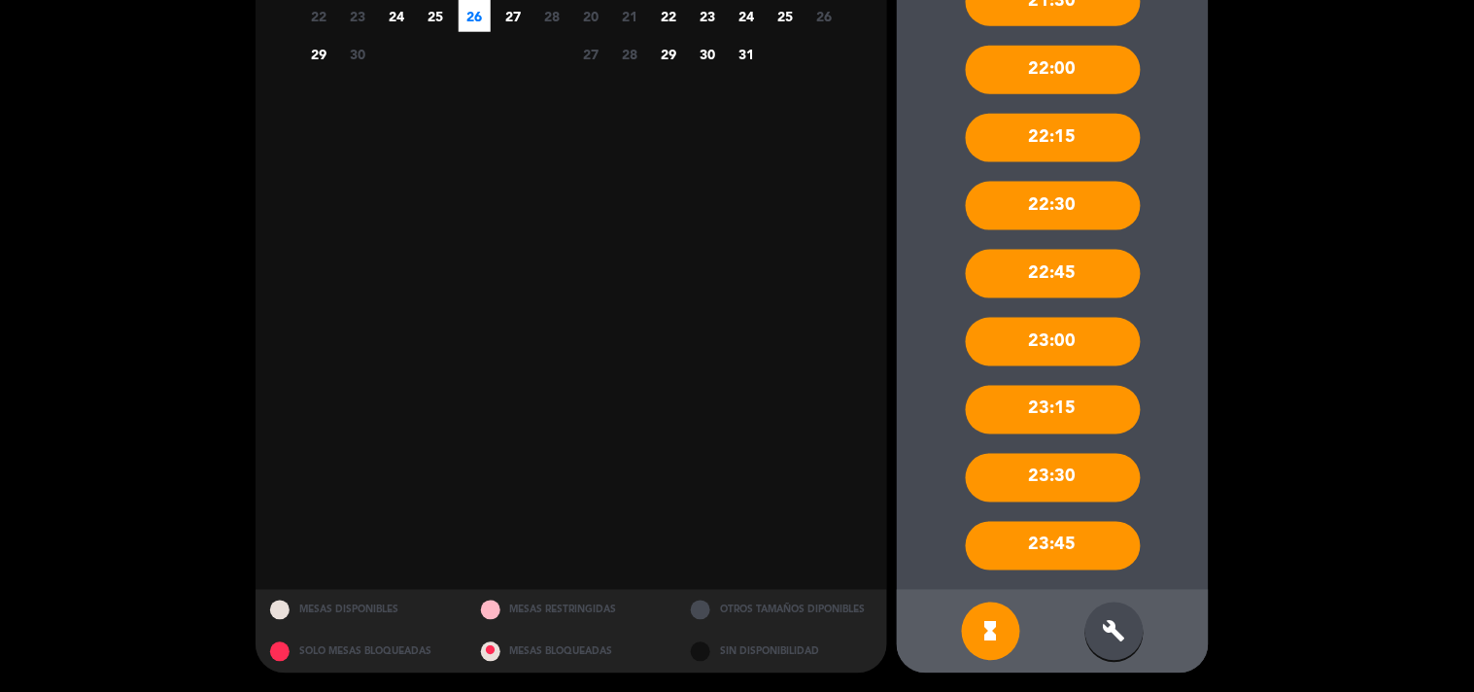
click at [1132, 630] on div "build" at bounding box center [1114, 631] width 58 height 58
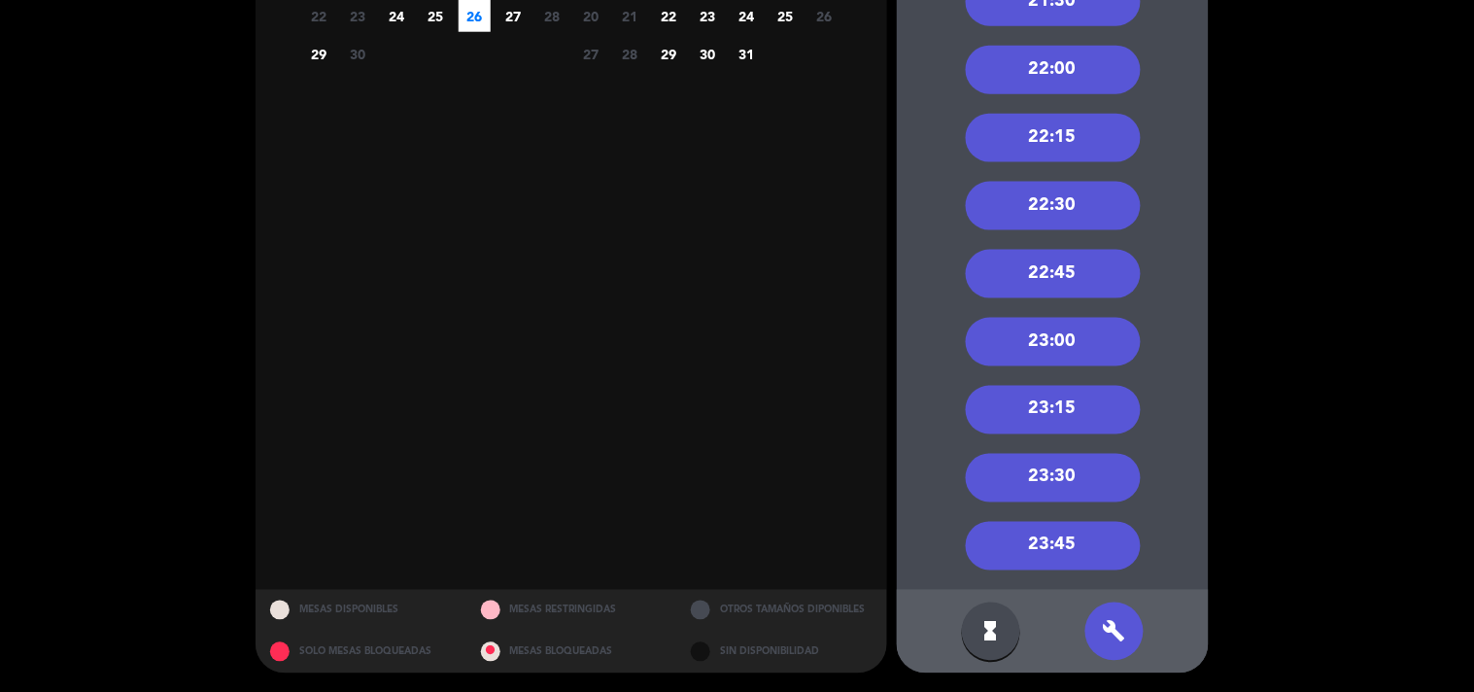
scroll to position [350, 0]
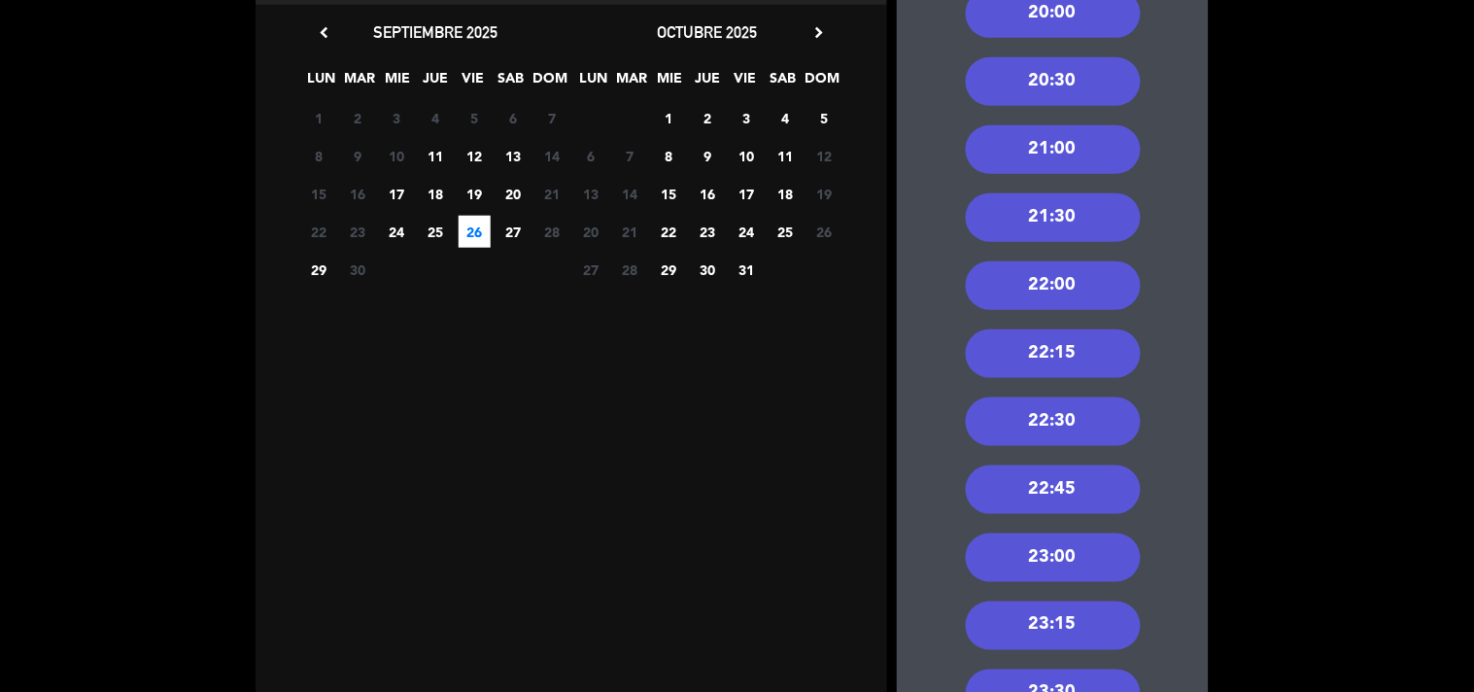
click at [1094, 212] on div "21:30" at bounding box center [1053, 217] width 175 height 49
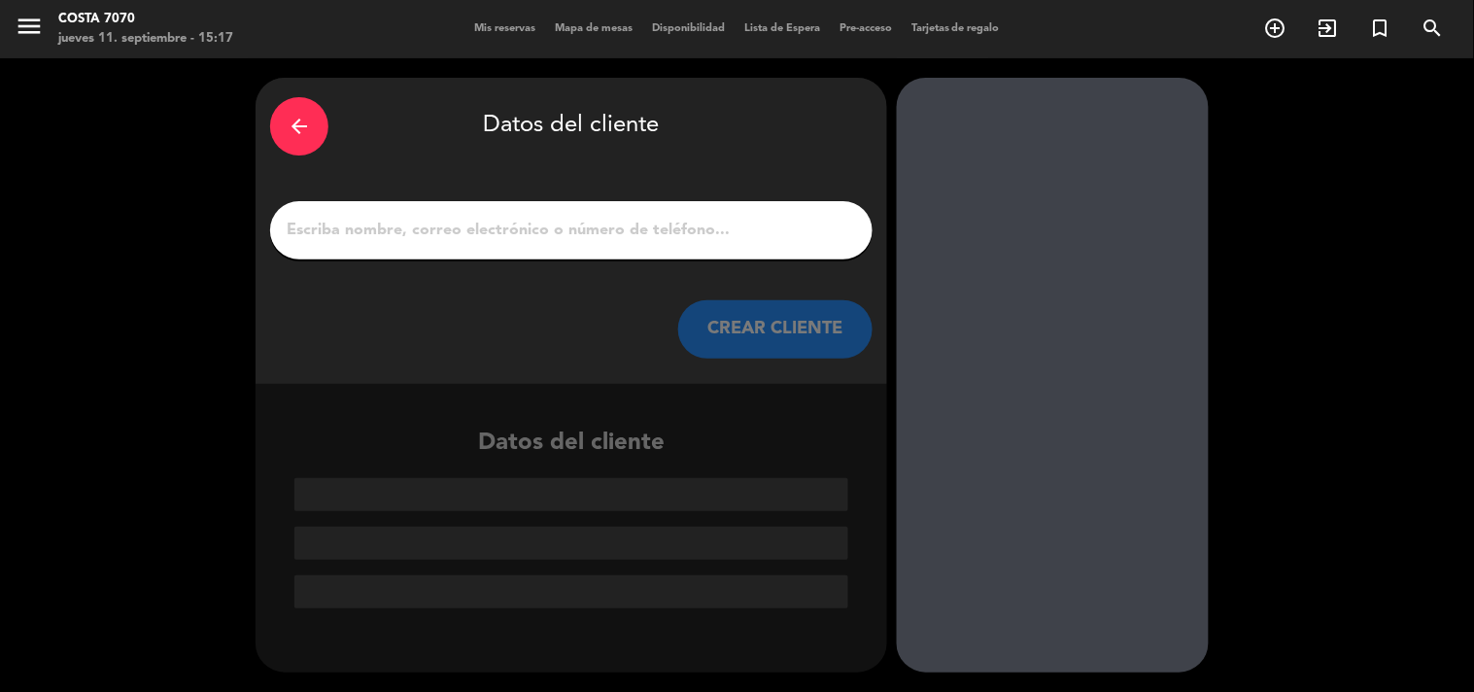
scroll to position [0, 0]
click at [653, 220] on input "1" at bounding box center [571, 230] width 573 height 27
paste input "[PERSON_NAME]"
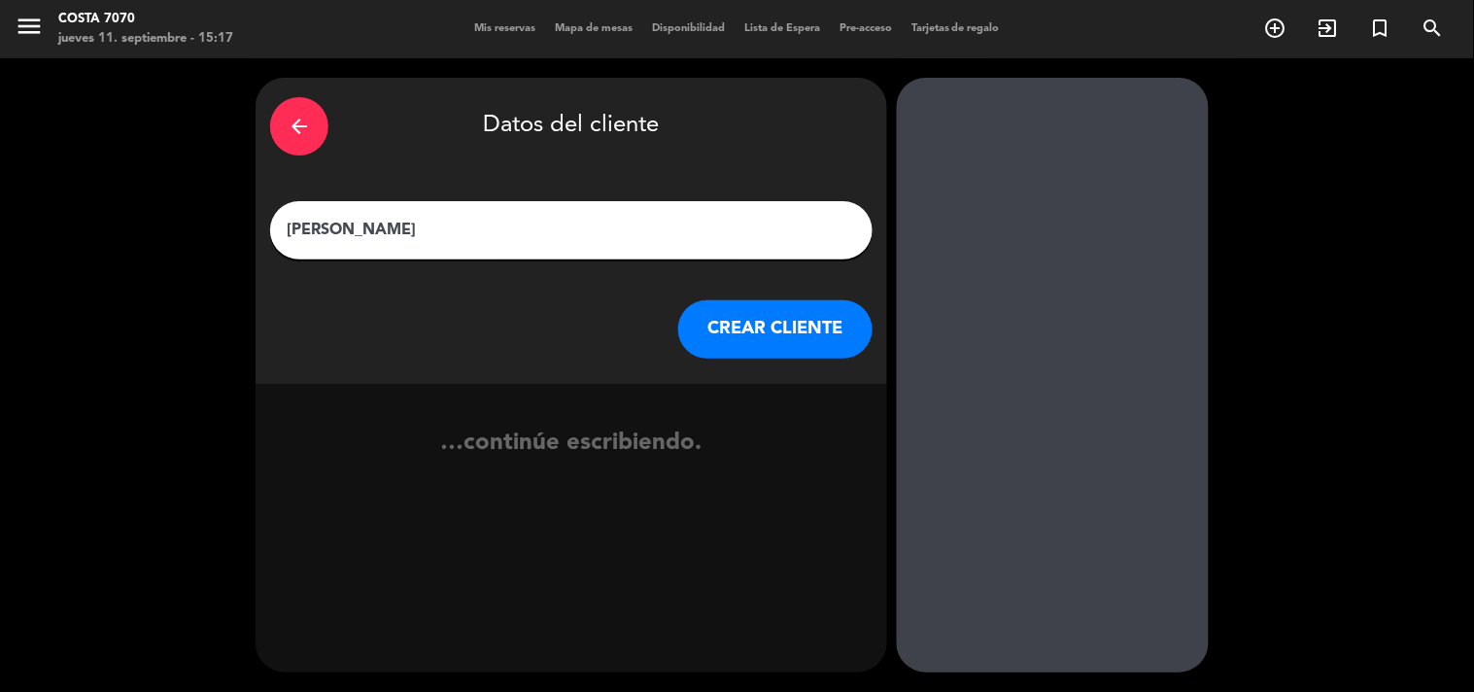
type input "[PERSON_NAME]"
click at [785, 331] on button "CREAR CLIENTE" at bounding box center [775, 329] width 194 height 58
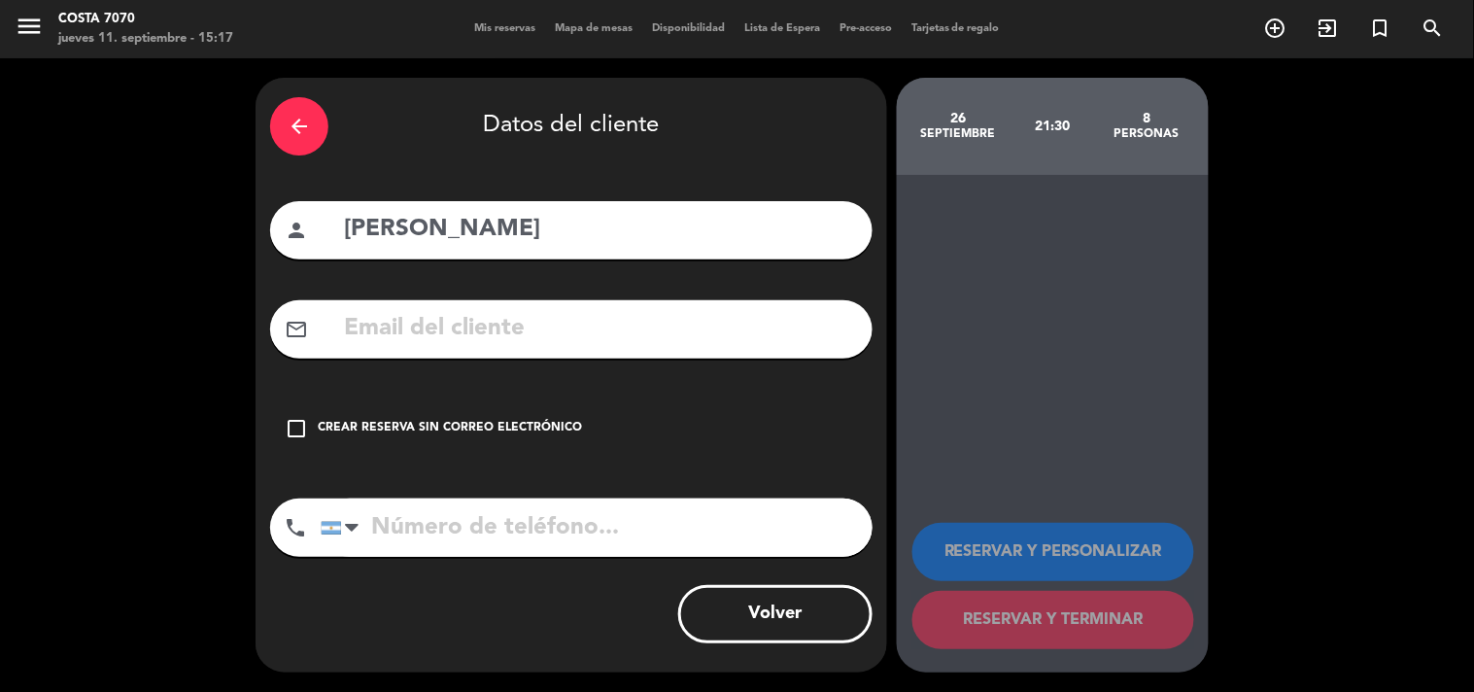
click at [603, 399] on div "check_box_outline_blank Crear reserva sin correo electrónico" at bounding box center [571, 428] width 602 height 58
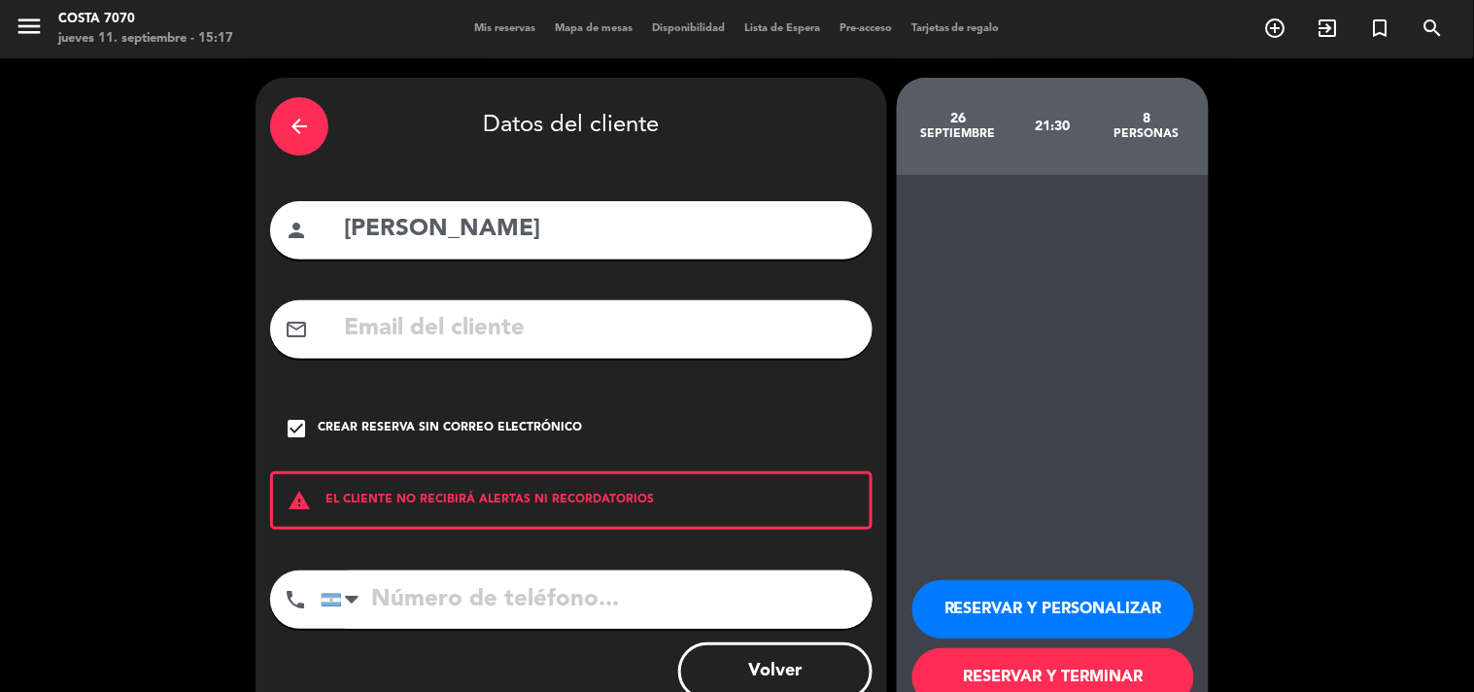
click at [1003, 595] on button "RESERVAR Y PERSONALIZAR" at bounding box center [1053, 609] width 282 height 58
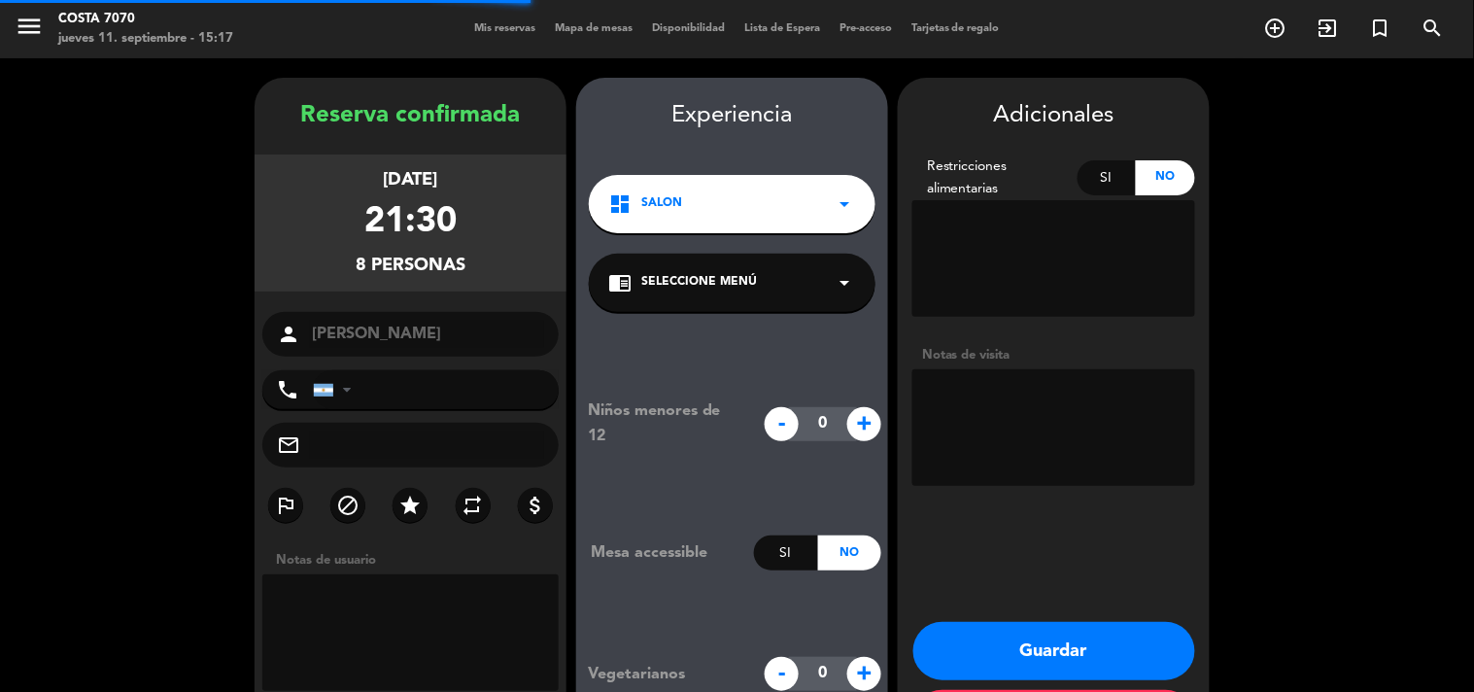
scroll to position [78, 0]
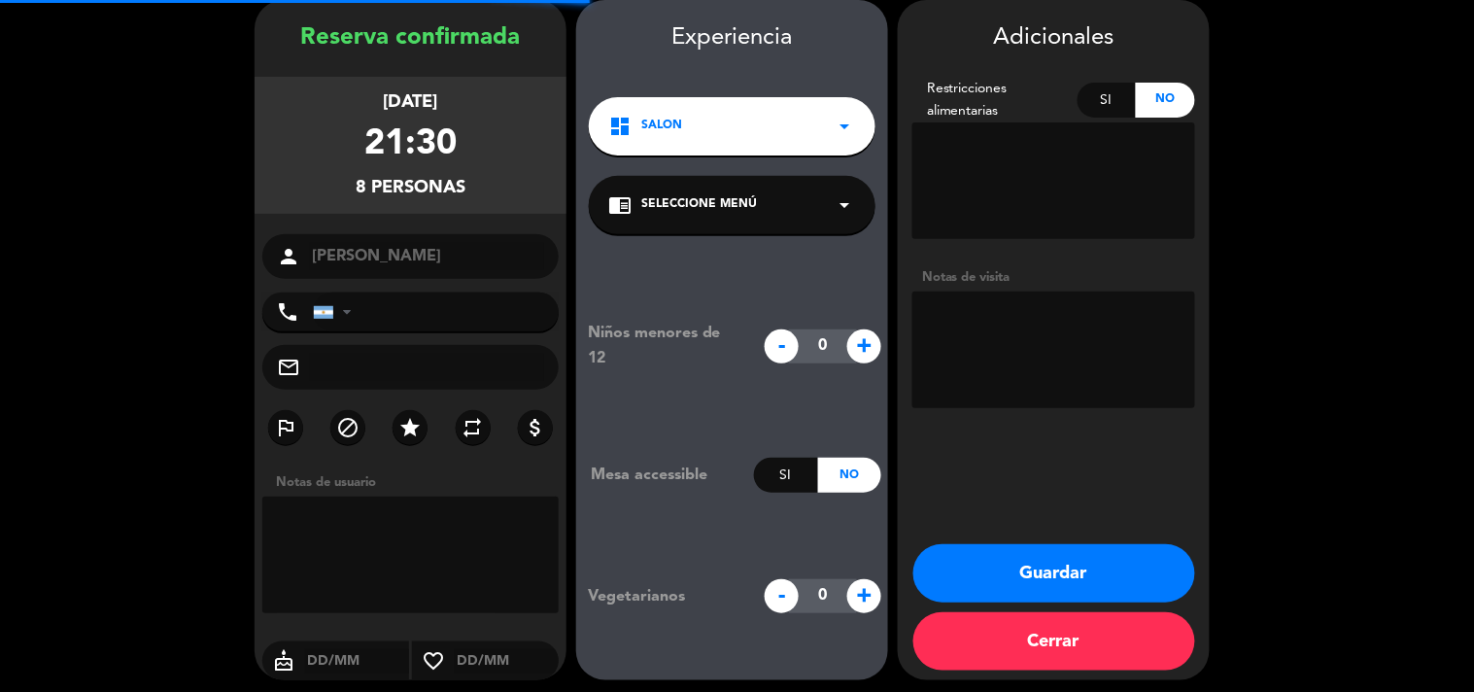
click at [1051, 371] on textarea at bounding box center [1053, 349] width 283 height 117
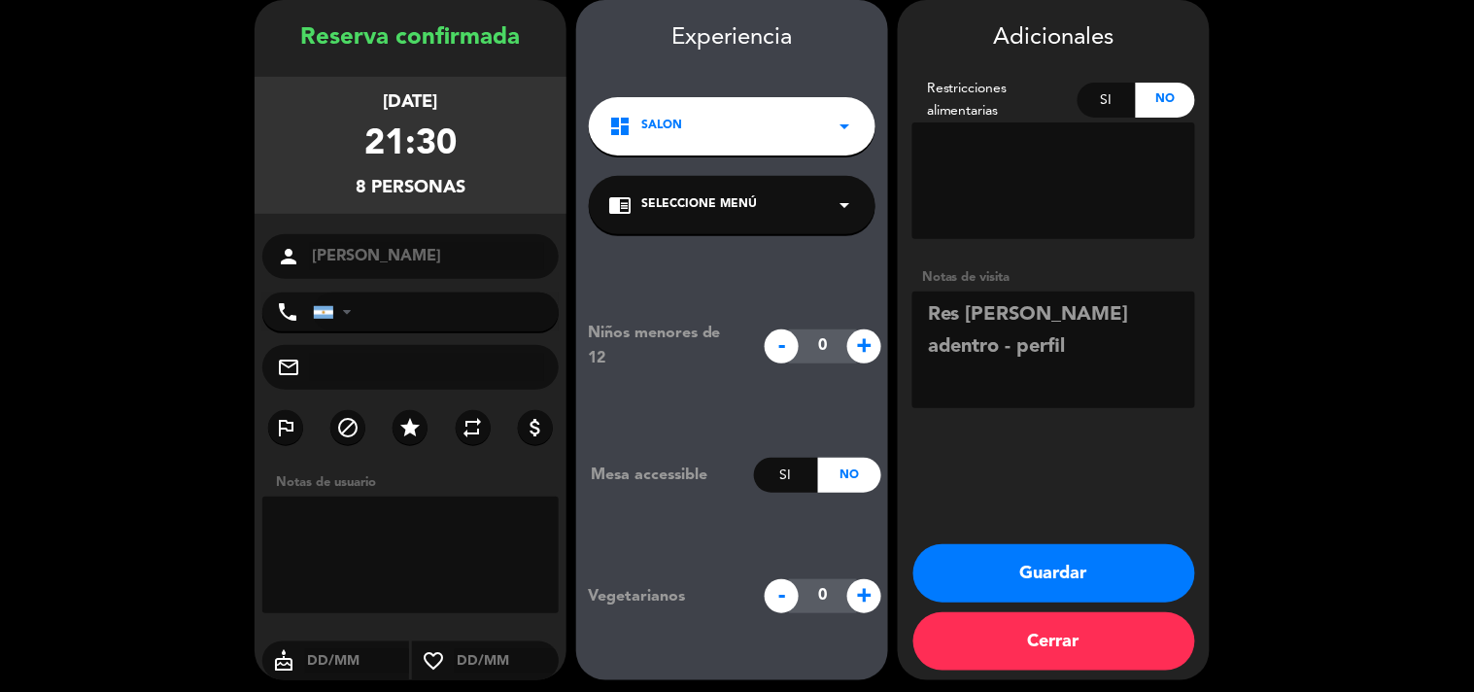
drag, startPoint x: 911, startPoint y: 2, endPoint x: 996, endPoint y: 327, distance: 336.3
click at [983, 319] on textarea at bounding box center [1053, 349] width 283 height 117
click at [1111, 353] on textarea at bounding box center [1053, 349] width 283 height 117
type textarea "Res [PERSON_NAME] adentro - perfil Club"
click at [1108, 547] on button "Guardar" at bounding box center [1054, 573] width 282 height 58
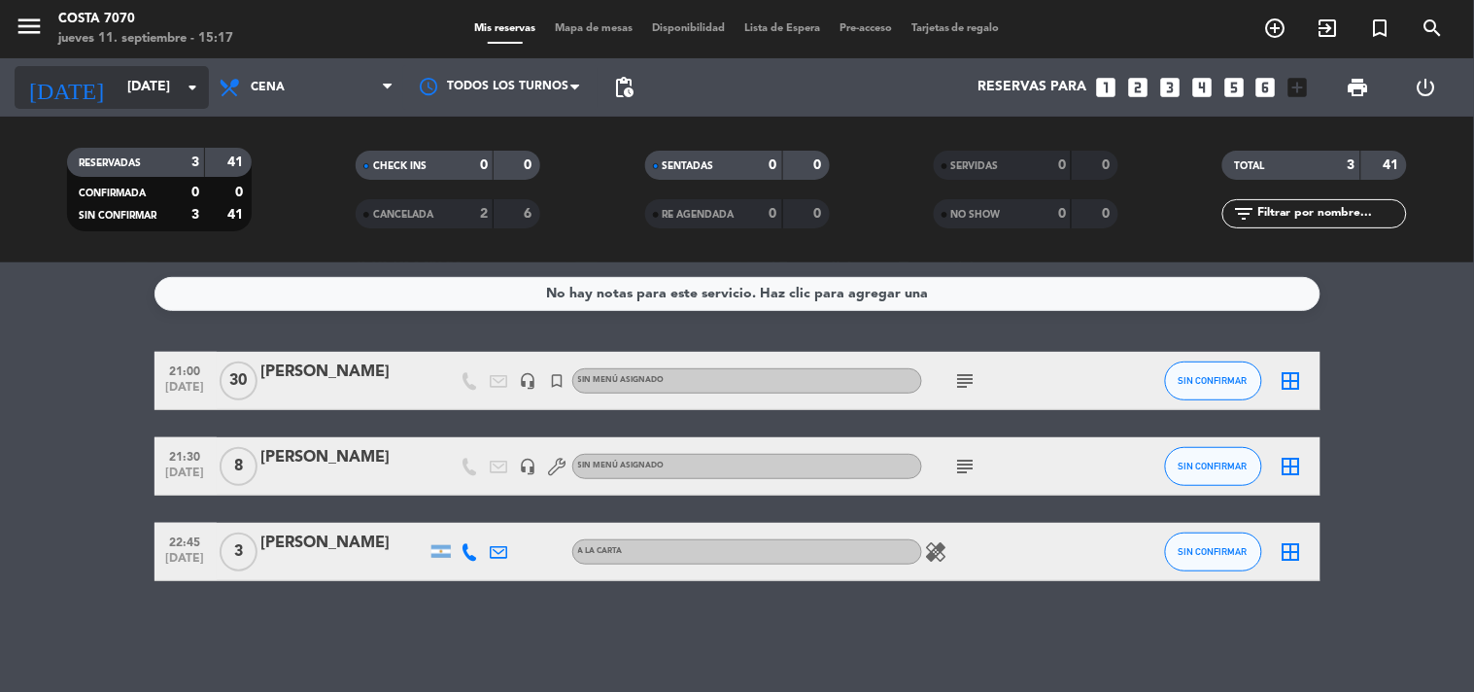
click at [151, 104] on input "[DATE]" at bounding box center [210, 87] width 185 height 35
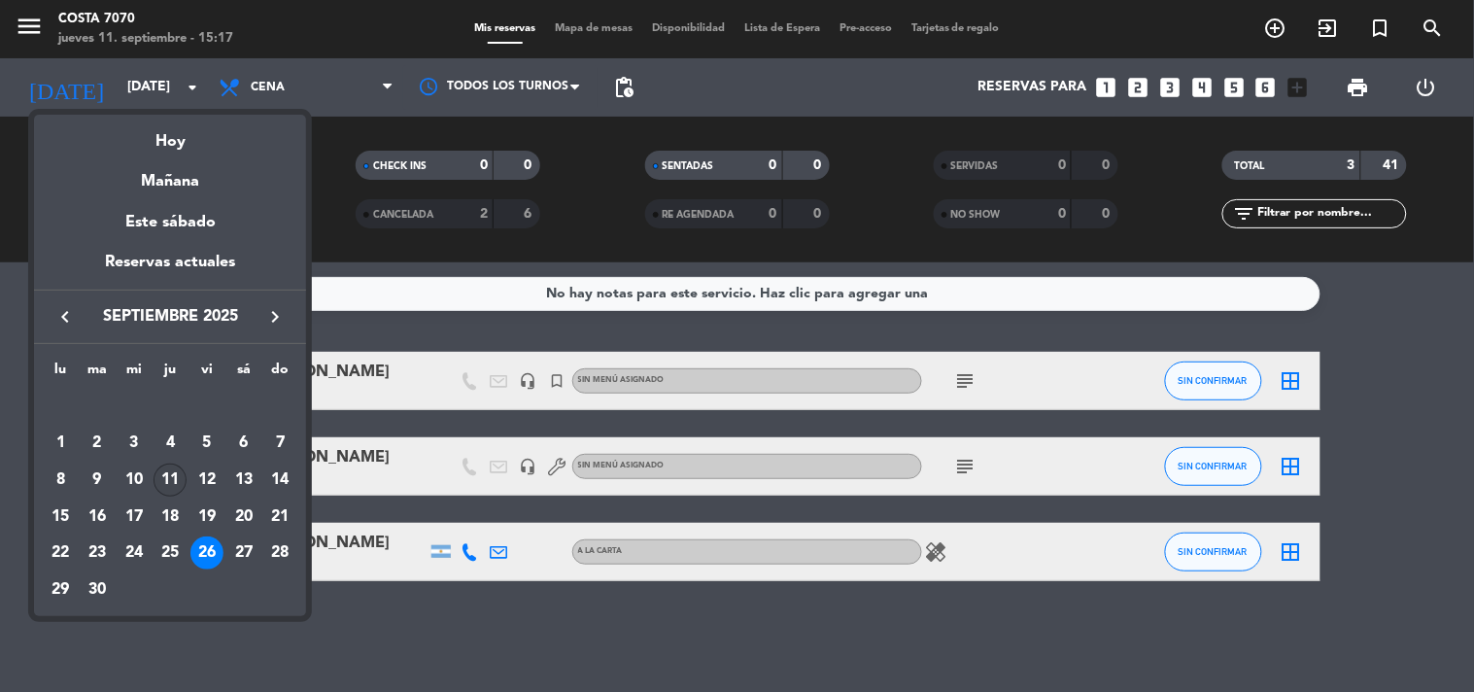
click at [175, 483] on div "11" at bounding box center [170, 479] width 33 height 33
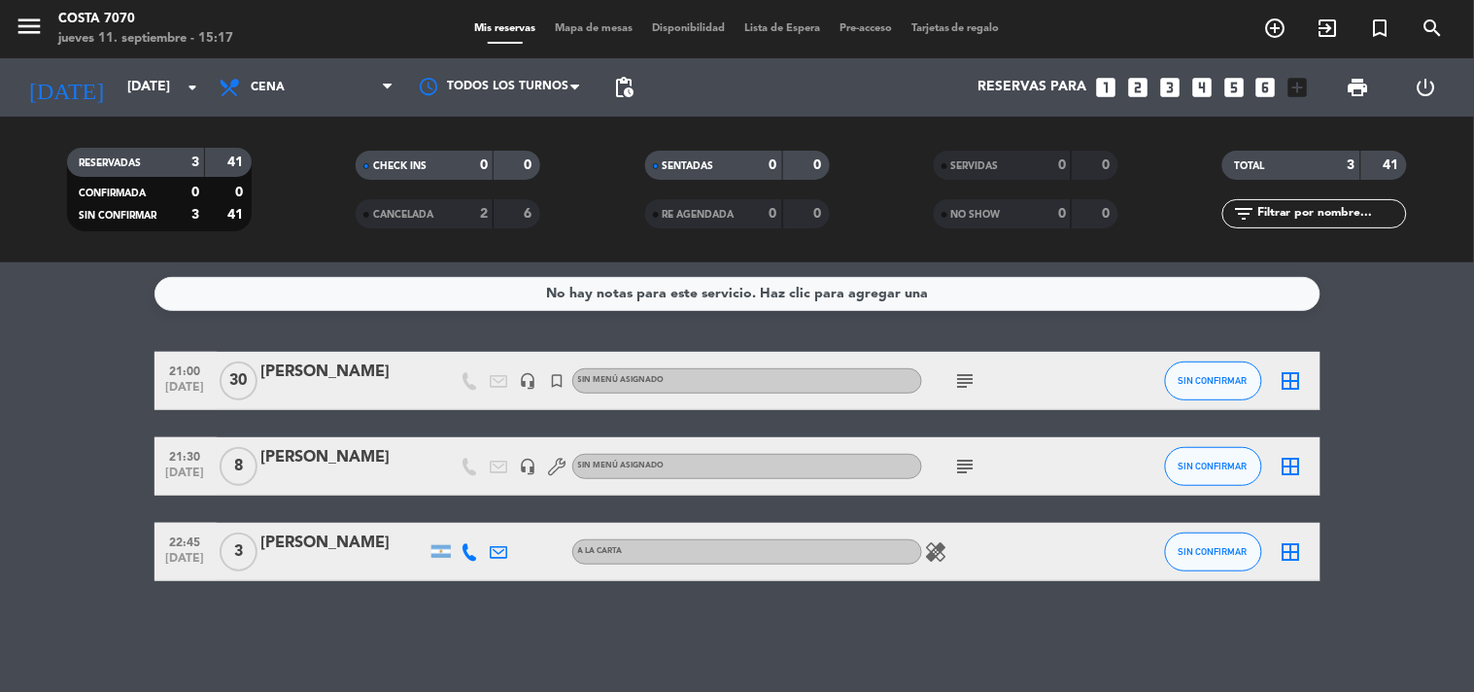
type input "[DEMOGRAPHIC_DATA][DATE]"
drag, startPoint x: 1354, startPoint y: 207, endPoint x: 1339, endPoint y: 224, distance: 23.4
click at [1354, 207] on input "text" at bounding box center [1330, 213] width 151 height 21
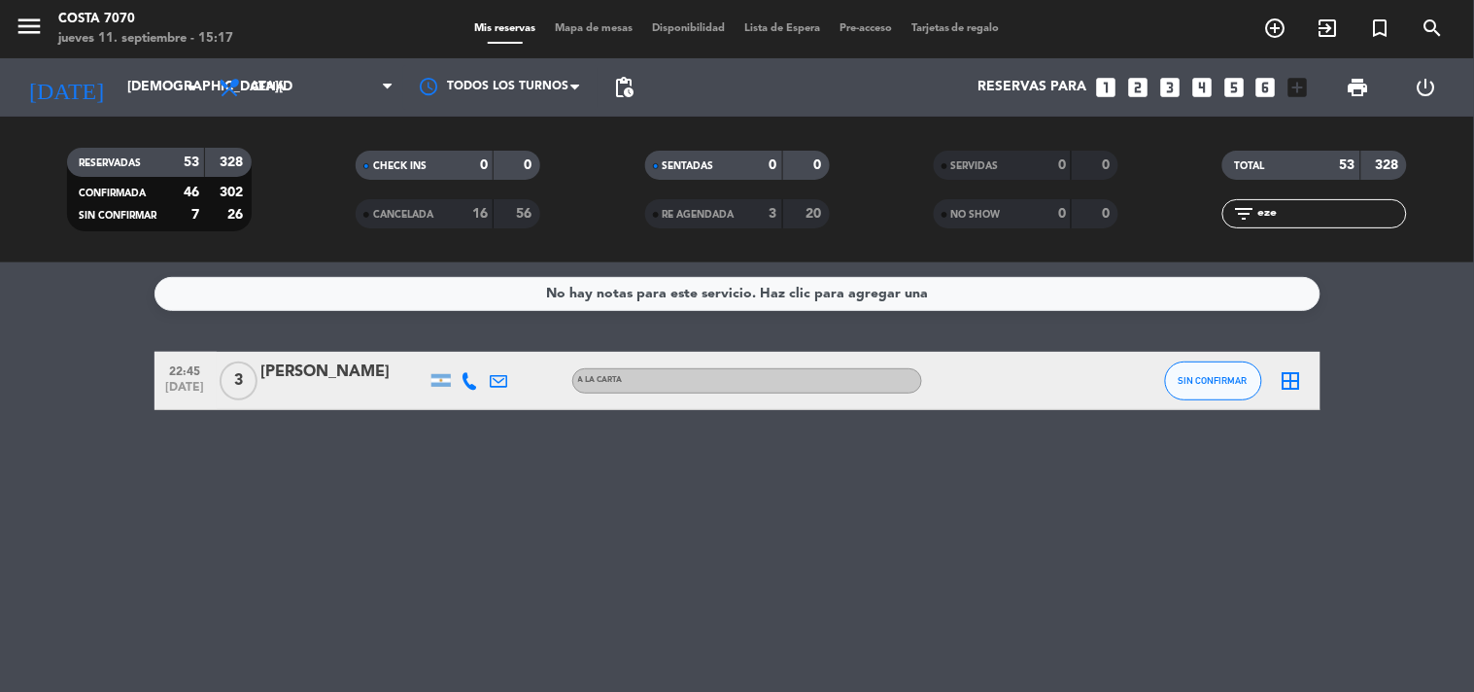
type input "eze"
click at [1188, 379] on span "SIN CONFIRMAR" at bounding box center [1213, 380] width 69 height 11
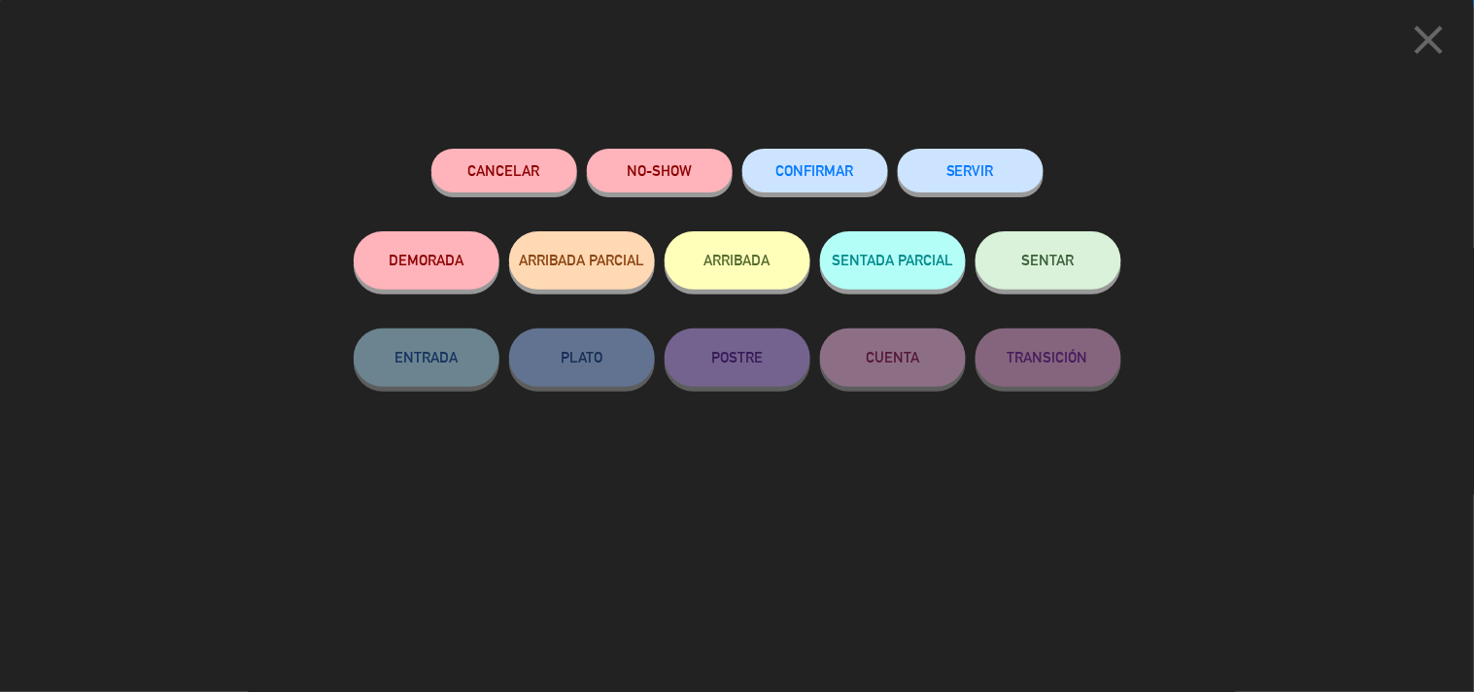
drag, startPoint x: 842, startPoint y: 190, endPoint x: 821, endPoint y: 179, distance: 24.3
click at [841, 190] on button "CONFIRMAR" at bounding box center [815, 171] width 146 height 44
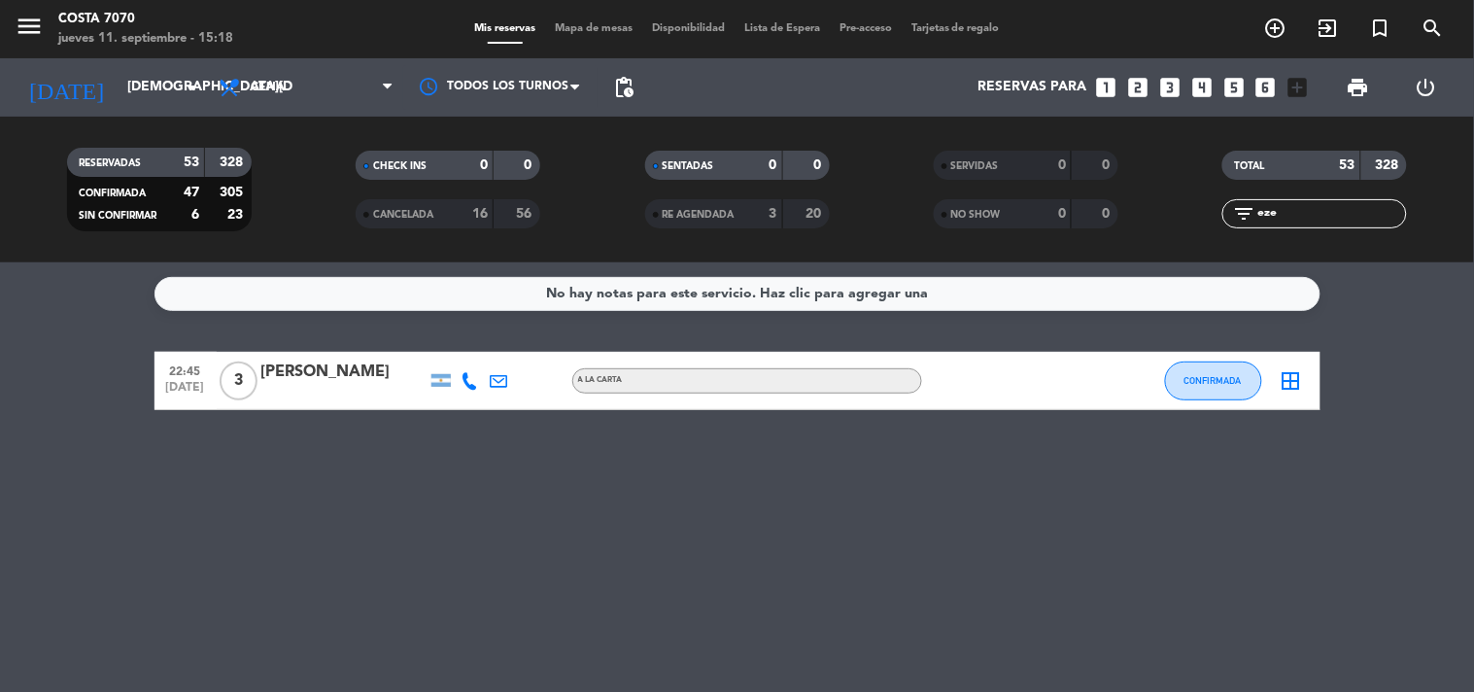
click at [1337, 222] on input "eze" at bounding box center [1330, 213] width 151 height 21
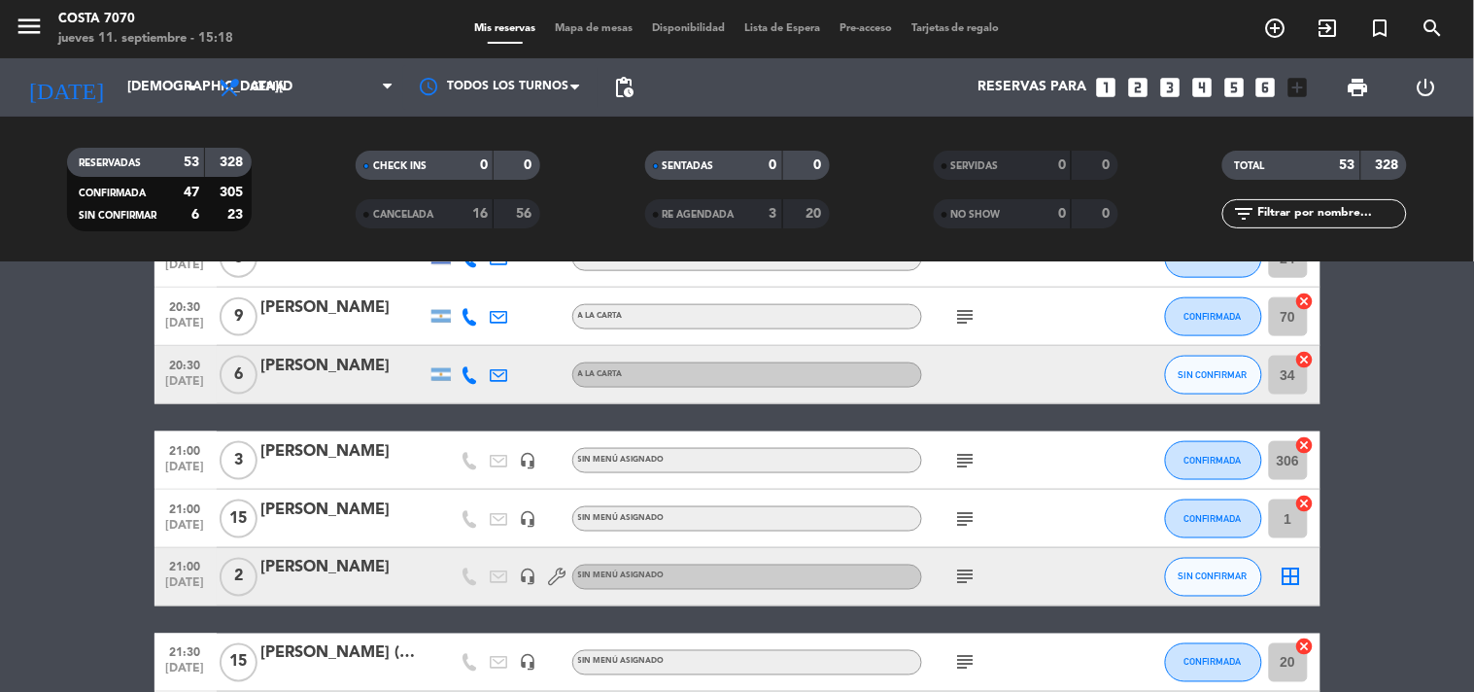
scroll to position [755, 0]
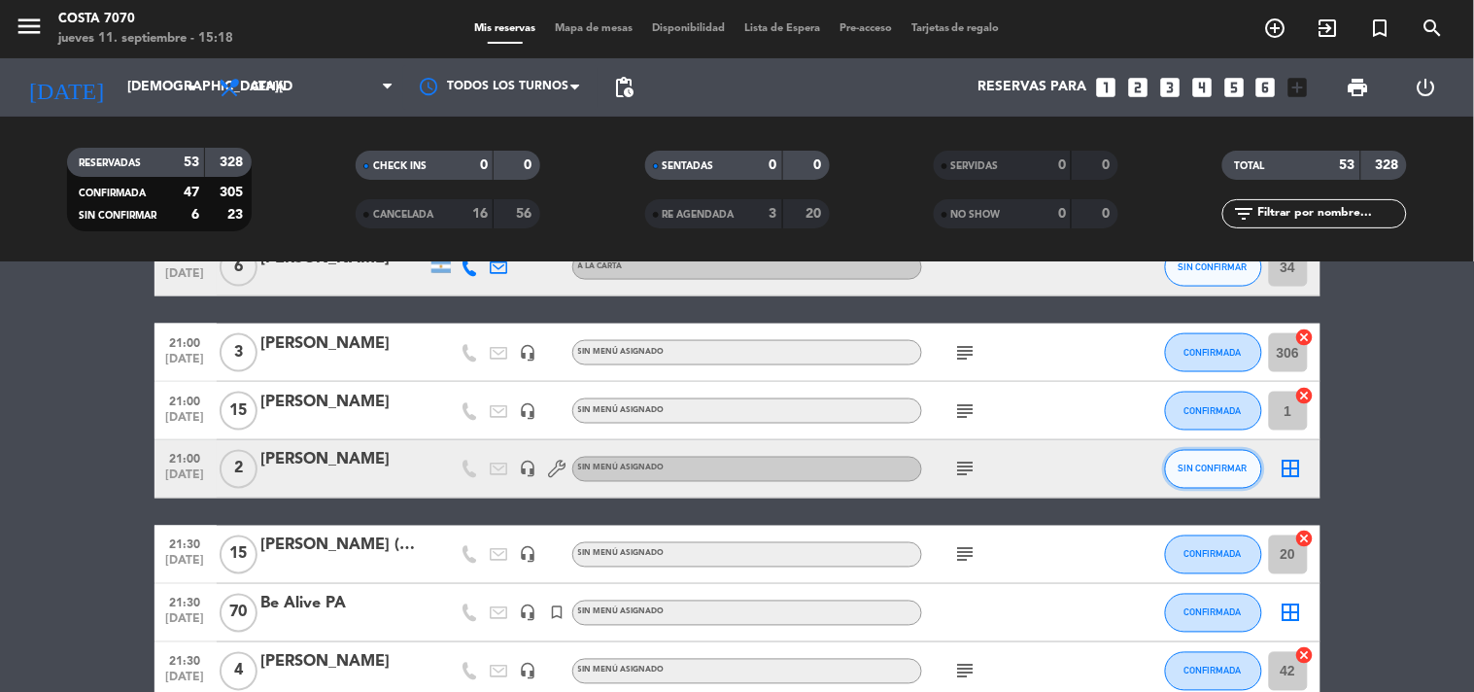
click at [1231, 470] on span "SIN CONFIRMAR" at bounding box center [1213, 468] width 69 height 11
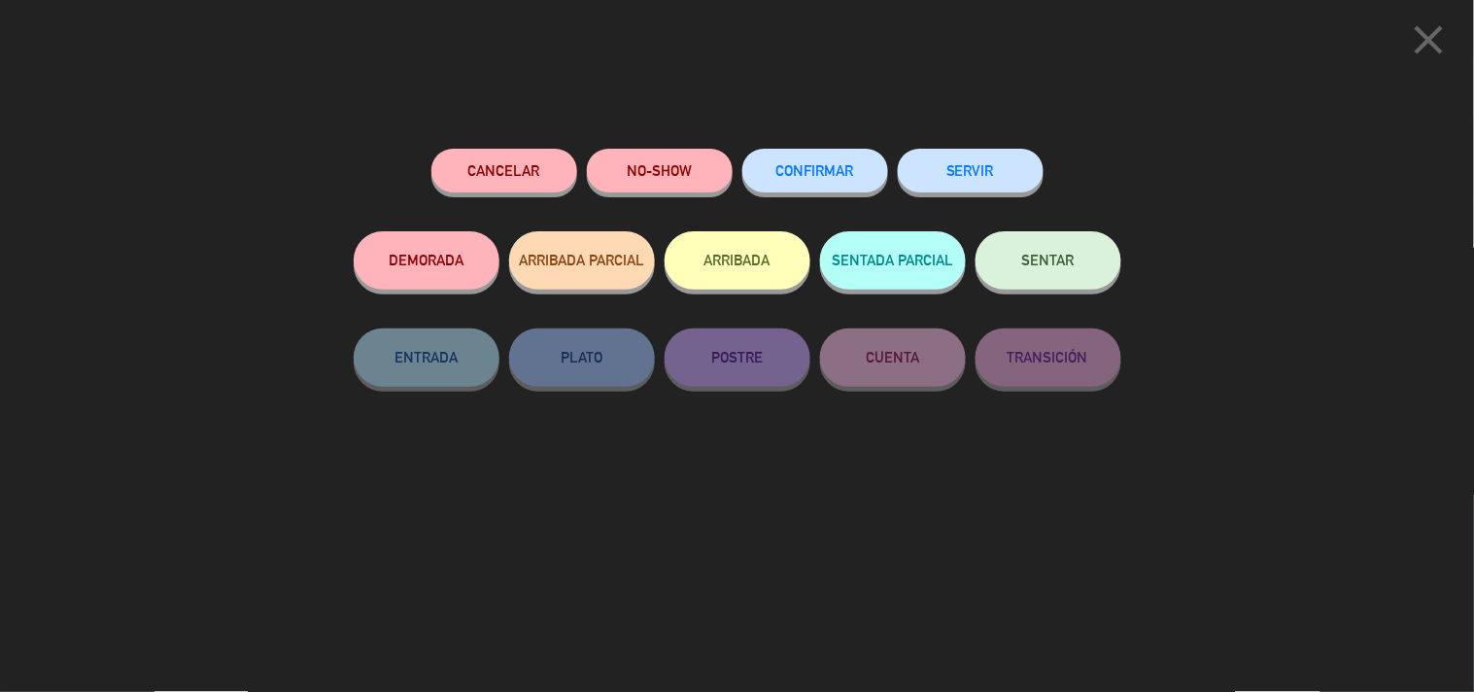
click at [838, 170] on span "CONFIRMAR" at bounding box center [815, 170] width 78 height 17
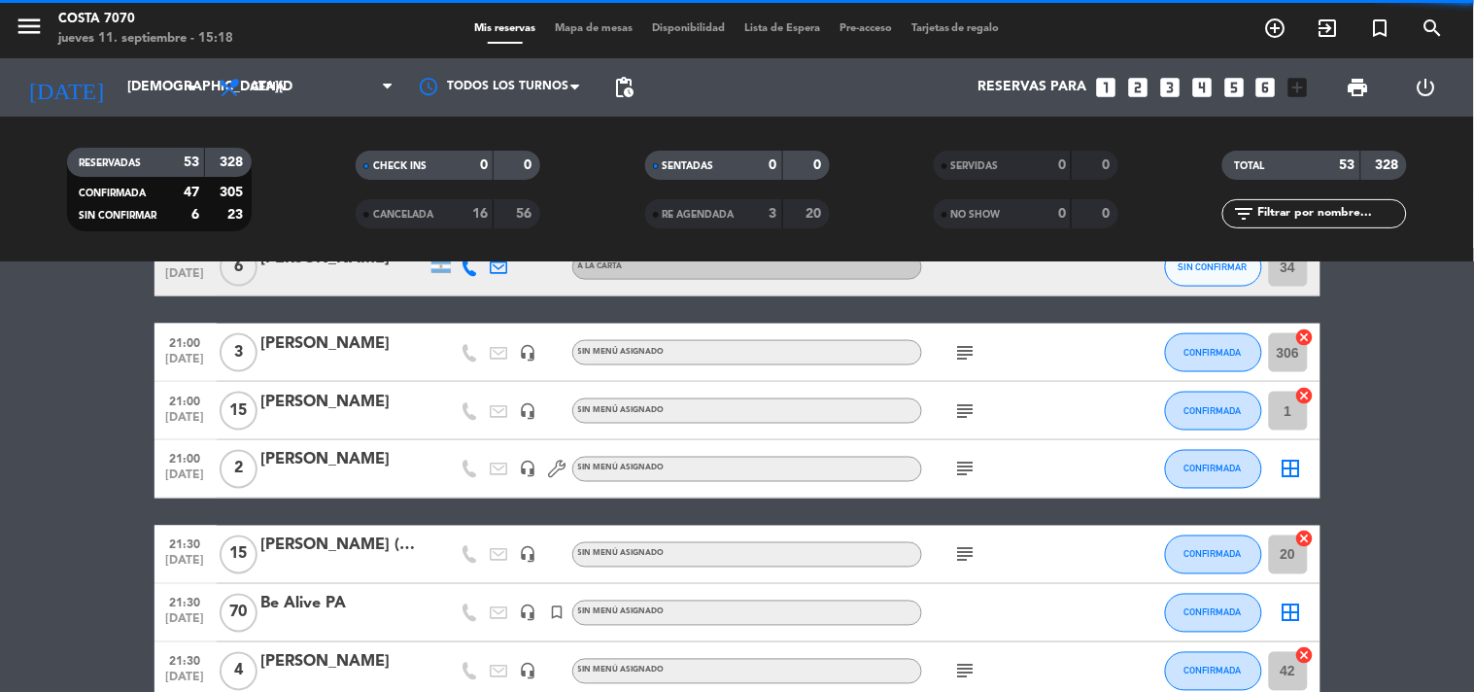
click at [608, 21] on div "Mis reservas Mapa de mesas Disponibilidad Lista de Espera Pre-acceso Tarjetas d…" at bounding box center [736, 28] width 545 height 17
click at [625, 30] on span "Mapa de mesas" at bounding box center [593, 28] width 97 height 11
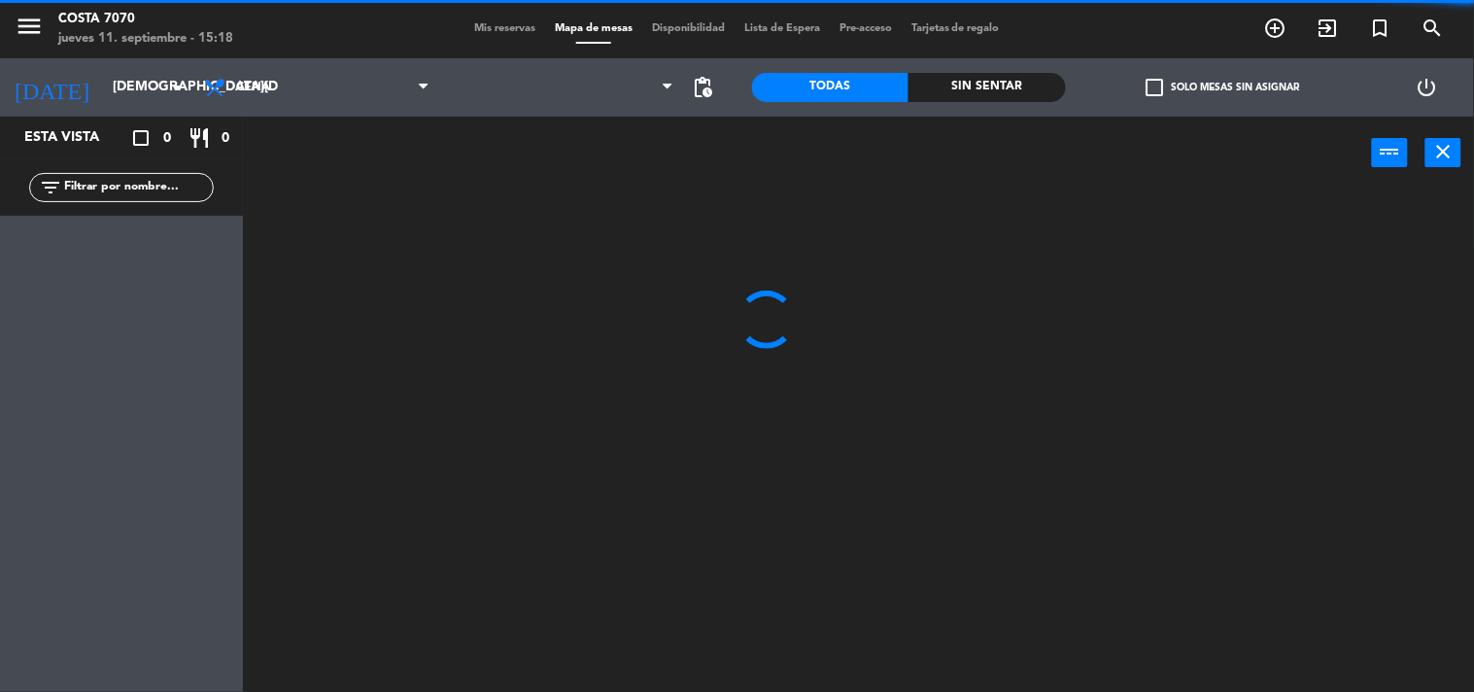
click at [1149, 86] on span "check_box_outline_blank" at bounding box center [1154, 87] width 17 height 17
click at [1222, 87] on input "check_box_outline_blank Solo mesas sin asignar" at bounding box center [1222, 87] width 0 height 0
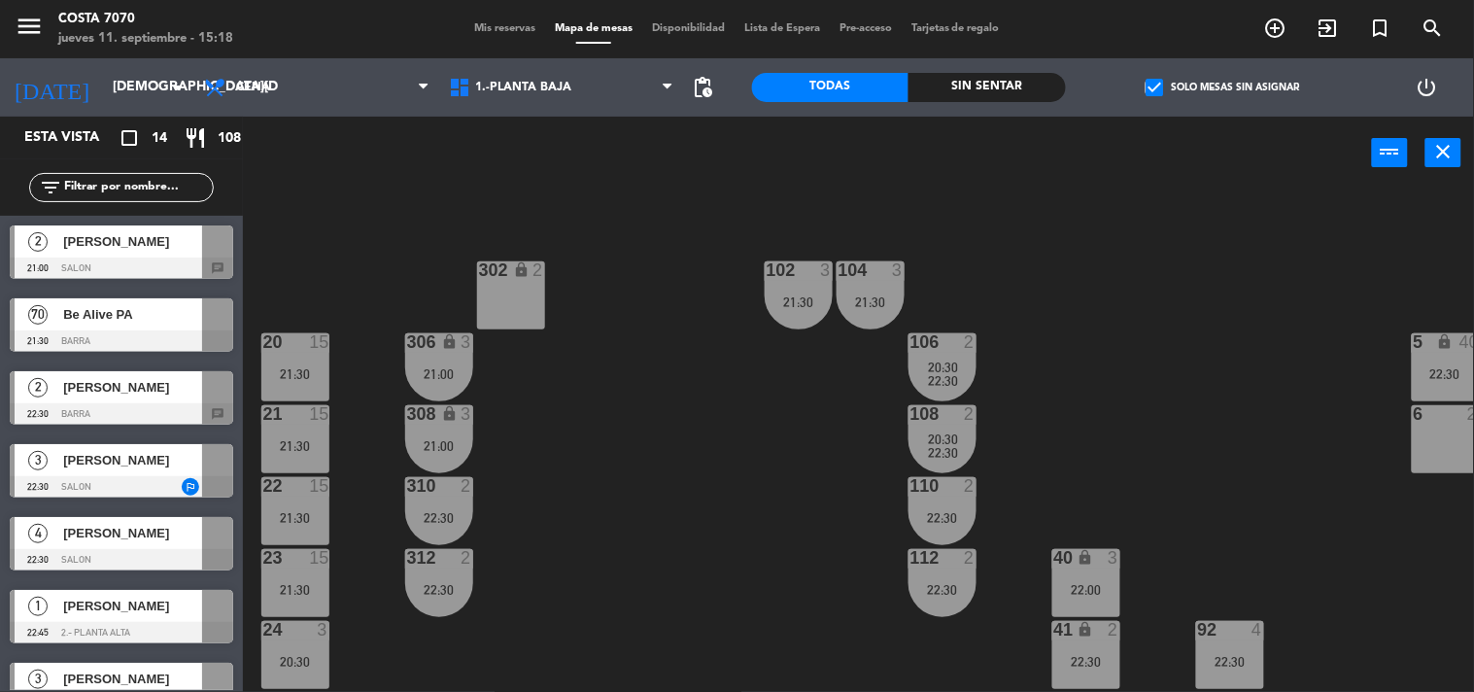
scroll to position [431, 0]
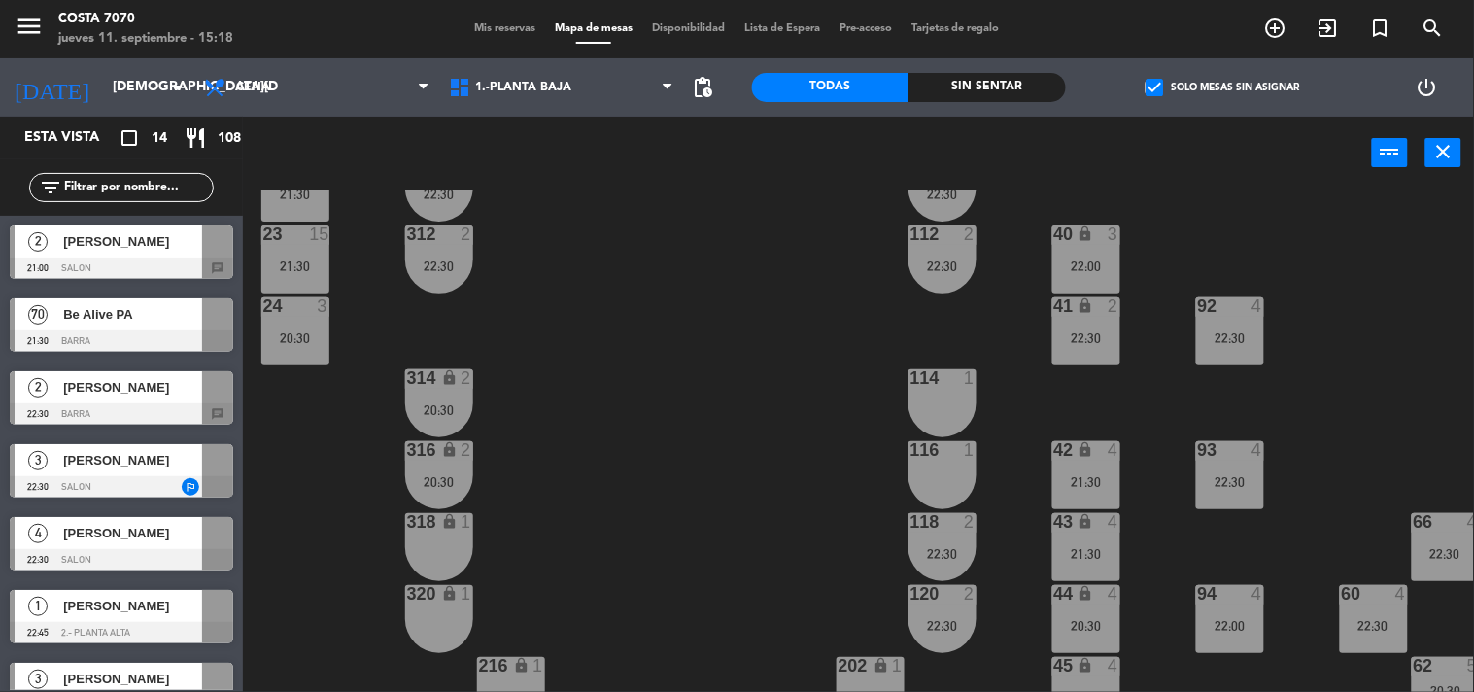
drag, startPoint x: 118, startPoint y: 247, endPoint x: 148, endPoint y: 275, distance: 41.2
click at [117, 245] on div "2 [PERSON_NAME] 21:00 SALON chat" at bounding box center [121, 252] width 243 height 73
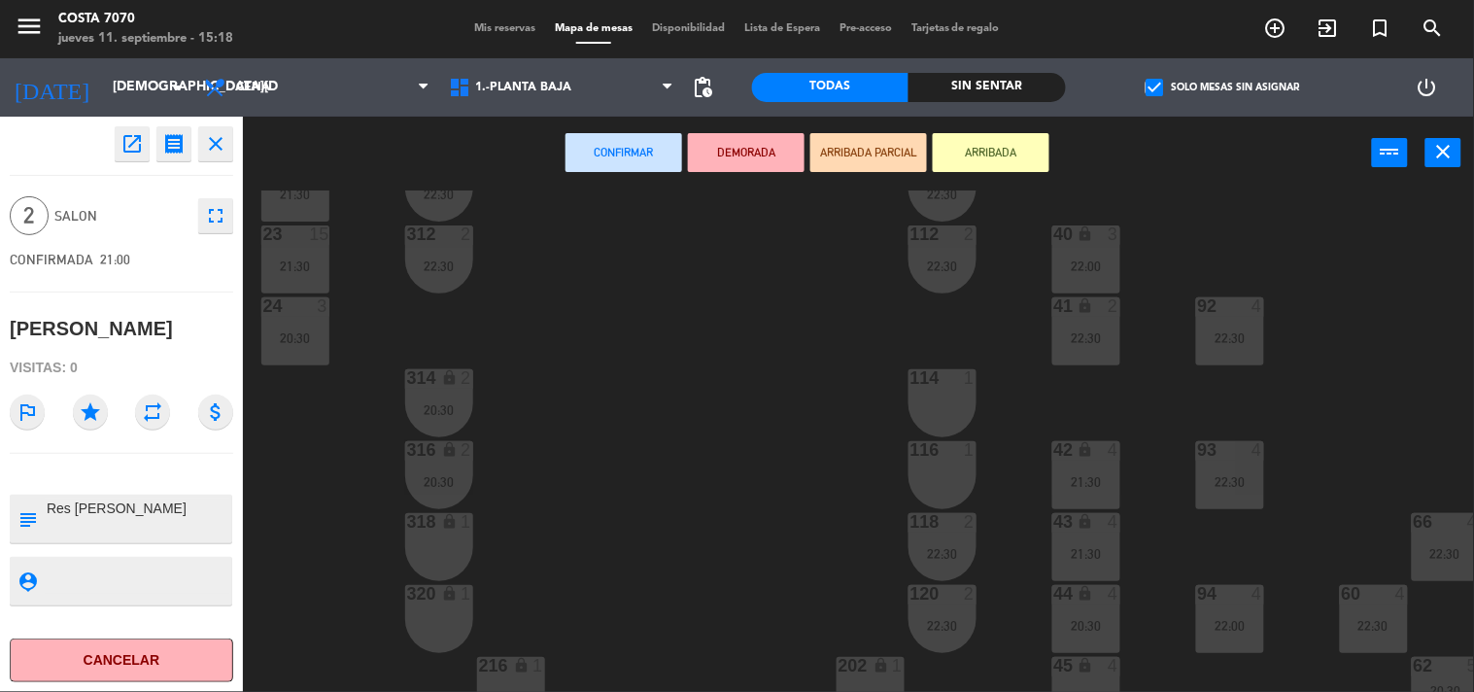
click at [450, 606] on div "320 lock 1" at bounding box center [439, 619] width 68 height 68
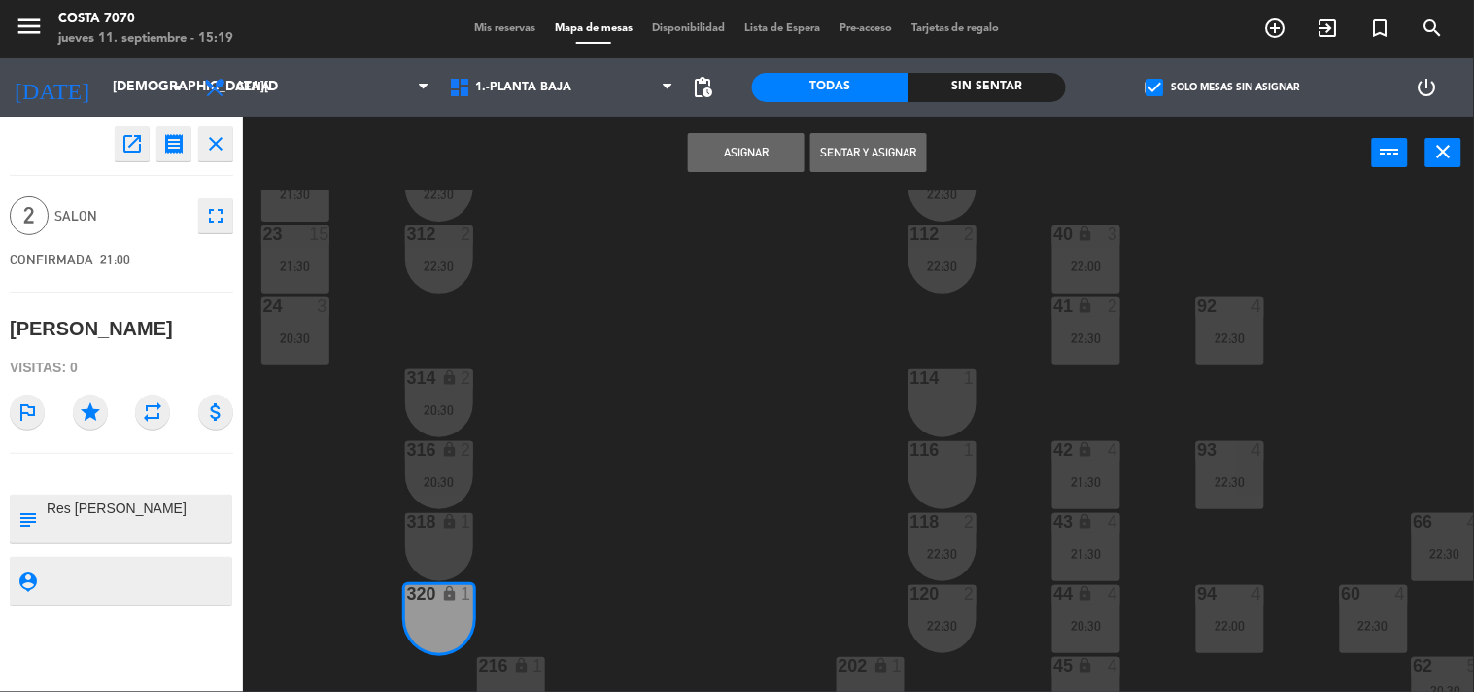
click at [435, 542] on div "318 lock 1" at bounding box center [439, 547] width 68 height 68
click at [434, 546] on div "318 lock 1" at bounding box center [439, 547] width 68 height 68
click at [434, 586] on div "lock" at bounding box center [439, 594] width 32 height 18
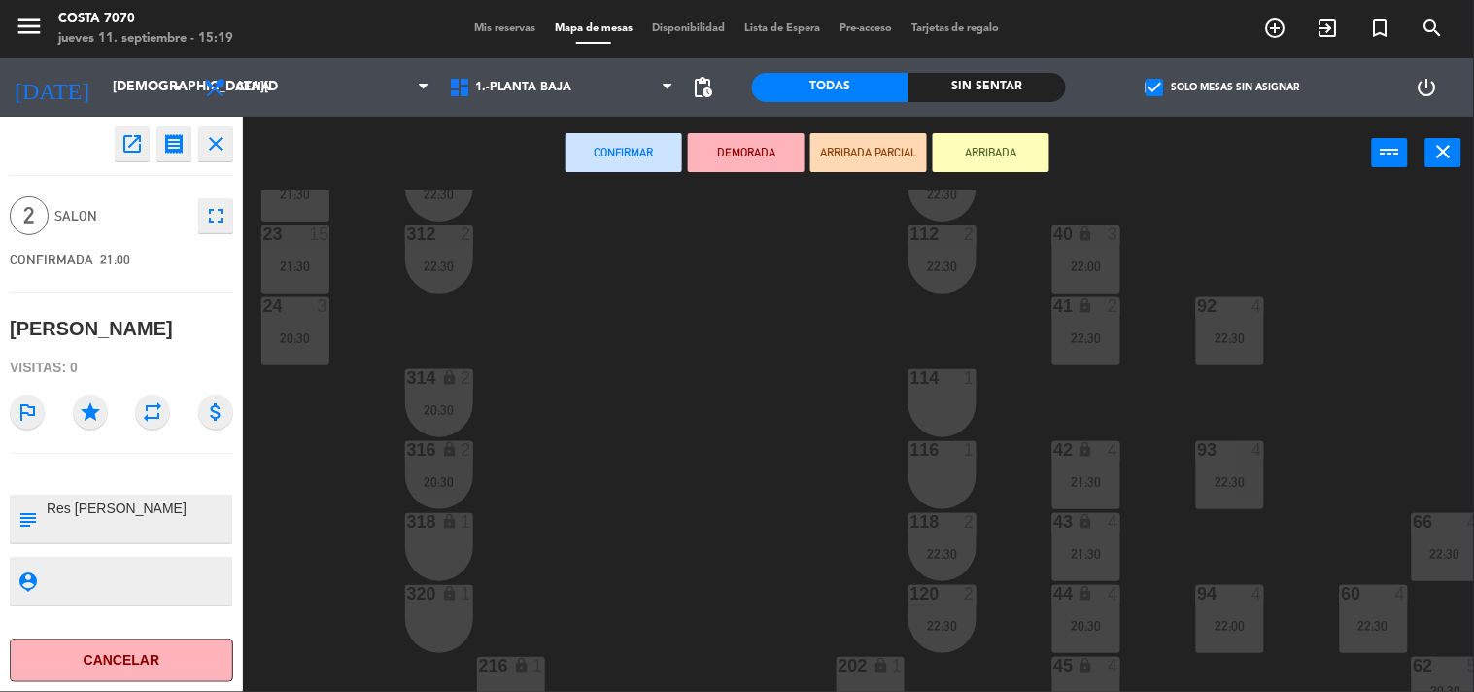
click at [960, 392] on div "114 1" at bounding box center [942, 403] width 68 height 68
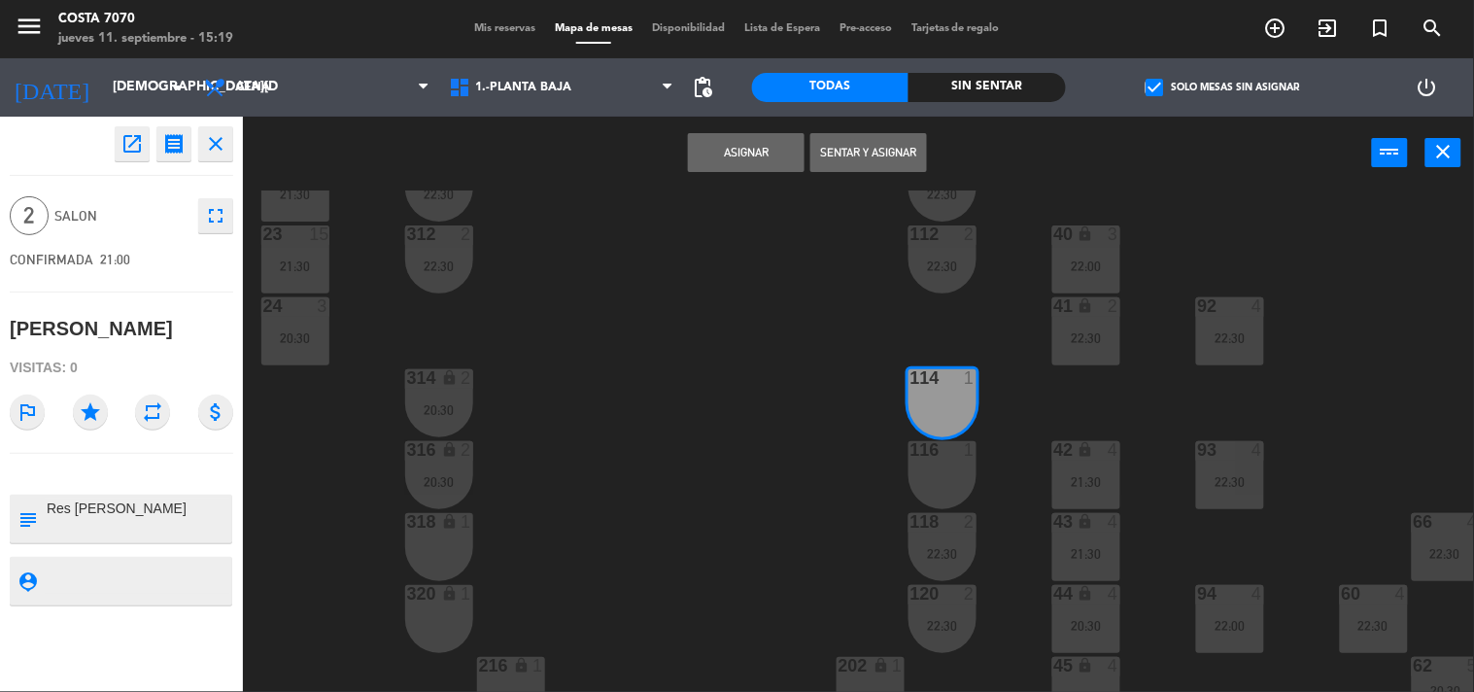
click at [955, 459] on div "116 1" at bounding box center [942, 475] width 68 height 68
click at [713, 150] on button "Asignar" at bounding box center [746, 152] width 117 height 39
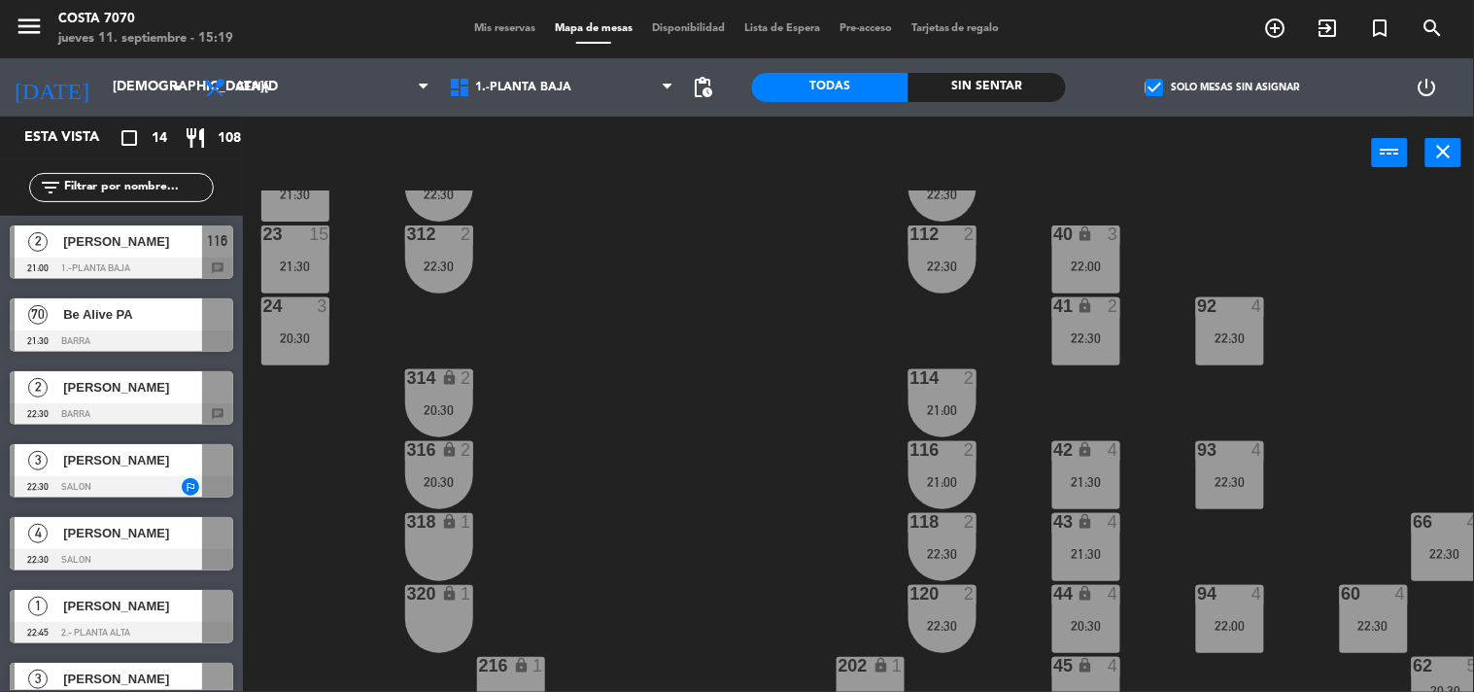
click at [663, 498] on div "50 lock 1 51 lock 1 52 lock 1 53 lock 1 54 lock 1 55 lock 1 56 lock 1 80 6 22:3…" at bounding box center [865, 441] width 1217 height 502
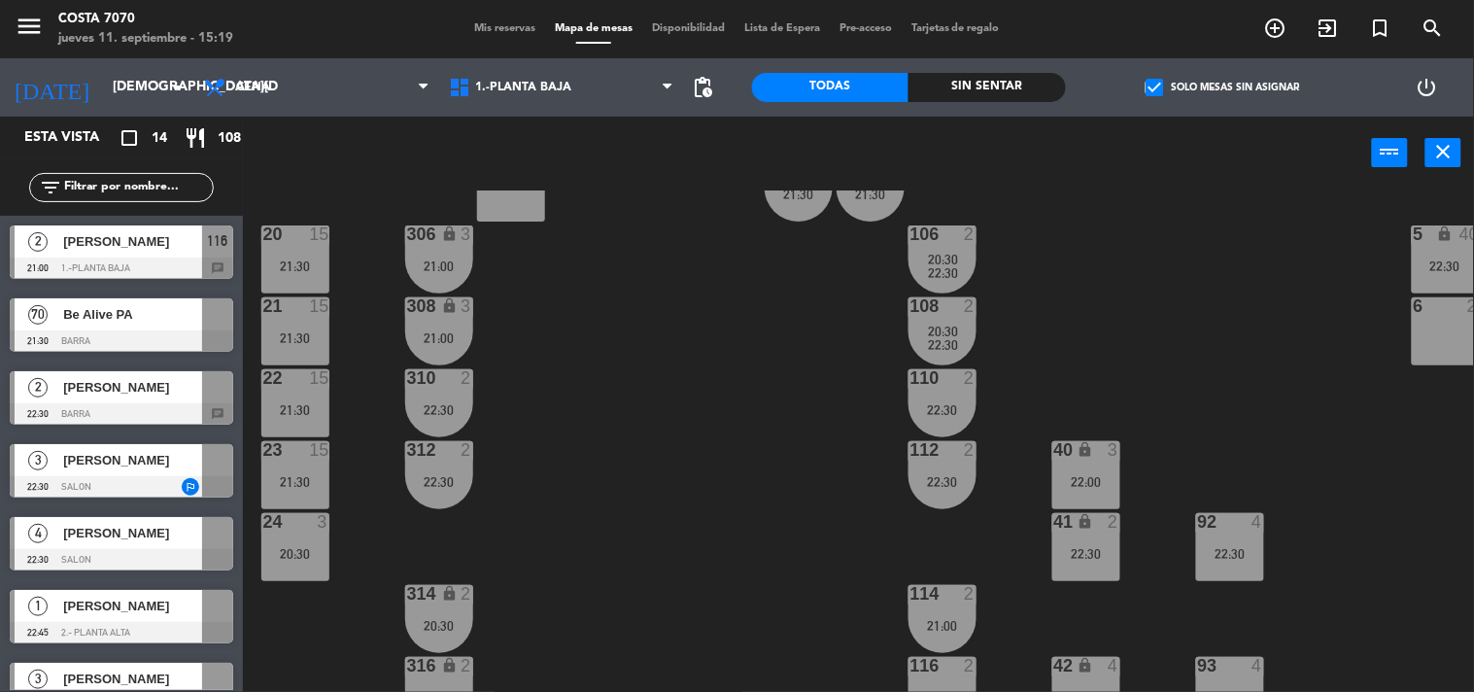
click at [969, 460] on div "112 2 22:30" at bounding box center [942, 475] width 68 height 68
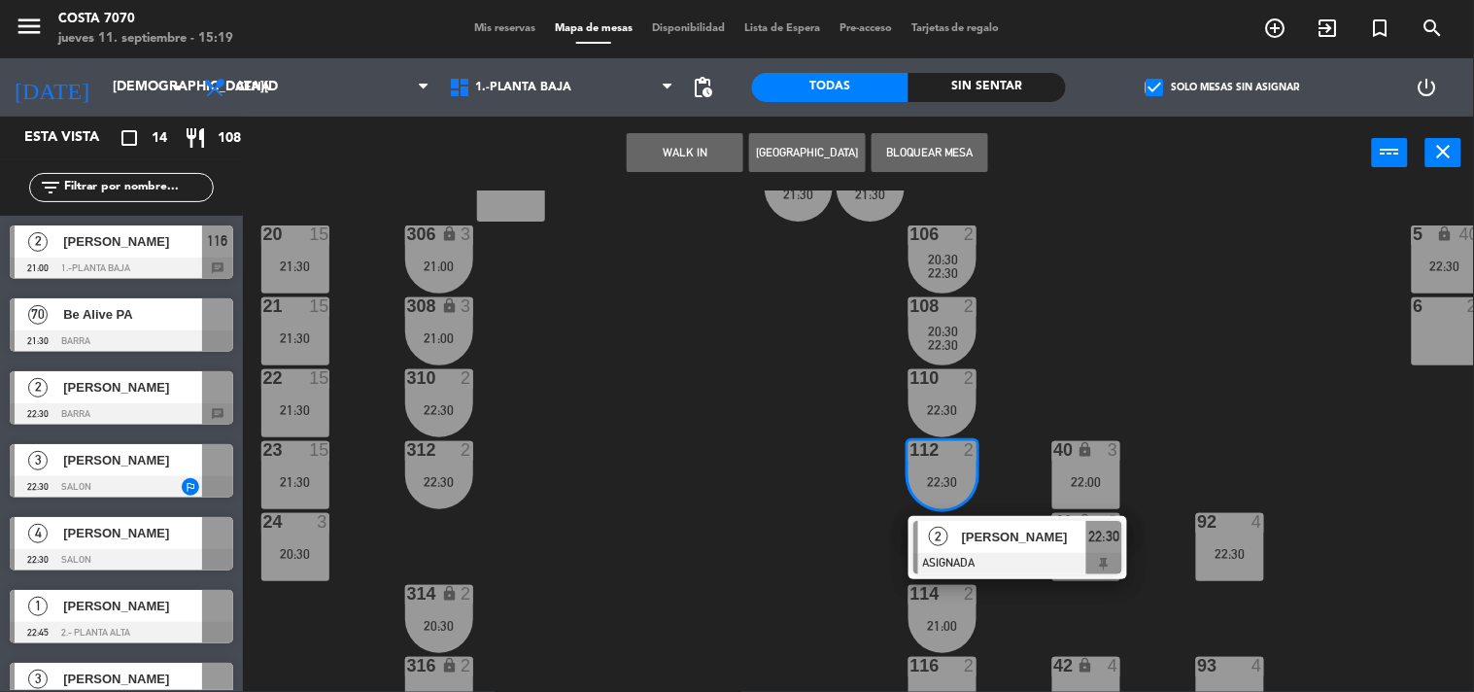
click at [989, 537] on span "[PERSON_NAME]" at bounding box center [1024, 537] width 124 height 20
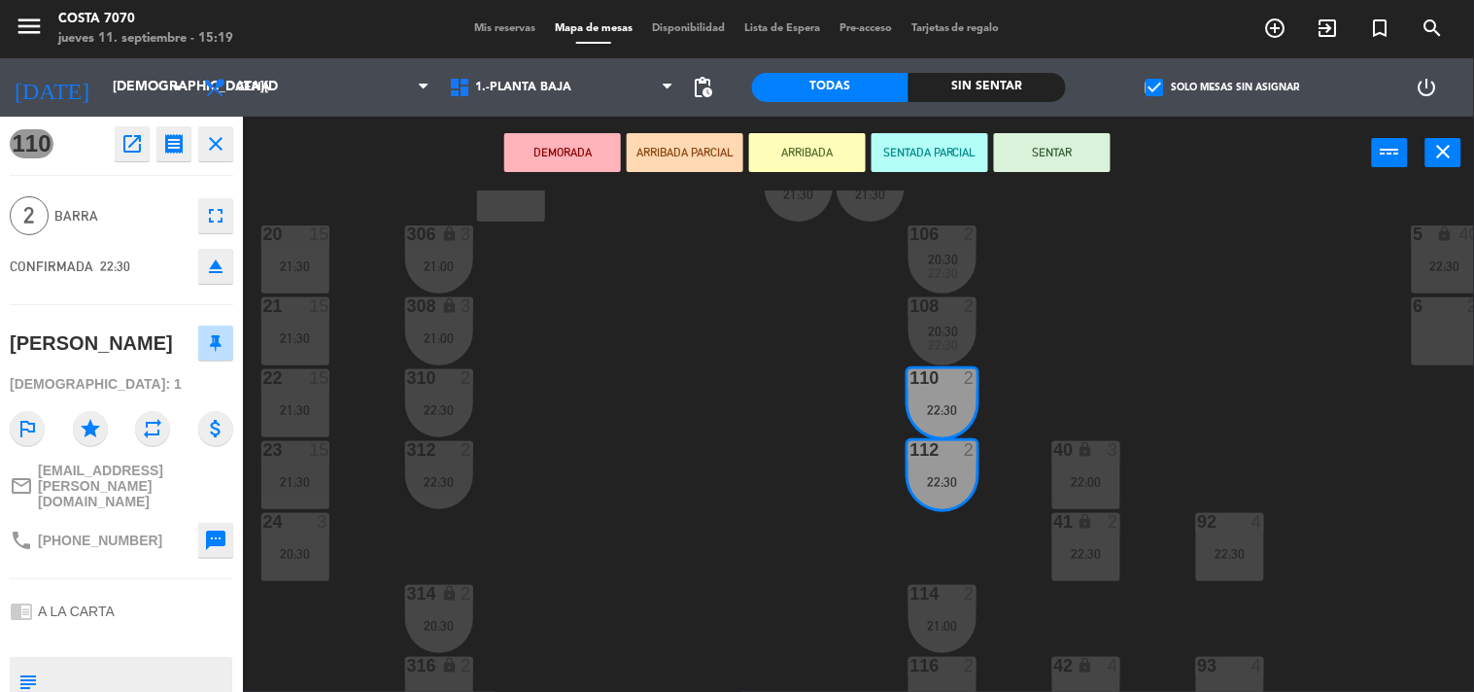
click at [210, 257] on icon "eject" at bounding box center [215, 266] width 23 height 23
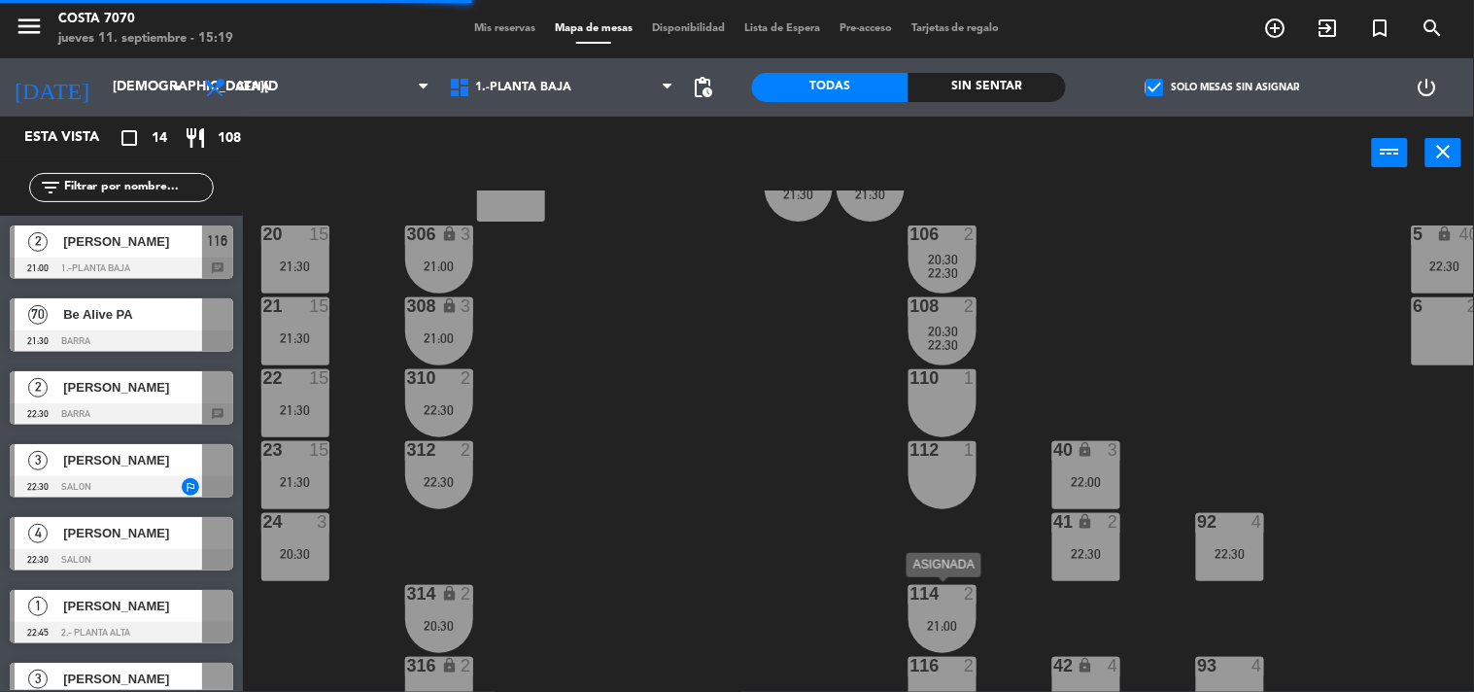
click at [910, 626] on div "21:00" at bounding box center [942, 626] width 68 height 14
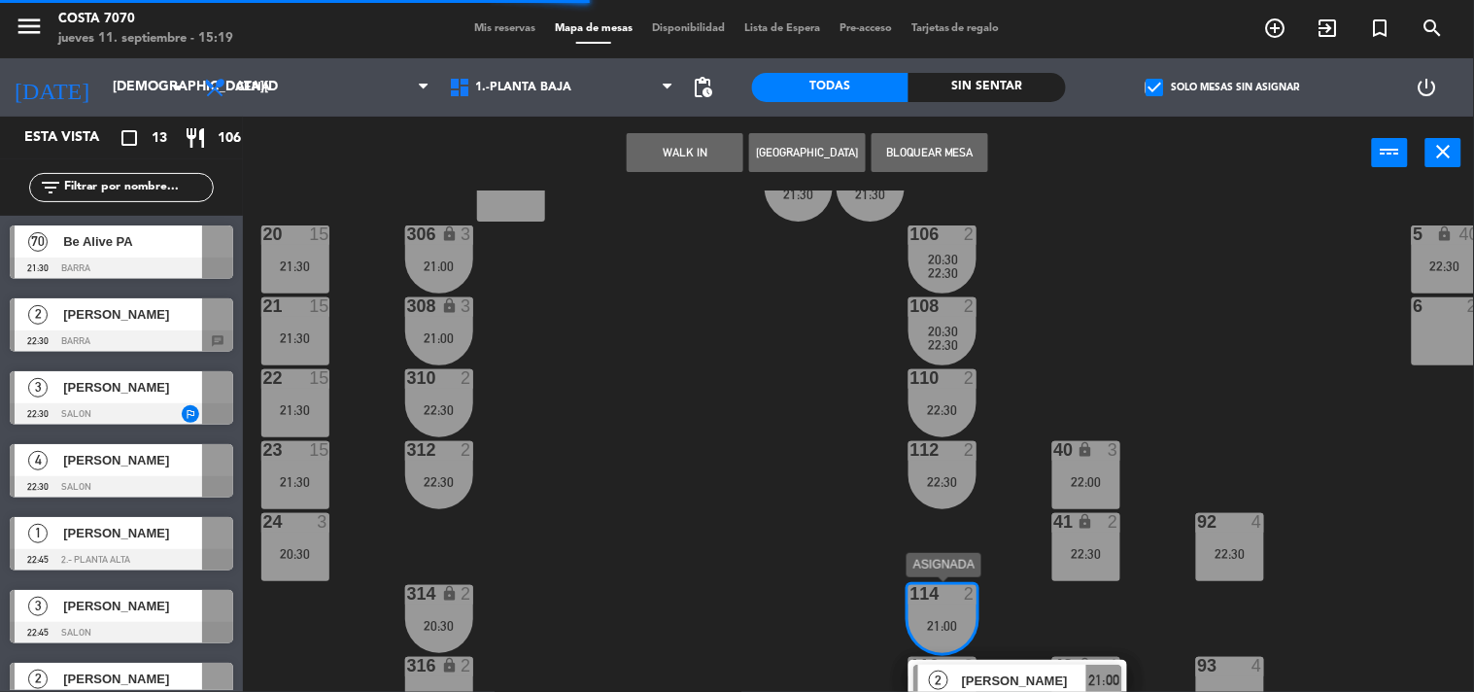
click at [981, 674] on span "[PERSON_NAME]" at bounding box center [1024, 680] width 124 height 20
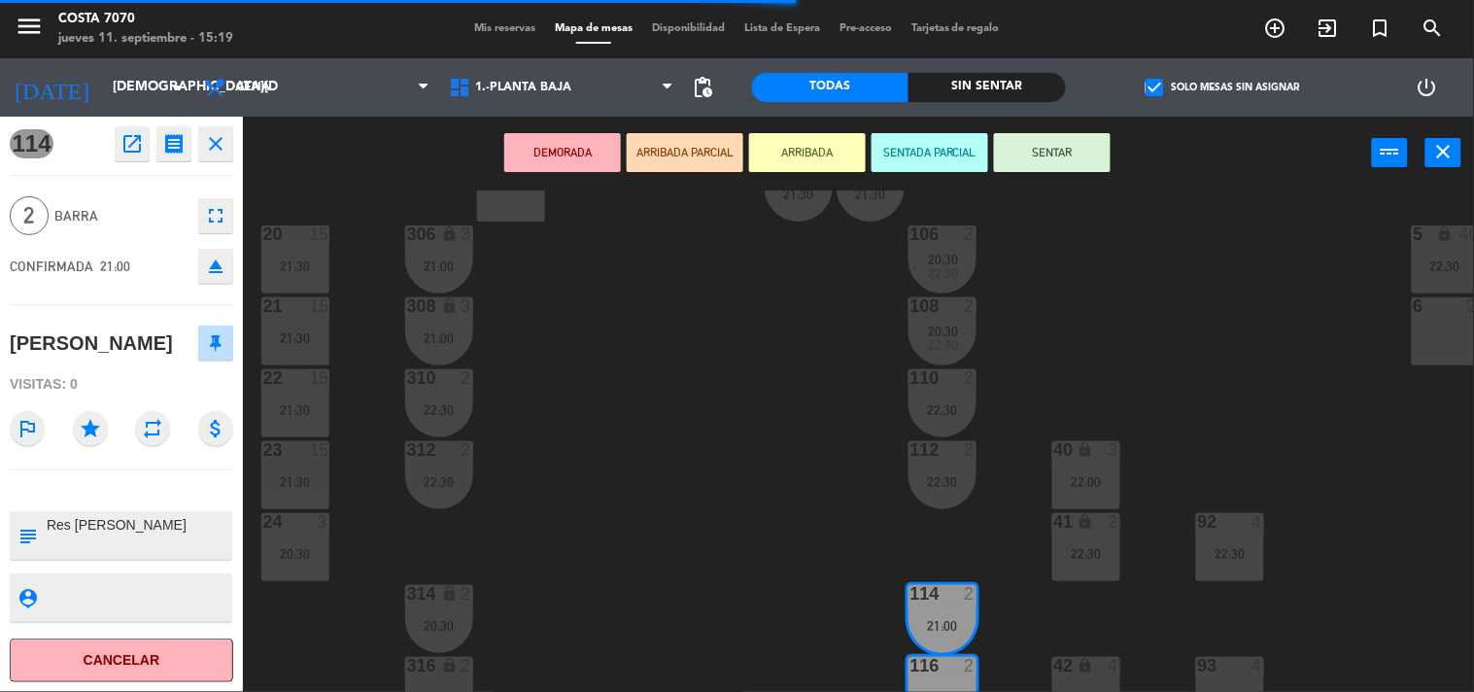
click at [219, 249] on button "eject" at bounding box center [215, 266] width 35 height 35
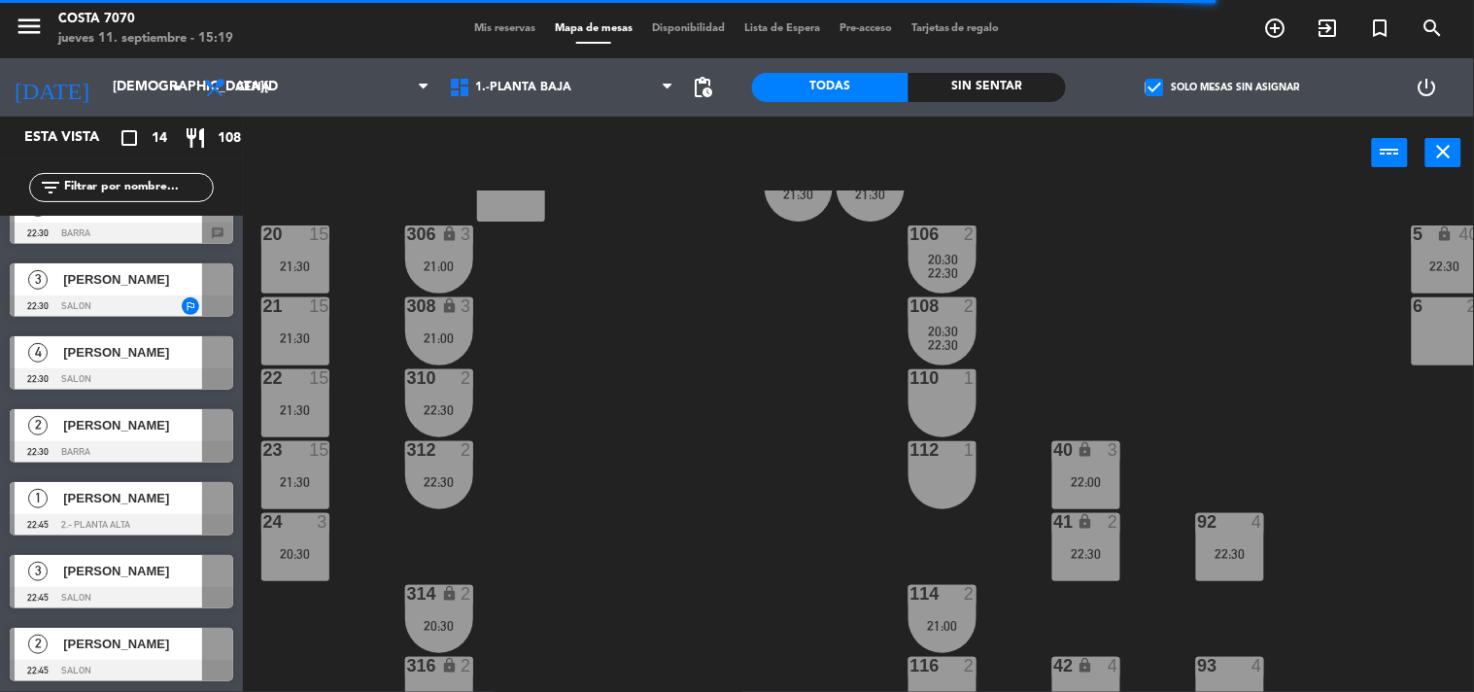
scroll to position [0, 0]
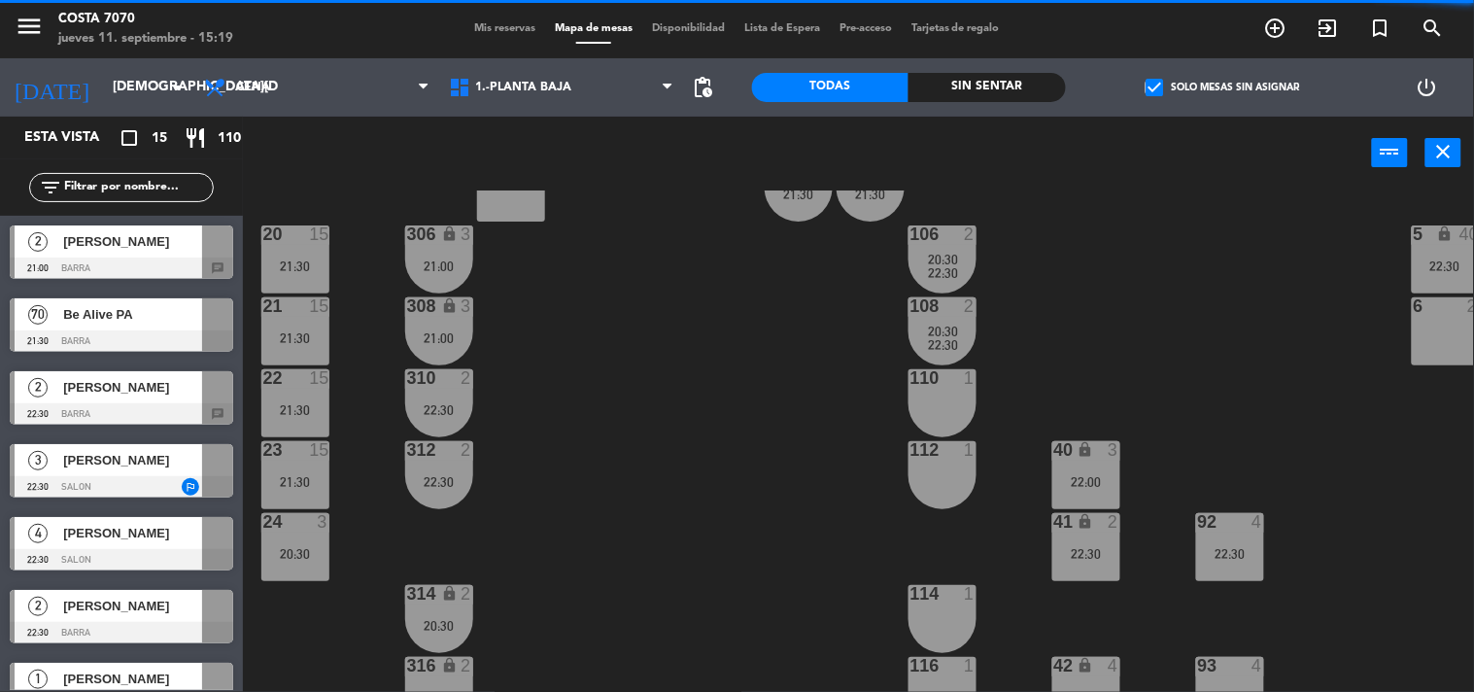
click at [93, 226] on div "[PERSON_NAME]" at bounding box center [131, 241] width 141 height 32
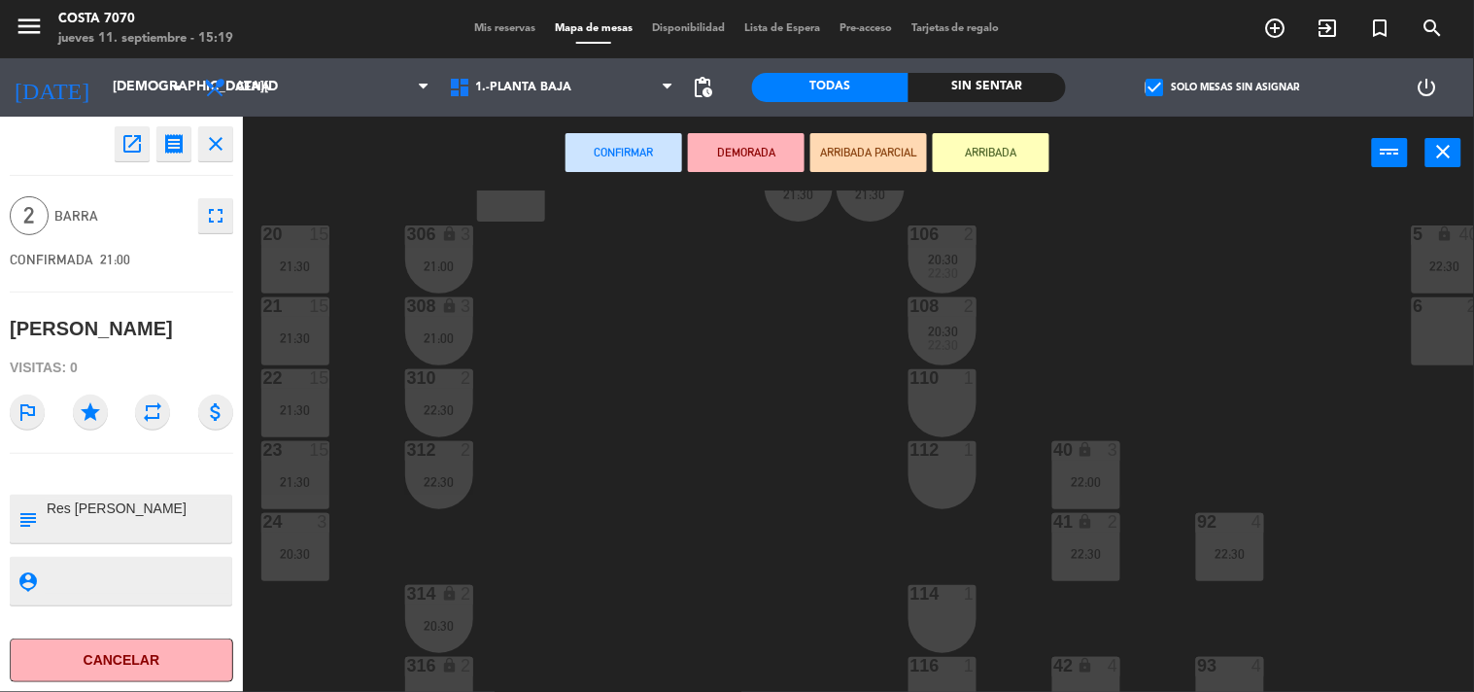
click at [941, 454] on div at bounding box center [942, 449] width 32 height 17
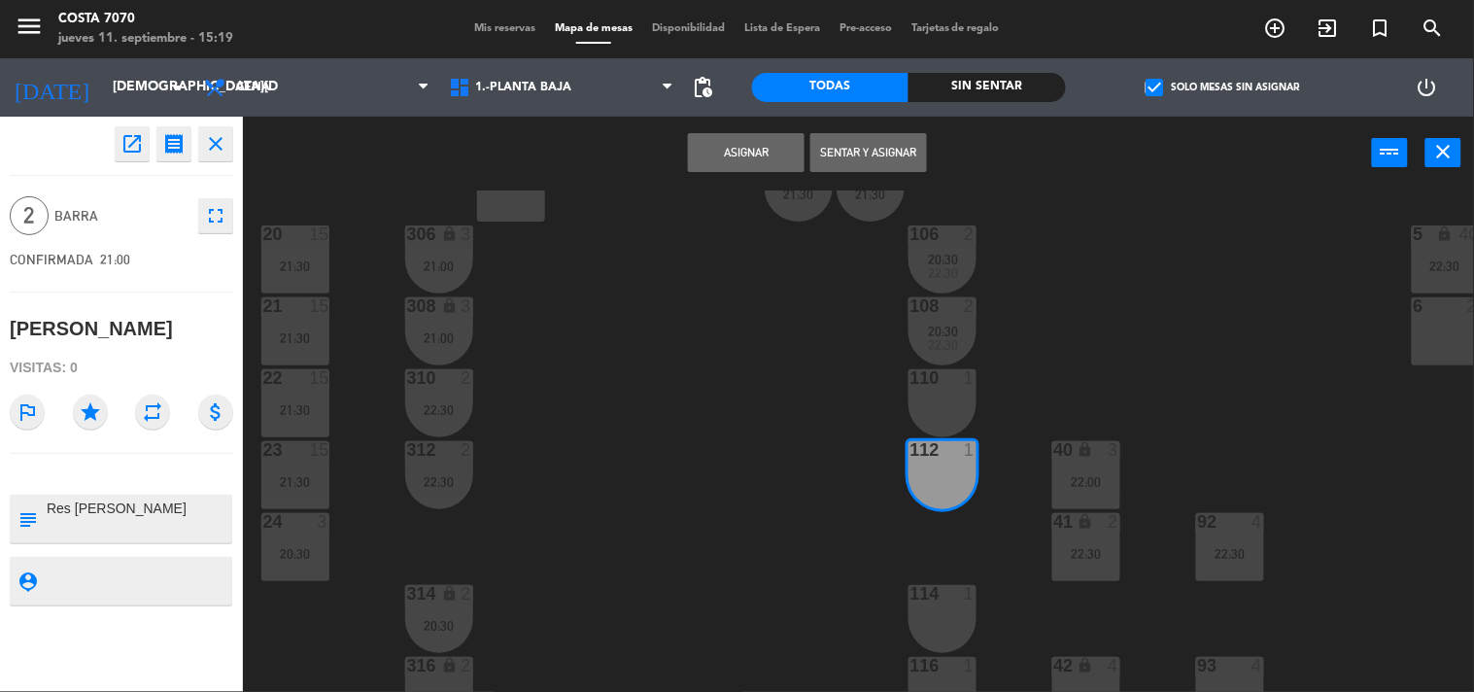
click at [919, 396] on div "110 1" at bounding box center [942, 403] width 68 height 68
click at [752, 169] on button "Asignar" at bounding box center [746, 152] width 117 height 39
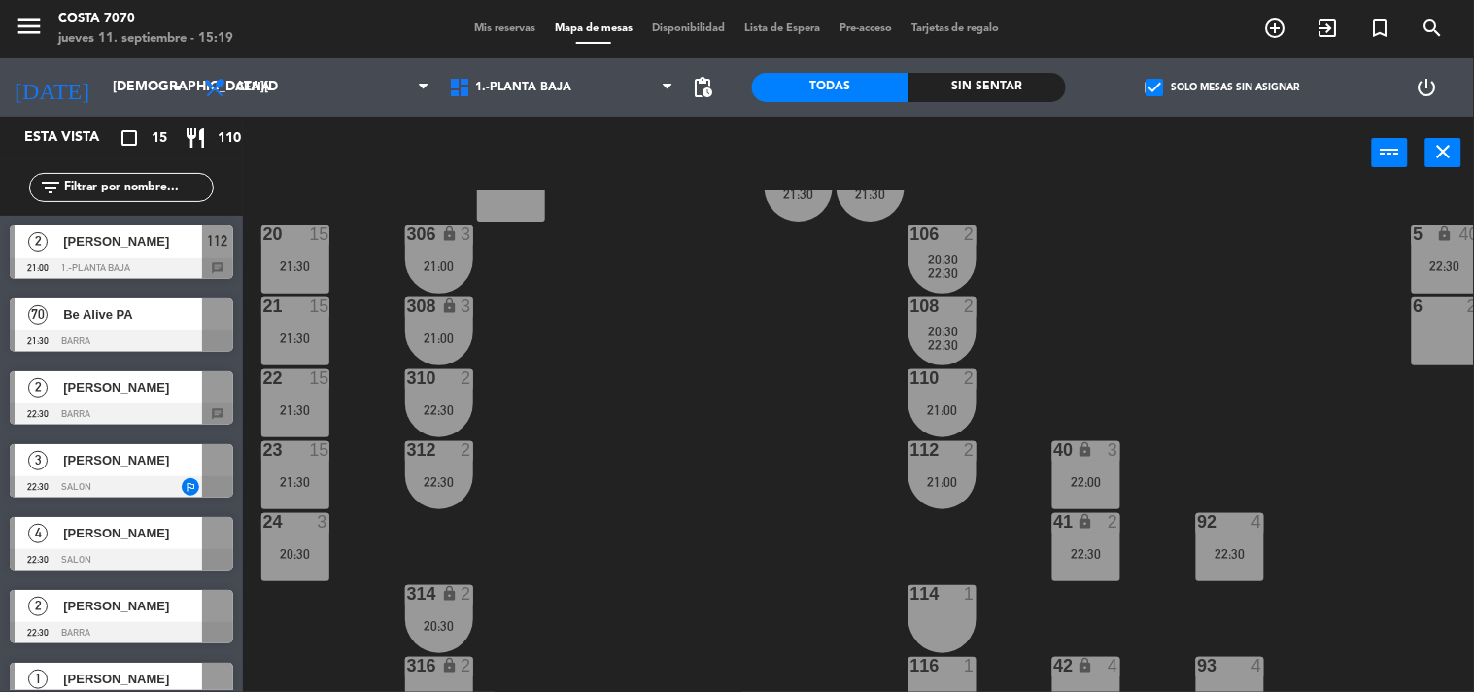
click at [141, 389] on span "[PERSON_NAME]" at bounding box center [132, 387] width 139 height 20
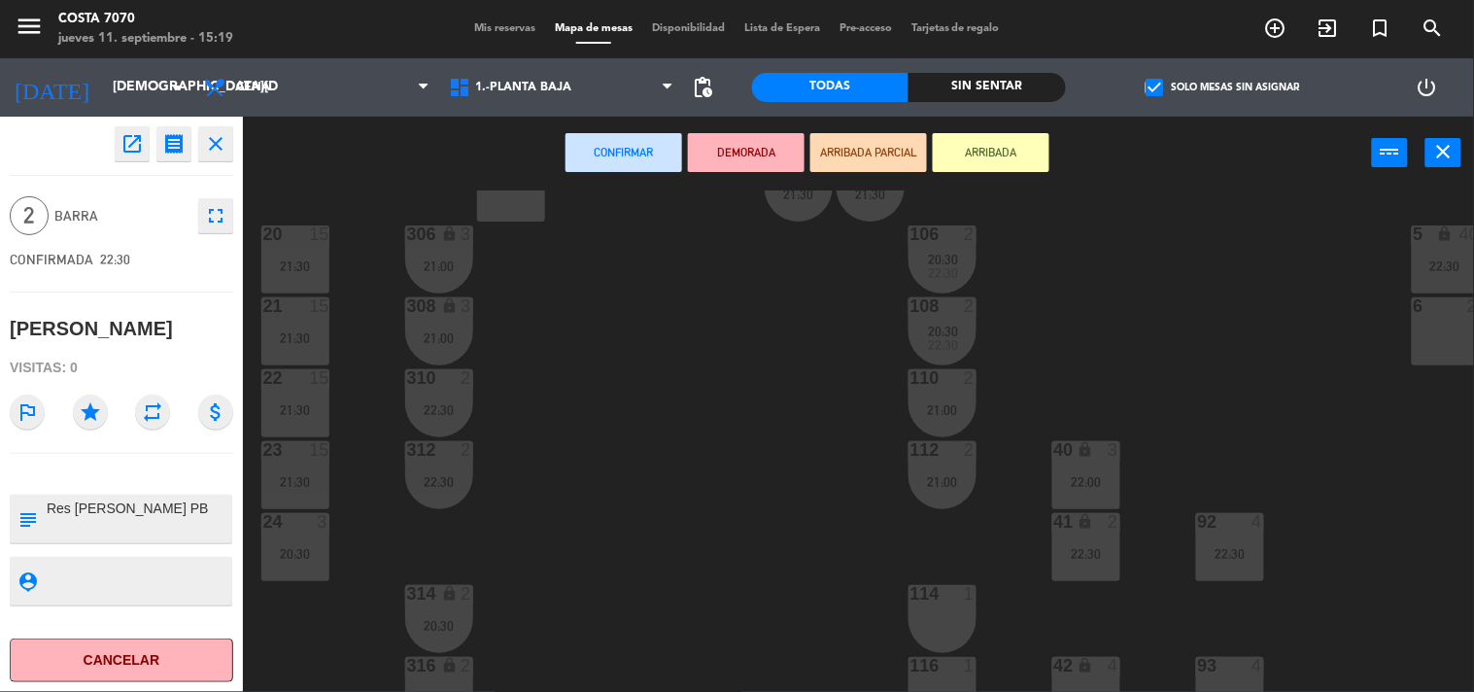
scroll to position [324, 0]
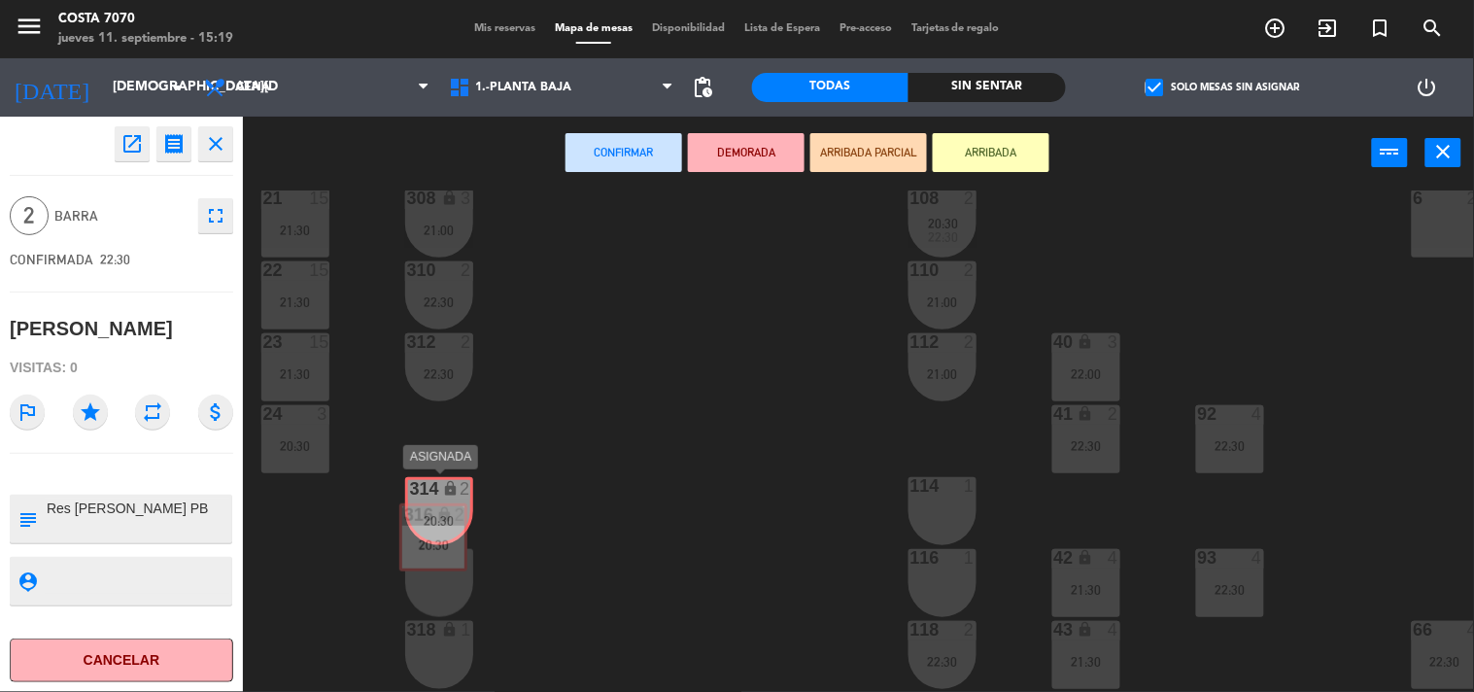
click at [442, 502] on div "314 lock 2 20:30" at bounding box center [439, 514] width 62 height 68
click at [441, 502] on div "314 lock 2 20:30" at bounding box center [439, 511] width 68 height 68
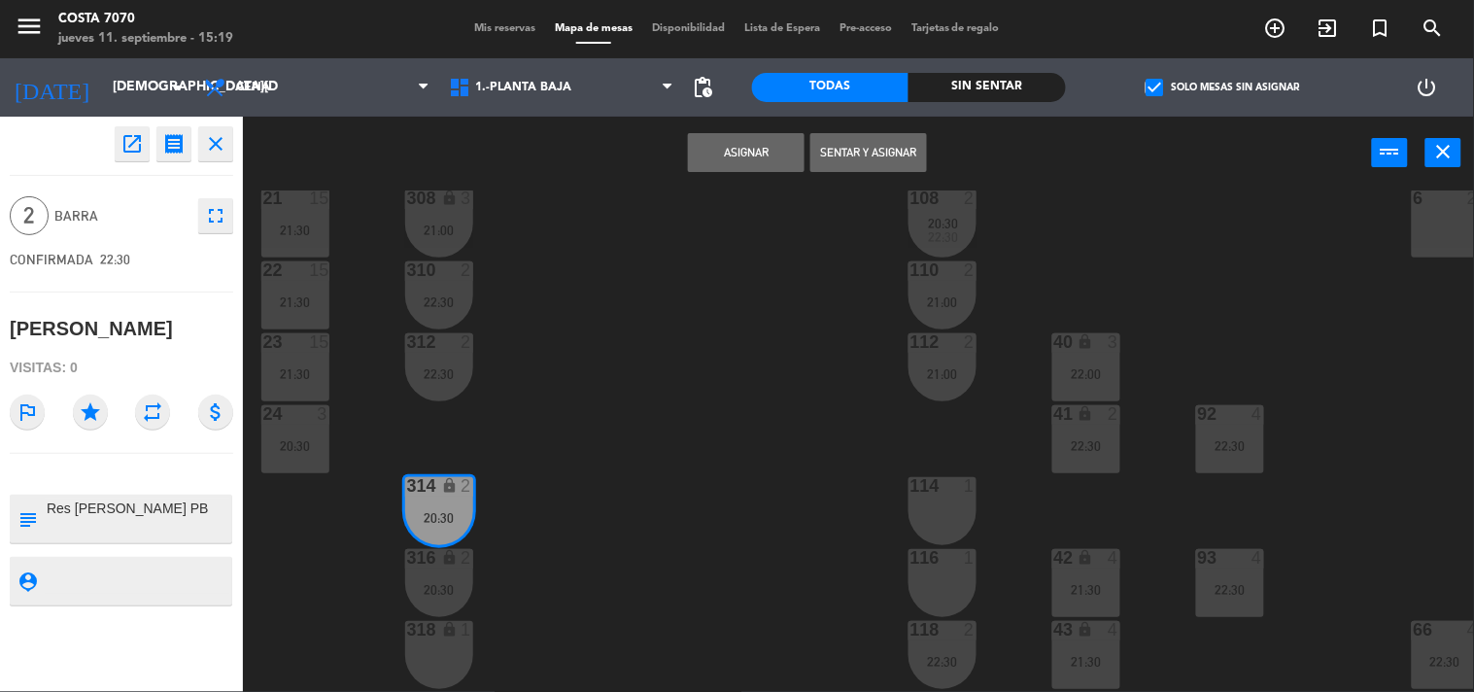
click at [434, 586] on div "20:30" at bounding box center [439, 590] width 68 height 14
click at [861, 153] on button "Unir y asignar" at bounding box center [868, 152] width 117 height 39
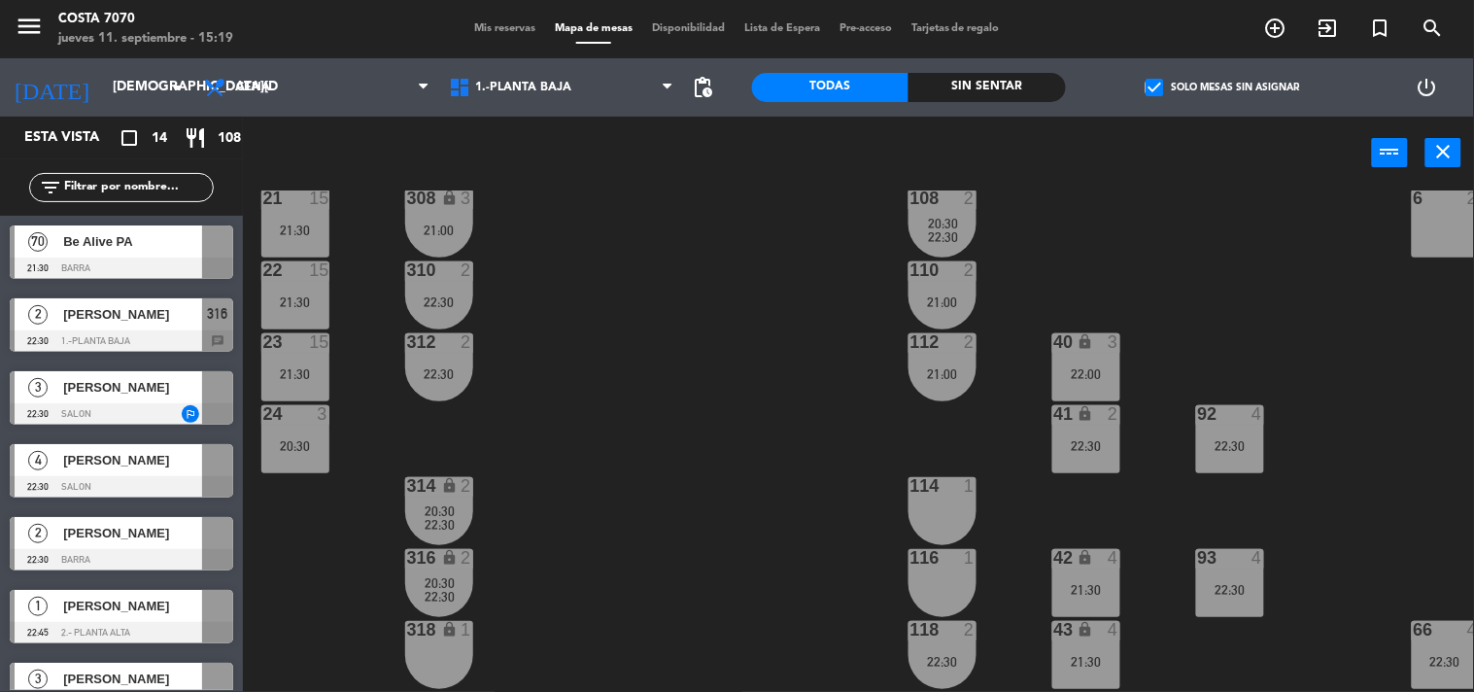
click at [735, 375] on div "50 lock 1 51 lock 1 52 lock 1 53 lock 1 54 lock 1 55 lock 1 56 lock 1 80 6 22:3…" at bounding box center [865, 441] width 1217 height 502
click at [101, 318] on span "[PERSON_NAME]" at bounding box center [132, 314] width 139 height 20
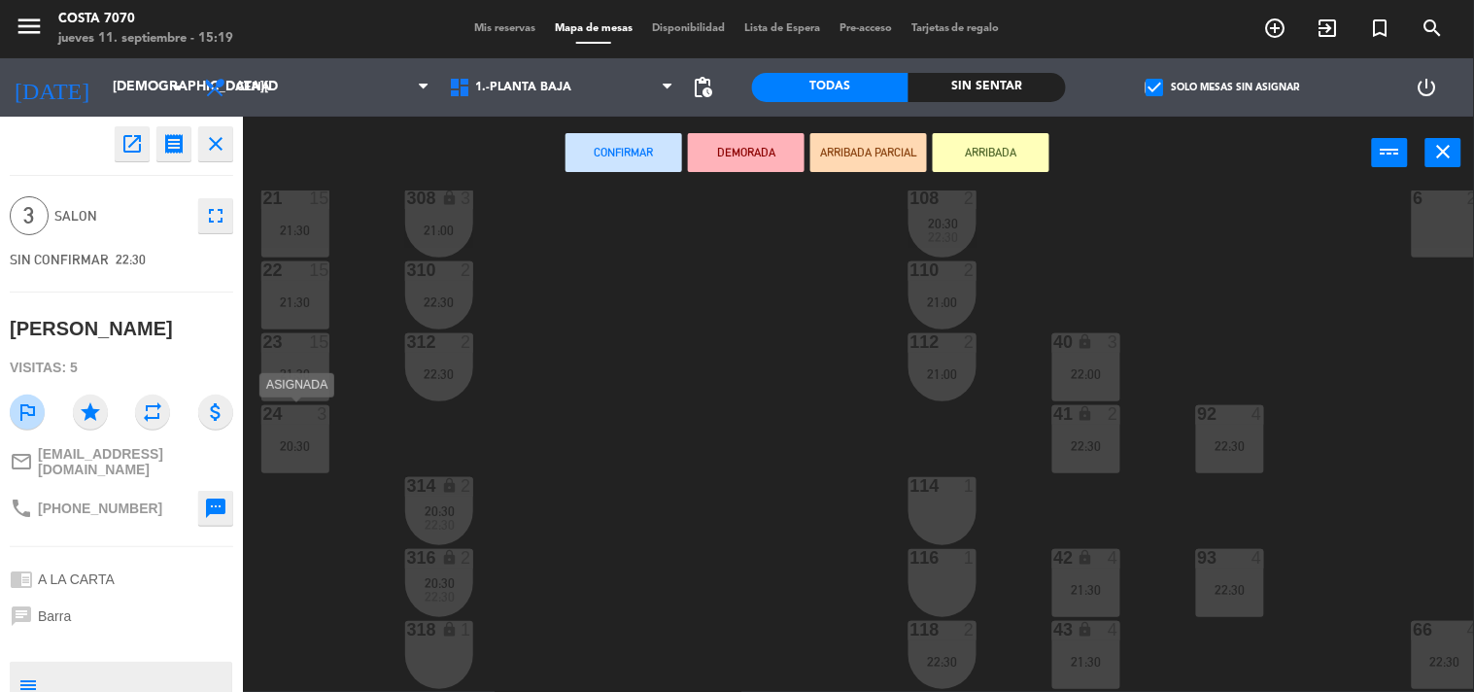
click at [302, 463] on div "24 3 20:30" at bounding box center [295, 439] width 68 height 68
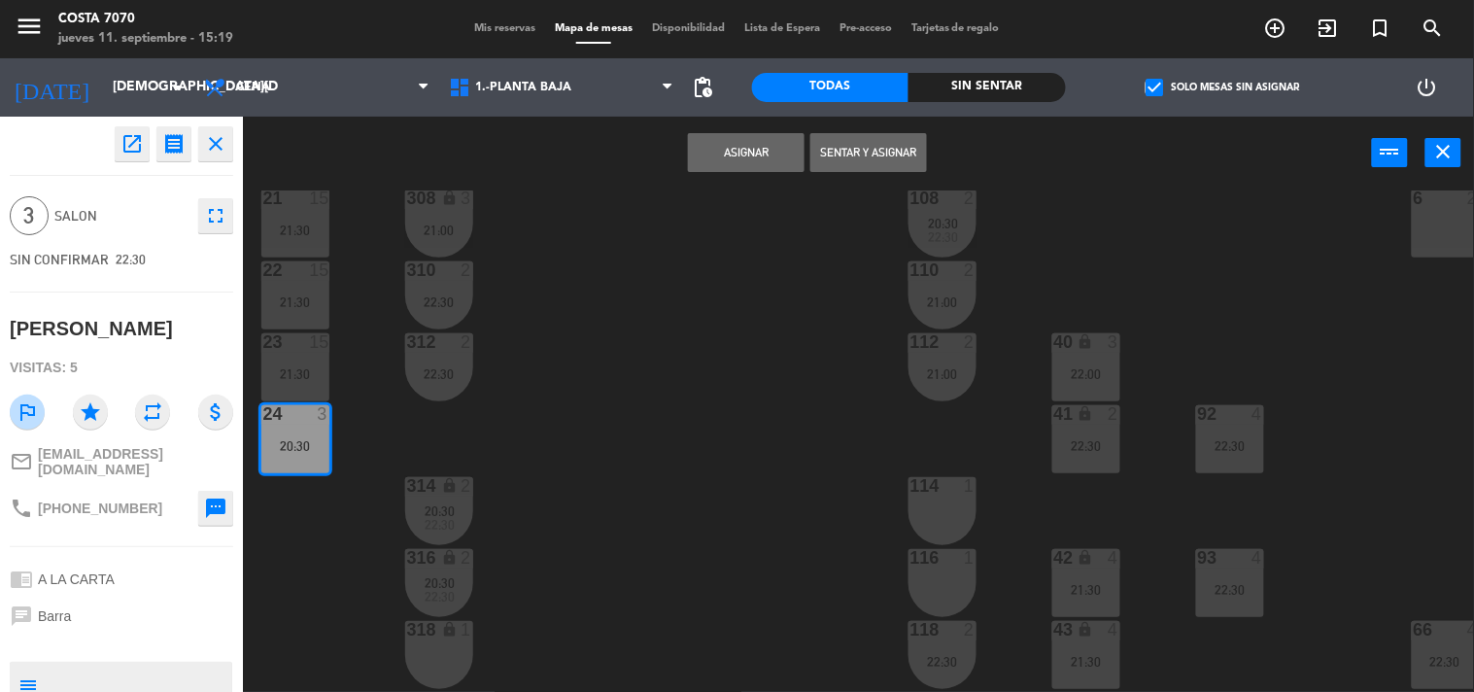
click at [752, 167] on button "Asignar" at bounding box center [746, 152] width 117 height 39
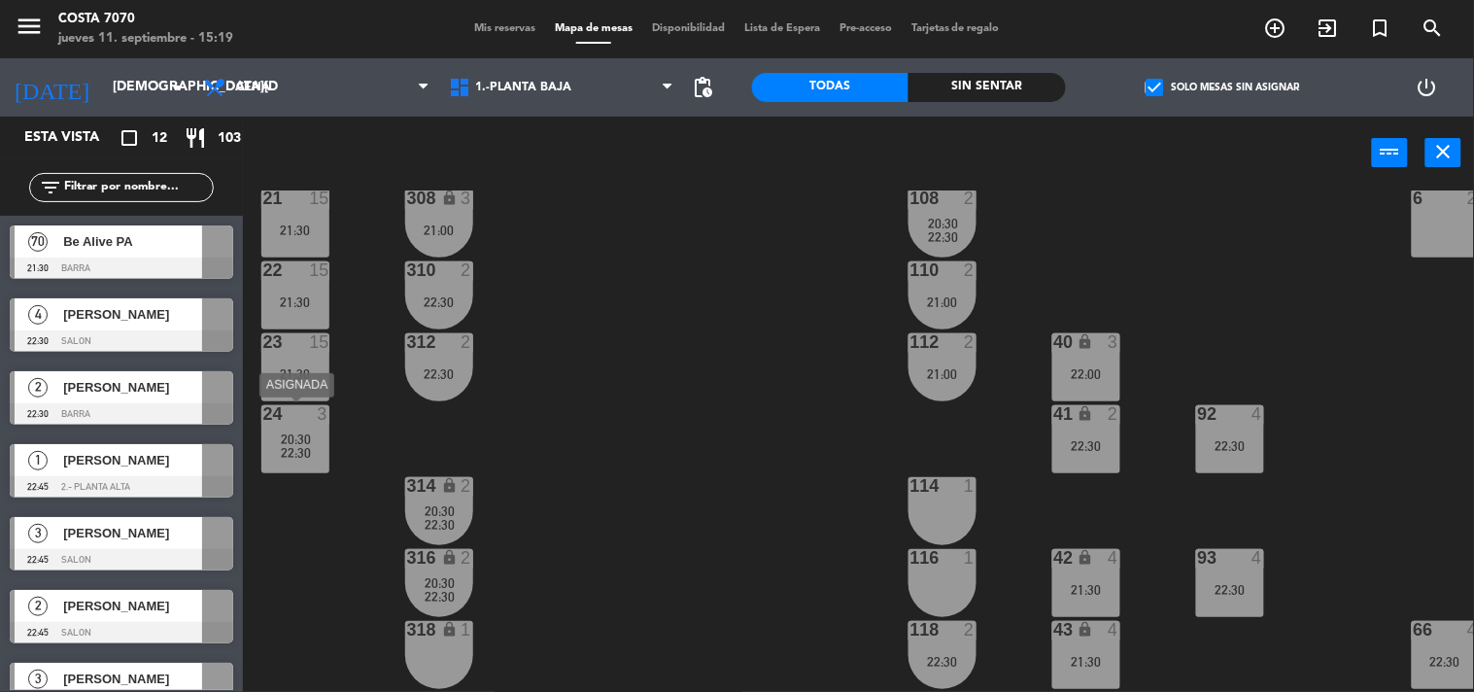
click at [284, 431] on span "20:30" at bounding box center [296, 439] width 30 height 16
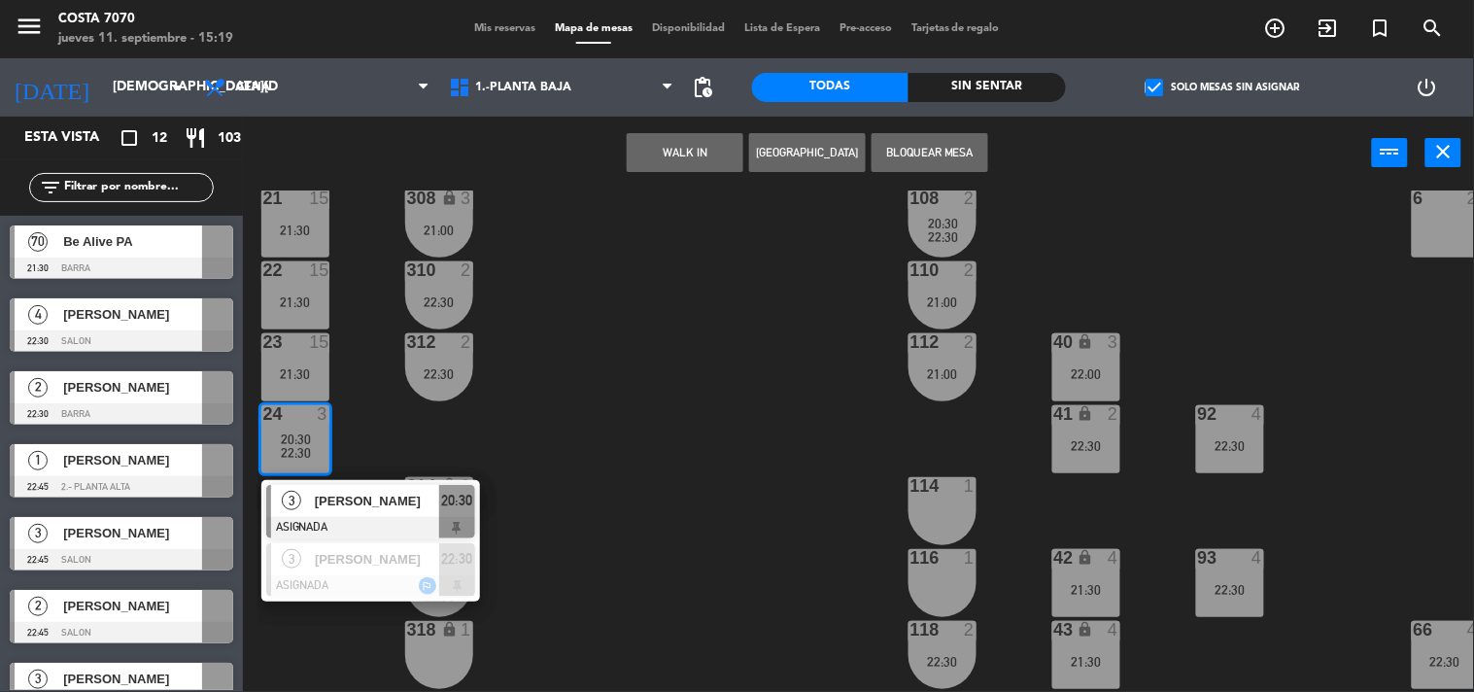
click at [547, 509] on div "50 lock 1 51 lock 1 52 lock 1 53 lock 1 54 lock 1 55 lock 1 56 lock 1 80 6 22:3…" at bounding box center [865, 441] width 1217 height 502
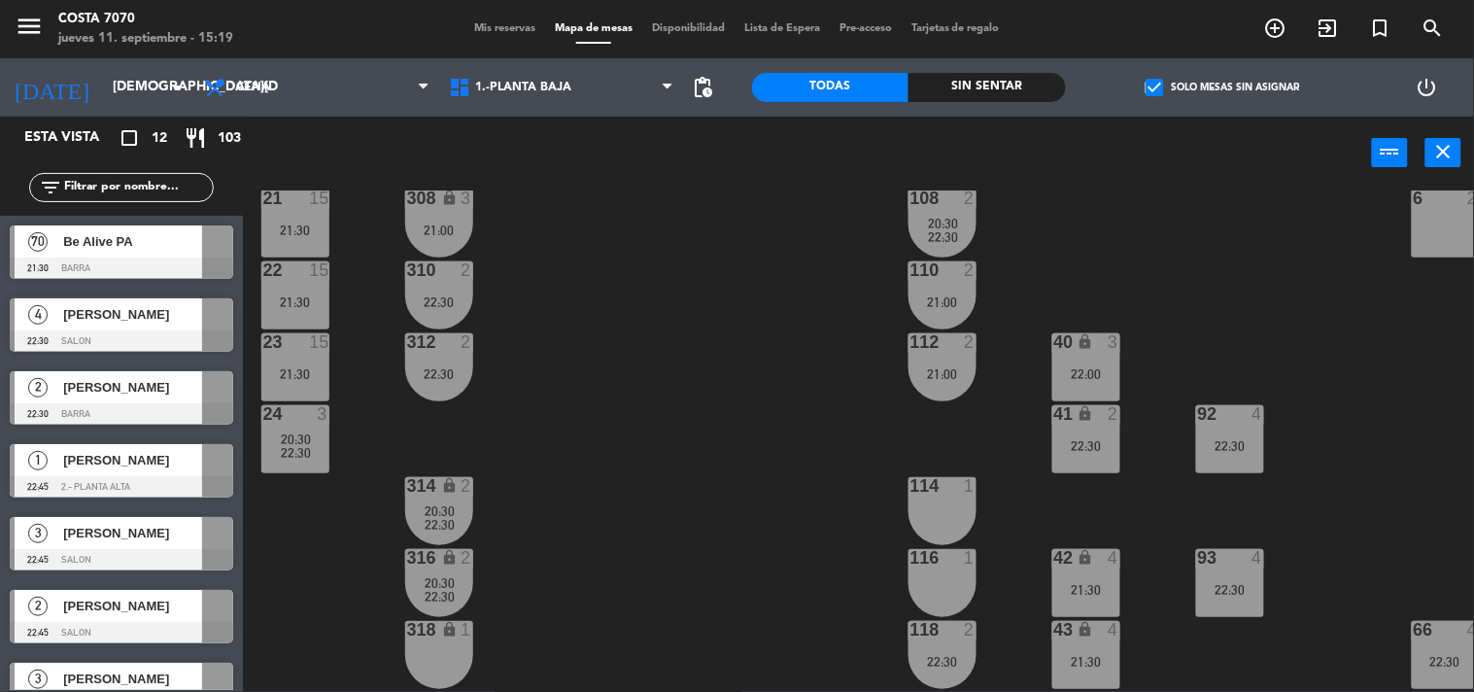
scroll to position [972, 0]
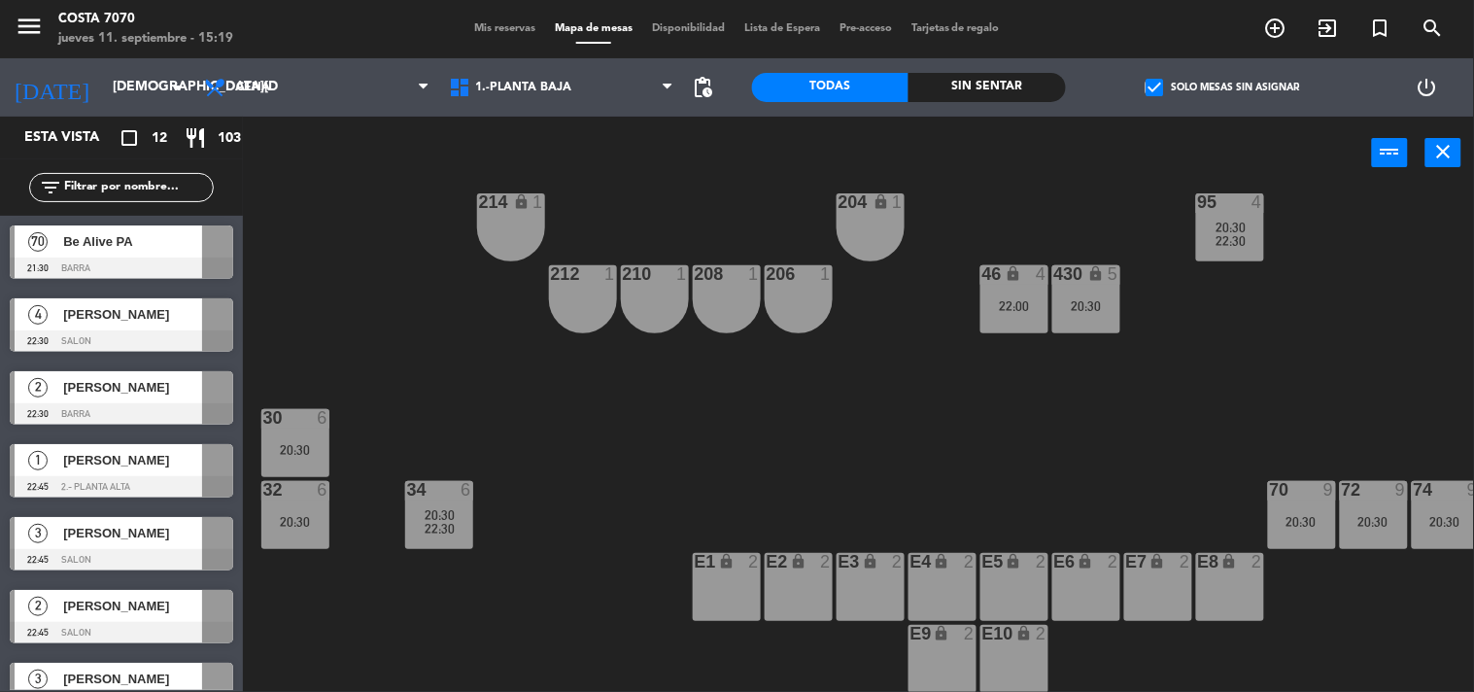
click at [305, 419] on div at bounding box center [295, 417] width 32 height 17
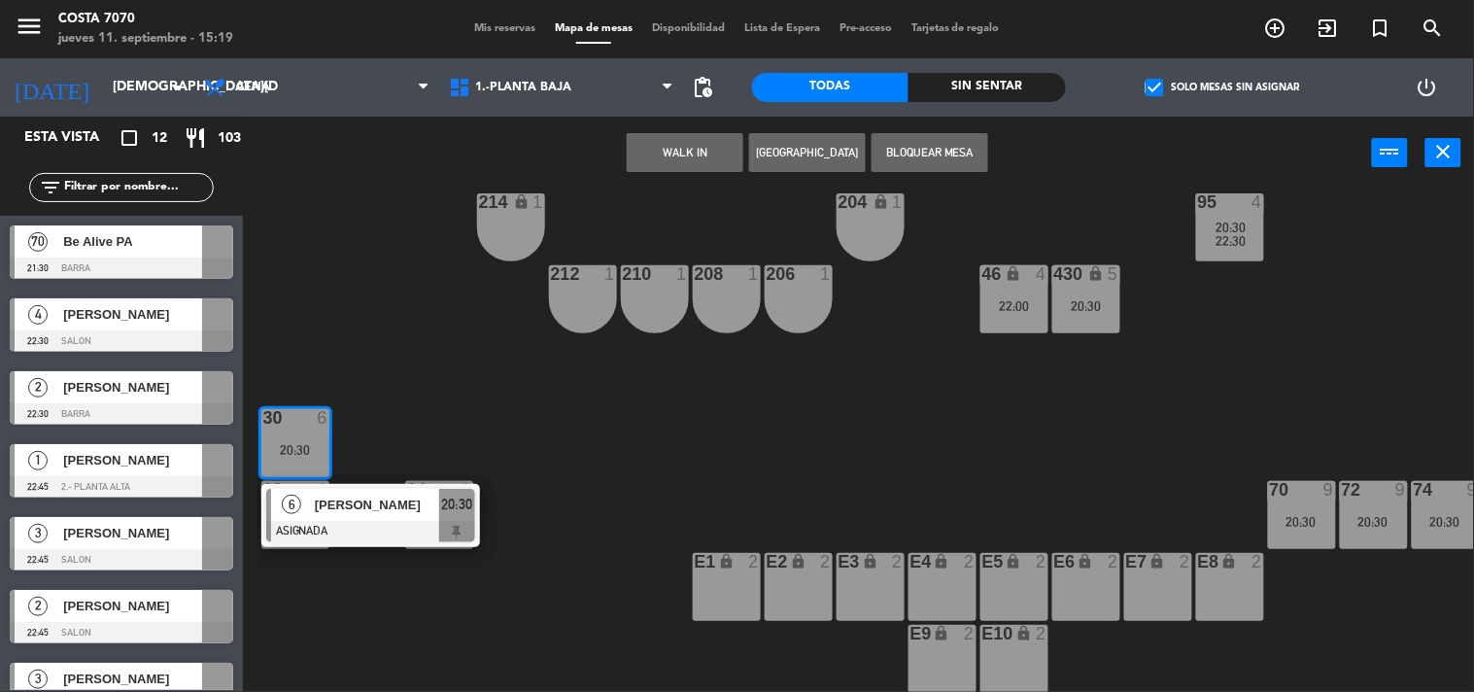
click at [375, 500] on span "[PERSON_NAME]" at bounding box center [377, 505] width 124 height 20
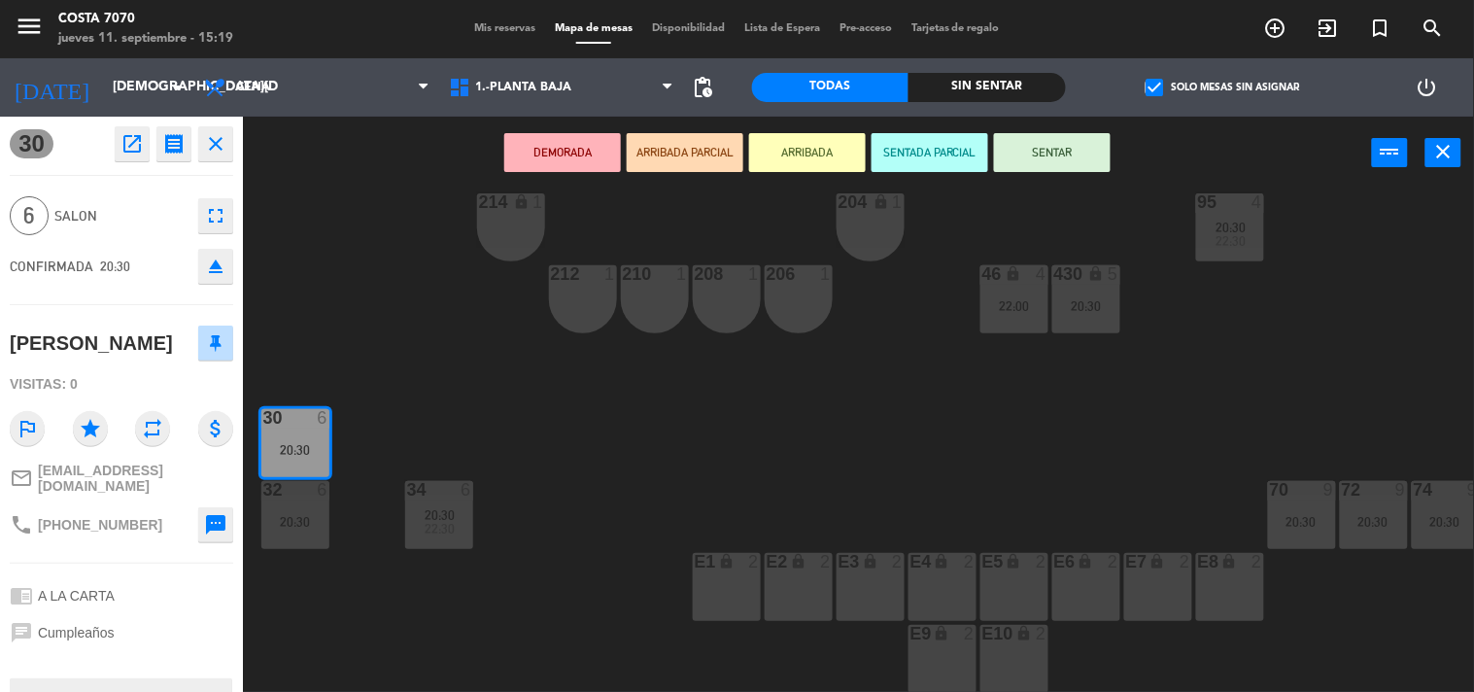
click at [198, 257] on button "eject" at bounding box center [215, 266] width 35 height 35
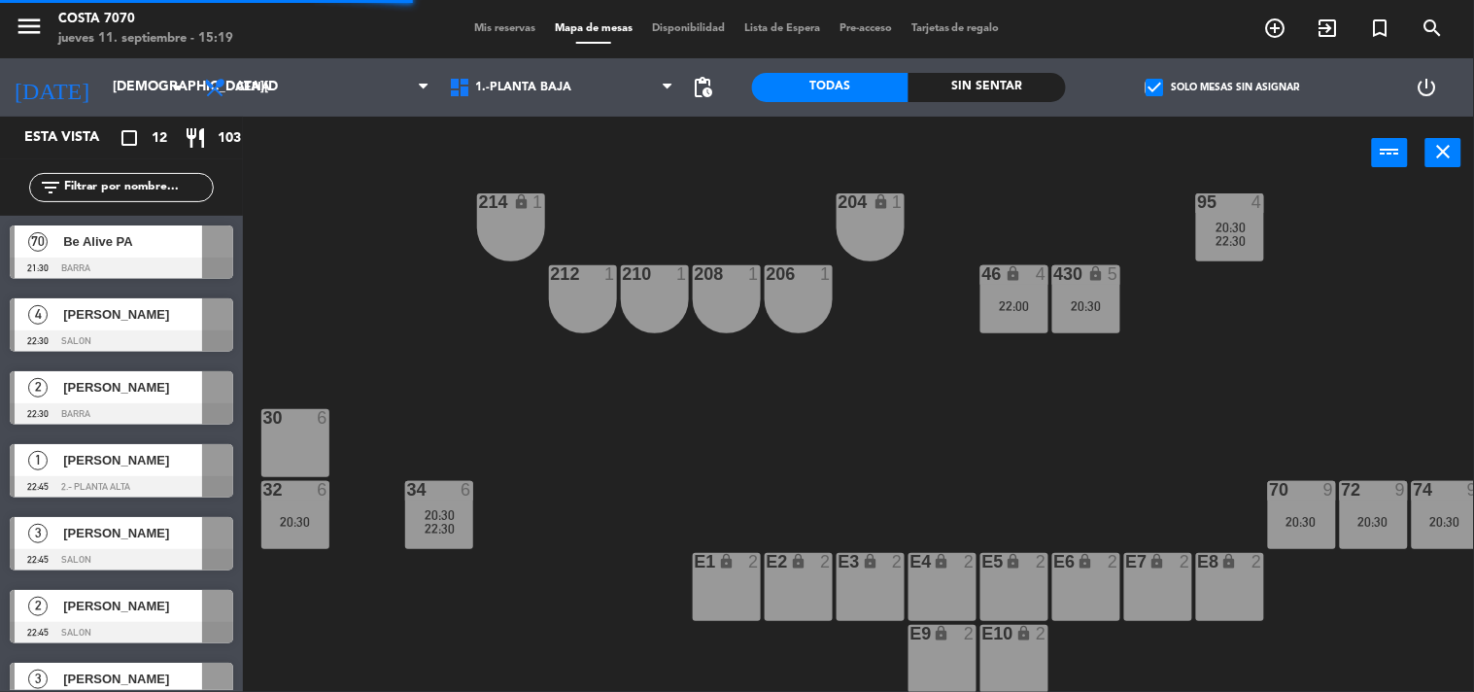
drag, startPoint x: 302, startPoint y: 551, endPoint x: 303, endPoint y: 540, distance: 10.7
click at [302, 547] on div "50 lock 1 51 lock 1 52 lock 1 53 lock 1 54 lock 1 55 lock 1 56 lock 1 80 6 22:3…" at bounding box center [865, 441] width 1217 height 502
click at [305, 530] on div "32 6 20:30" at bounding box center [295, 515] width 68 height 68
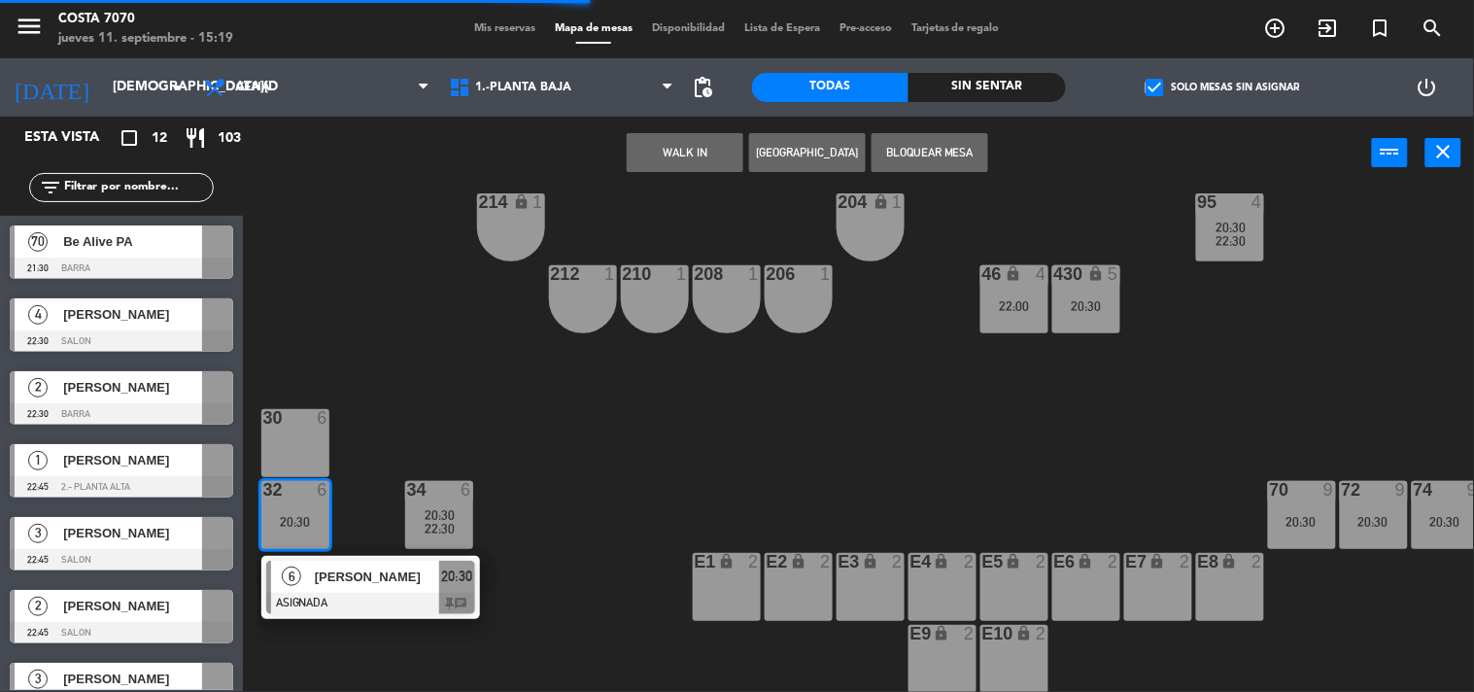
click at [356, 576] on span "[PERSON_NAME]" at bounding box center [377, 576] width 124 height 20
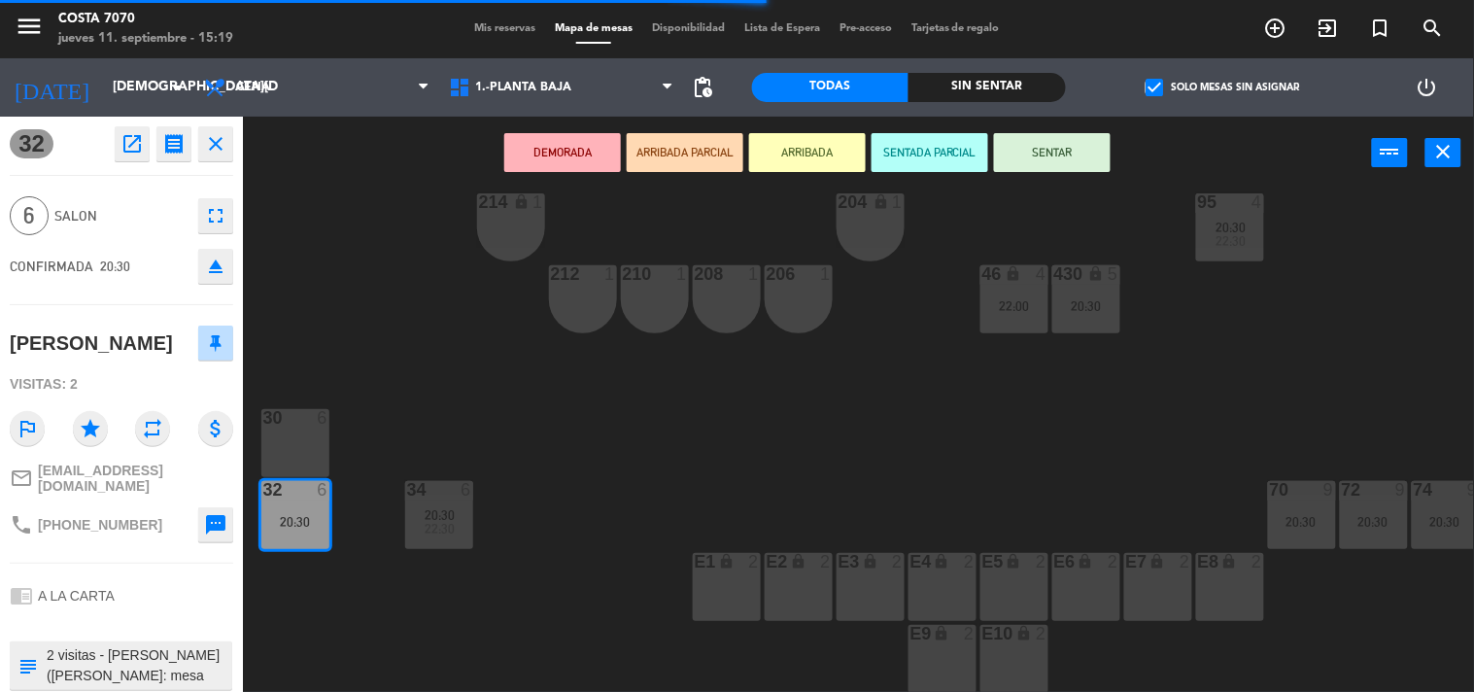
click at [208, 269] on icon "eject" at bounding box center [215, 266] width 23 height 23
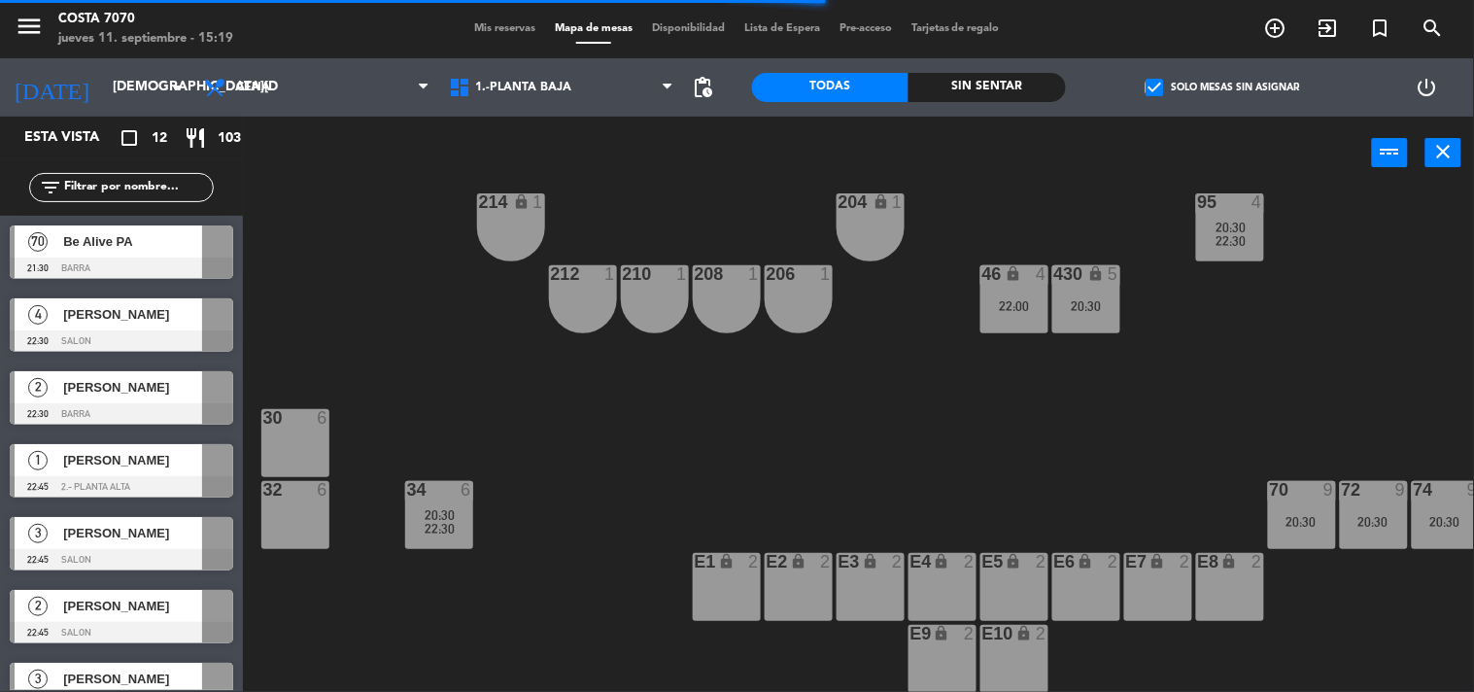
click at [128, 197] on div "filter_list" at bounding box center [121, 187] width 185 height 29
click at [120, 190] on input "text" at bounding box center [137, 187] width 151 height 21
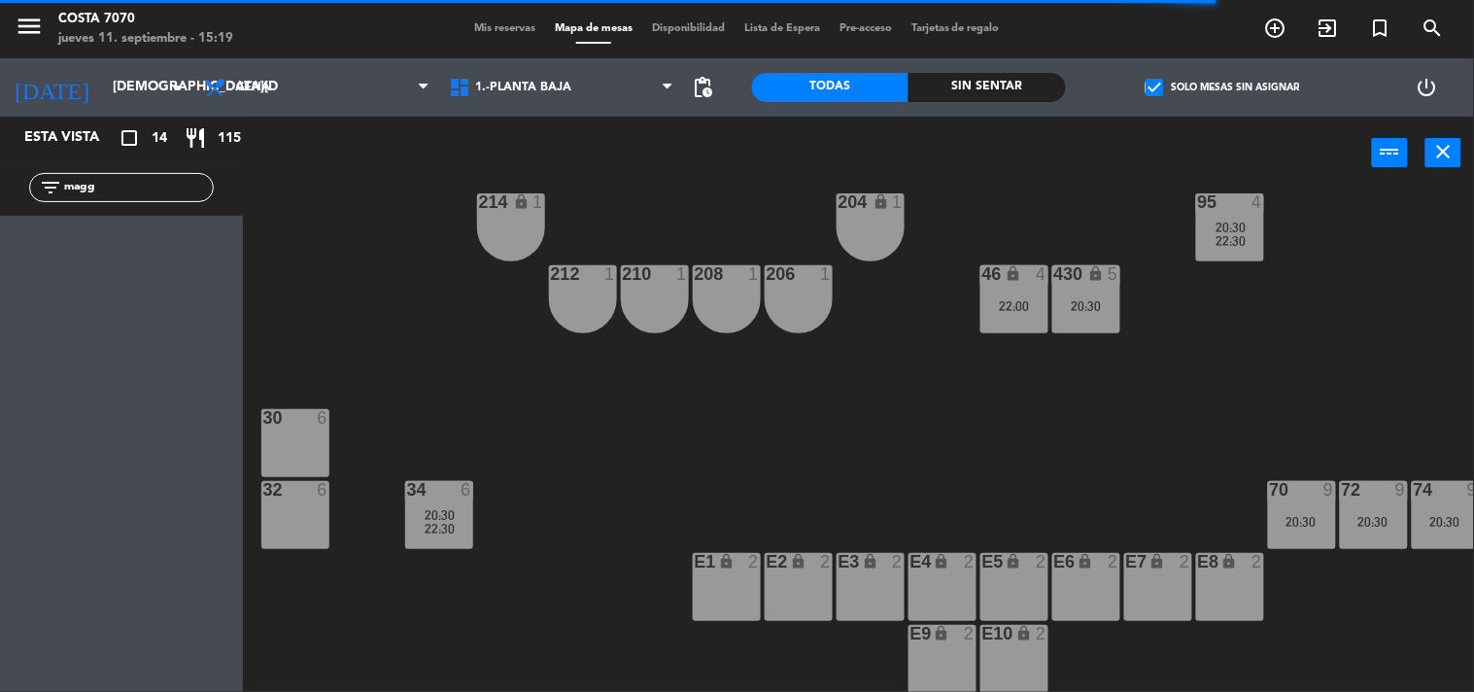
scroll to position [972, 235]
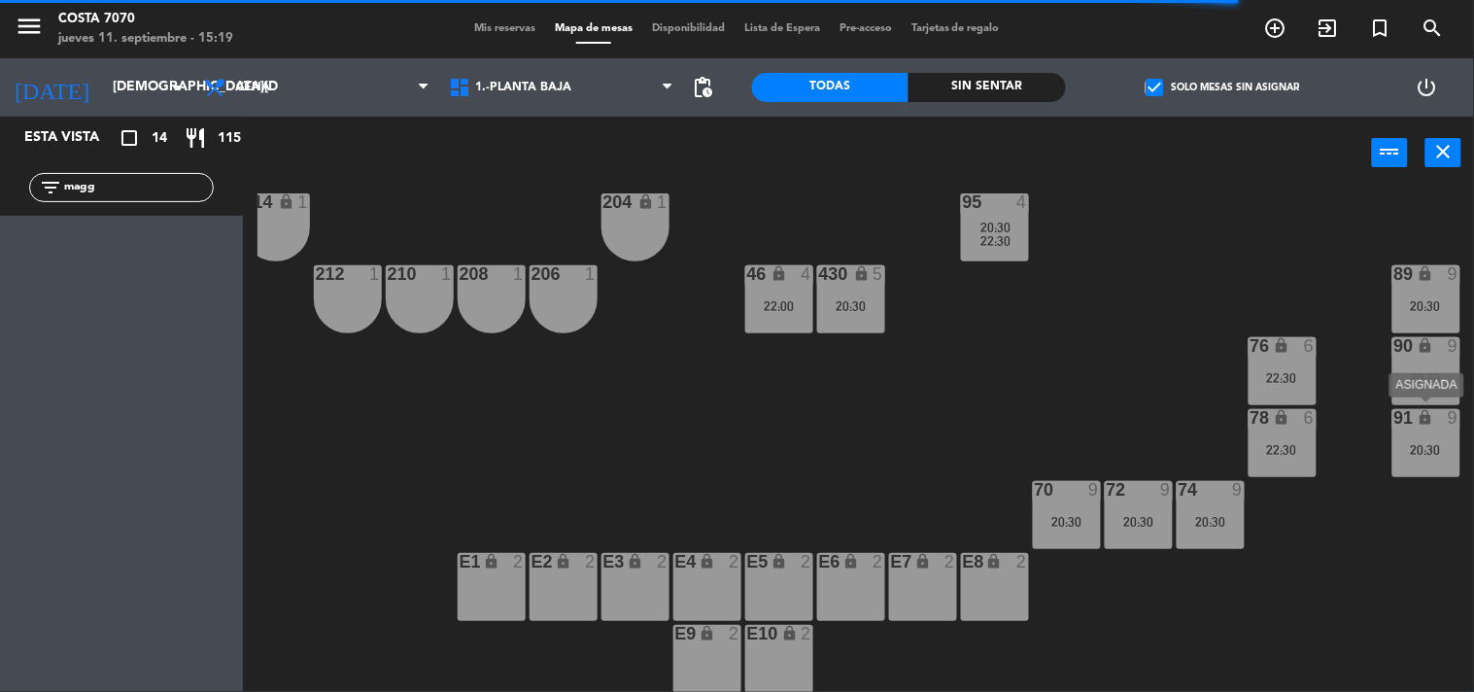
type input "magg"
click at [1440, 443] on div "20:30" at bounding box center [1426, 450] width 68 height 14
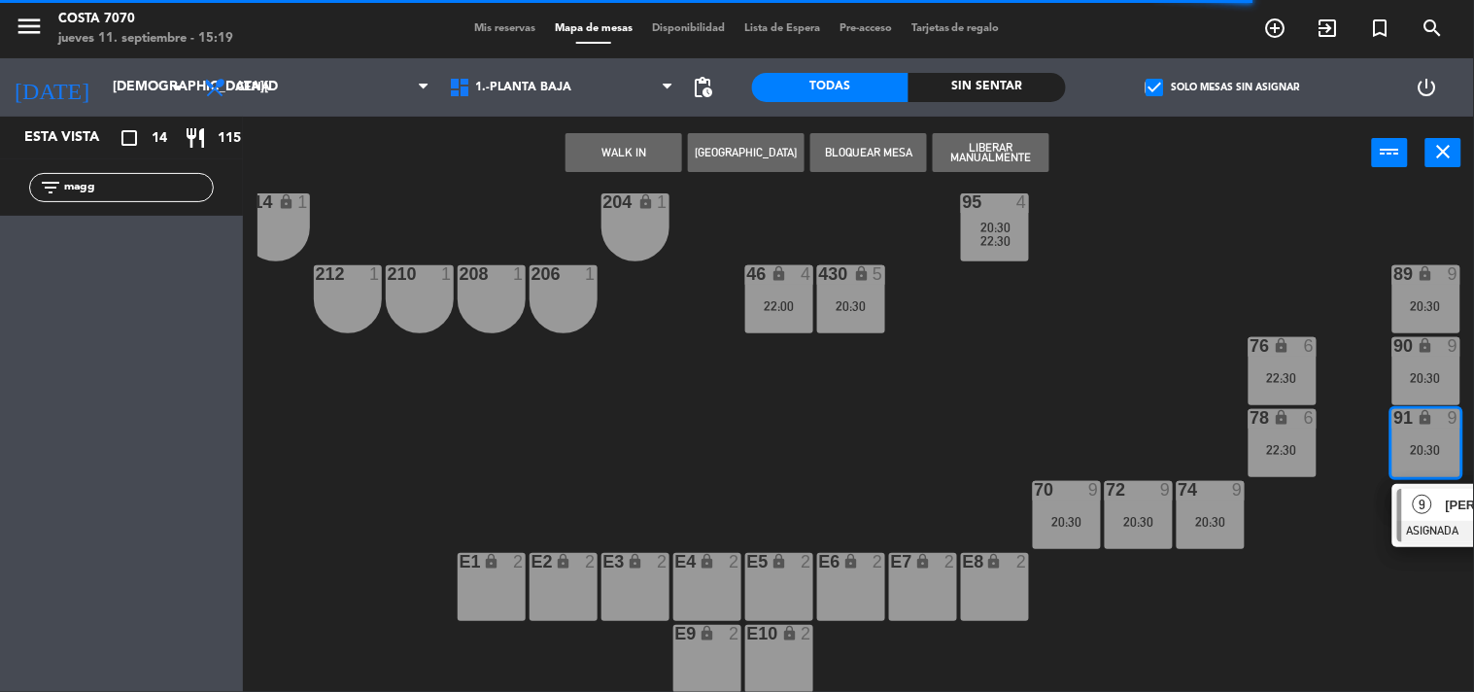
click at [1423, 522] on div at bounding box center [1501, 531] width 209 height 21
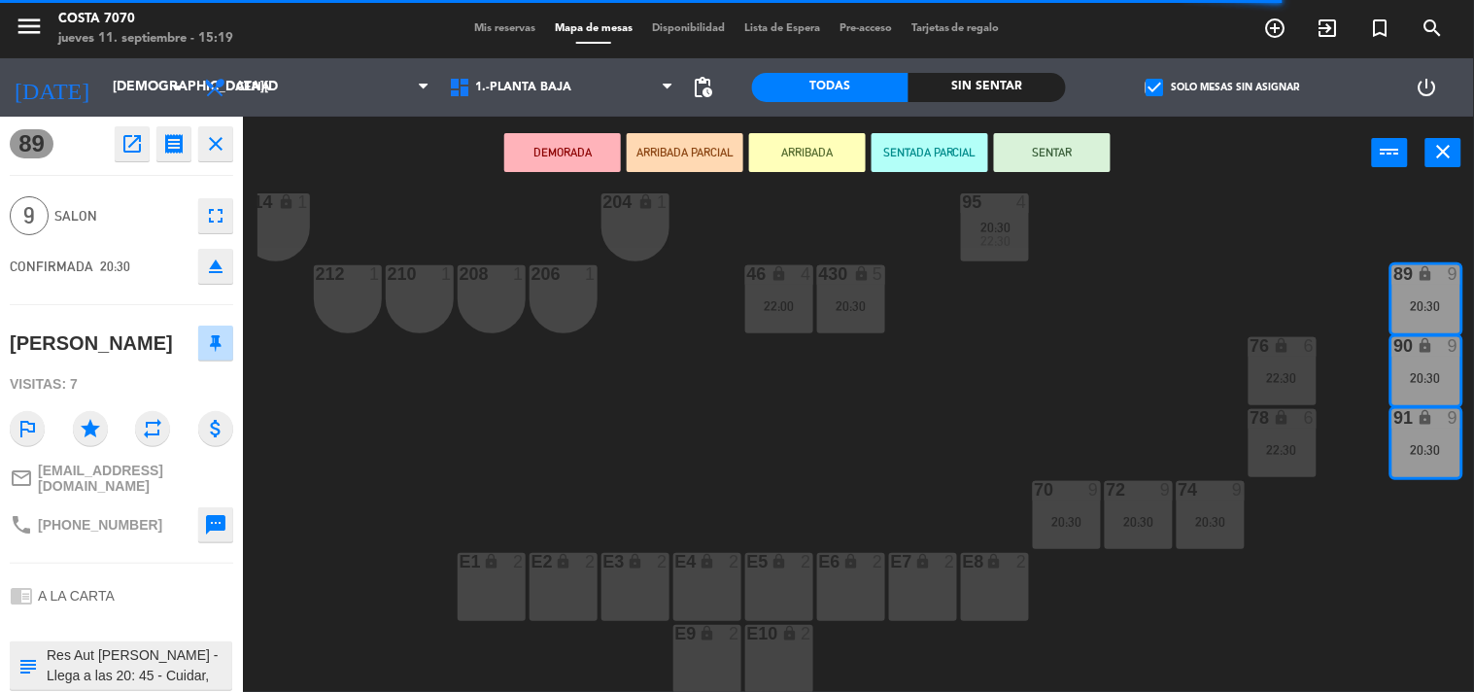
click at [217, 273] on icon "eject" at bounding box center [215, 266] width 23 height 23
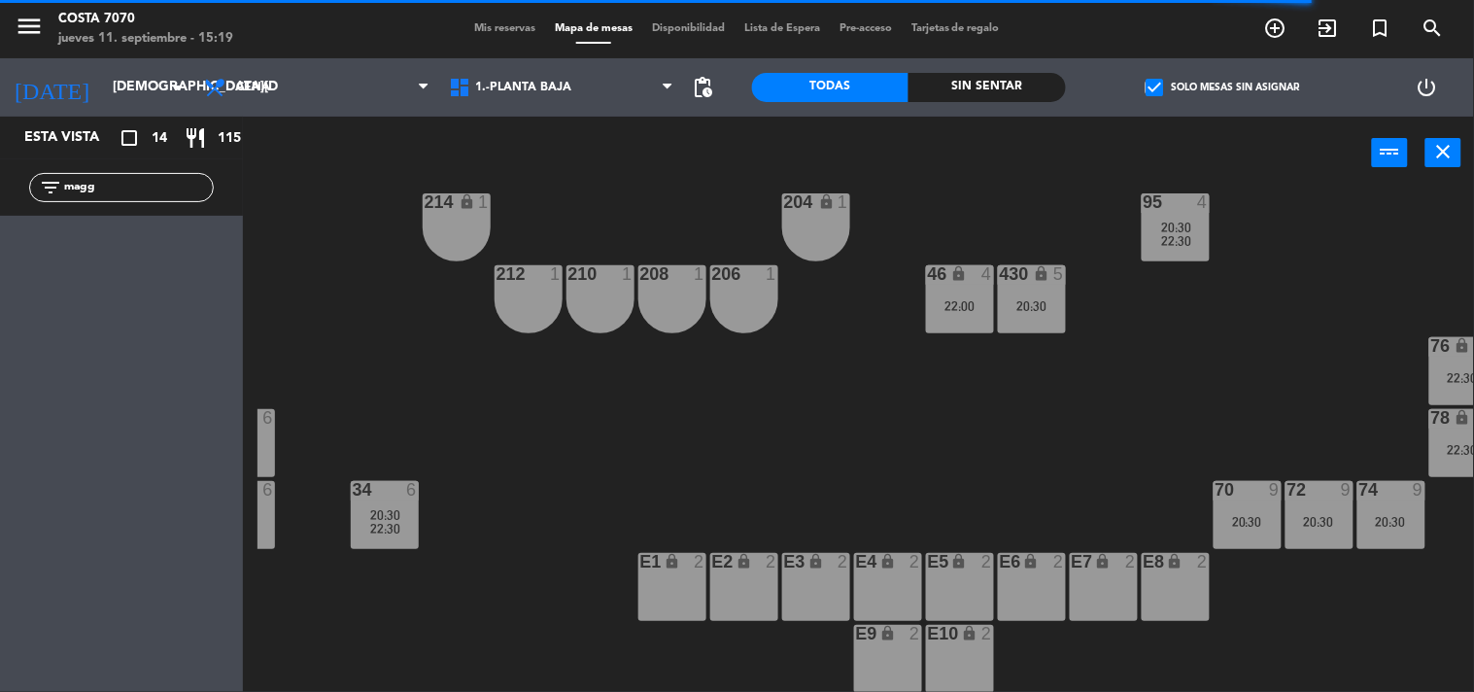
scroll to position [972, 0]
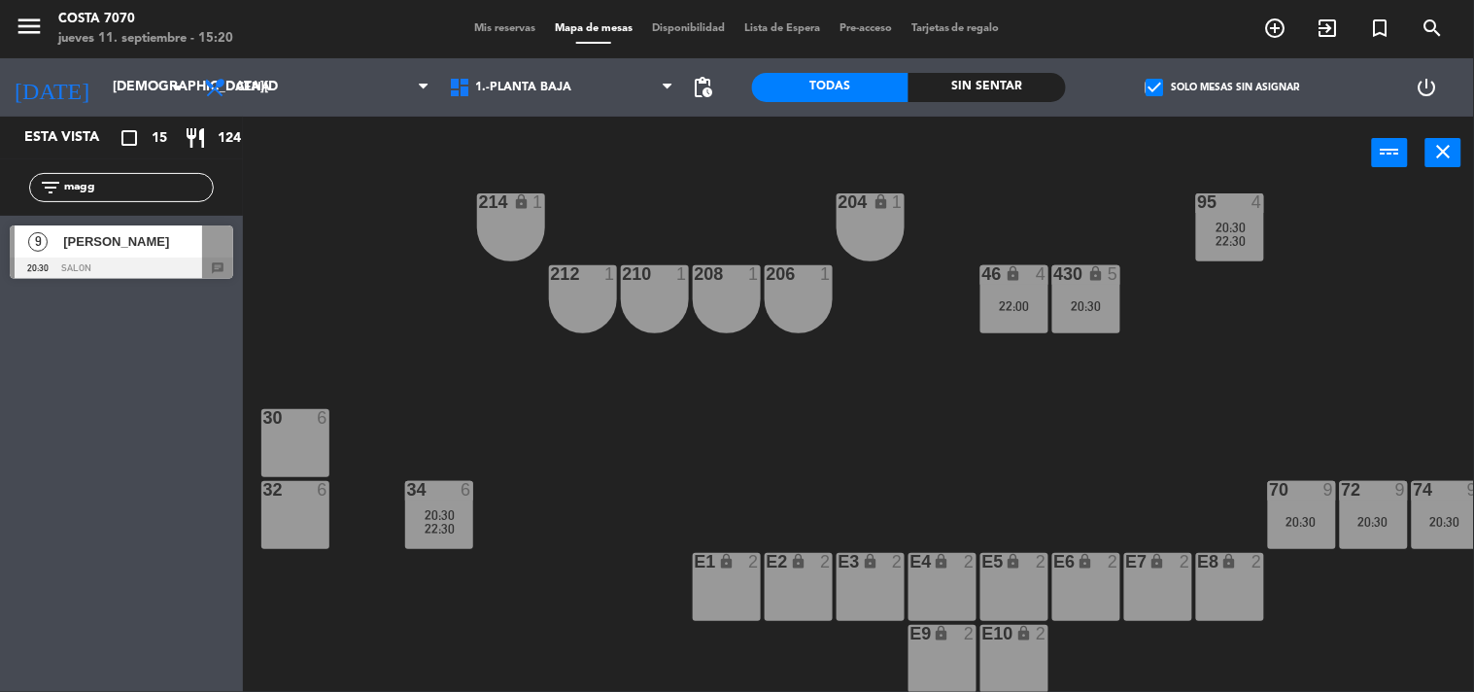
click at [159, 250] on span "[PERSON_NAME]" at bounding box center [132, 241] width 139 height 20
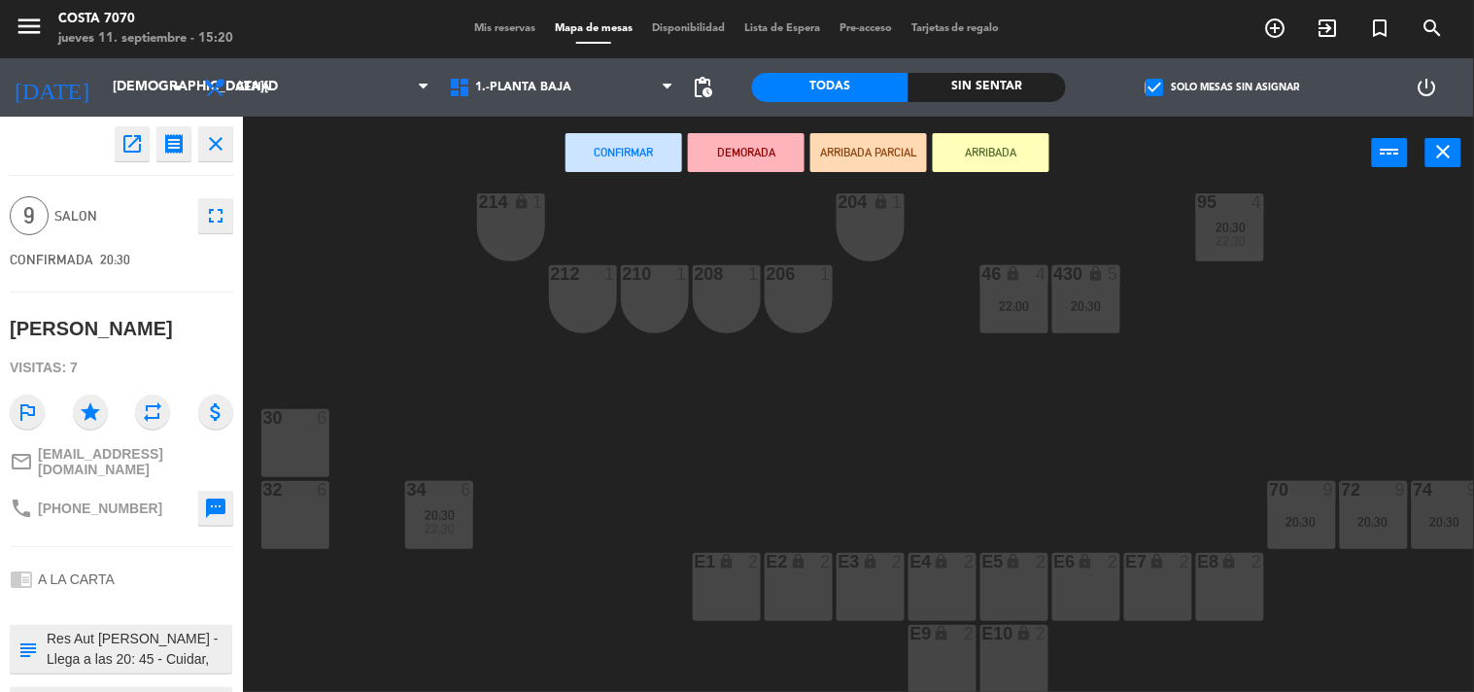
click at [276, 457] on div "30 6" at bounding box center [295, 443] width 68 height 68
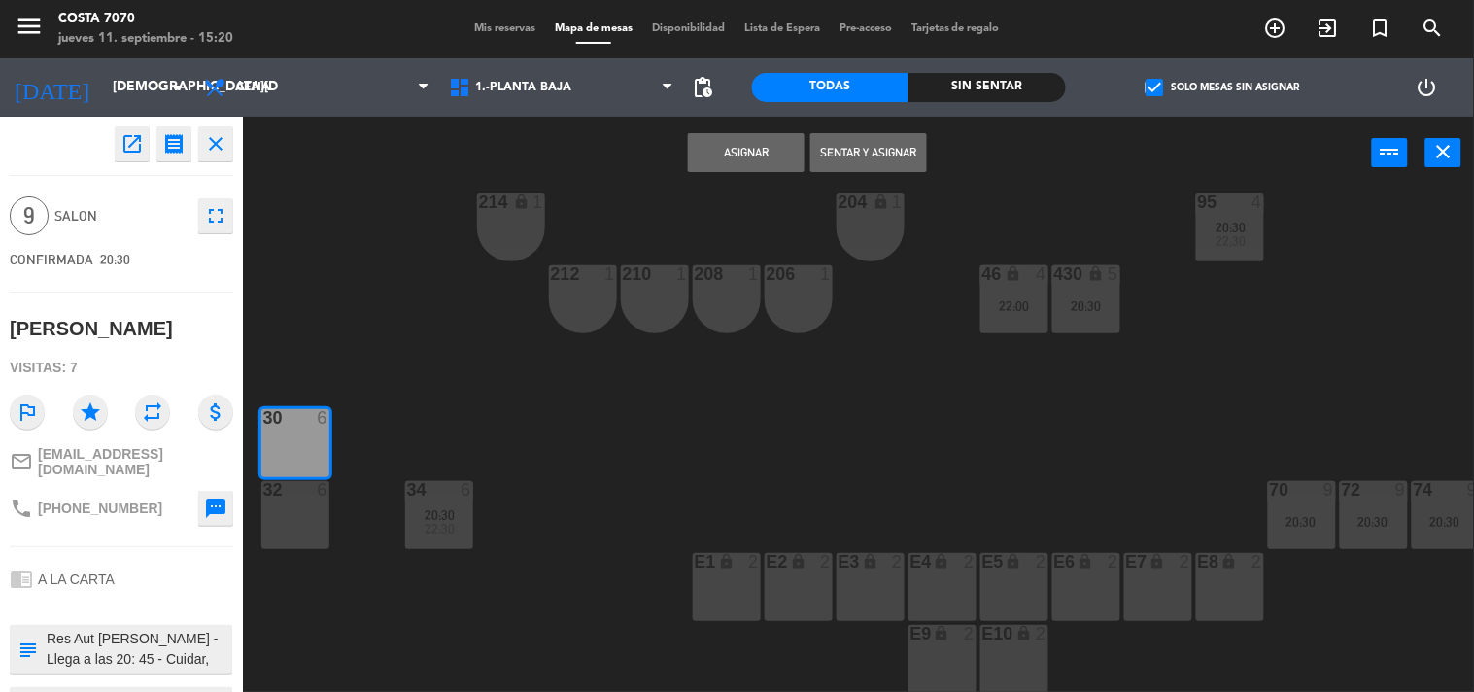
click at [284, 502] on div "32 6" at bounding box center [295, 515] width 68 height 68
click at [771, 160] on button "Asignar" at bounding box center [746, 152] width 117 height 39
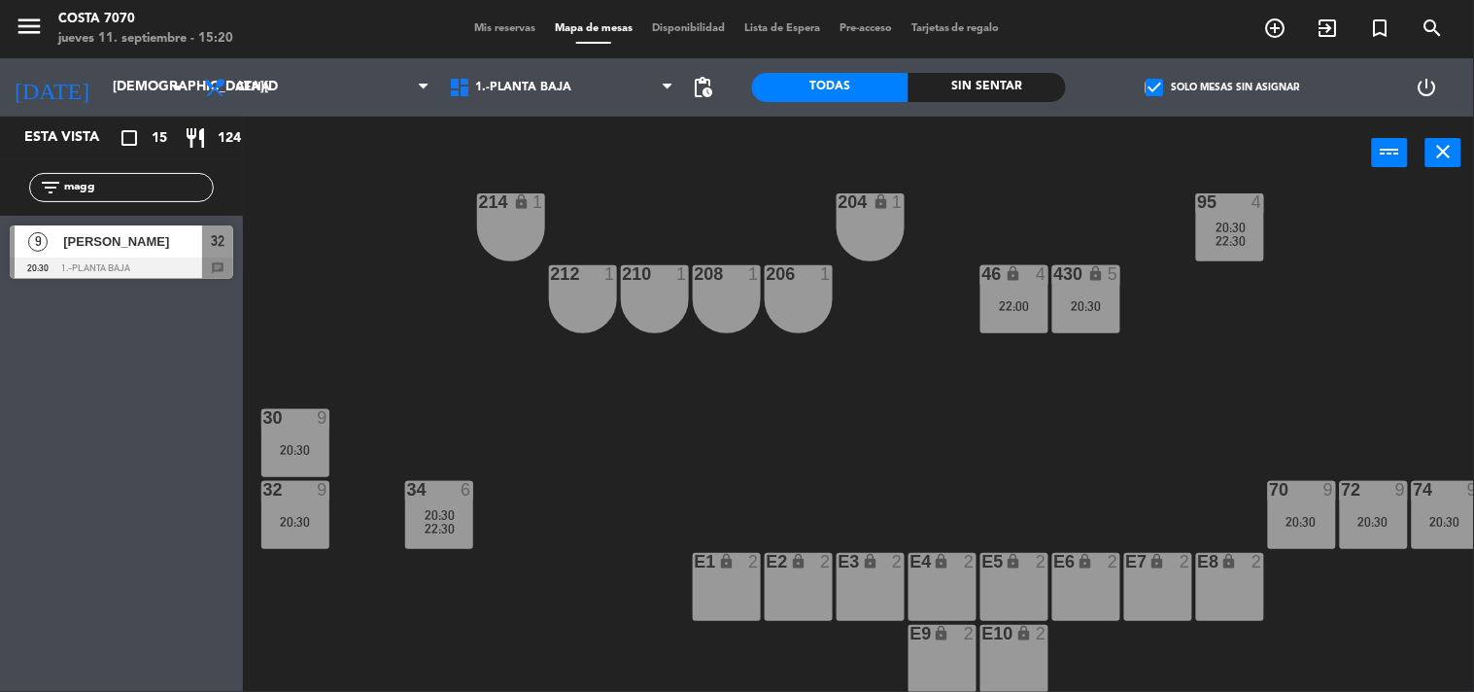
click at [372, 308] on div "50 lock 1 51 lock 1 52 lock 1 53 lock 1 54 lock 1 55 lock 1 56 lock 1 80 6 22:3…" at bounding box center [865, 441] width 1217 height 502
click at [88, 194] on input "magg" at bounding box center [137, 187] width 151 height 21
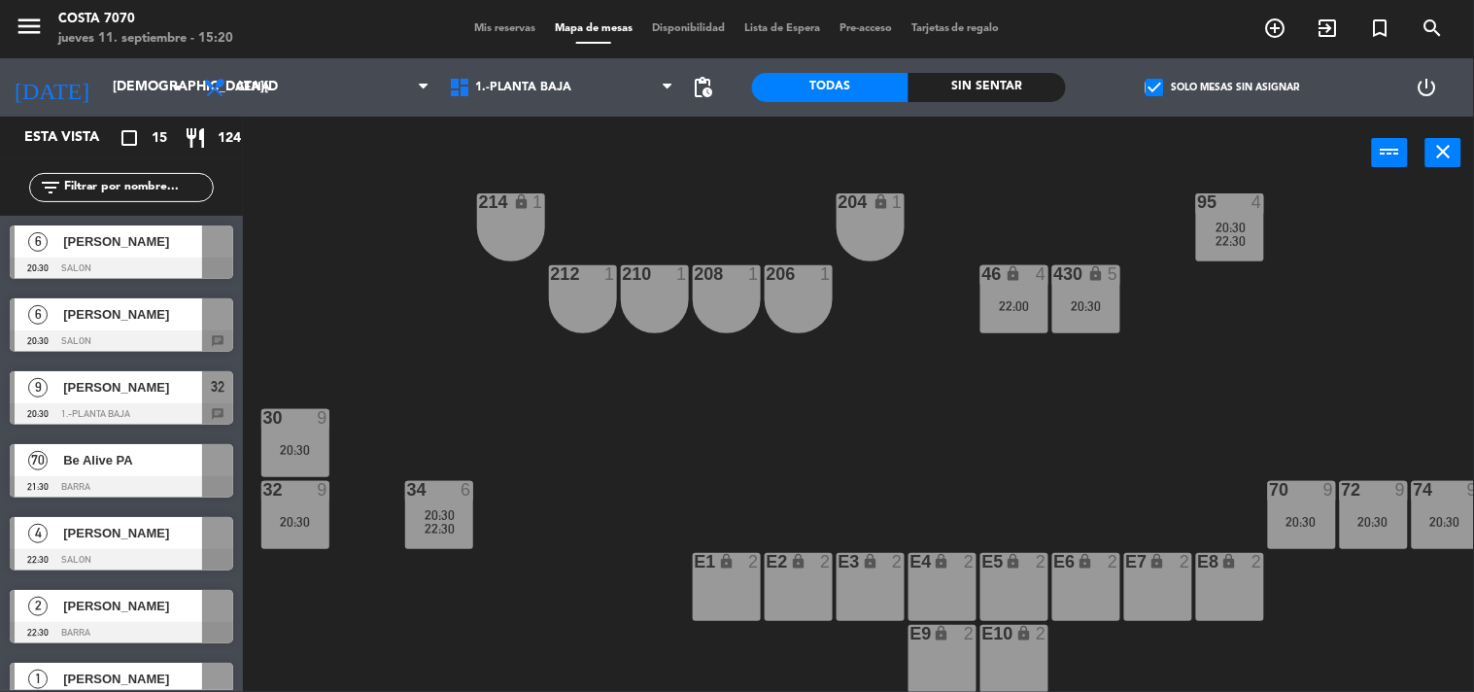
scroll to position [972, 235]
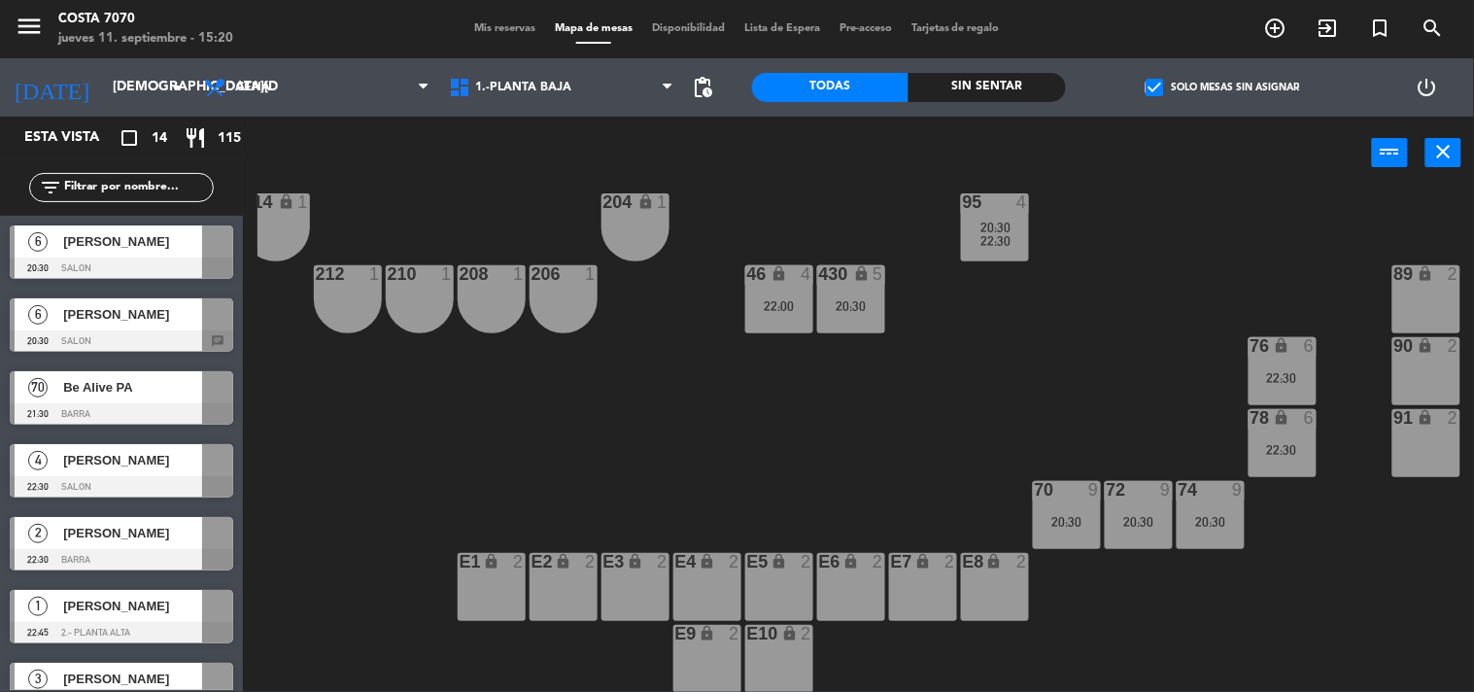
click at [148, 246] on span "[PERSON_NAME]" at bounding box center [132, 241] width 139 height 20
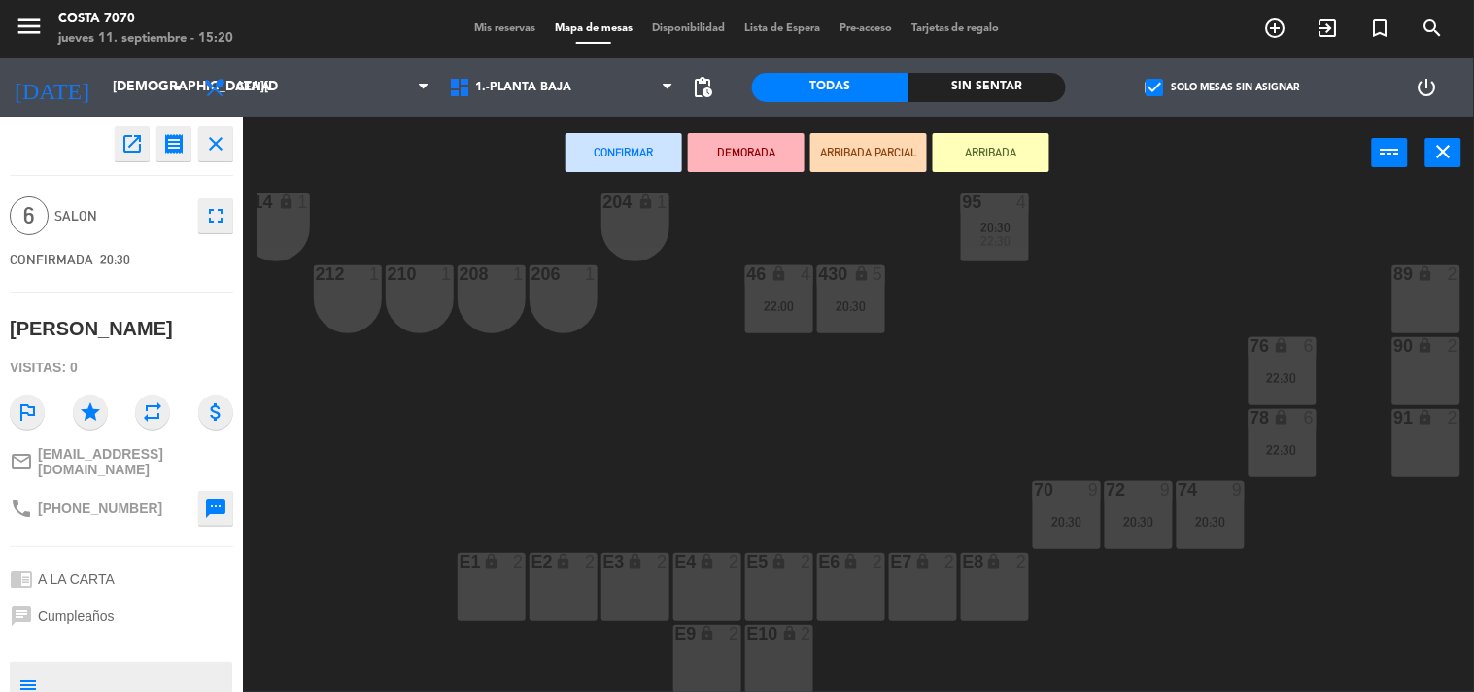
click at [1431, 429] on div "91 lock 2" at bounding box center [1426, 443] width 68 height 68
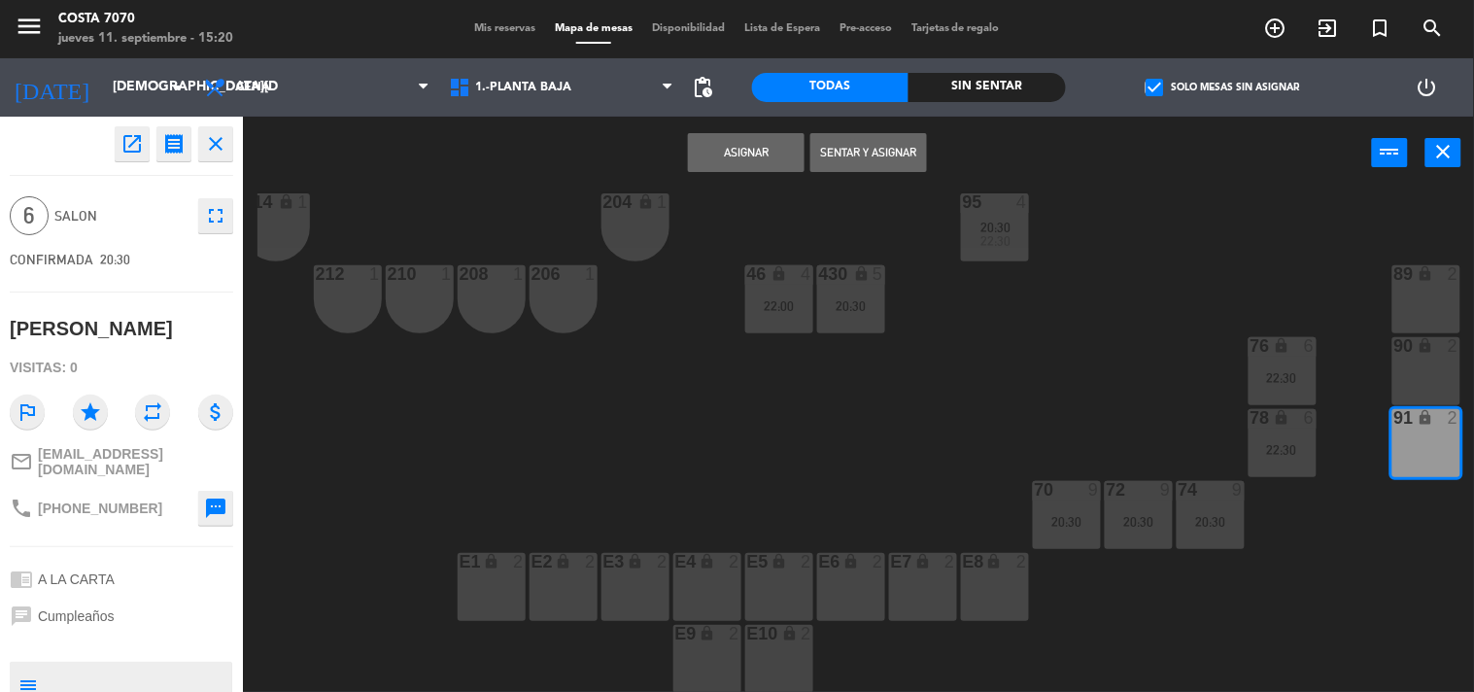
click at [1414, 385] on div "90 lock 2" at bounding box center [1426, 371] width 68 height 68
click at [744, 147] on button "Asignar" at bounding box center [746, 152] width 117 height 39
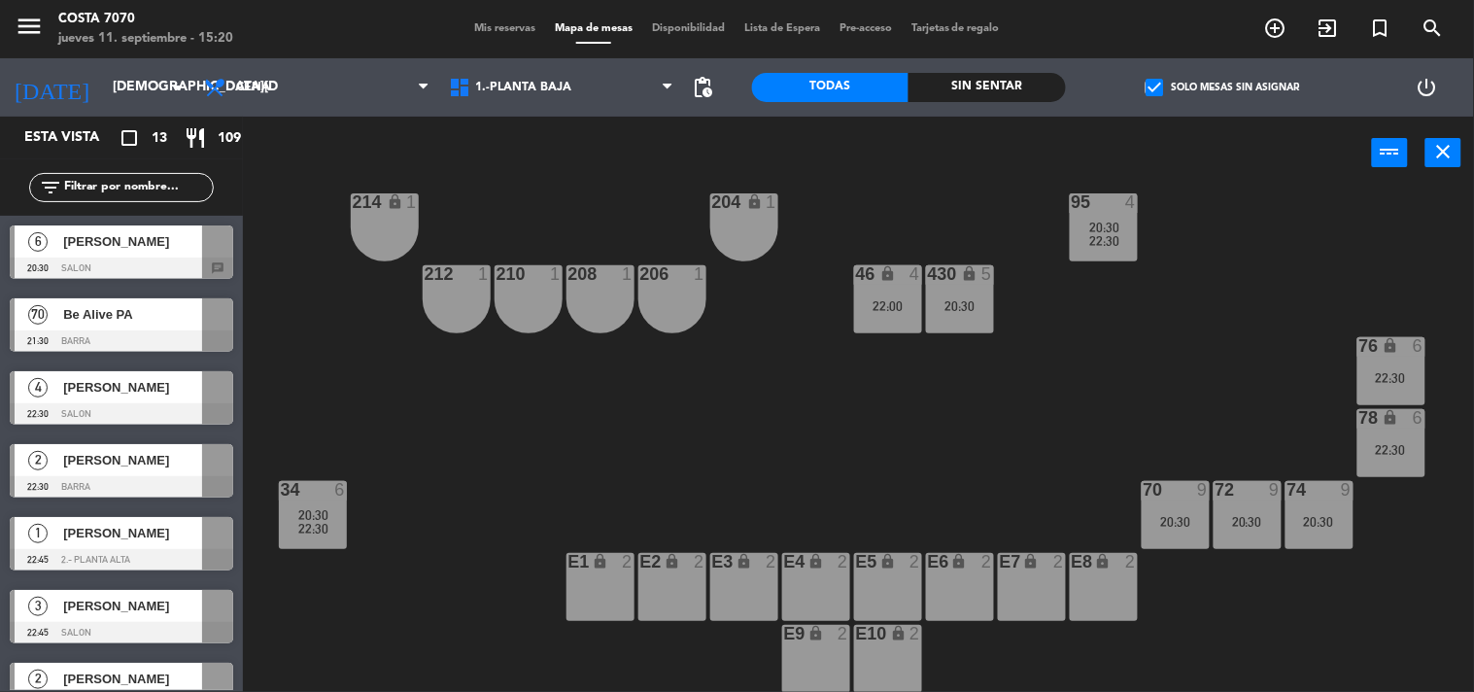
scroll to position [972, 0]
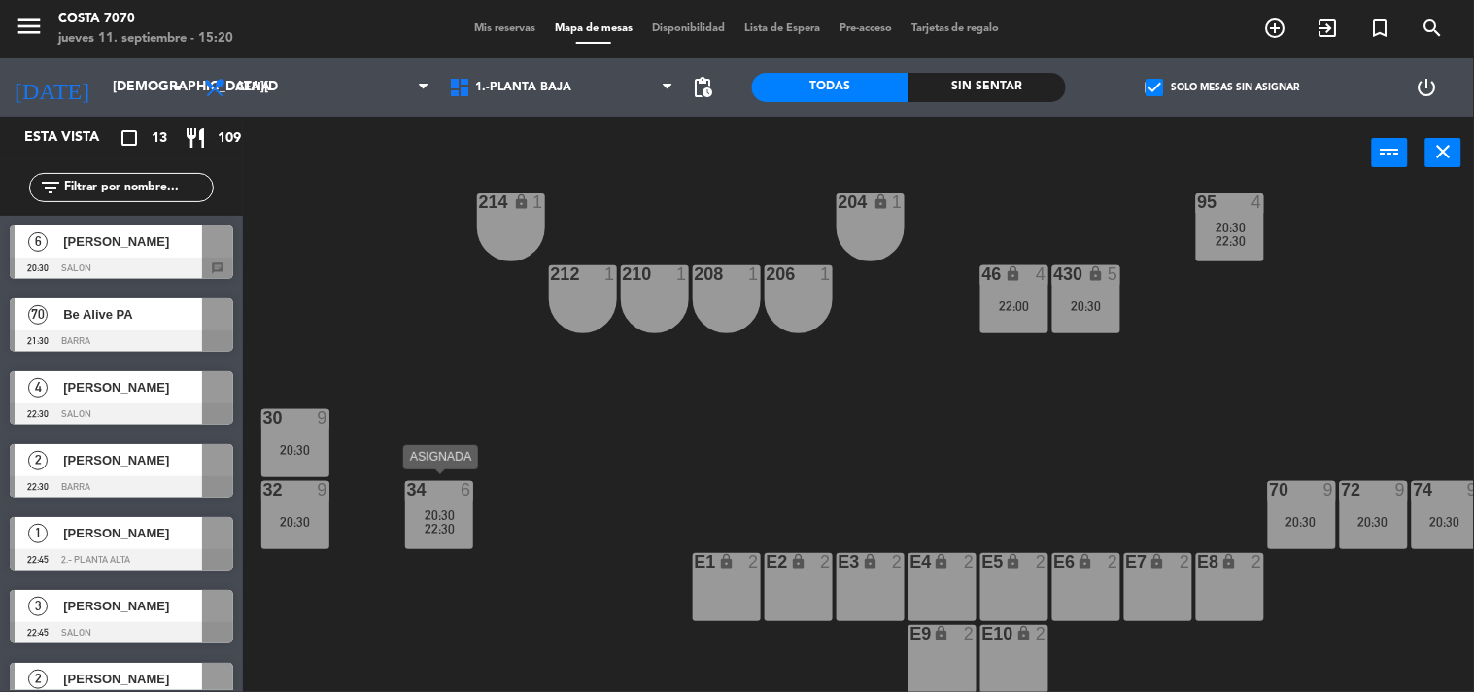
click at [430, 521] on span "22:30" at bounding box center [440, 529] width 30 height 16
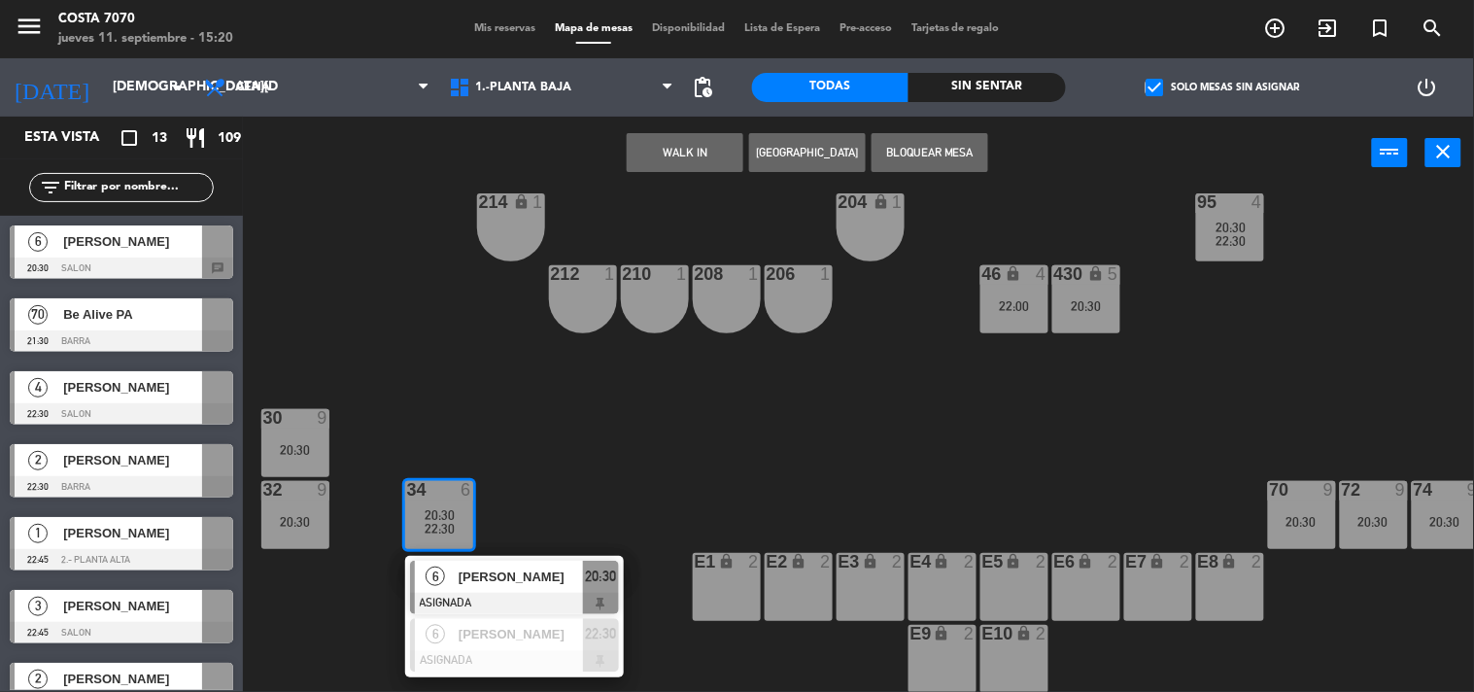
click at [529, 578] on span "[PERSON_NAME]" at bounding box center [521, 576] width 124 height 20
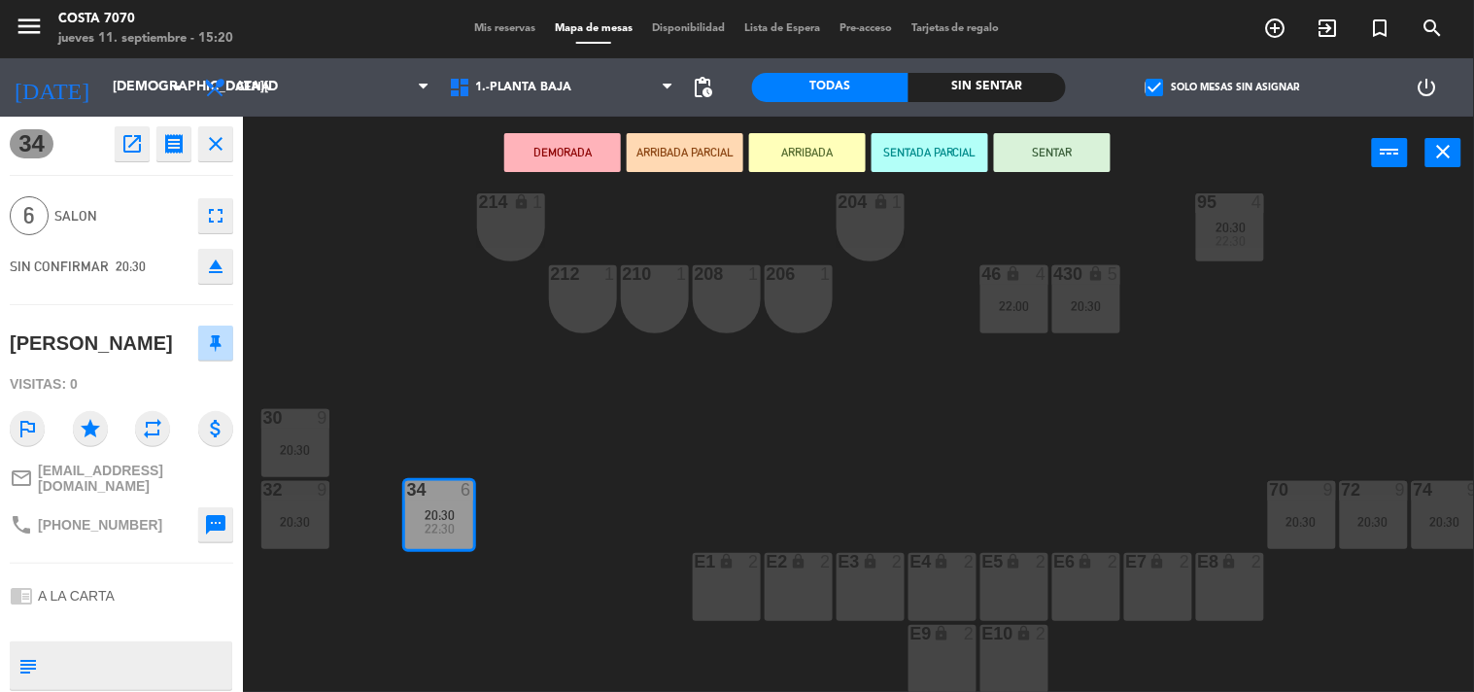
click at [208, 263] on icon "eject" at bounding box center [215, 266] width 23 height 23
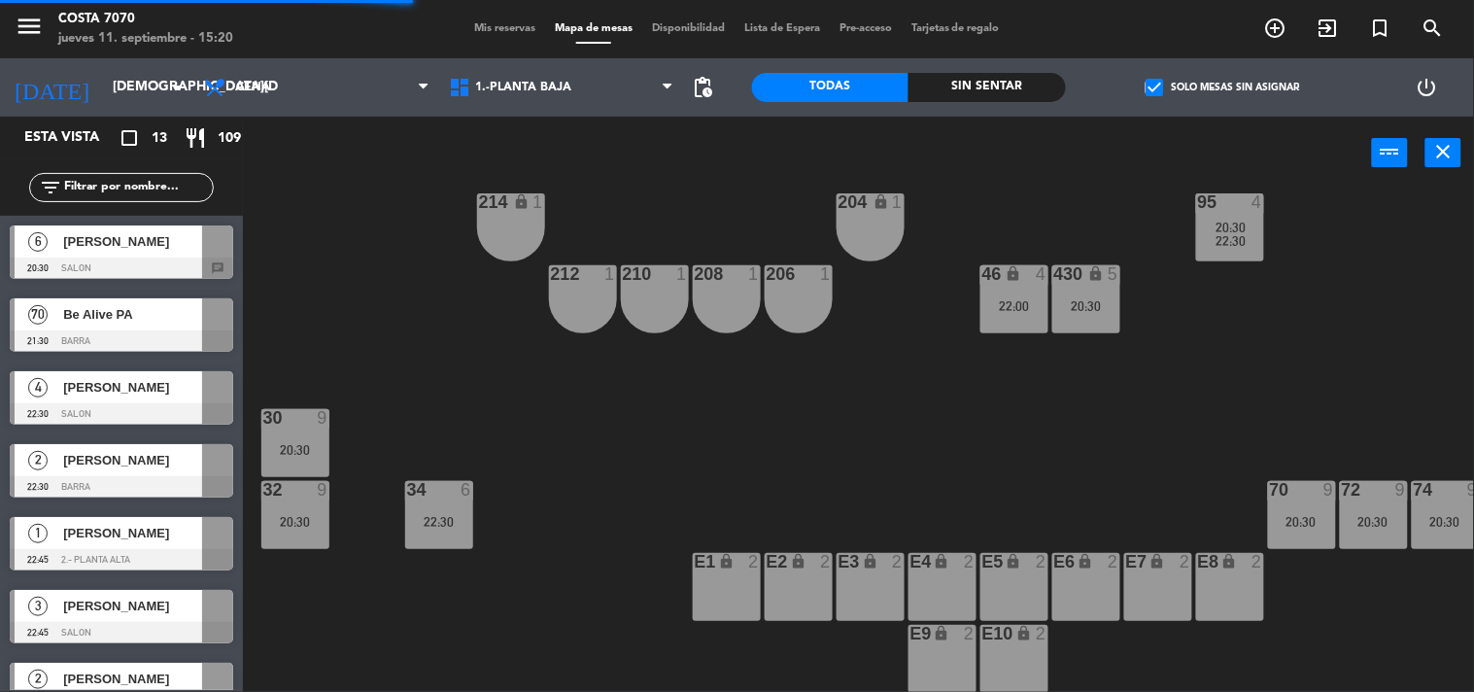
click at [153, 255] on div "[PERSON_NAME]" at bounding box center [131, 241] width 141 height 32
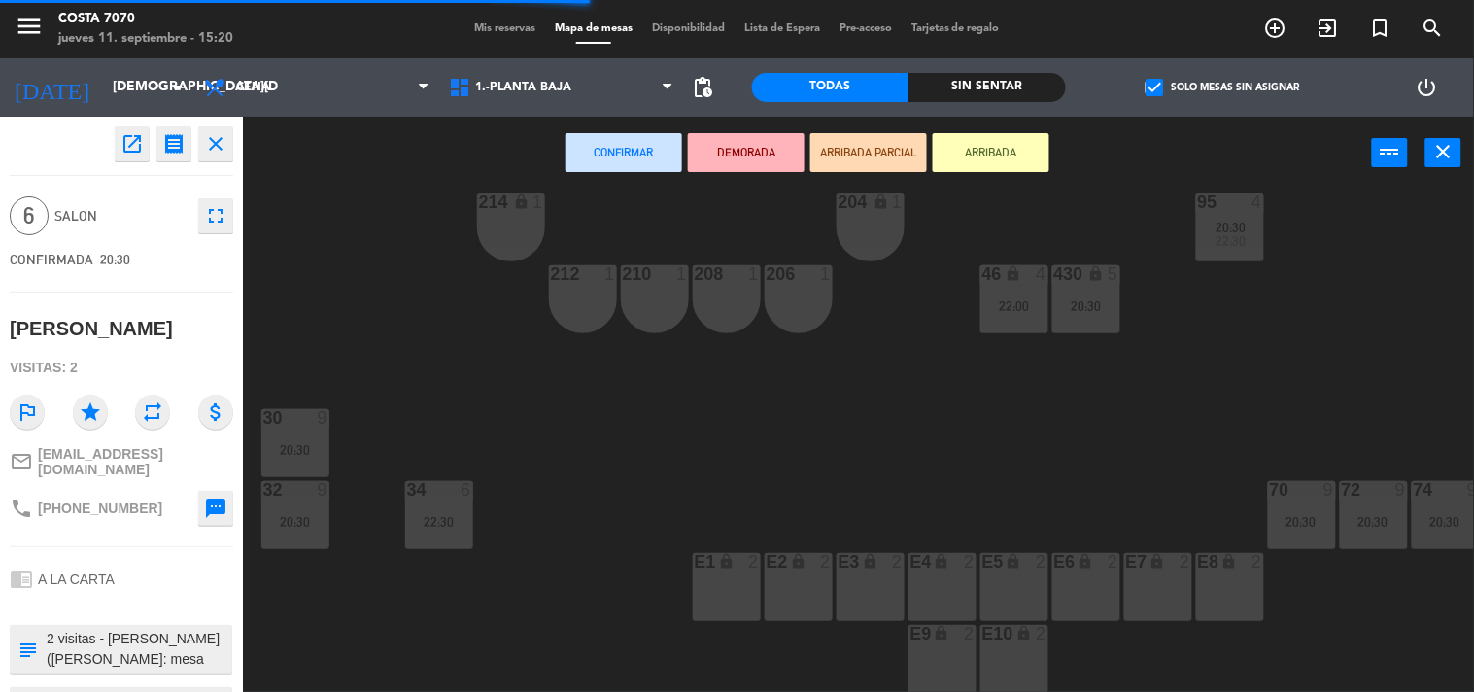
click at [432, 498] on div "34 6 22:30" at bounding box center [439, 515] width 68 height 68
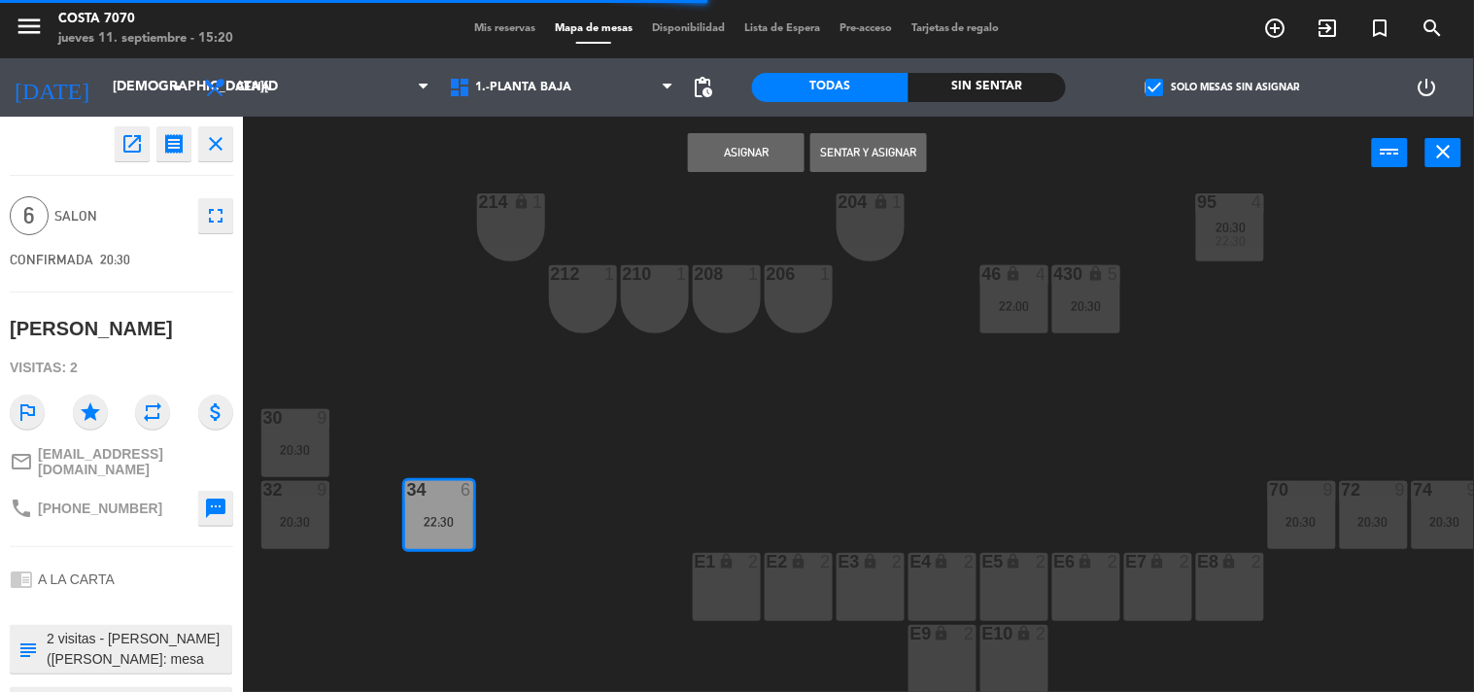
click at [734, 155] on button "Asignar" at bounding box center [746, 152] width 117 height 39
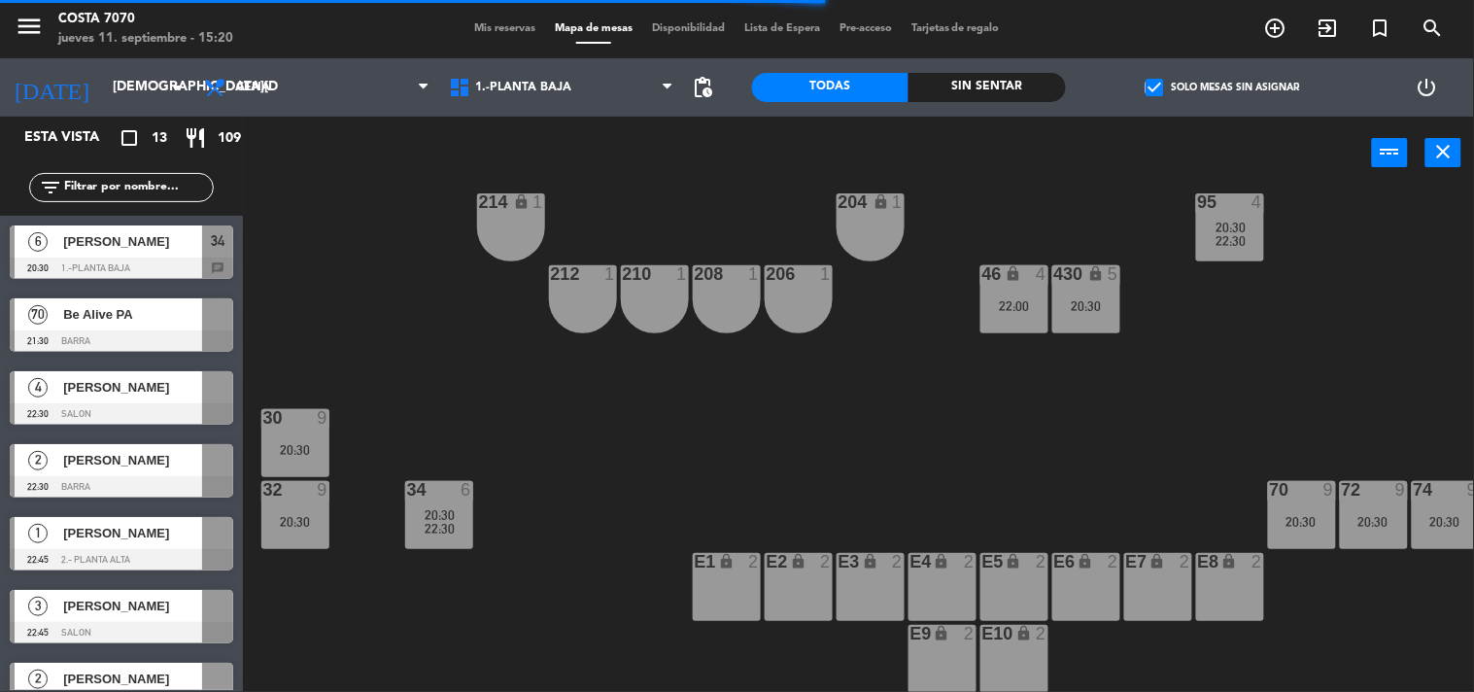
click at [455, 522] on div "22:30" at bounding box center [439, 529] width 68 height 14
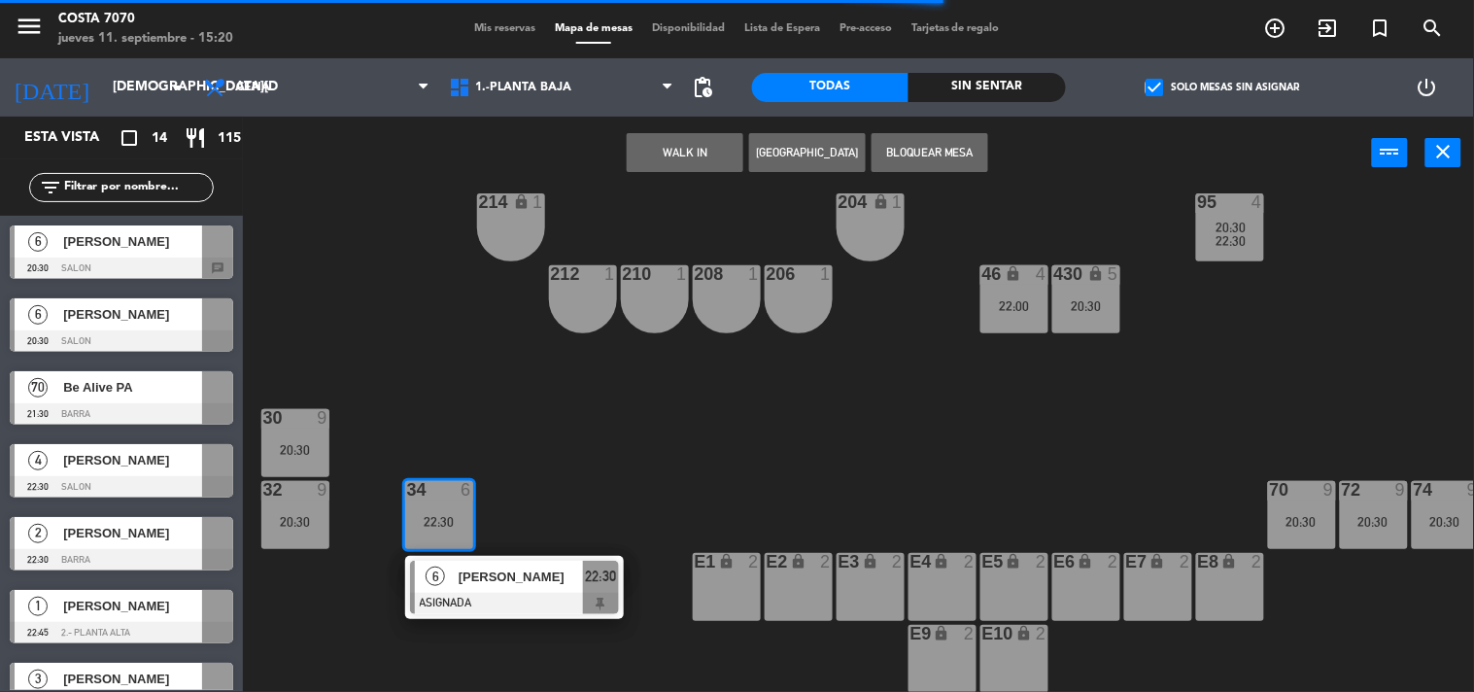
click at [591, 429] on div "50 lock 1 51 lock 1 52 lock 1 53 lock 1 54 lock 1 55 lock 1 56 lock 1 80 6 22:3…" at bounding box center [865, 441] width 1217 height 502
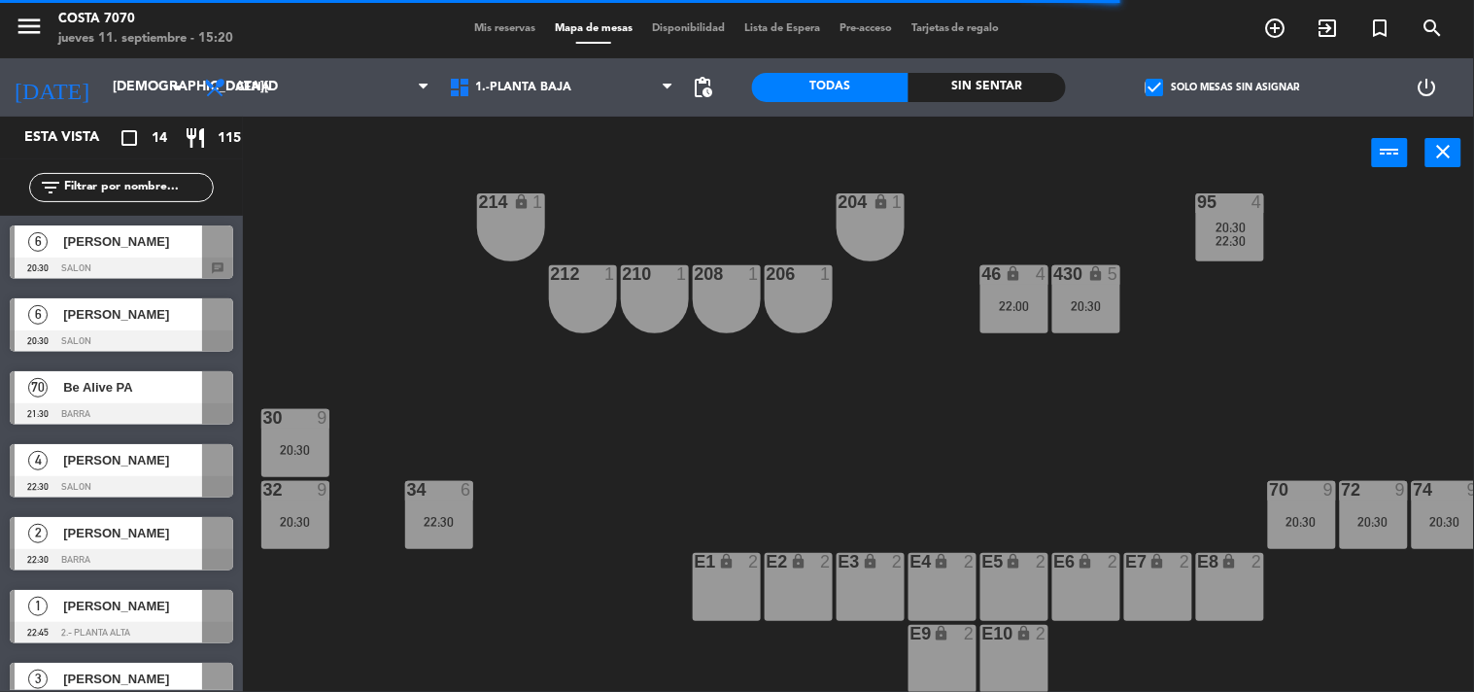
click at [318, 430] on div "30 9 20:30" at bounding box center [295, 443] width 68 height 68
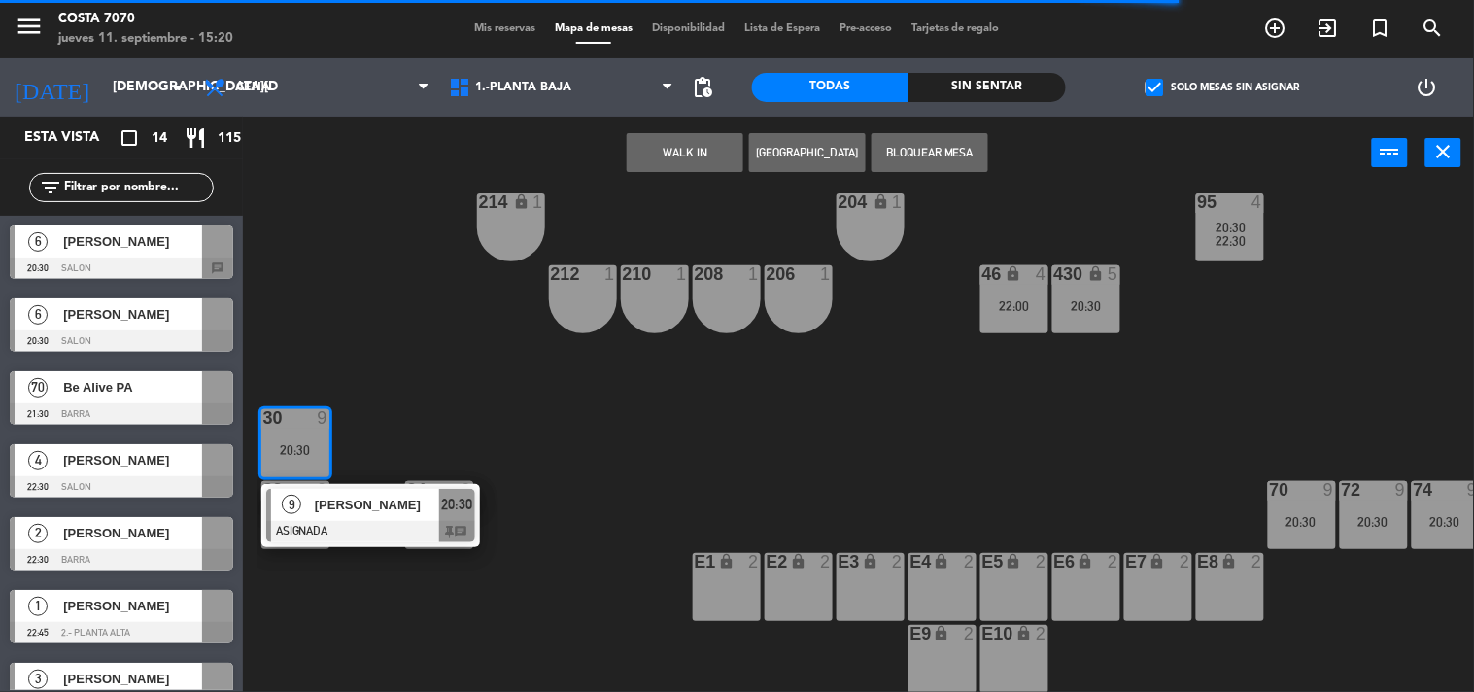
click at [355, 497] on span "[PERSON_NAME]" at bounding box center [377, 505] width 124 height 20
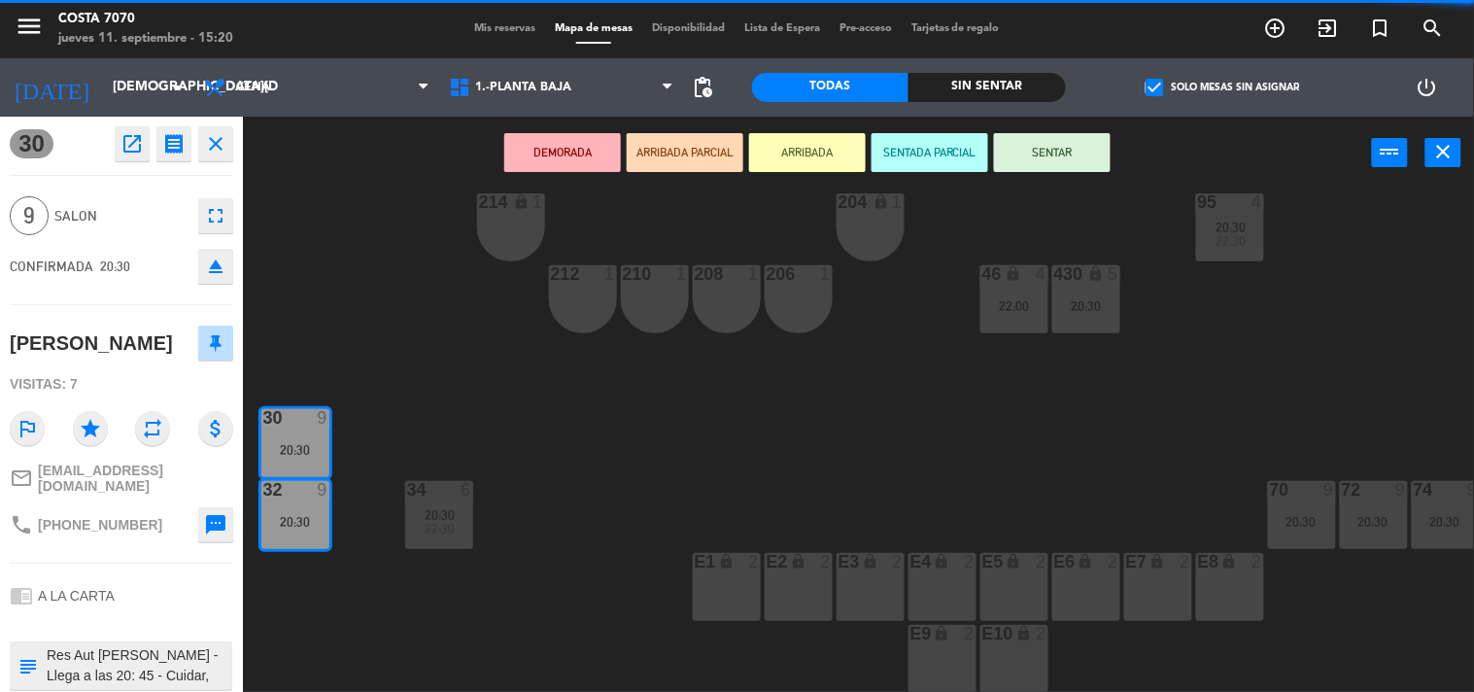
scroll to position [105, 0]
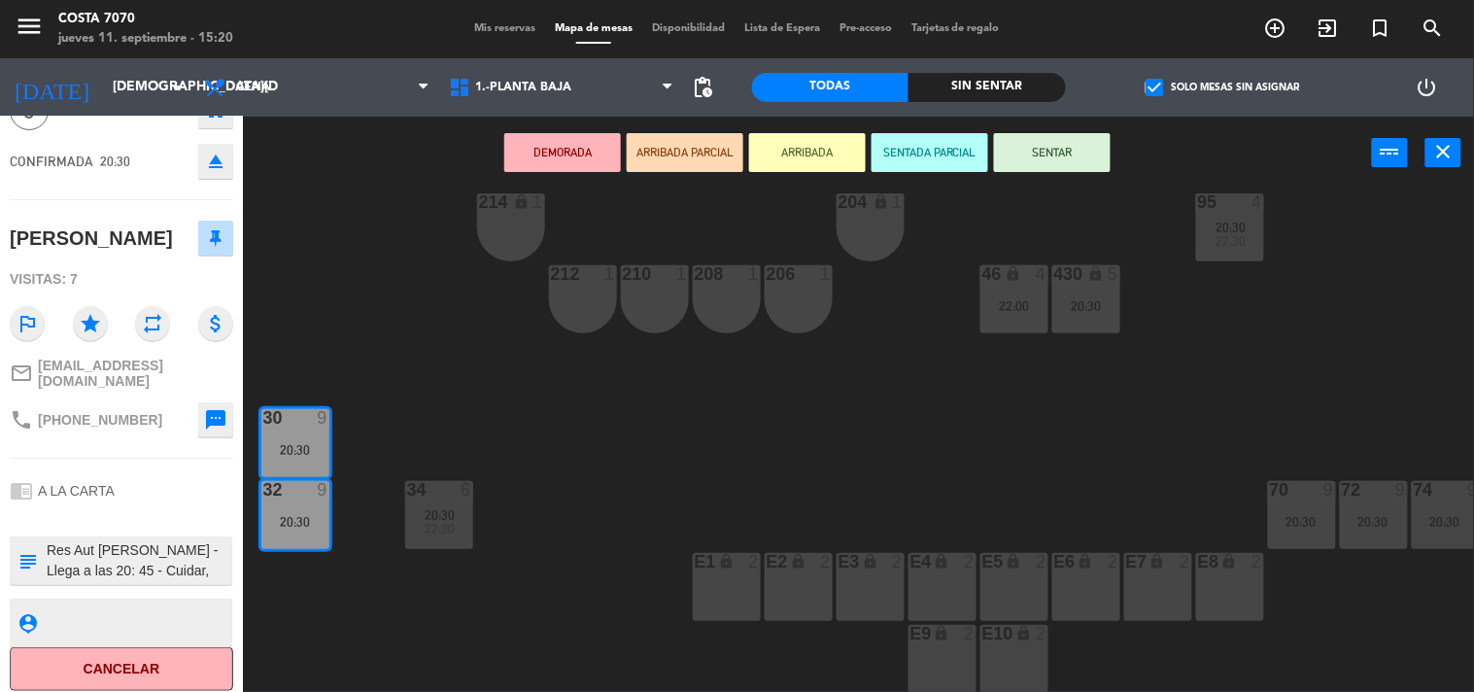
click at [189, 561] on textarea at bounding box center [138, 560] width 186 height 41
click at [377, 345] on div "50 lock 1 51 lock 1 52 lock 1 53 lock 1 54 lock 1 55 lock 1 56 lock 1 80 6 22:3…" at bounding box center [865, 441] width 1217 height 502
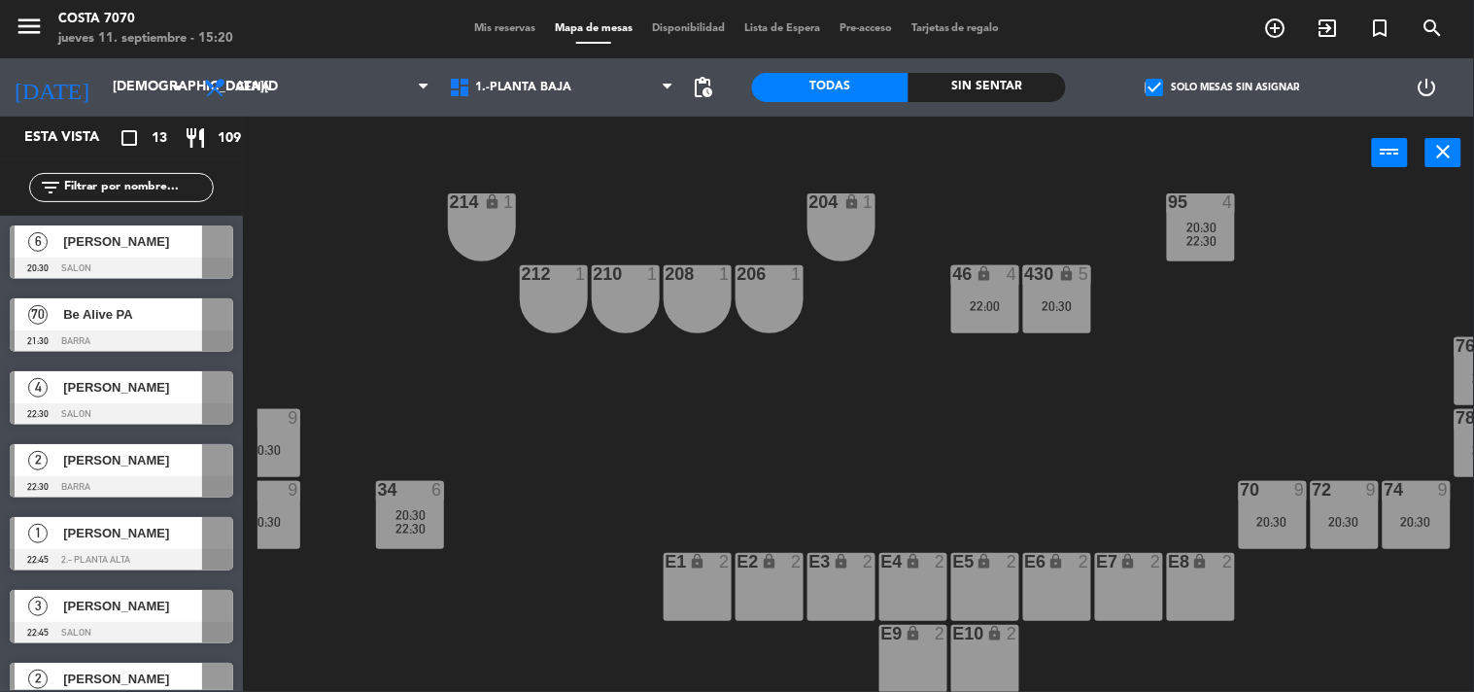
scroll to position [977, 235]
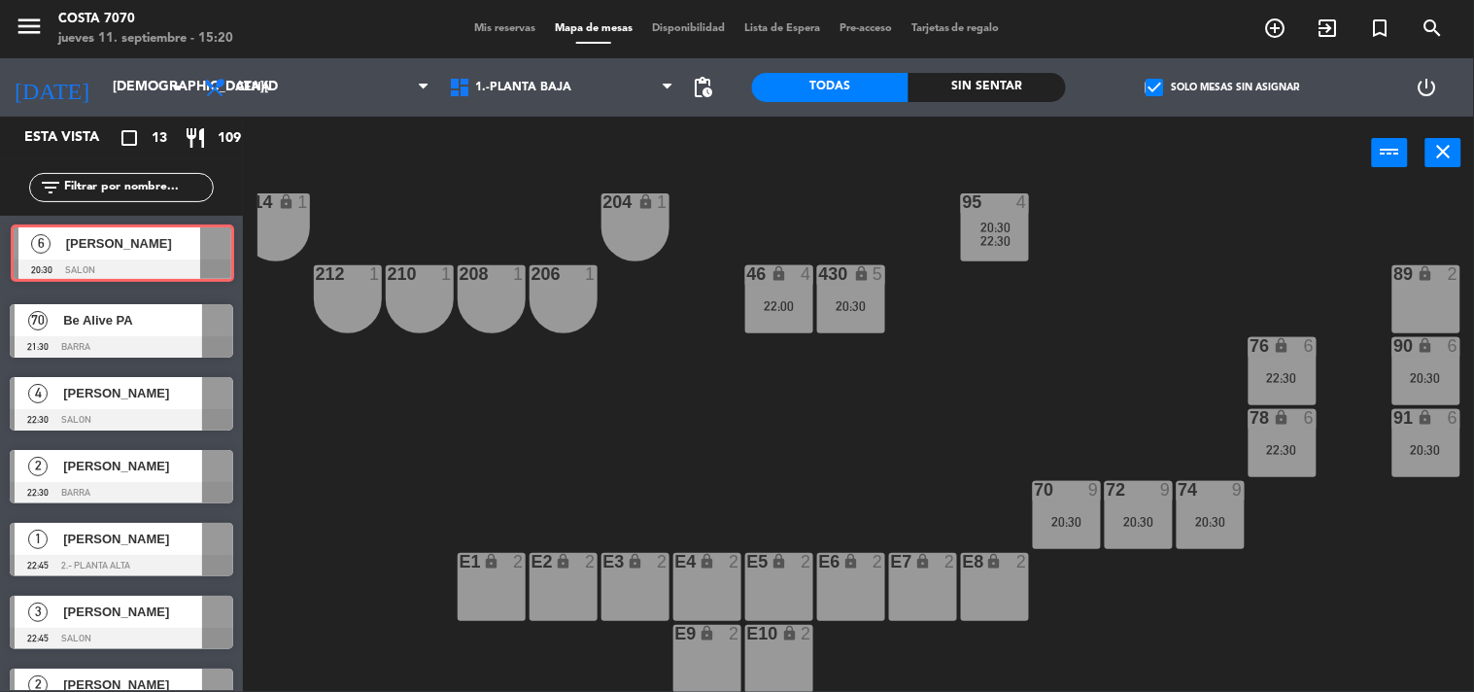
click at [131, 266] on div "6 [PERSON_NAME] 20:30 SALON 6 [PERSON_NAME] 20:30 SALON" at bounding box center [121, 255] width 243 height 79
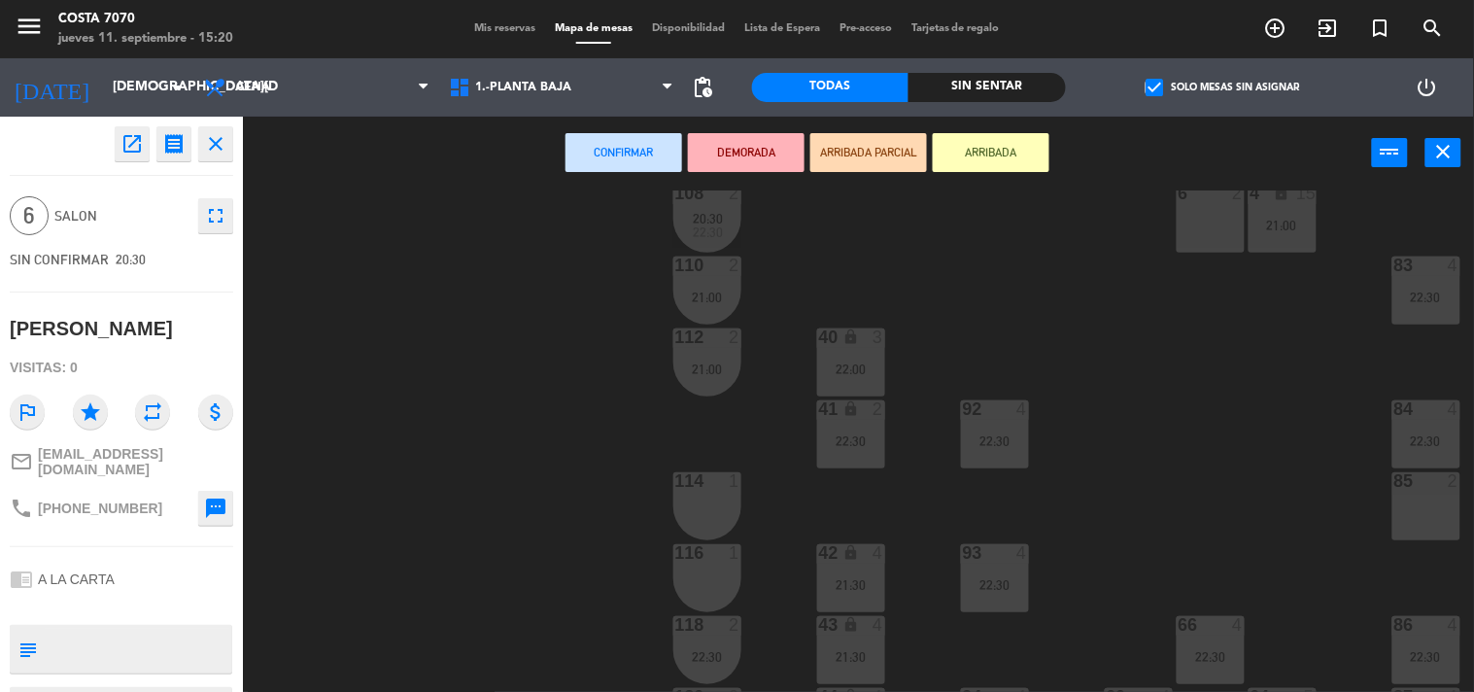
scroll to position [0, 235]
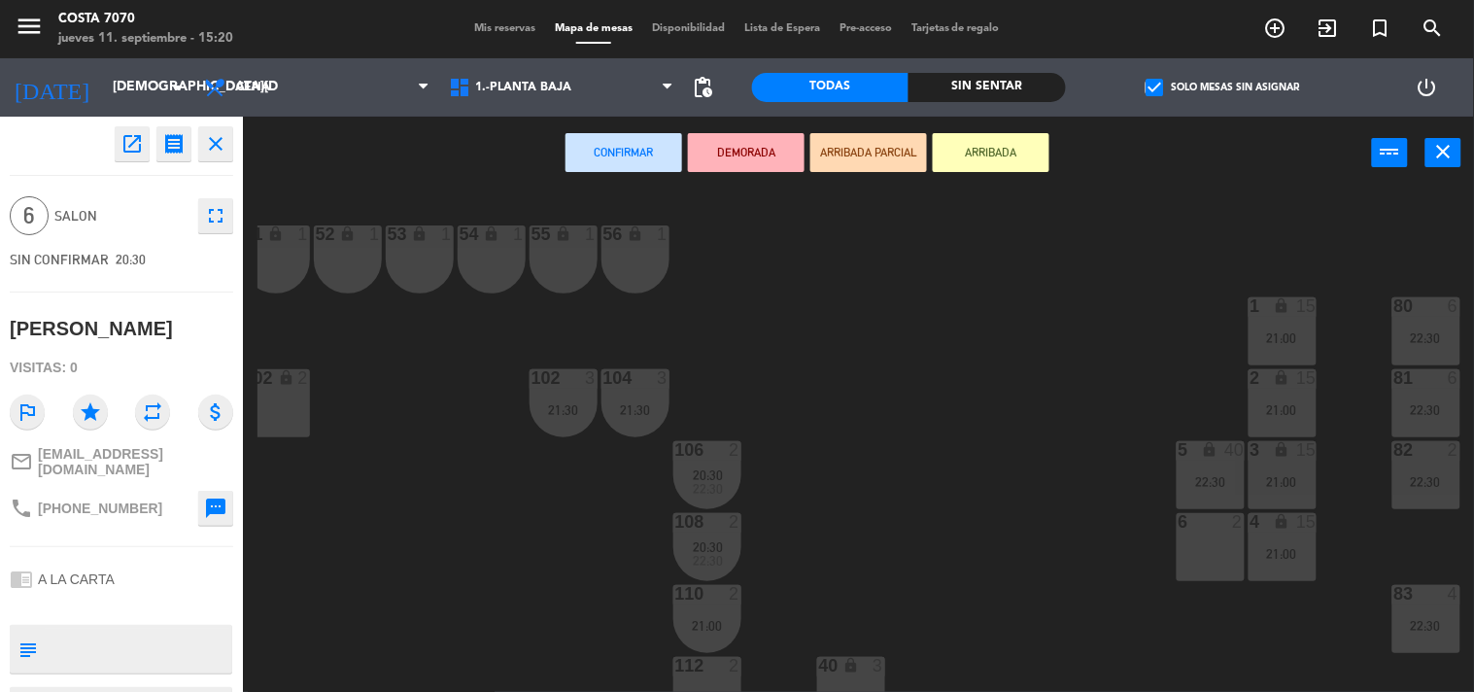
click at [1403, 342] on div "22:30" at bounding box center [1426, 338] width 68 height 14
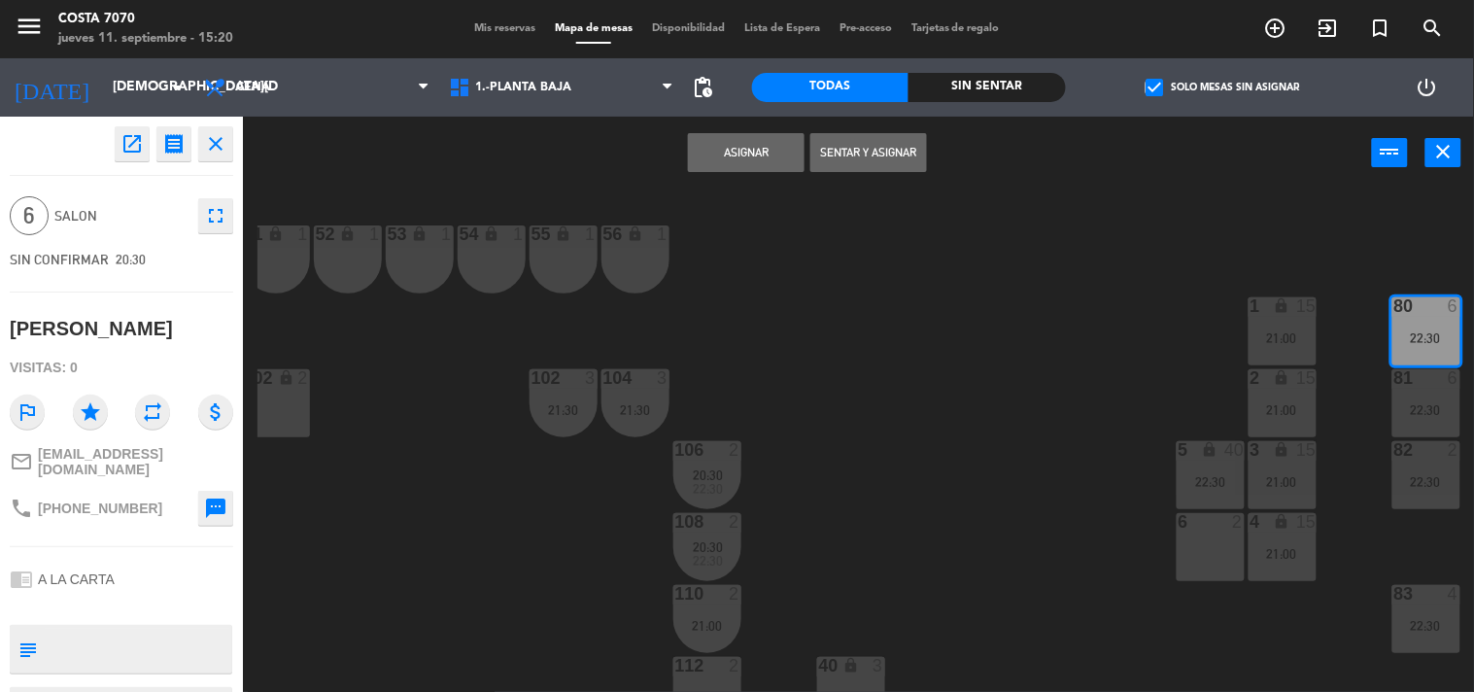
click at [1425, 416] on div "81 6 22:30" at bounding box center [1426, 403] width 68 height 68
click at [867, 151] on button "Unir y asignar" at bounding box center [868, 152] width 117 height 39
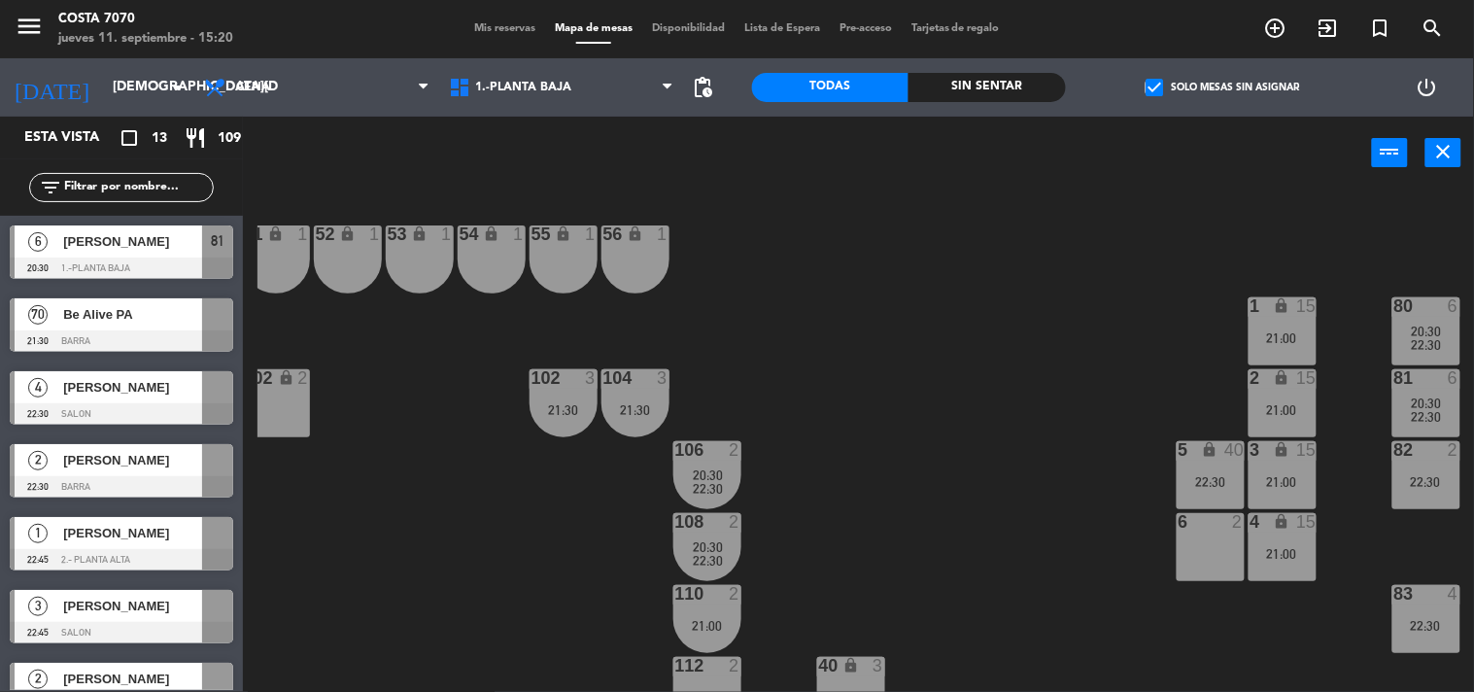
click at [945, 311] on div "50 lock 1 51 lock 1 52 lock 1 53 lock 1 54 lock 1 55 lock 1 56 lock 1 80 6 20:3…" at bounding box center [865, 441] width 1217 height 502
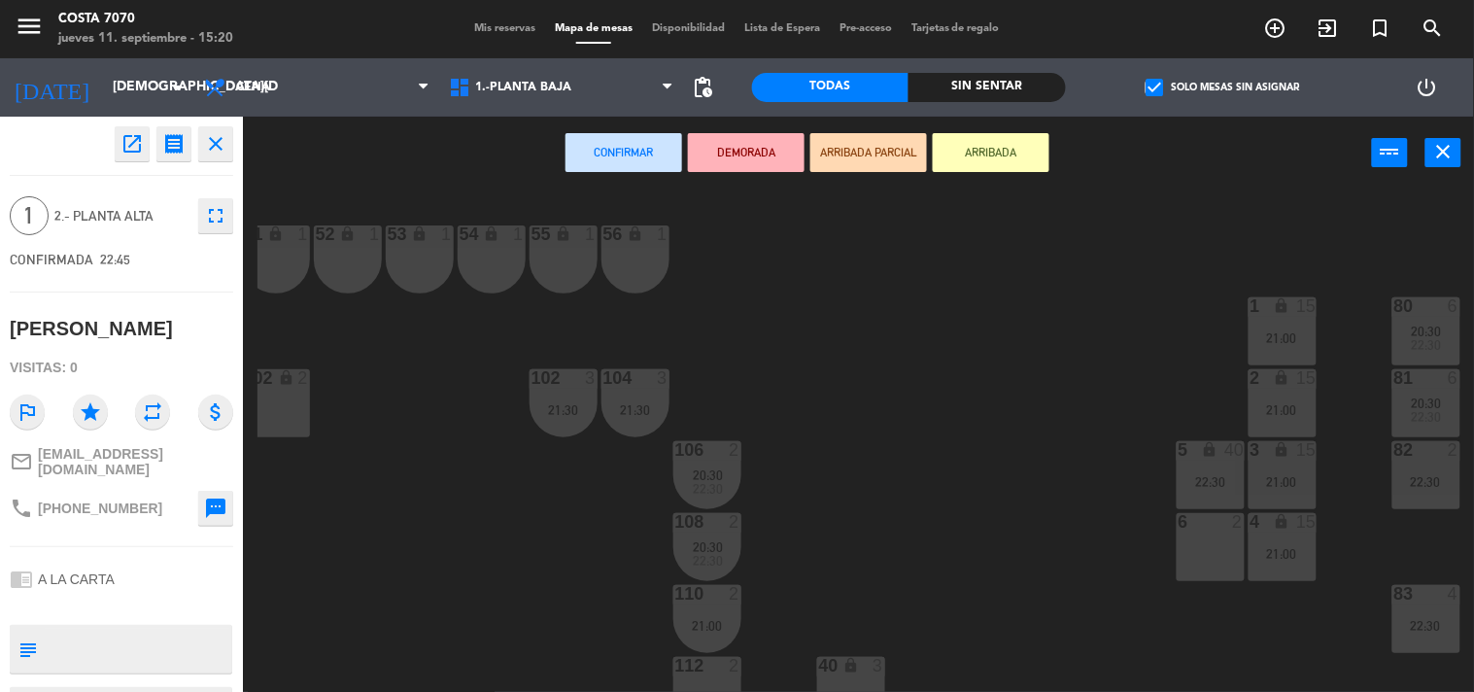
scroll to position [431, 235]
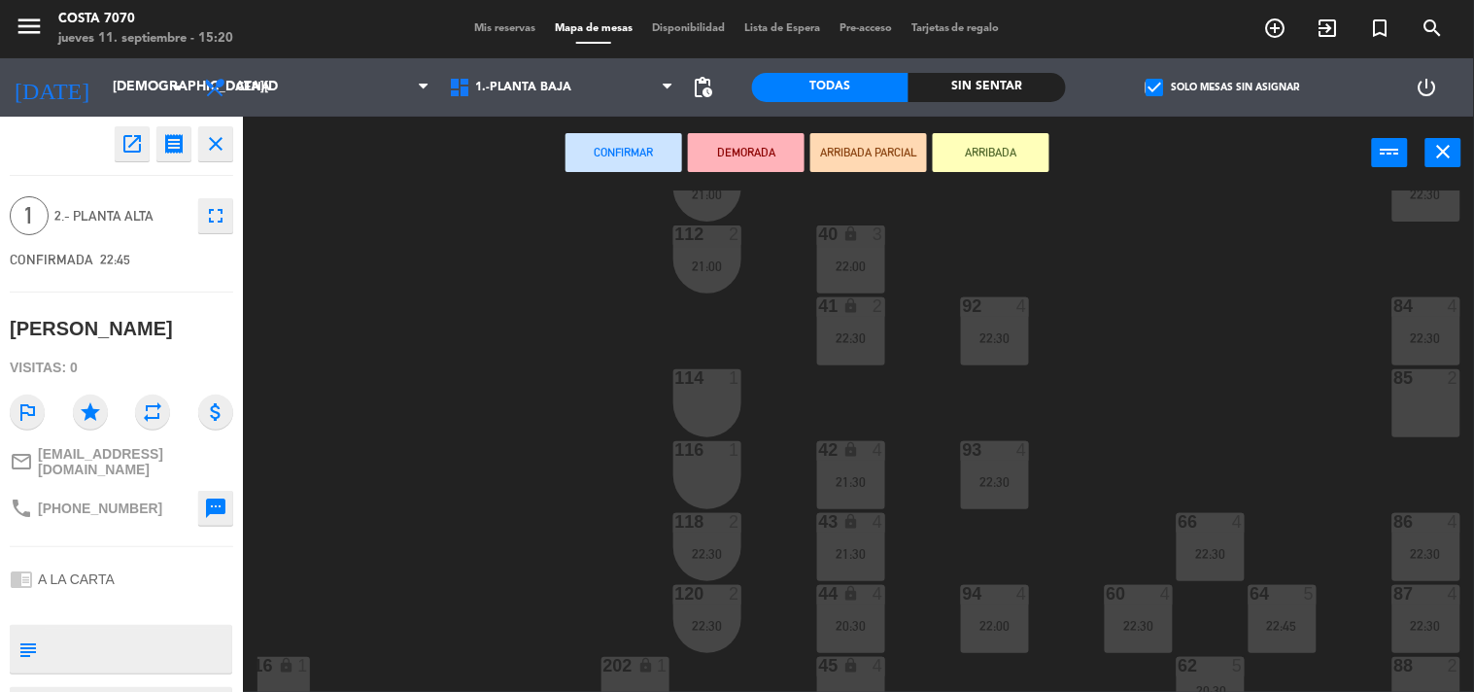
click at [715, 419] on div "114 1" at bounding box center [707, 403] width 68 height 68
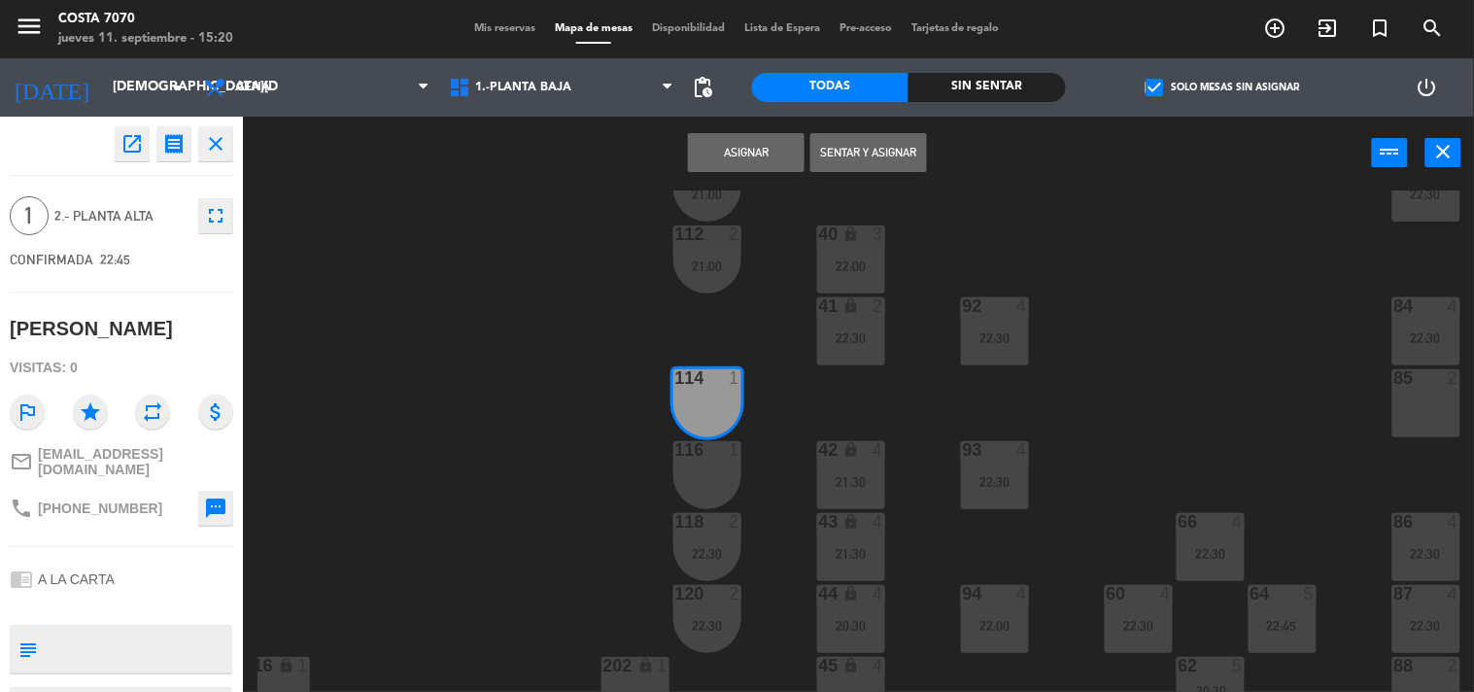
click at [715, 454] on div at bounding box center [707, 449] width 32 height 17
drag, startPoint x: 759, startPoint y: 141, endPoint x: 701, endPoint y: 170, distance: 65.2
click at [759, 143] on button "Asignar" at bounding box center [746, 152] width 117 height 39
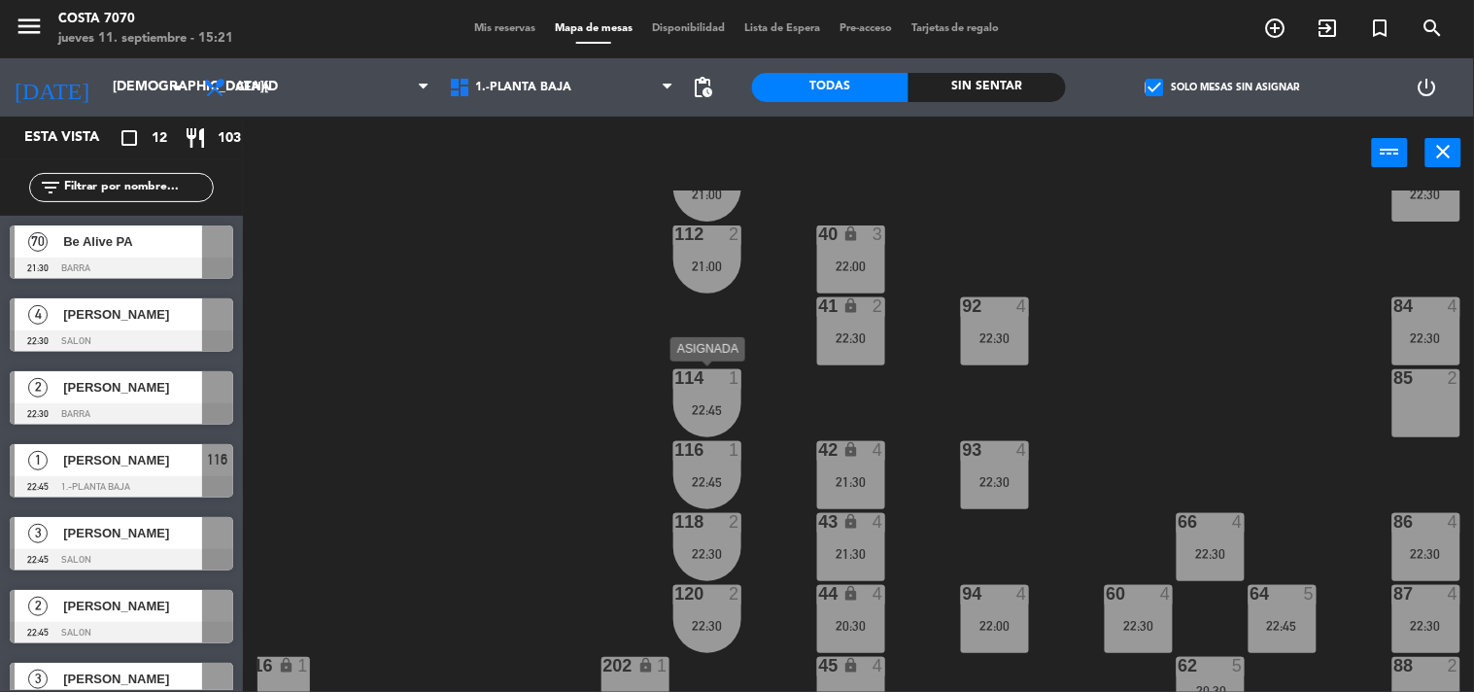
click at [729, 391] on div "114 1 22:45" at bounding box center [707, 403] width 68 height 68
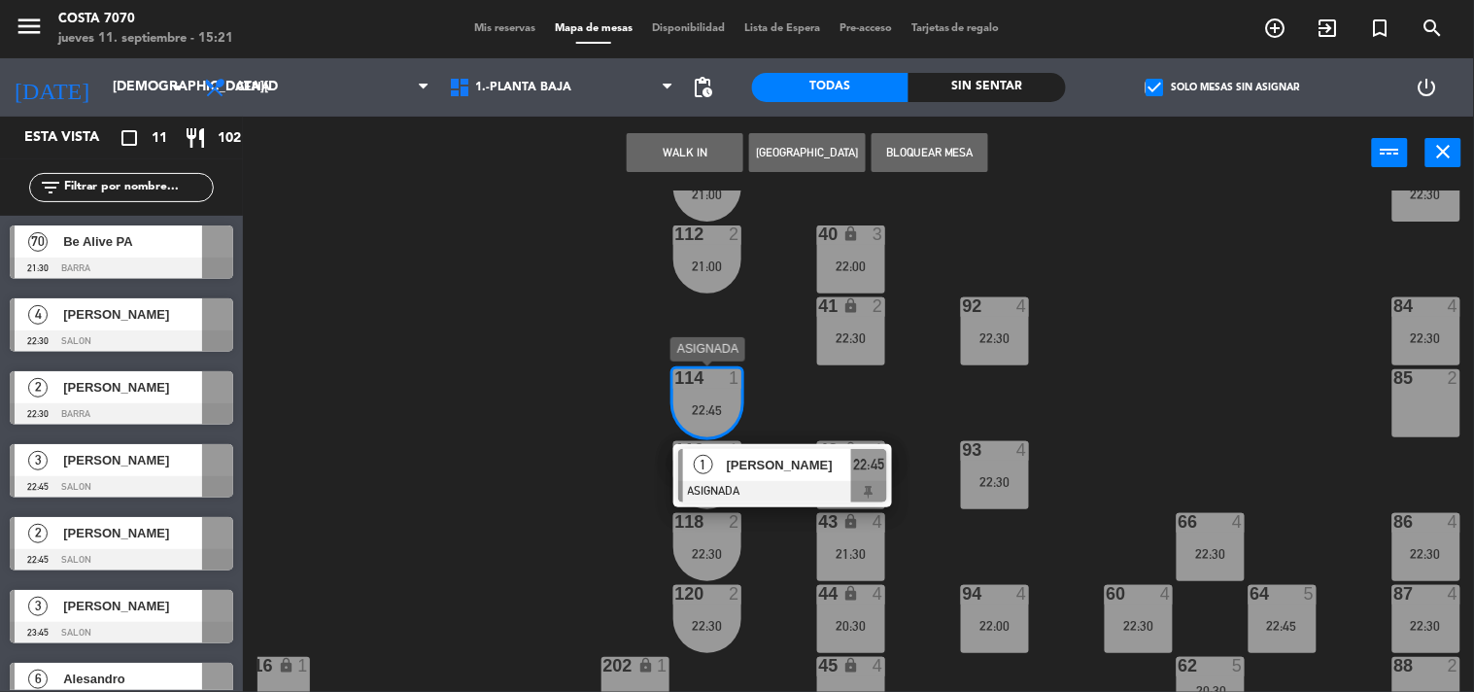
click at [755, 468] on span "[PERSON_NAME]" at bounding box center [789, 465] width 124 height 20
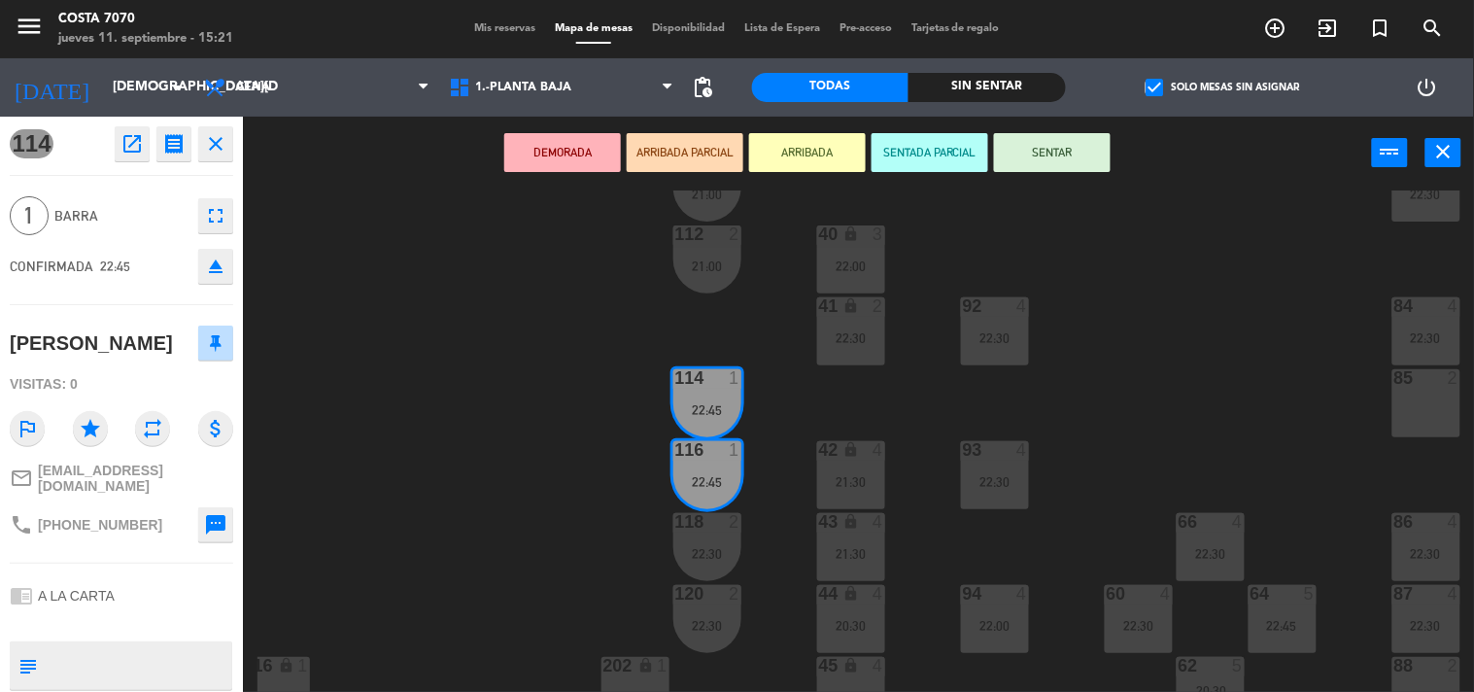
click at [218, 278] on button "eject" at bounding box center [215, 266] width 35 height 35
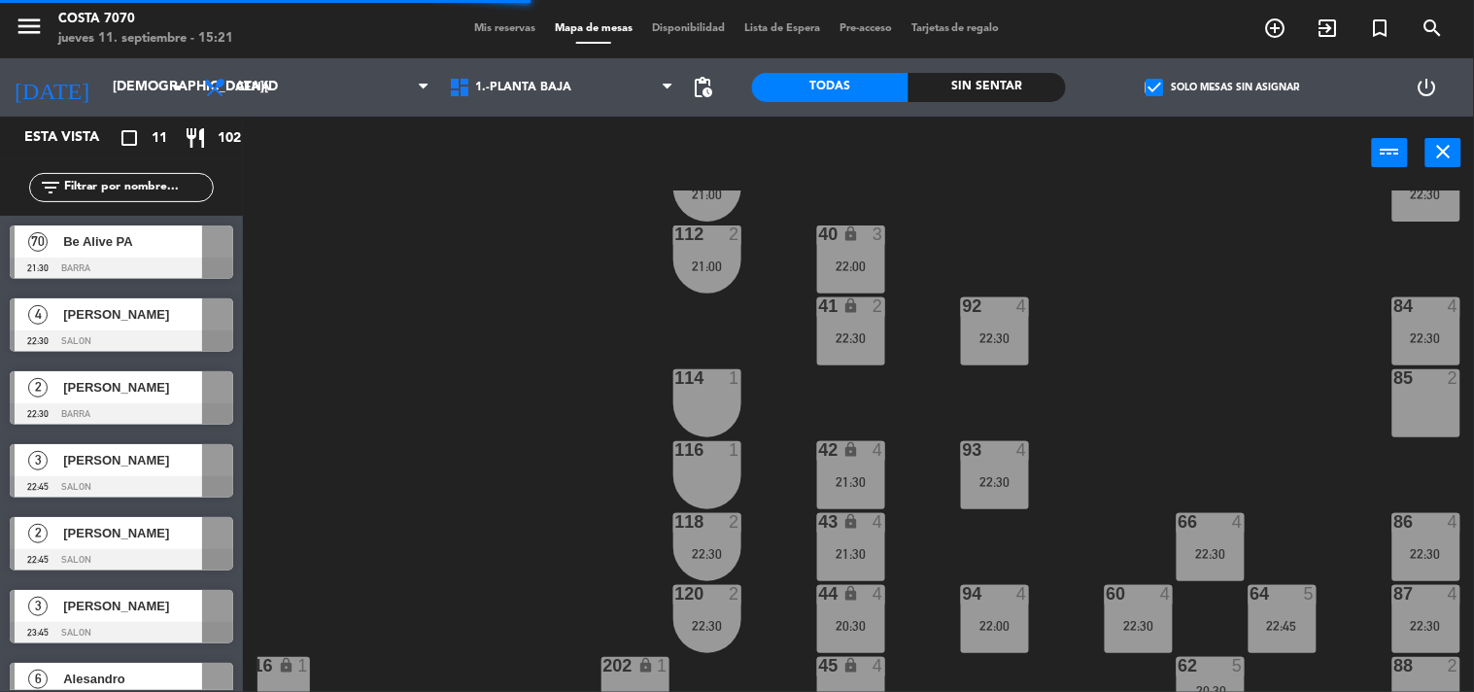
click at [95, 393] on span "[PERSON_NAME]" at bounding box center [132, 387] width 139 height 20
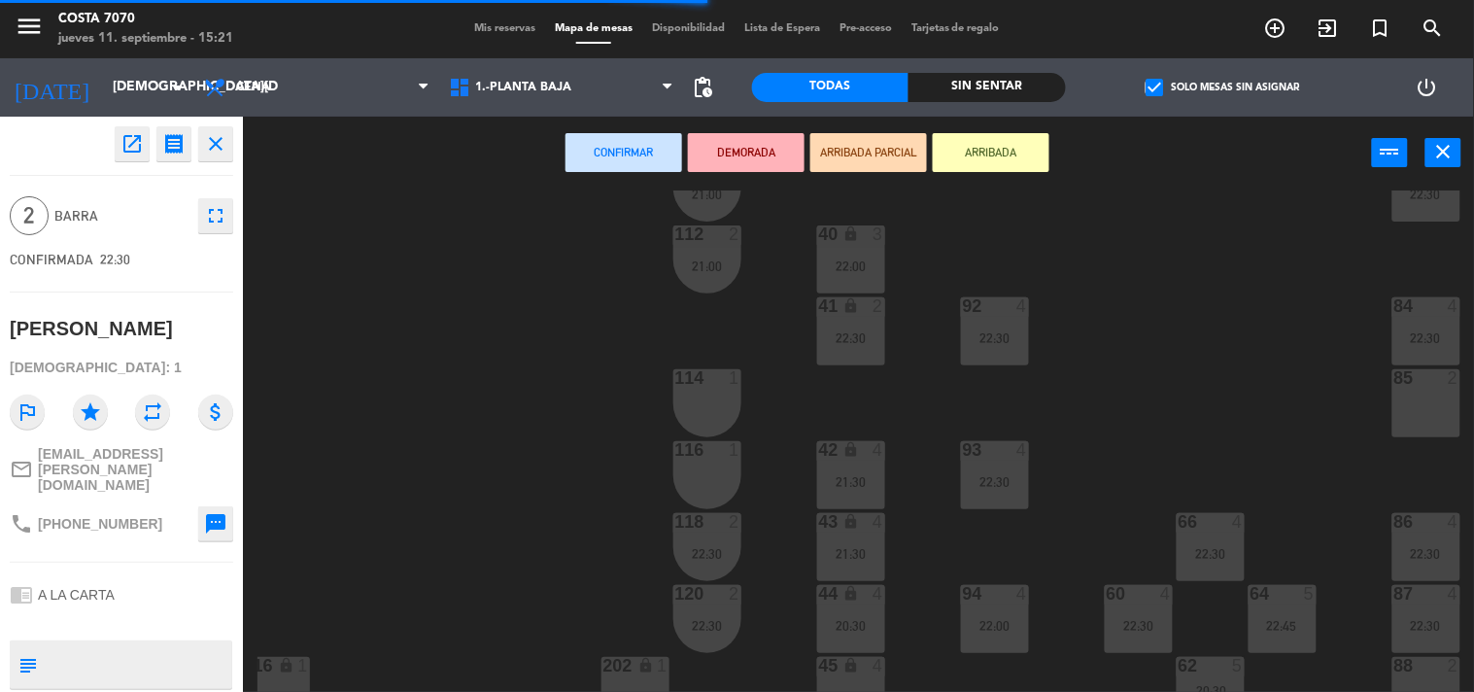
click at [711, 402] on div "114 1" at bounding box center [707, 403] width 68 height 68
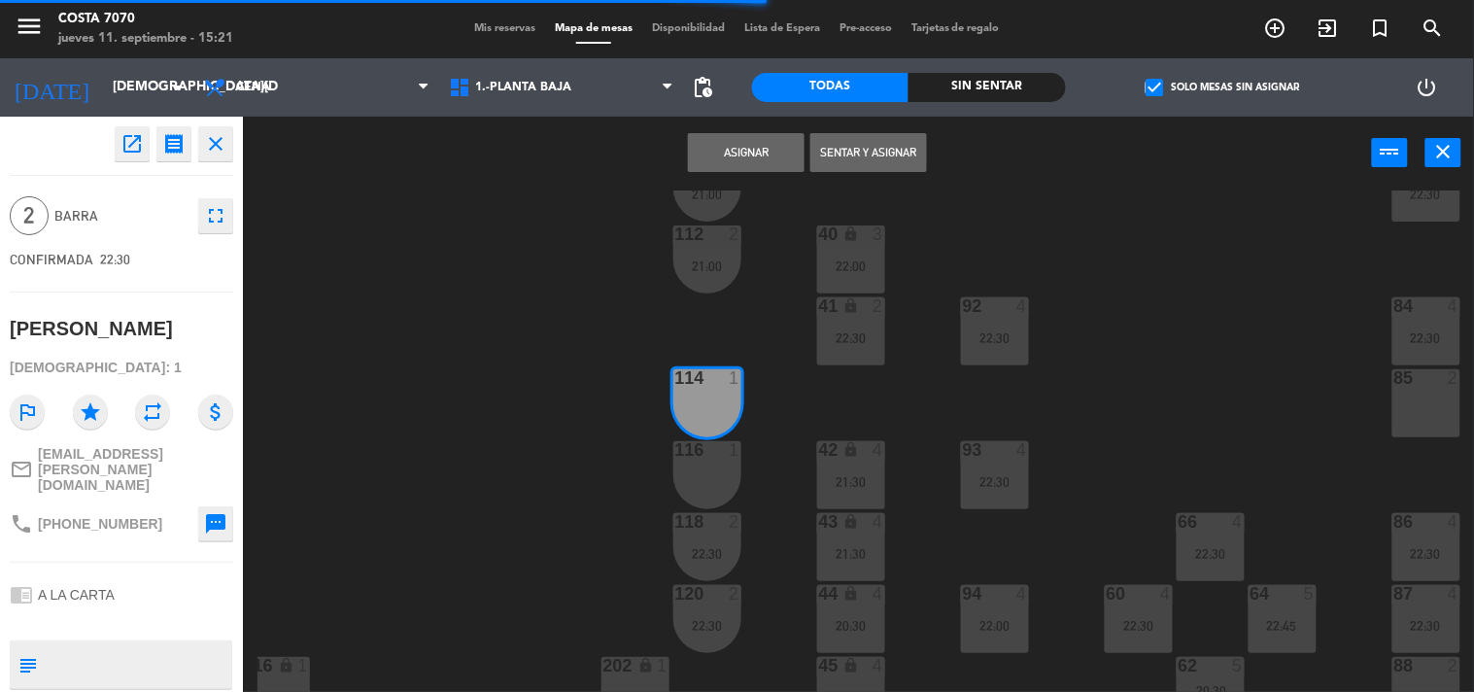
click at [712, 431] on div "114 1" at bounding box center [707, 403] width 68 height 68
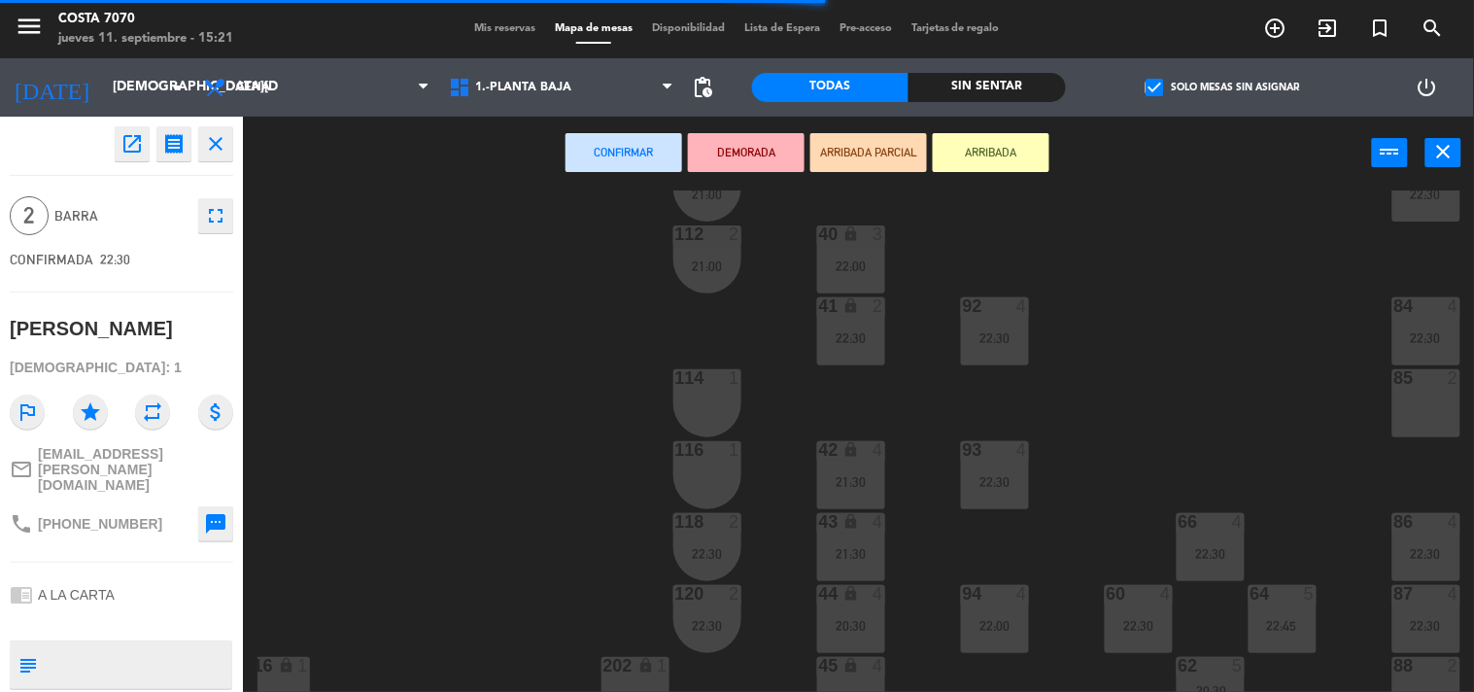
click at [712, 434] on div "114 1" at bounding box center [707, 403] width 68 height 68
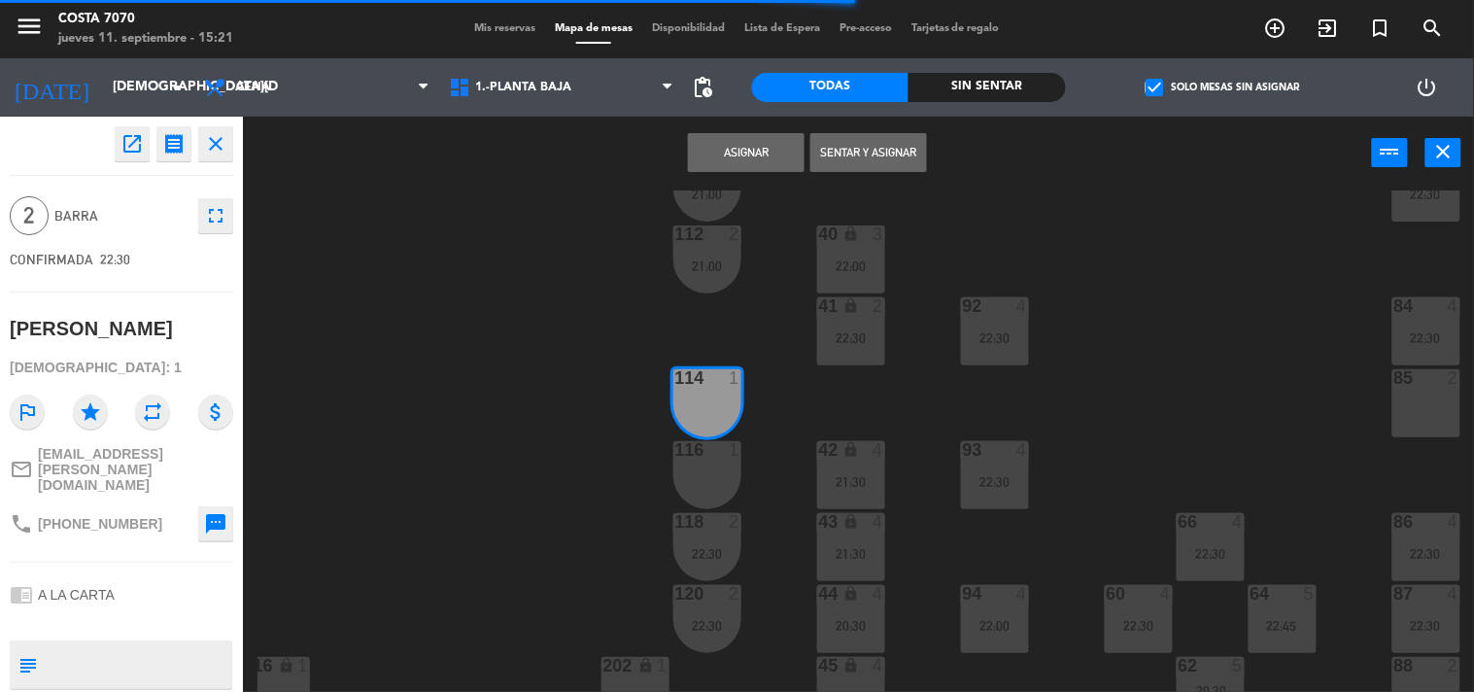
click at [705, 467] on div "116 1" at bounding box center [707, 475] width 68 height 68
click at [750, 144] on button "Asignar" at bounding box center [746, 152] width 117 height 39
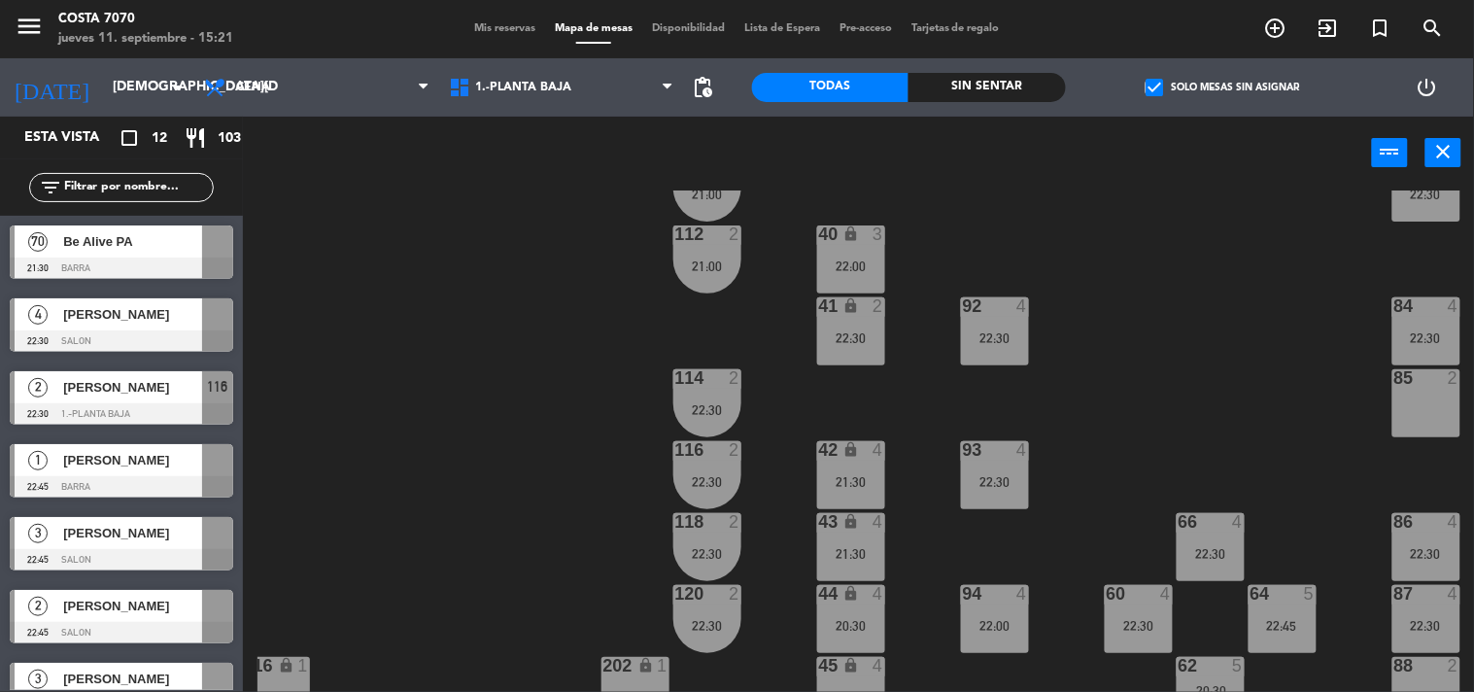
click at [381, 410] on div "50 lock 1 51 lock 1 52 lock 1 53 lock 1 54 lock 1 55 lock 1 56 lock 1 80 6 20:3…" at bounding box center [865, 441] width 1217 height 502
click at [138, 476] on div at bounding box center [121, 486] width 223 height 21
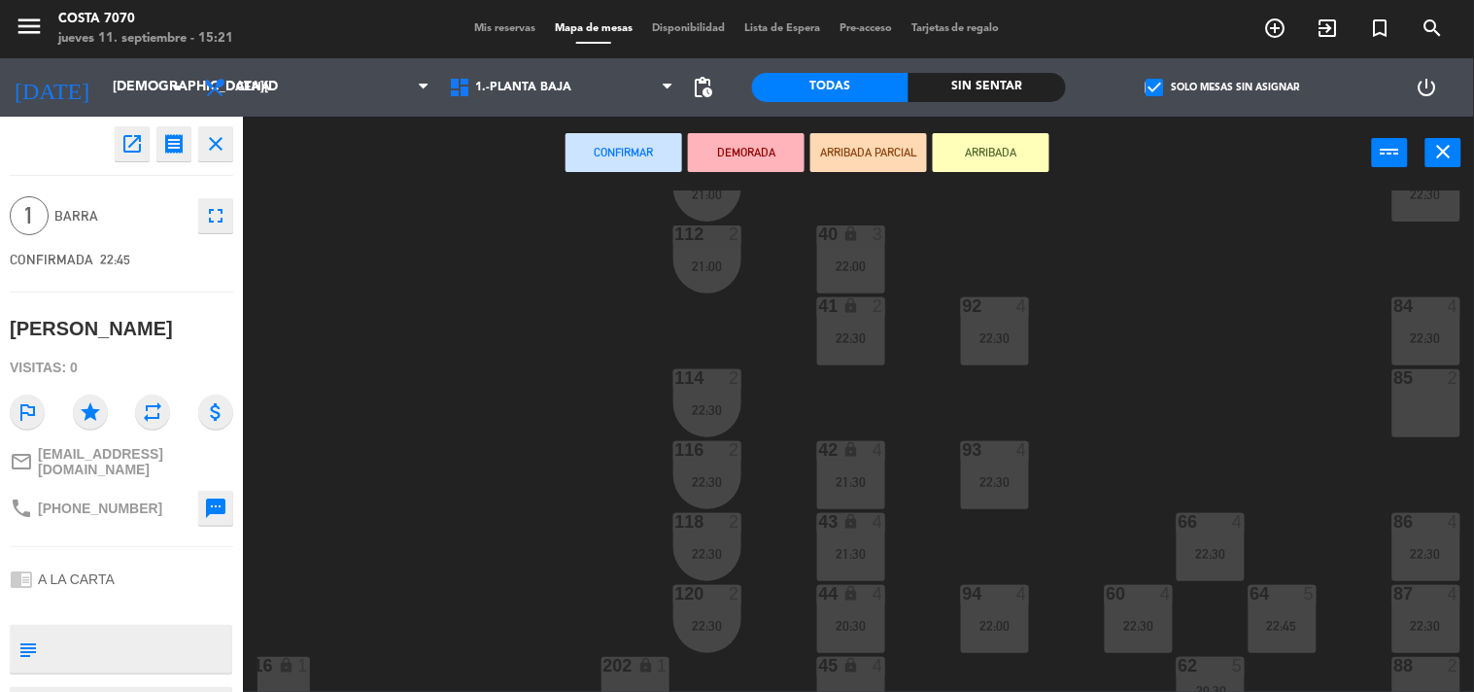
scroll to position [647, 235]
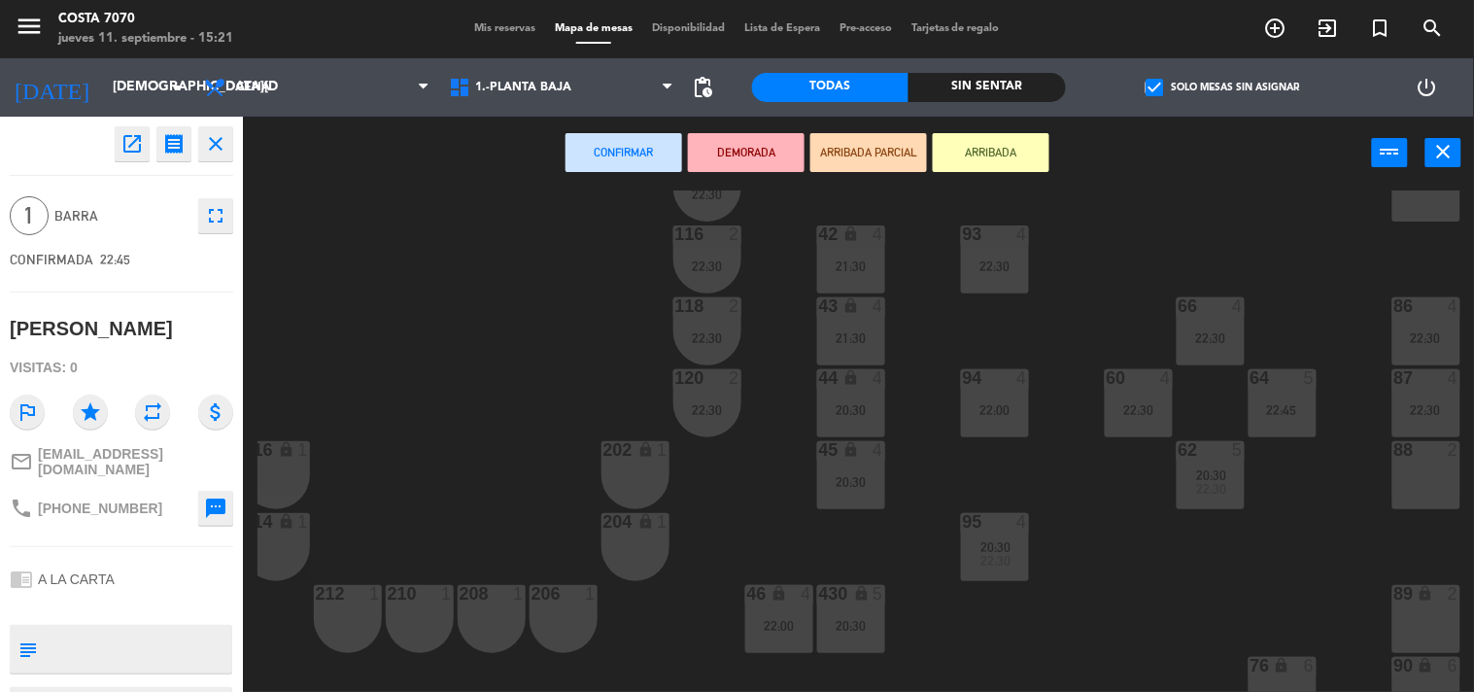
click at [290, 540] on div "214 lock 1" at bounding box center [276, 547] width 68 height 68
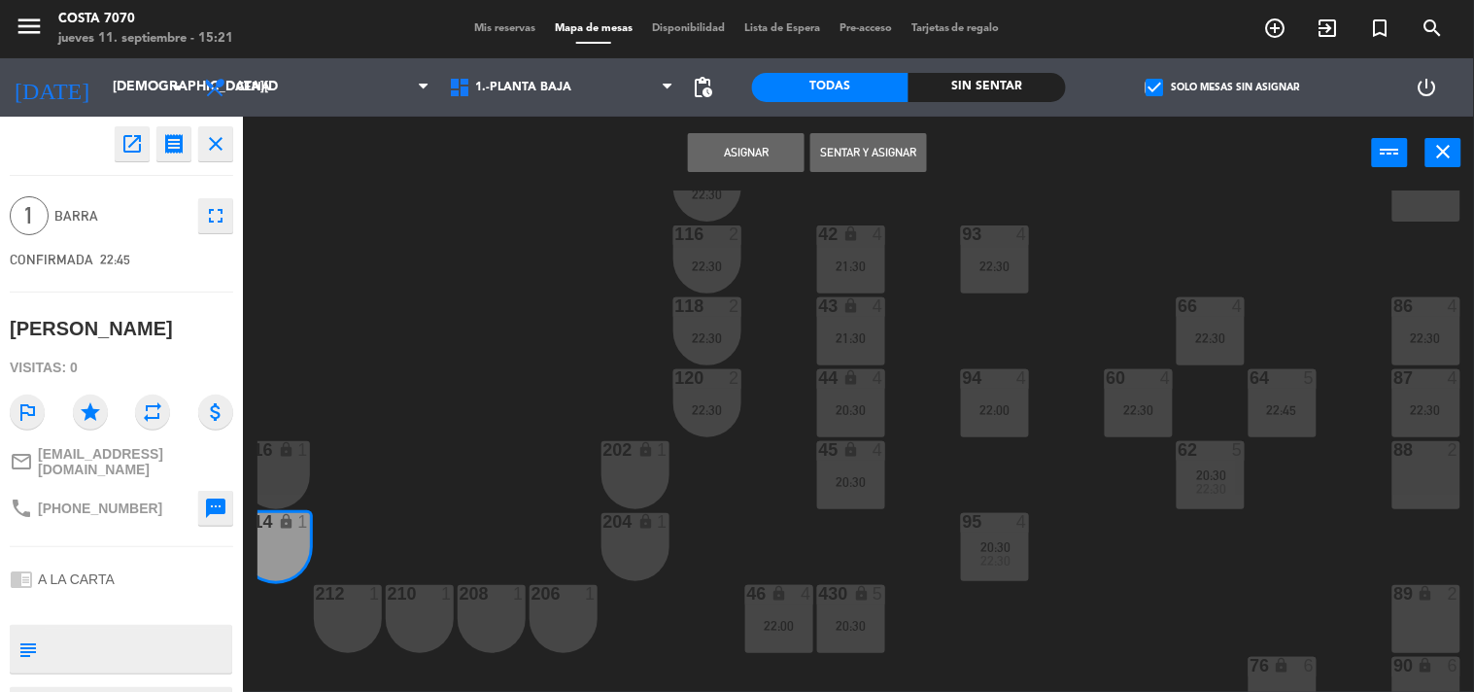
click at [720, 144] on button "Asignar" at bounding box center [746, 152] width 117 height 39
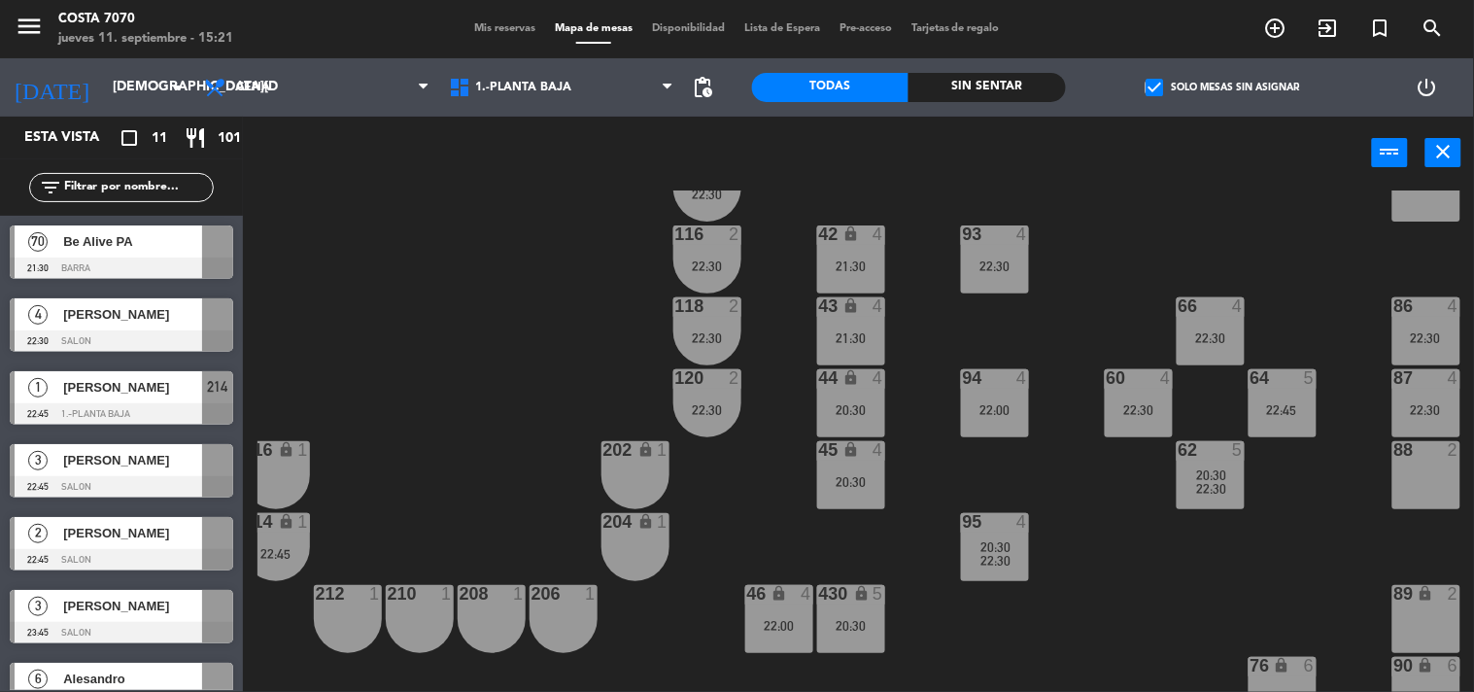
click at [409, 287] on div "50 lock 1 51 lock 1 52 lock 1 53 lock 1 54 lock 1 55 lock 1 56 lock 1 80 6 20:3…" at bounding box center [865, 441] width 1217 height 502
click at [143, 394] on span "[PERSON_NAME]" at bounding box center [132, 387] width 139 height 20
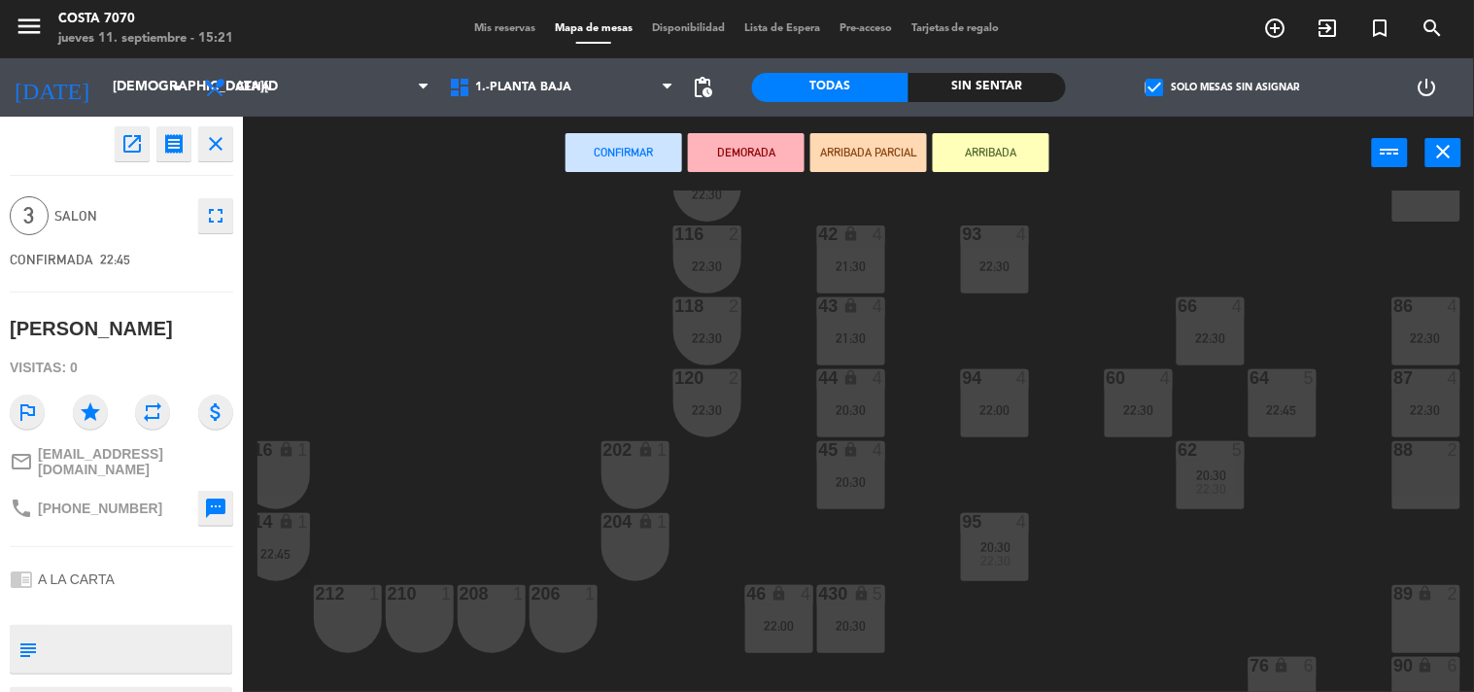
click at [628, 483] on div "202 lock 1" at bounding box center [635, 475] width 68 height 68
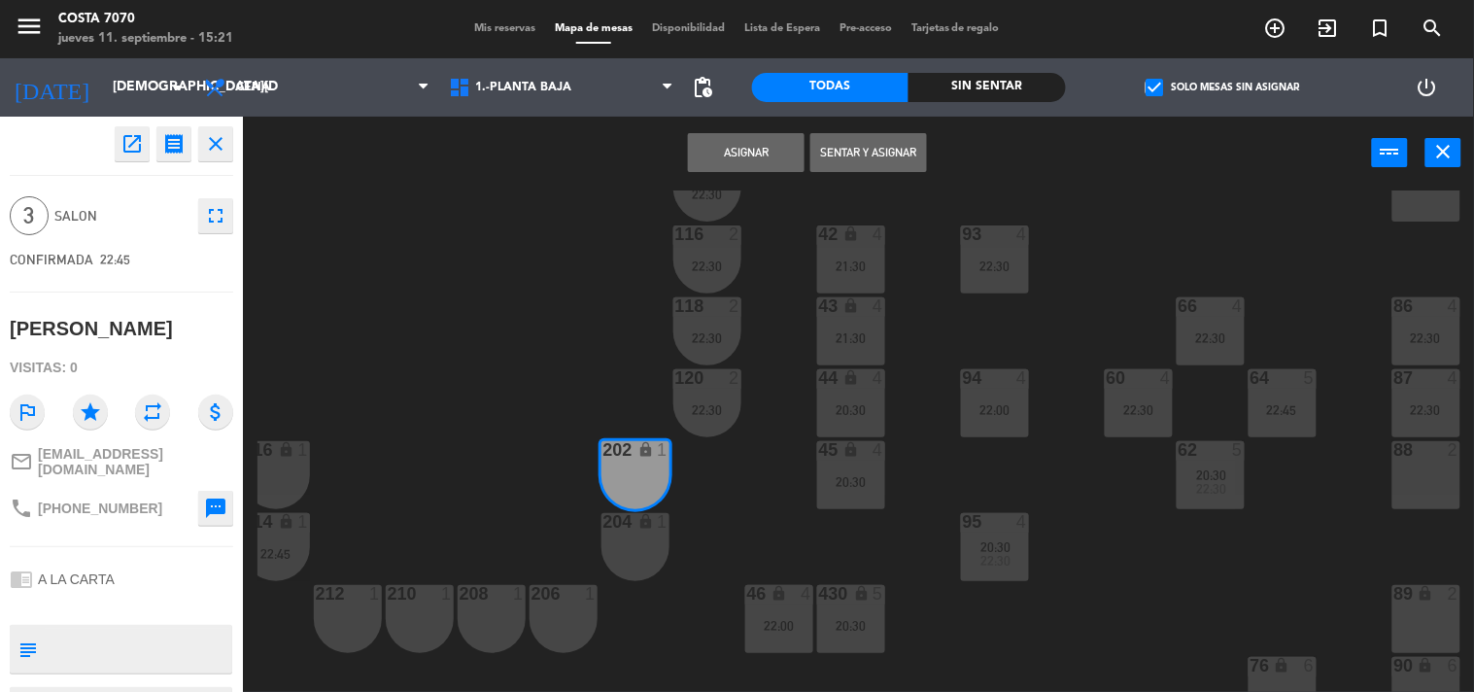
drag, startPoint x: 616, startPoint y: 573, endPoint x: 580, endPoint y: 600, distance: 44.5
click at [617, 573] on div "204 lock 1" at bounding box center [635, 547] width 68 height 68
click at [574, 606] on div "206 1" at bounding box center [564, 619] width 68 height 68
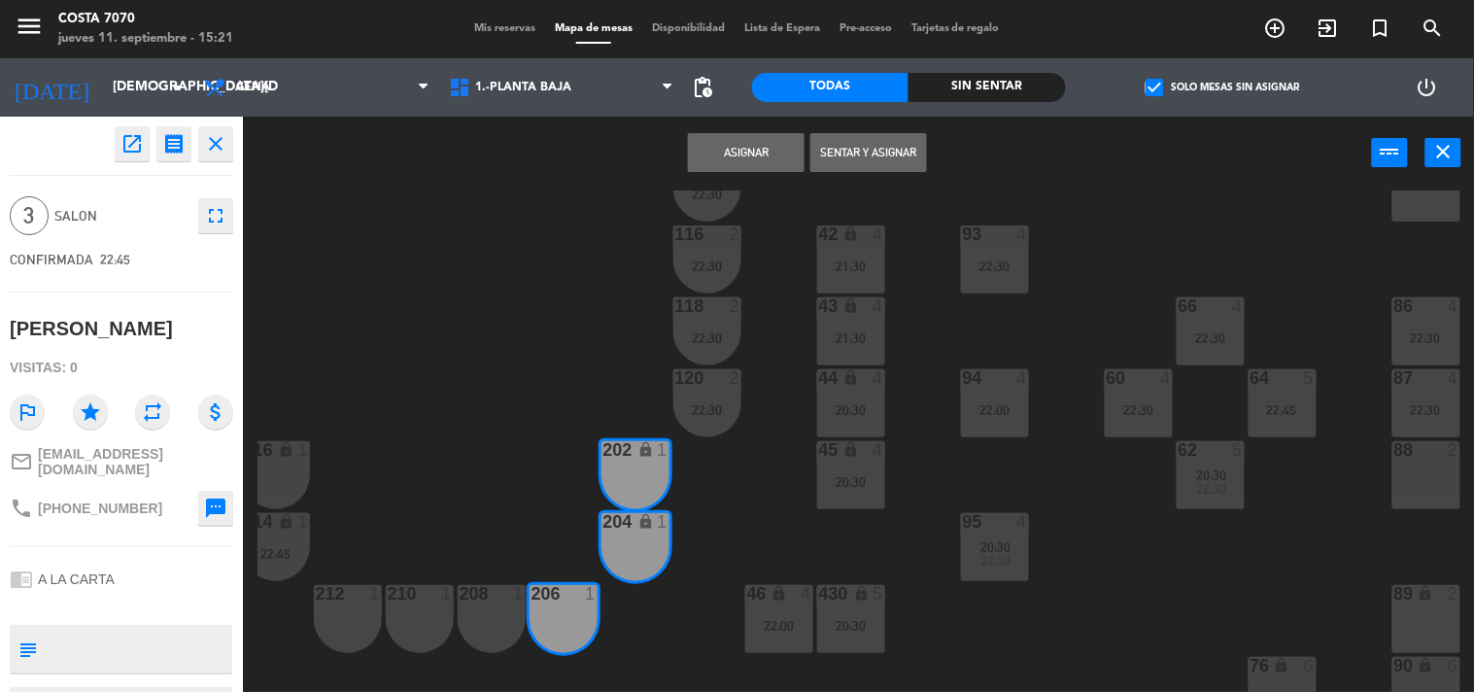
click at [756, 151] on button "Asignar" at bounding box center [746, 152] width 117 height 39
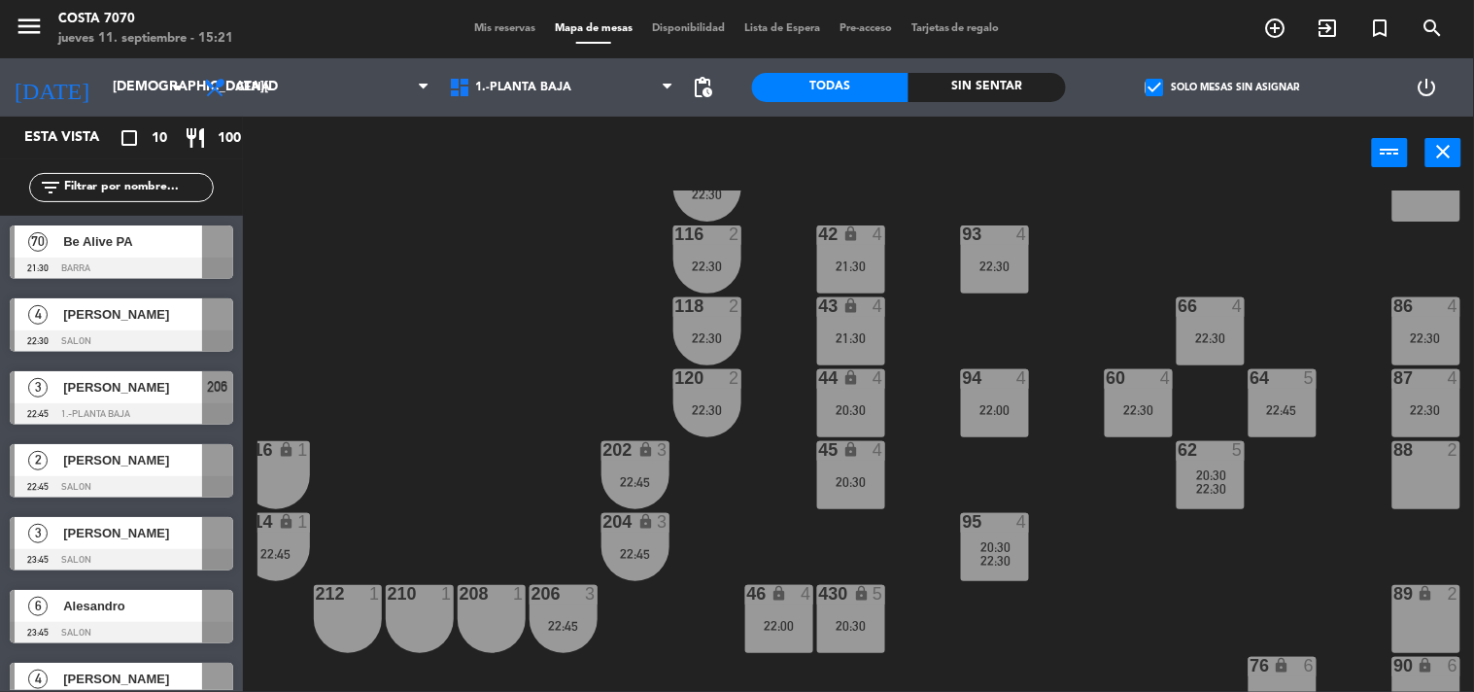
click at [575, 251] on div "50 lock 1 51 lock 1 52 lock 1 53 lock 1 54 lock 1 55 lock 1 56 lock 1 80 6 20:3…" at bounding box center [865, 441] width 1217 height 502
click at [89, 471] on div "[PERSON_NAME]" at bounding box center [131, 460] width 141 height 32
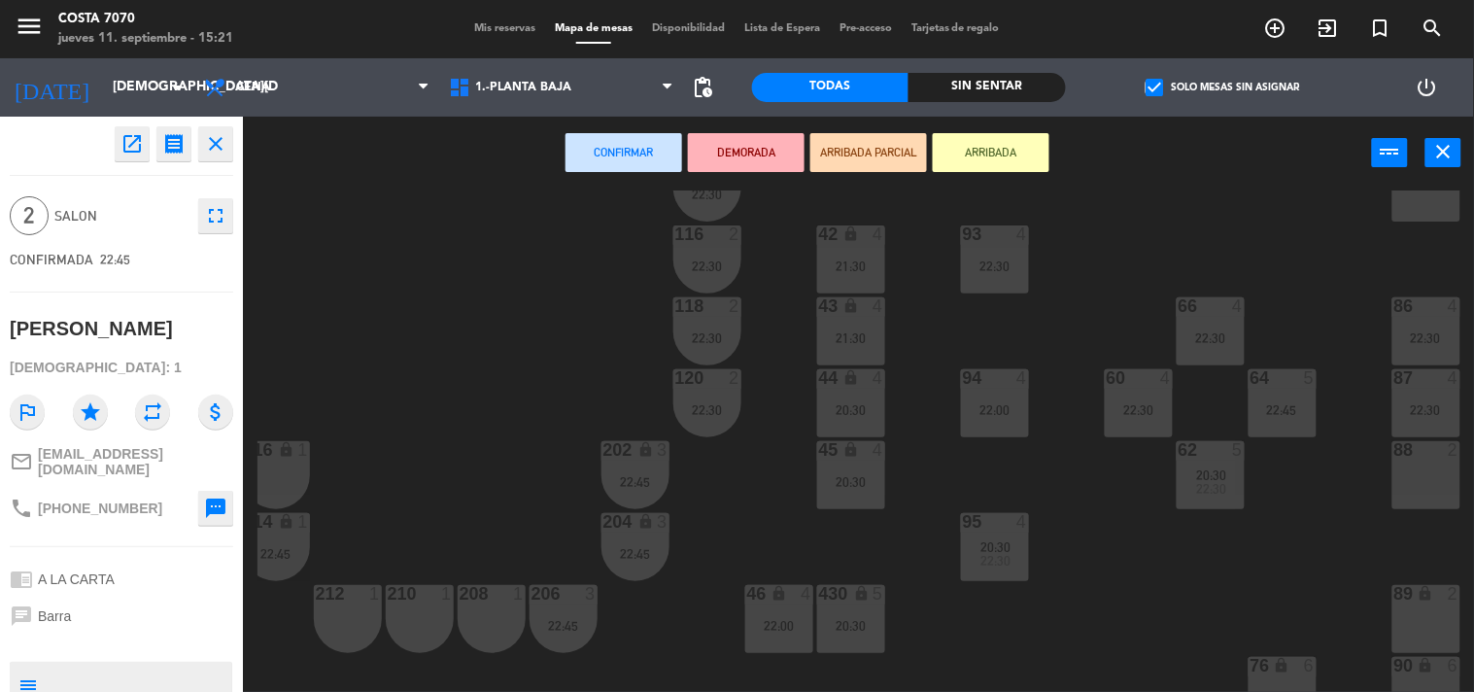
click at [494, 619] on div "208 1" at bounding box center [492, 619] width 68 height 68
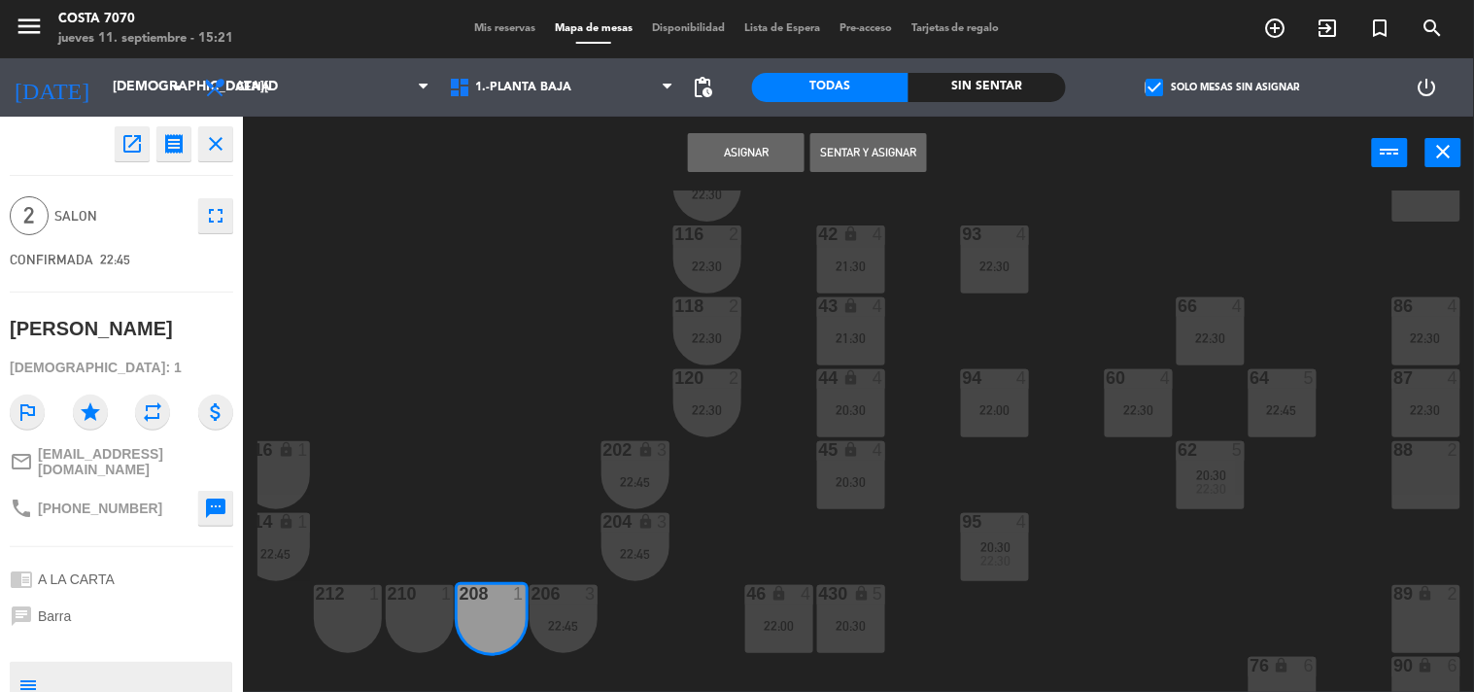
click at [428, 615] on div "210 1" at bounding box center [420, 619] width 68 height 68
click at [763, 155] on button "Asignar" at bounding box center [746, 152] width 117 height 39
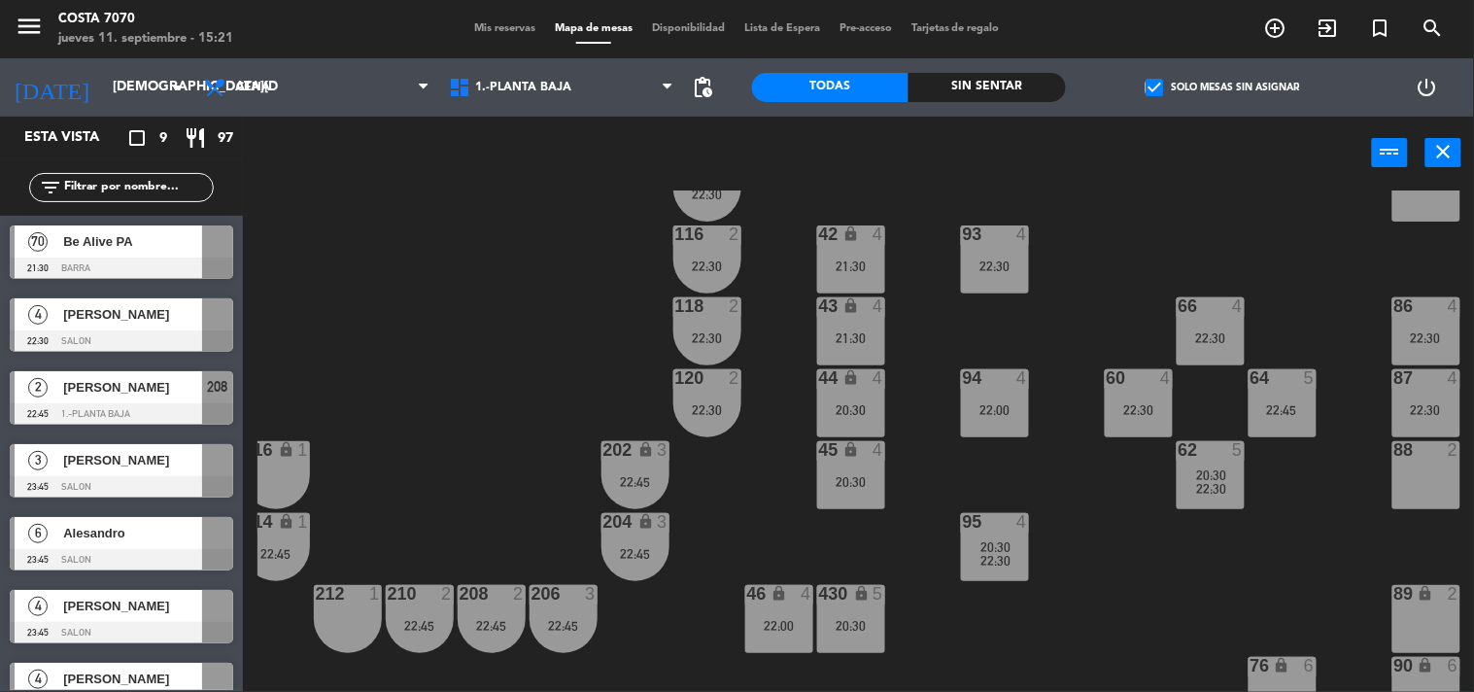
click at [411, 367] on div "50 lock 1 51 lock 1 52 lock 1 53 lock 1 54 lock 1 55 lock 1 56 lock 1 80 6 20:3…" at bounding box center [865, 441] width 1217 height 502
click at [512, 437] on div "50 lock 1 51 lock 1 52 lock 1 53 lock 1 54 lock 1 55 lock 1 56 lock 1 80 6 20:3…" at bounding box center [865, 441] width 1217 height 502
click at [301, 547] on div "22:45" at bounding box center [276, 554] width 68 height 14
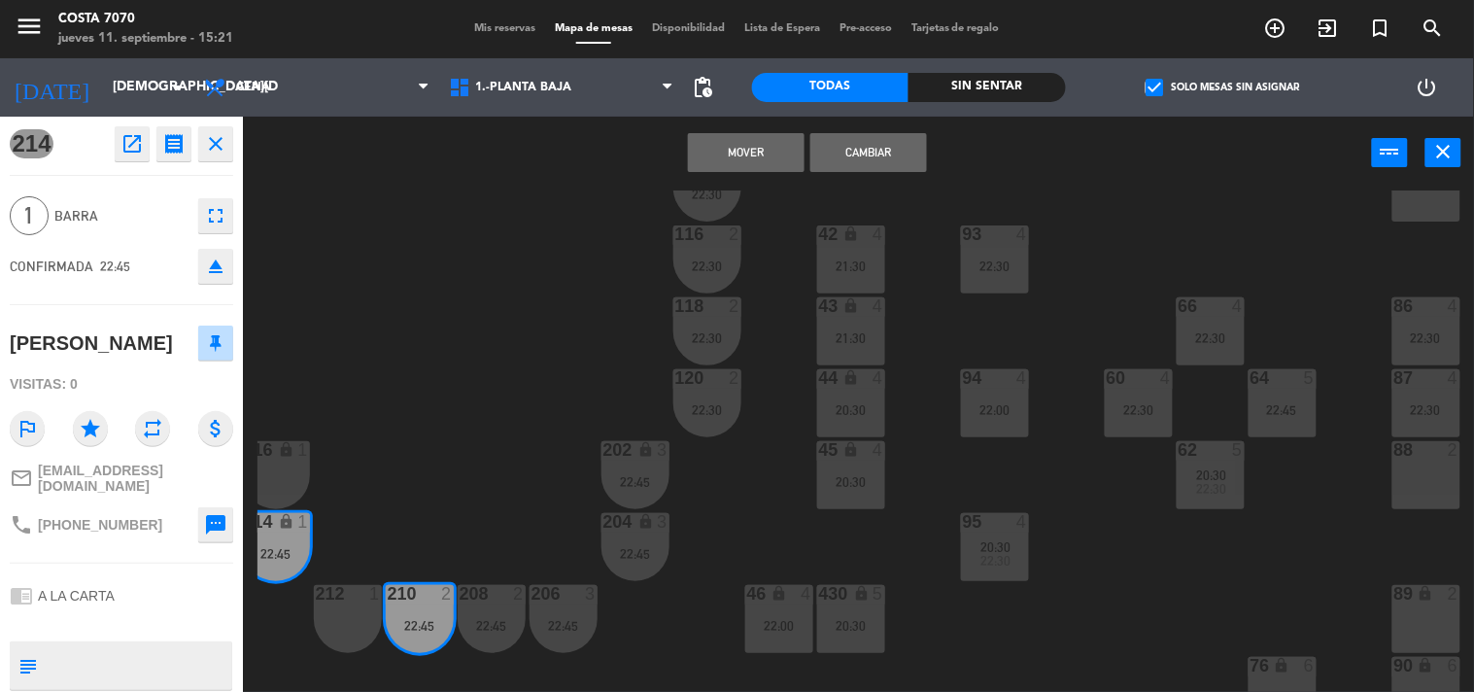
drag, startPoint x: 227, startPoint y: 257, endPoint x: 197, endPoint y: 336, distance: 84.3
click at [225, 258] on button "eject" at bounding box center [215, 266] width 35 height 35
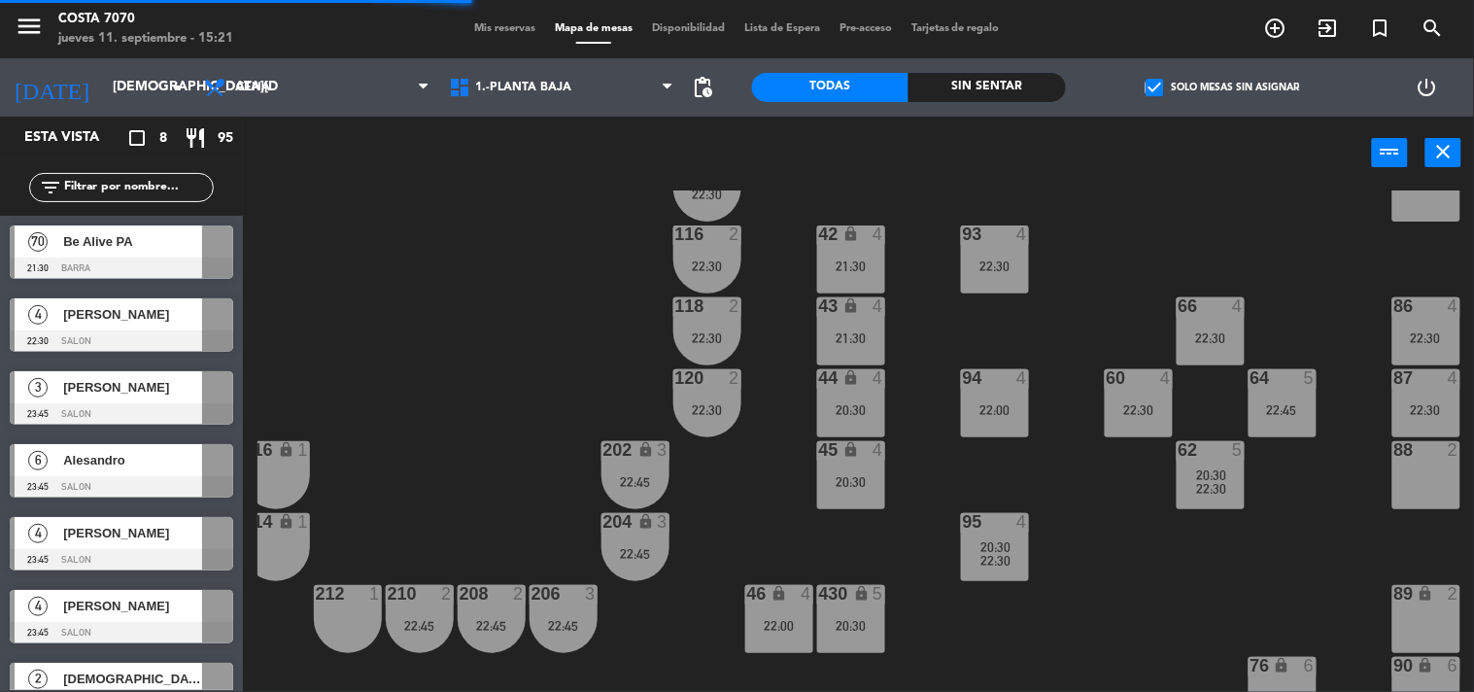
click at [170, 391] on span "[PERSON_NAME]" at bounding box center [132, 387] width 139 height 20
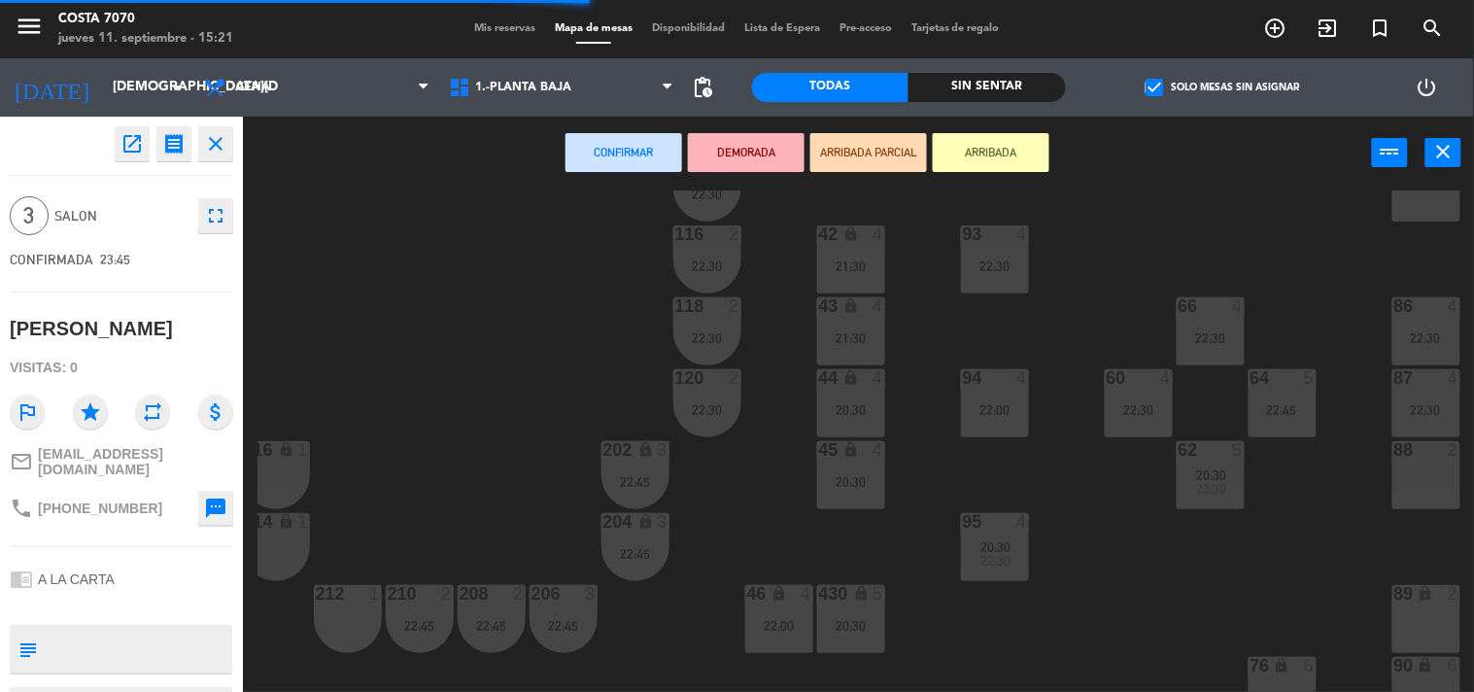
click at [270, 462] on div "216 lock 1" at bounding box center [276, 475] width 68 height 68
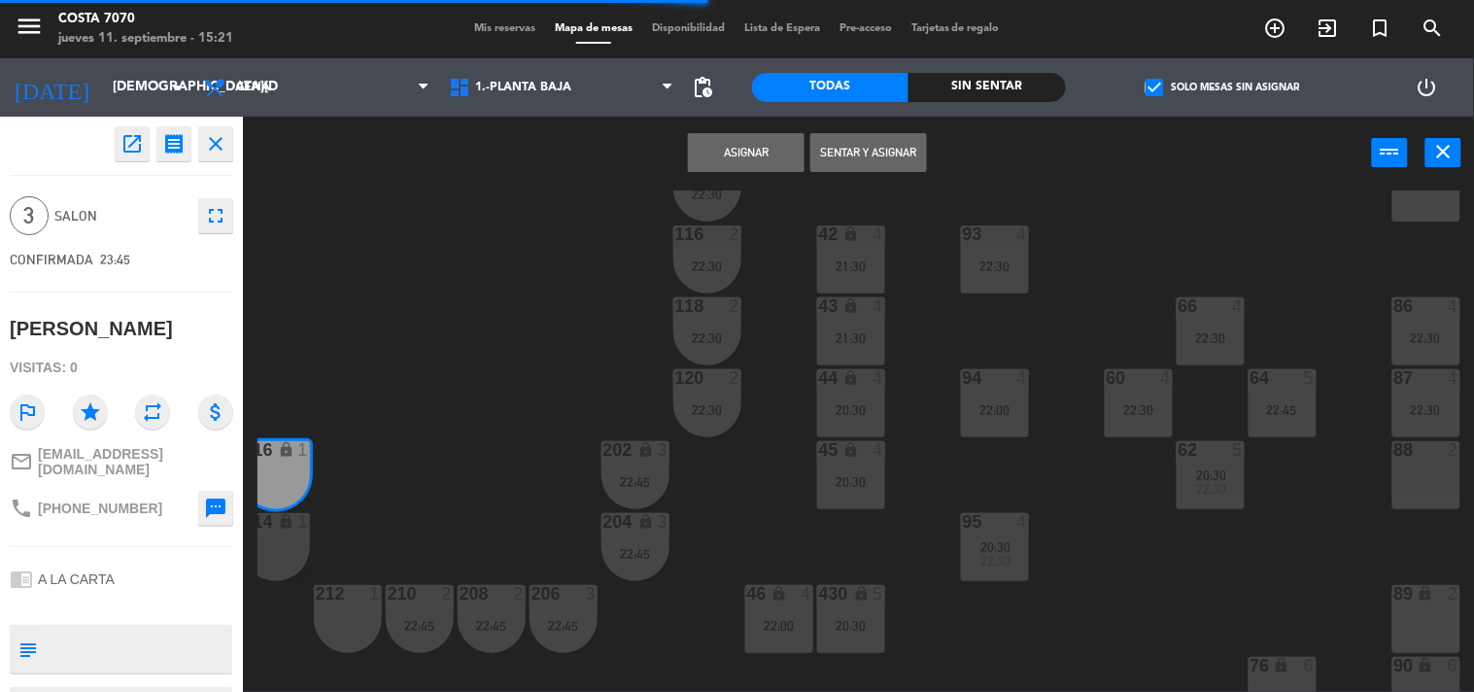
click at [263, 454] on div "lock" at bounding box center [275, 450] width 32 height 18
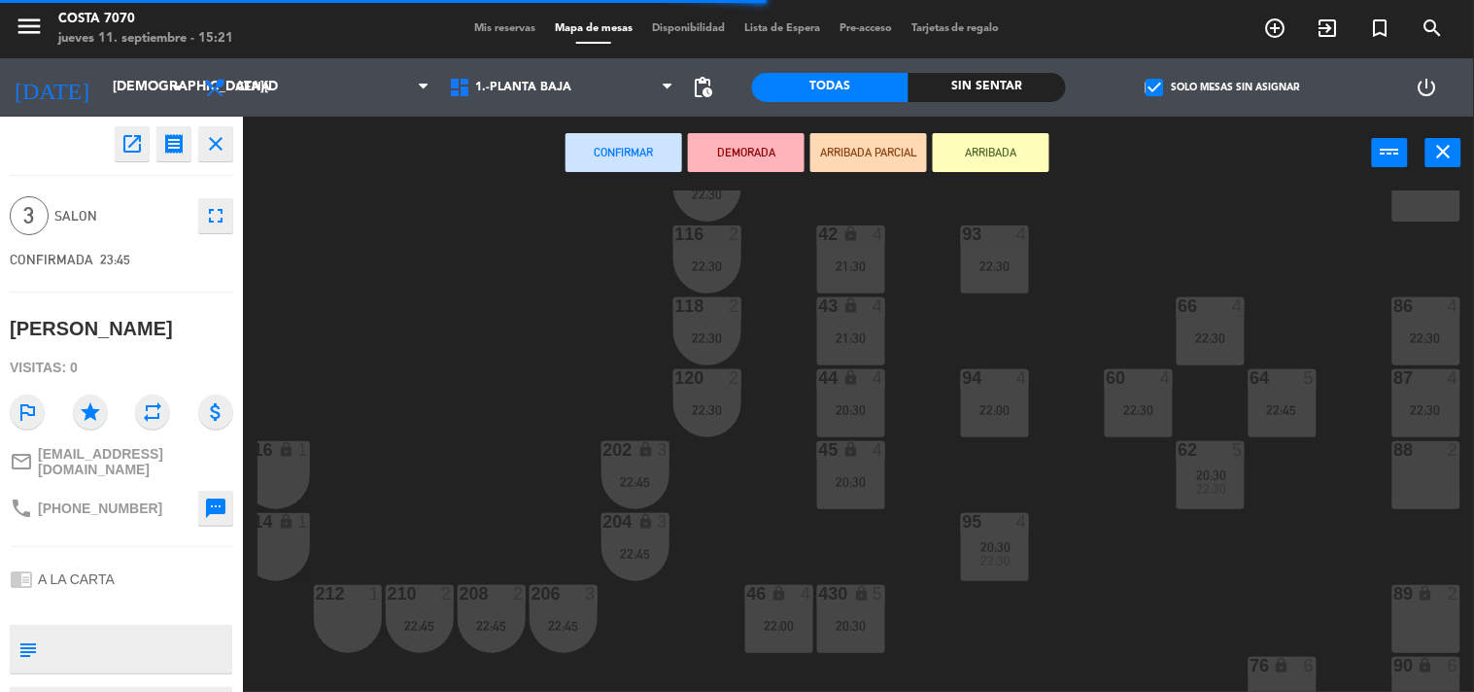
click at [450, 326] on div "50 lock 1 51 lock 1 52 lock 1 53 lock 1 54 lock 1 55 lock 1 56 lock 1 80 6 20:3…" at bounding box center [865, 441] width 1217 height 502
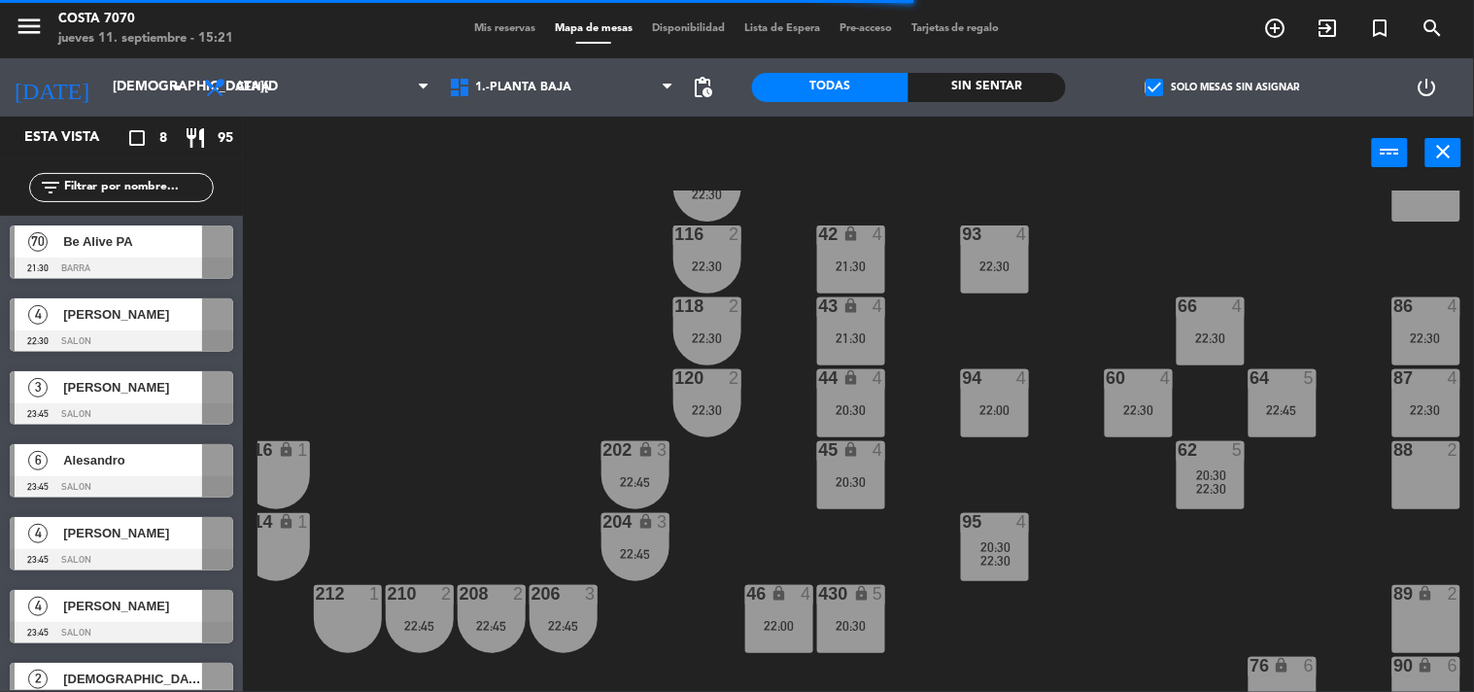
click at [122, 333] on div at bounding box center [121, 340] width 223 height 21
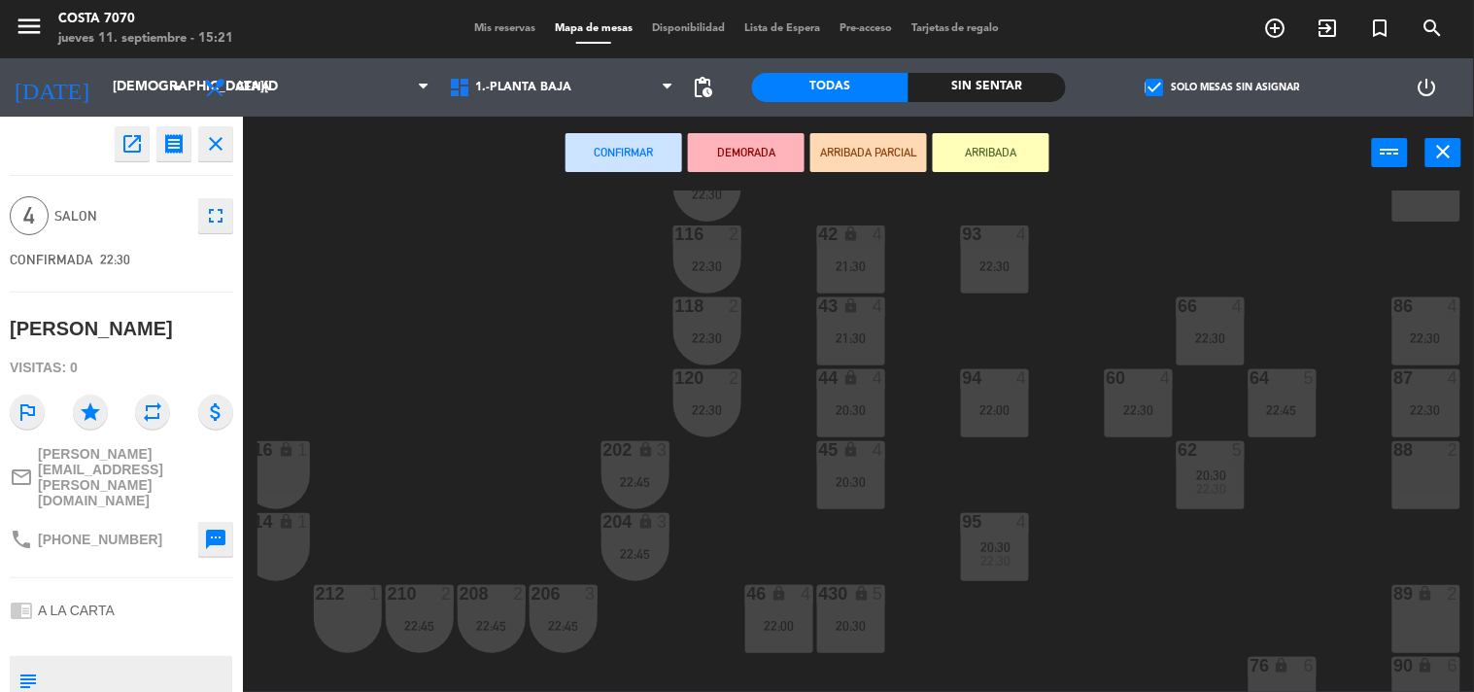
scroll to position [539, 235]
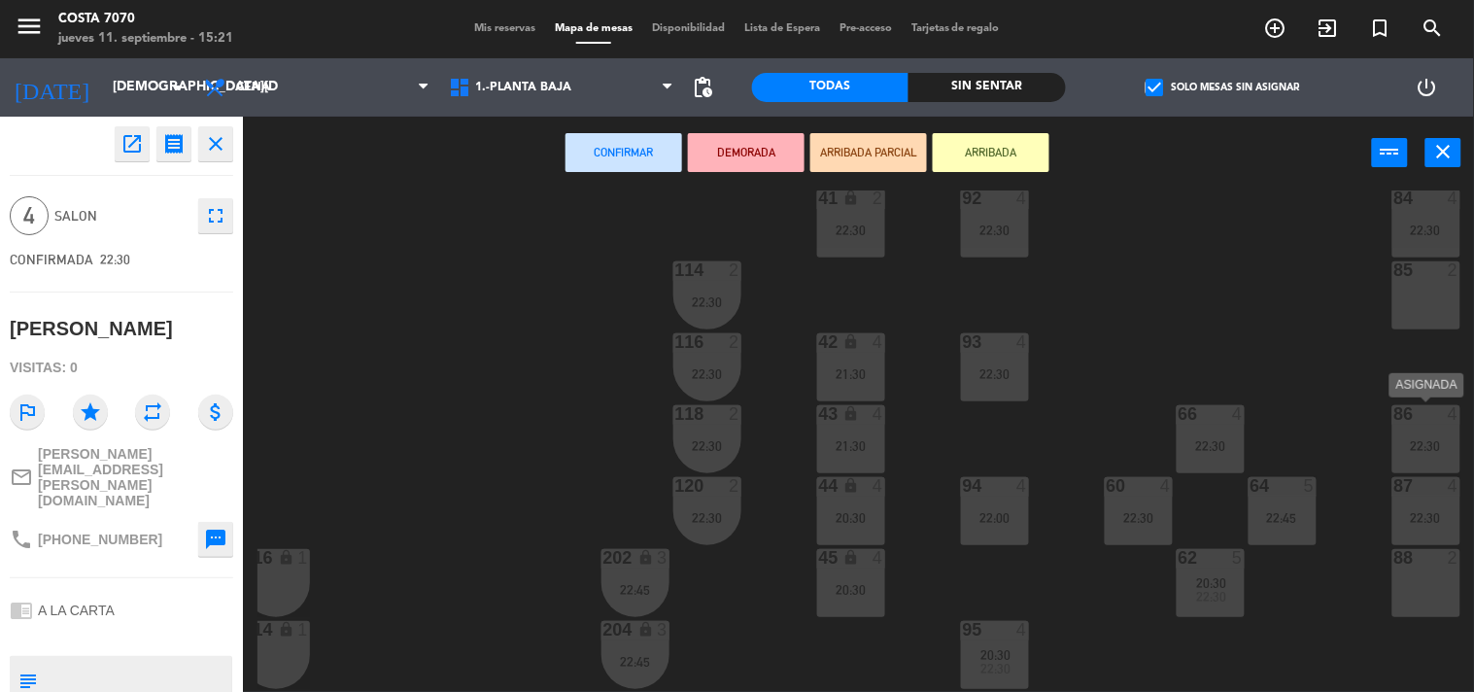
click at [1433, 452] on div "86 4 22:30" at bounding box center [1426, 439] width 68 height 68
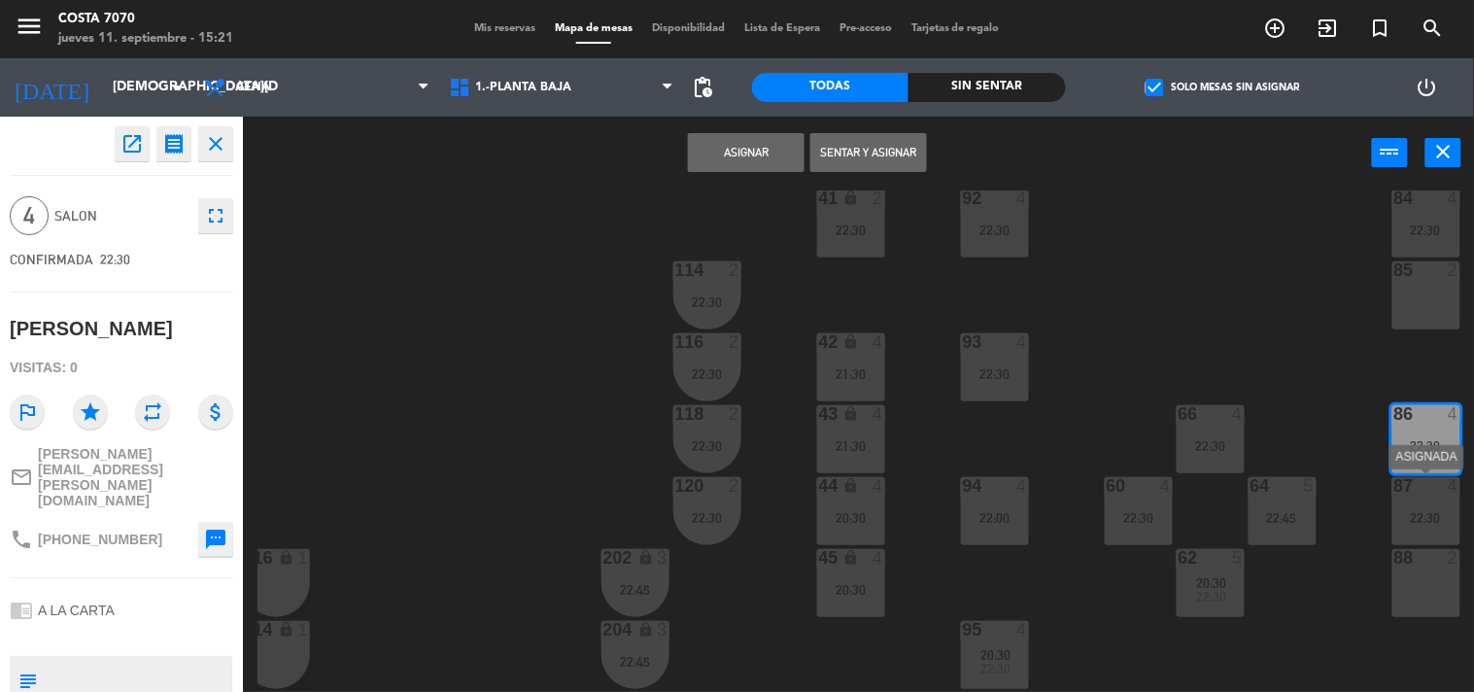
click at [1426, 518] on div "22:30" at bounding box center [1426, 518] width 68 height 14
click at [735, 157] on button "Asignar" at bounding box center [746, 152] width 117 height 39
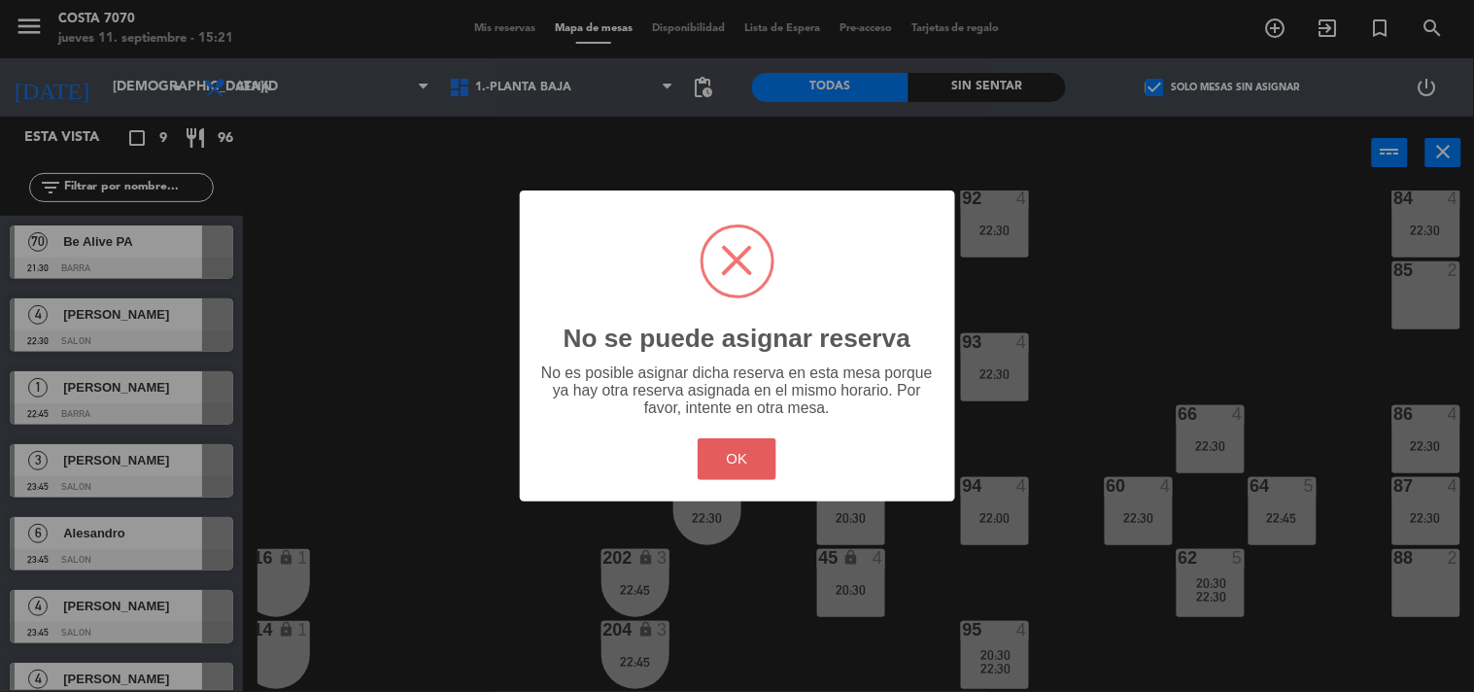
click at [721, 467] on button "OK" at bounding box center [737, 459] width 79 height 42
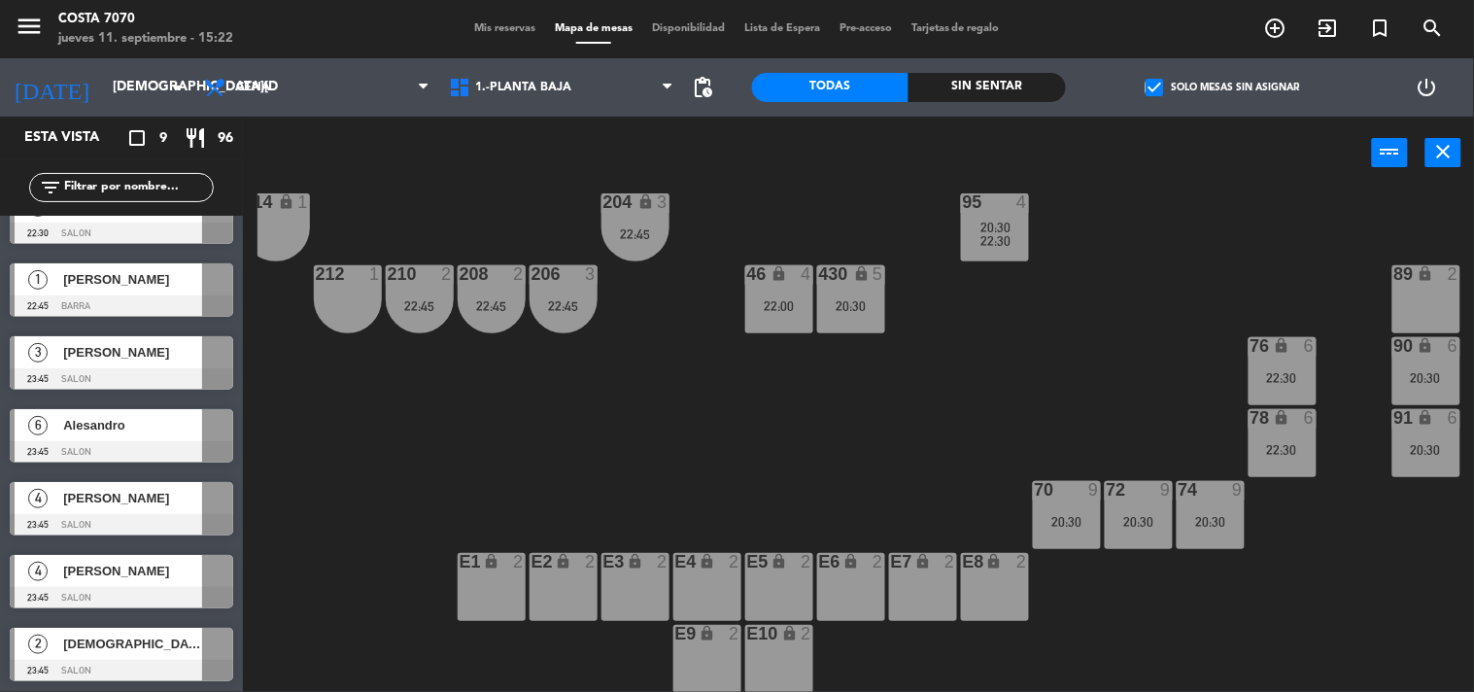
scroll to position [0, 0]
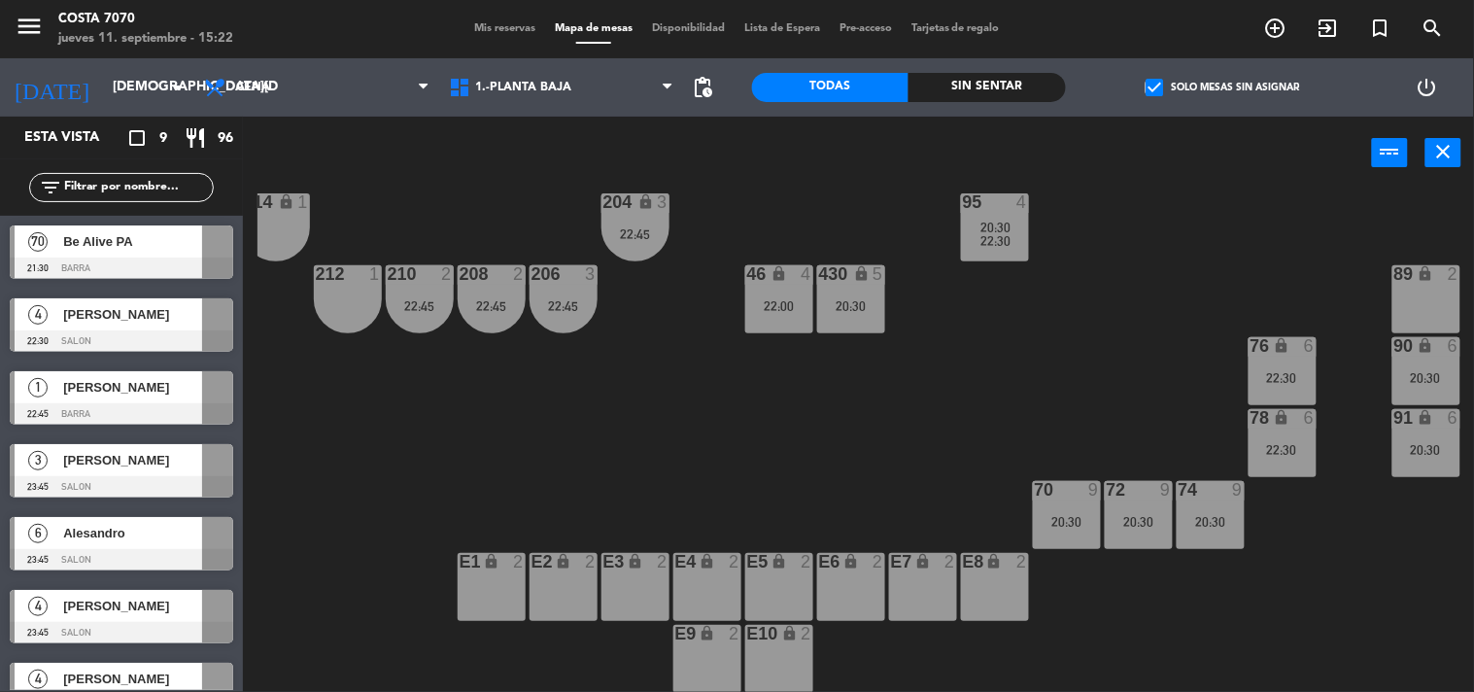
click at [126, 322] on span "[PERSON_NAME]" at bounding box center [132, 314] width 139 height 20
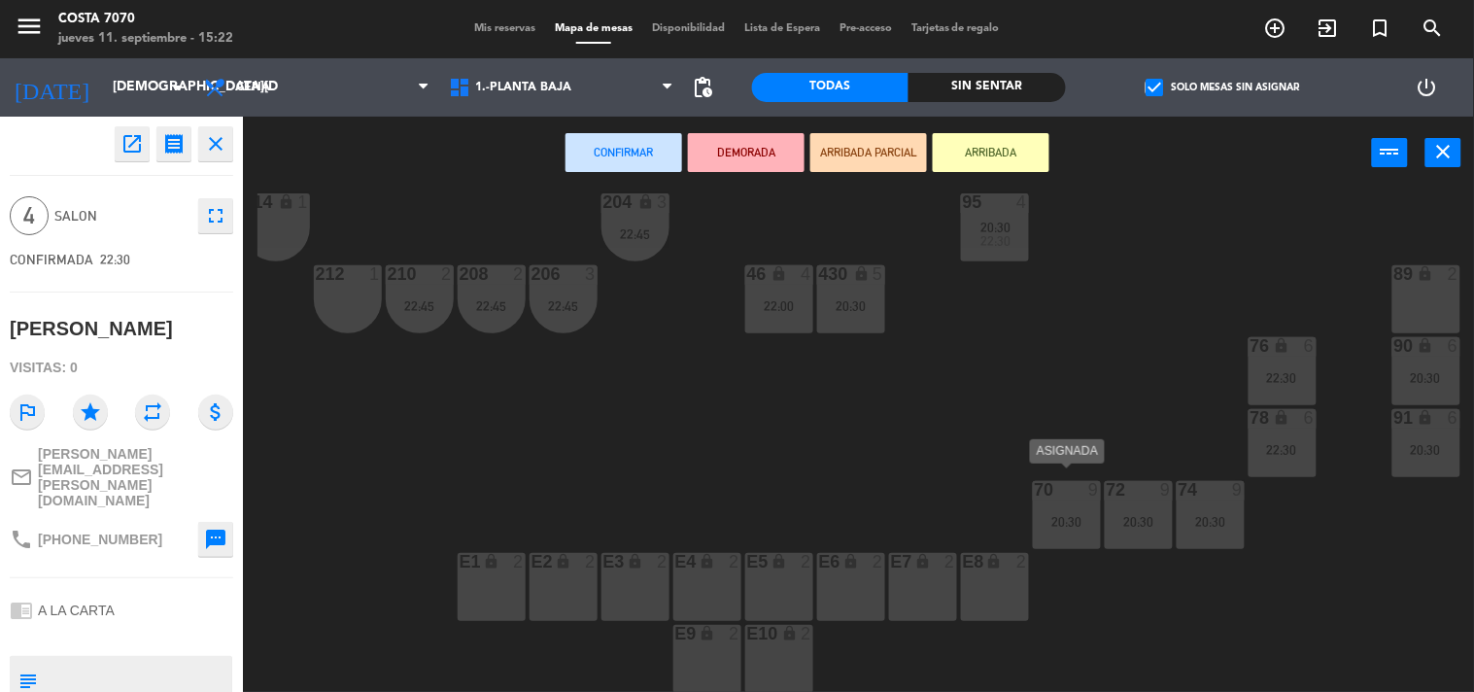
scroll to position [977, 235]
click at [1199, 516] on div "20:30" at bounding box center [1211, 522] width 68 height 14
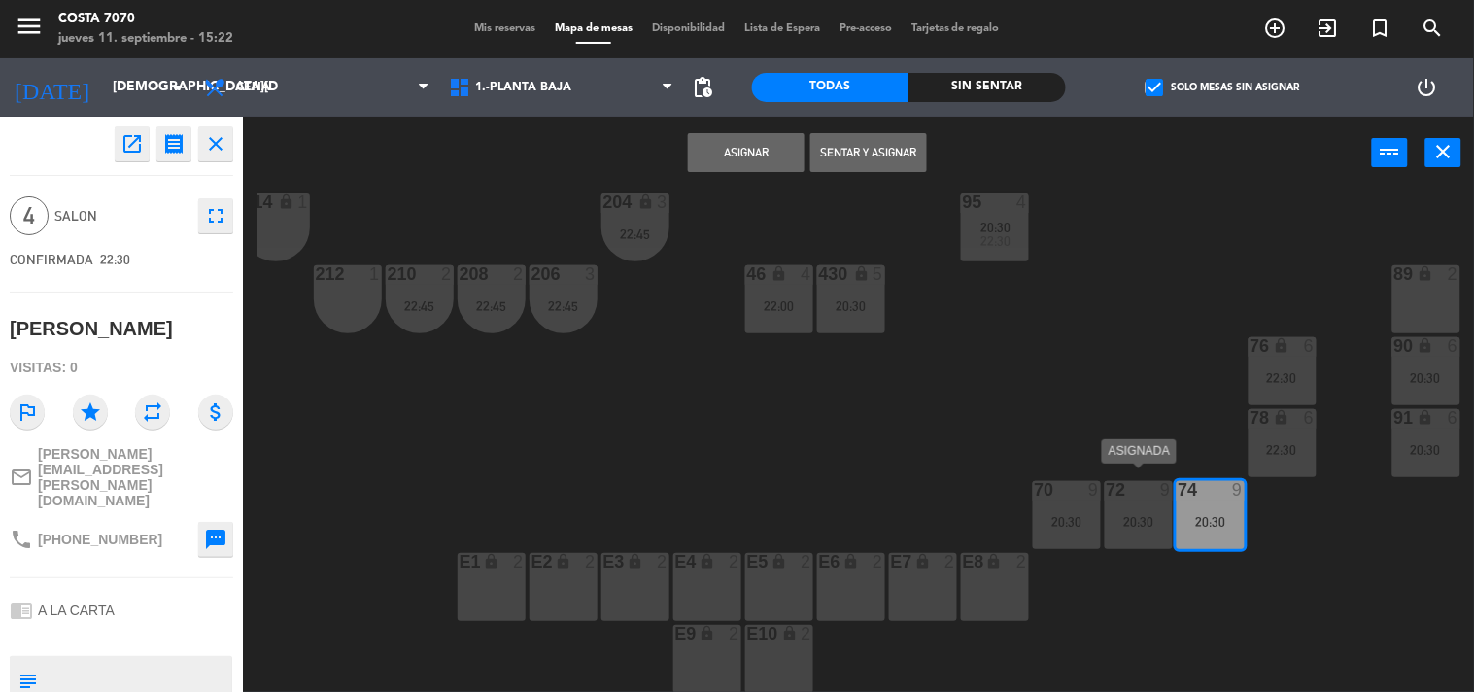
click at [1130, 515] on div "20:30" at bounding box center [1139, 522] width 68 height 14
click at [878, 151] on button "Unir y asignar" at bounding box center [868, 152] width 117 height 39
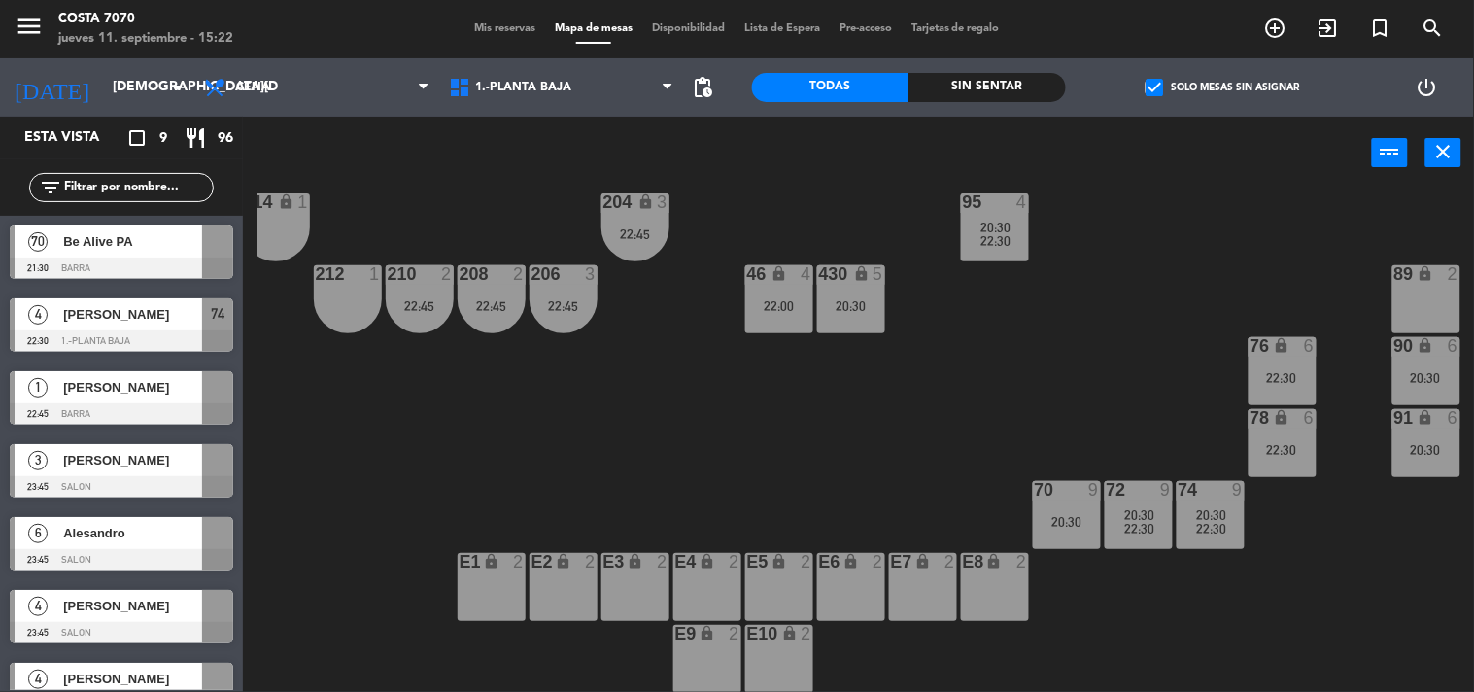
click at [633, 432] on div "50 lock 1 51 lock 1 52 lock 1 53 lock 1 54 lock 1 55 lock 1 56 lock 1 80 6 20:3…" at bounding box center [865, 441] width 1217 height 502
click at [386, 157] on div "power_input close" at bounding box center [807, 154] width 1129 height 74
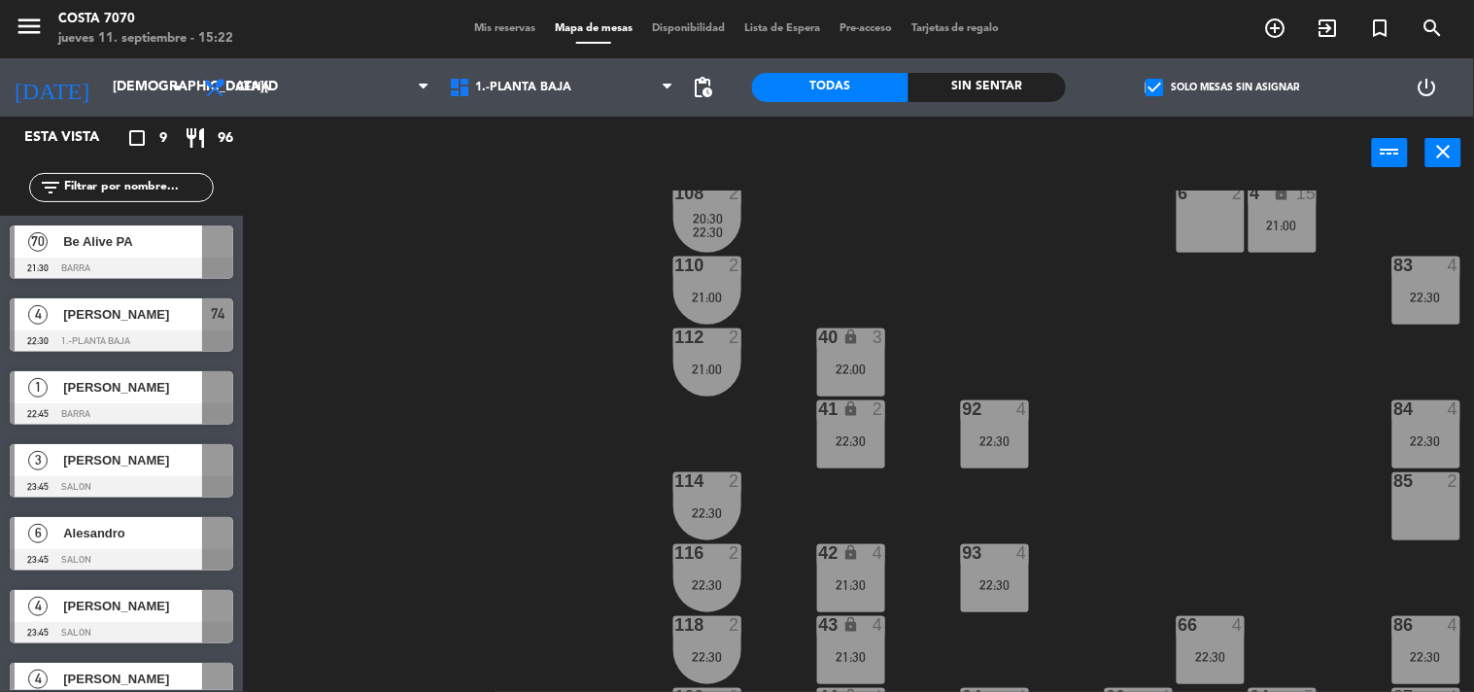
scroll to position [5, 235]
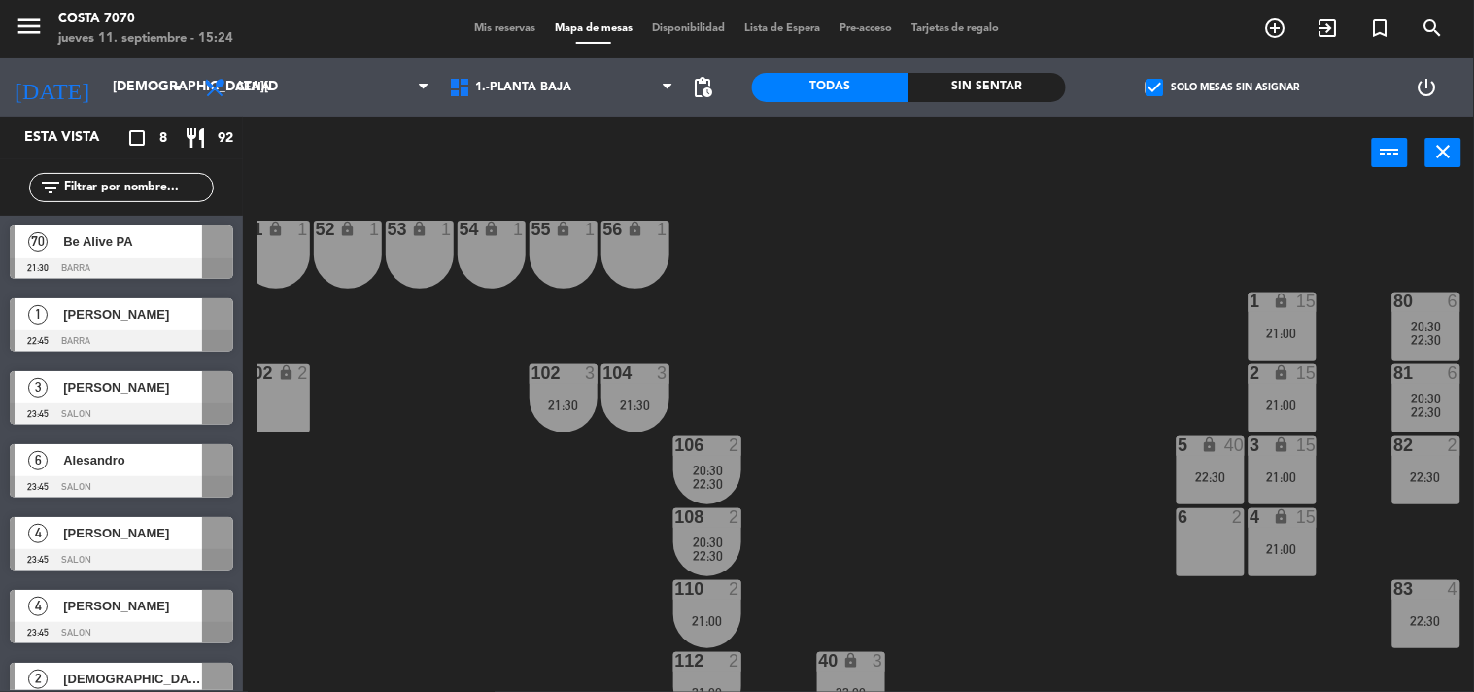
click at [476, 31] on span "Mis reservas" at bounding box center [504, 28] width 81 height 11
